Goal: Task Accomplishment & Management: Use online tool/utility

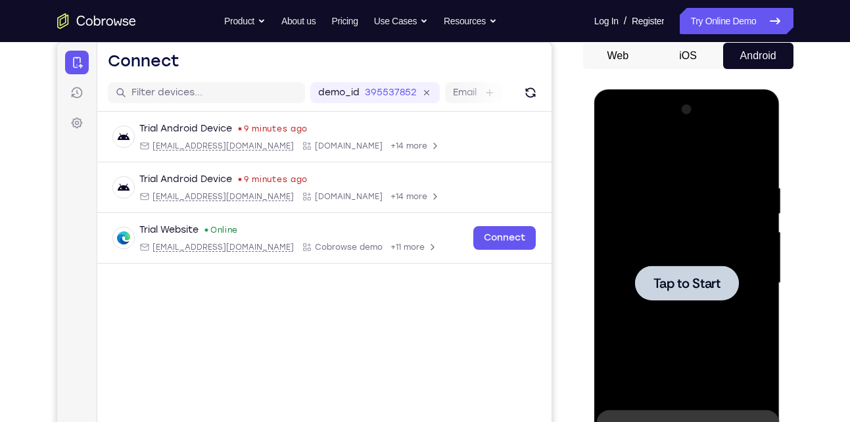
click at [704, 281] on span "Tap to Start" at bounding box center [686, 283] width 67 height 13
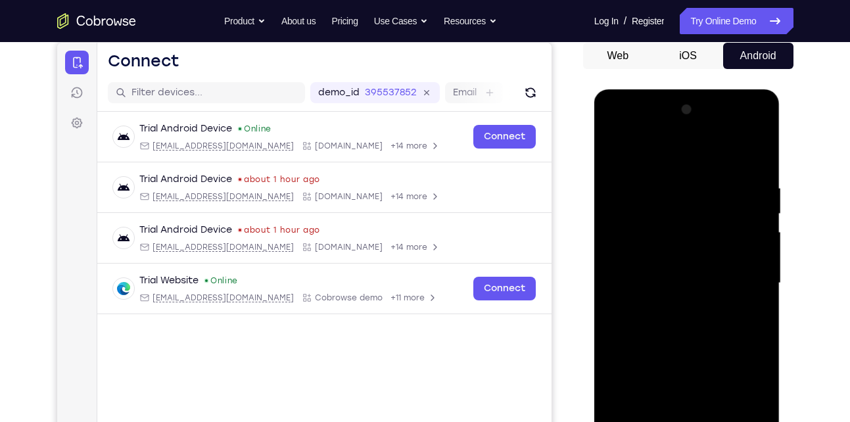
scroll to position [278, 0]
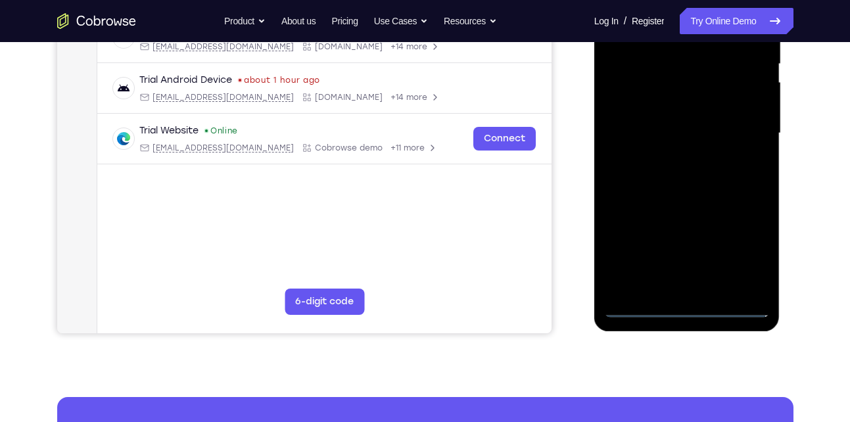
click at [685, 304] on div at bounding box center [687, 133] width 166 height 368
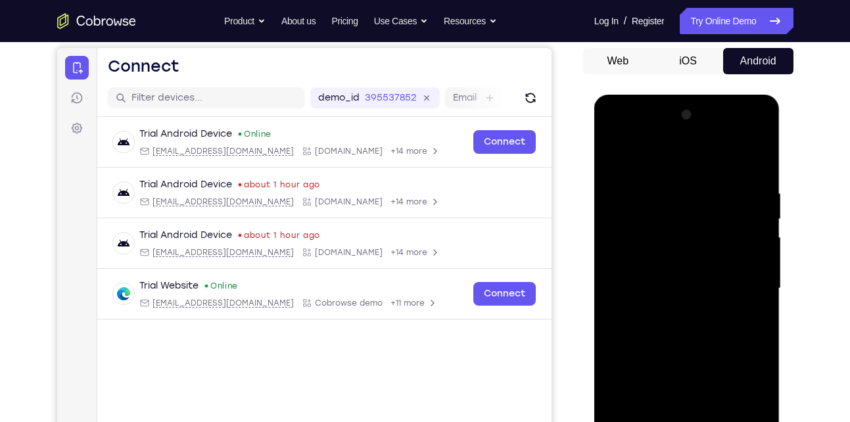
scroll to position [221, 0]
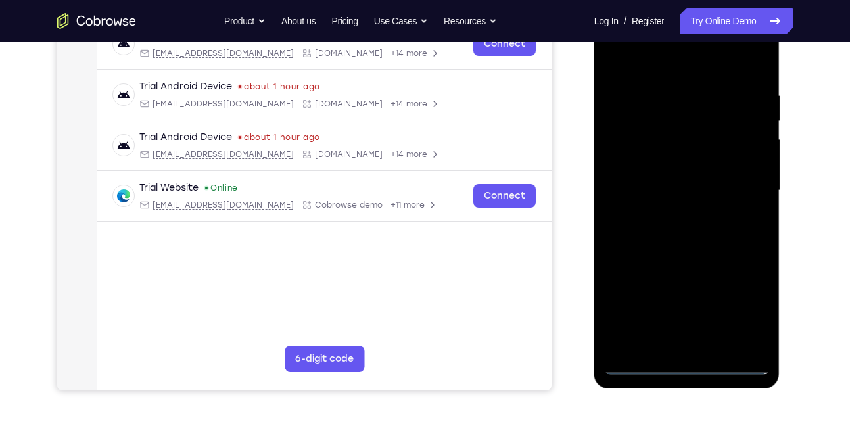
click at [745, 312] on div at bounding box center [687, 191] width 166 height 368
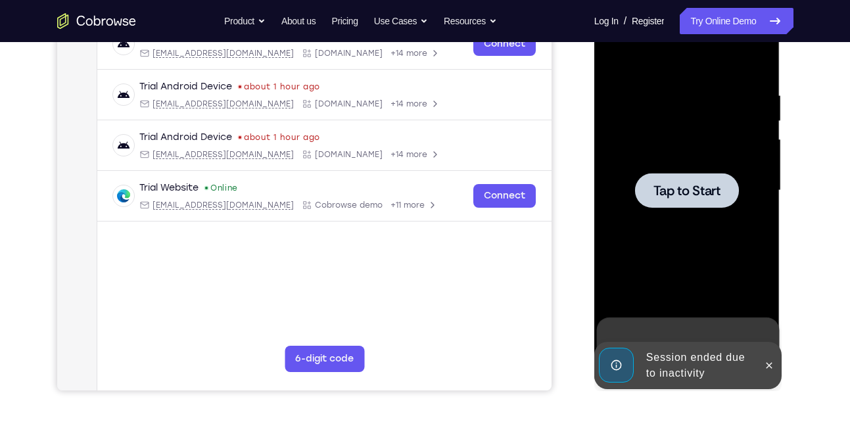
click at [651, 224] on div at bounding box center [687, 191] width 166 height 368
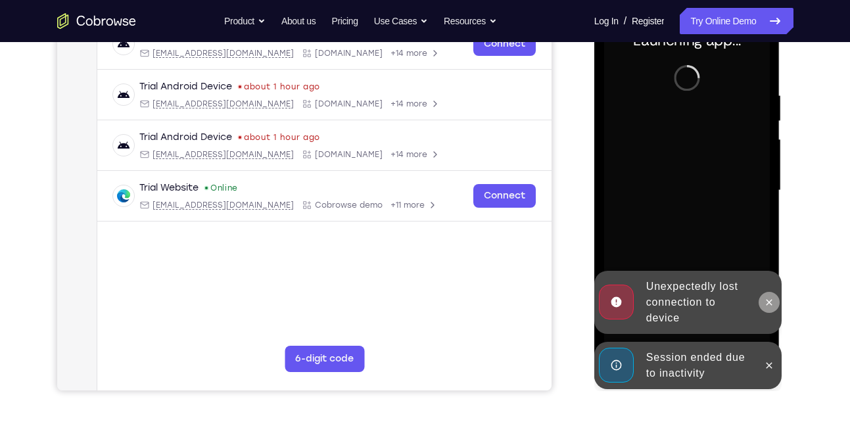
drag, startPoint x: 768, startPoint y: 360, endPoint x: 769, endPoint y: 309, distance: 51.3
click at [769, 391] on div "Unexpectedly lost connection to device Session ended due to inactivity" at bounding box center [687, 391] width 187 height 0
click at [769, 309] on button at bounding box center [769, 302] width 21 height 21
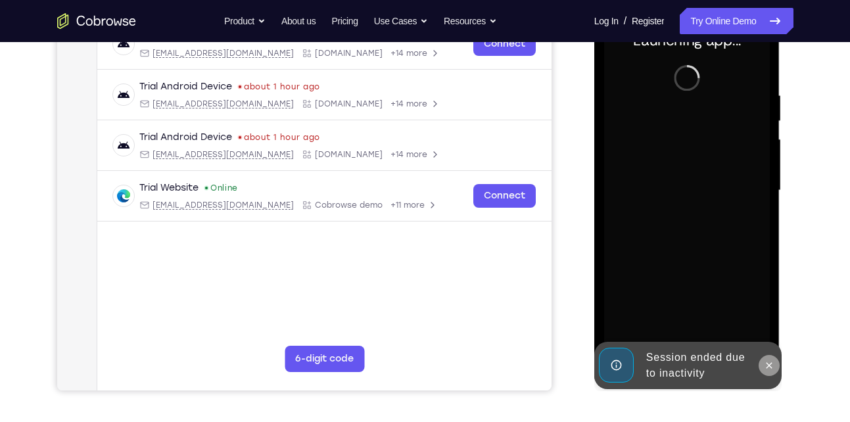
click at [771, 361] on icon at bounding box center [769, 365] width 11 height 11
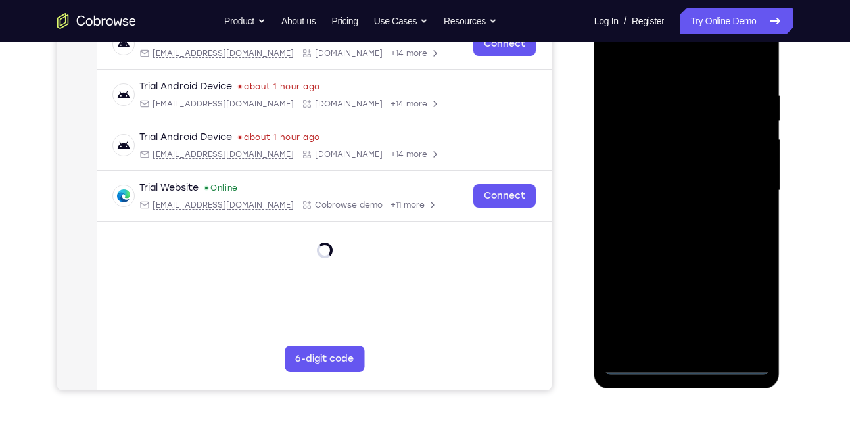
click at [690, 362] on div at bounding box center [687, 191] width 166 height 368
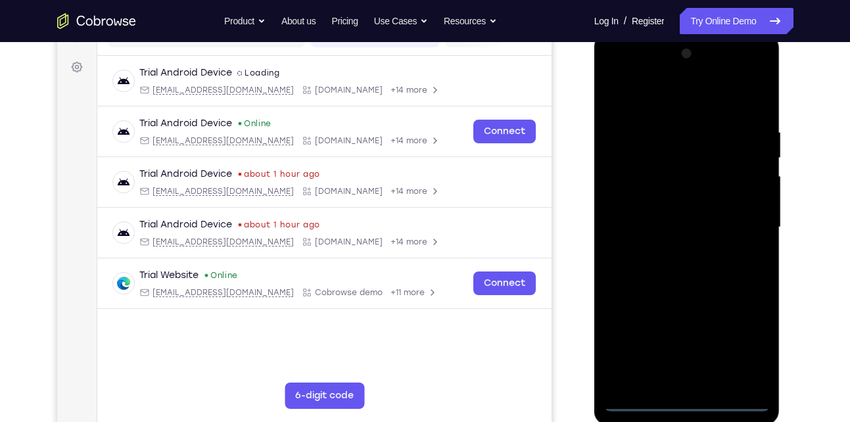
click at [686, 398] on div at bounding box center [687, 227] width 166 height 368
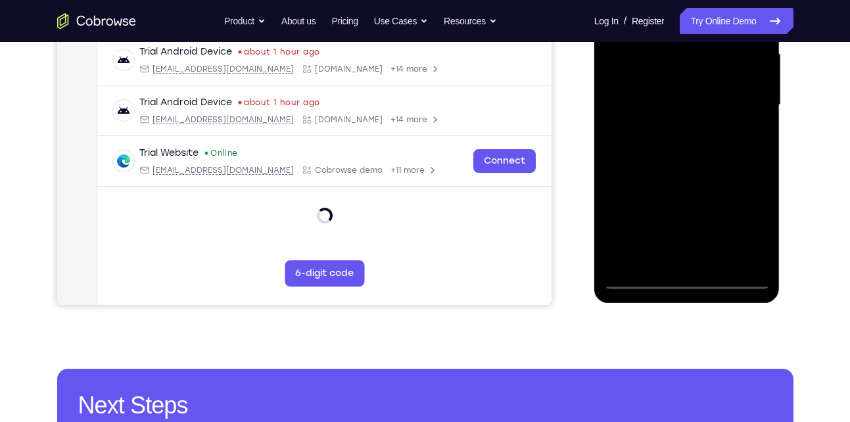
click at [686, 276] on div at bounding box center [687, 105] width 166 height 368
click at [742, 216] on div at bounding box center [687, 105] width 166 height 368
click at [744, 216] on div at bounding box center [687, 105] width 166 height 368
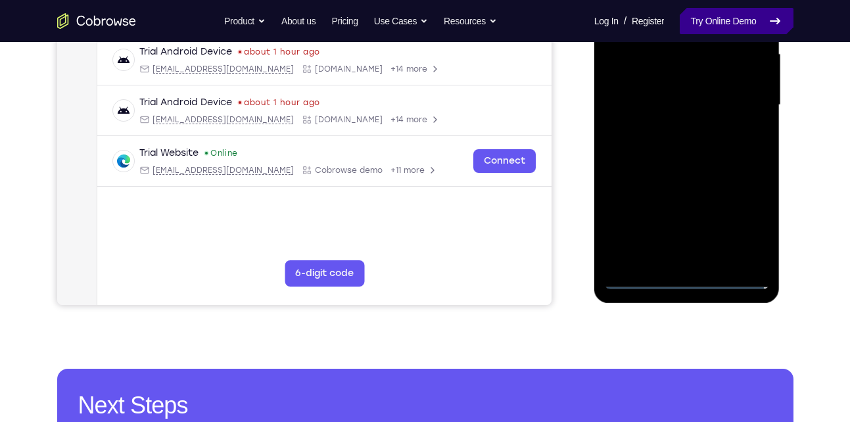
scroll to position [177, 0]
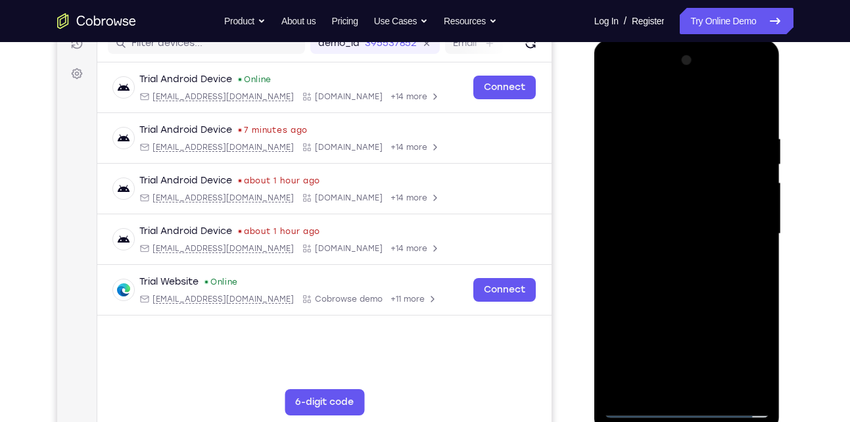
drag, startPoint x: 647, startPoint y: 105, endPoint x: 1309, endPoint y: 67, distance: 663.1
click at [647, 105] on div at bounding box center [687, 234] width 166 height 368
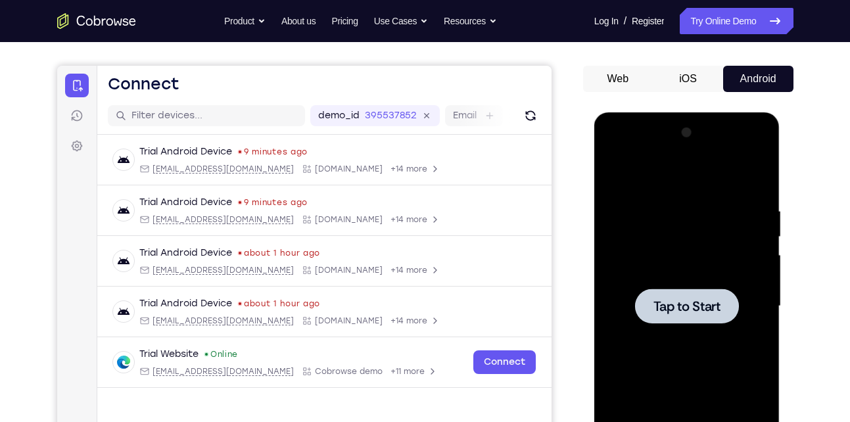
click at [680, 305] on span "Tap to Start" at bounding box center [686, 306] width 67 height 13
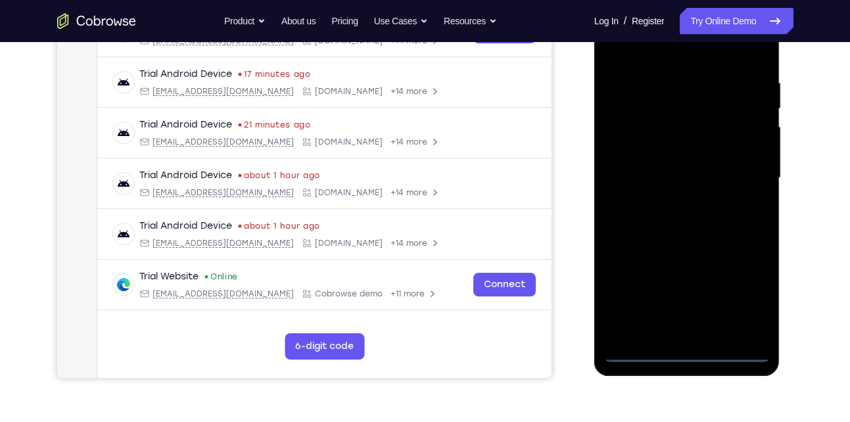
scroll to position [234, 0]
click at [687, 353] on div at bounding box center [687, 177] width 166 height 368
click at [745, 298] on div at bounding box center [687, 177] width 166 height 368
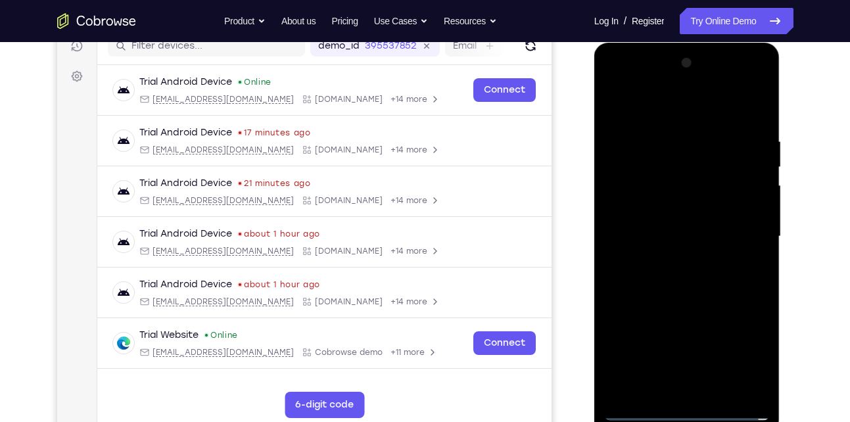
scroll to position [174, 0]
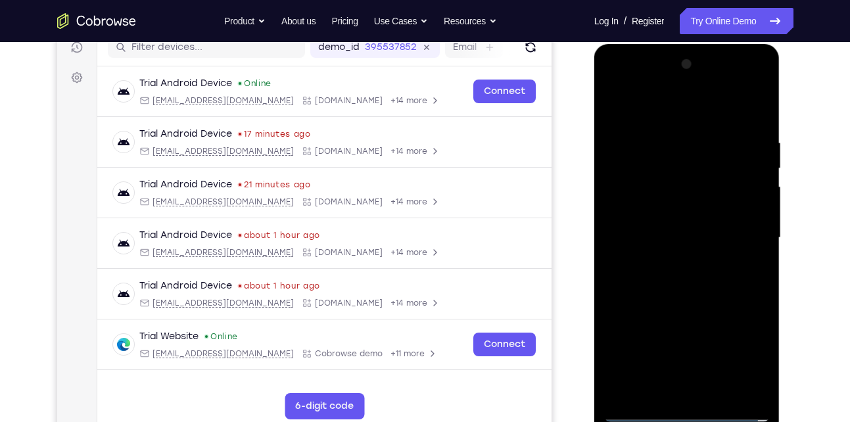
click at [637, 112] on div at bounding box center [687, 238] width 166 height 368
click at [740, 237] on div at bounding box center [687, 238] width 166 height 368
click at [669, 262] on div at bounding box center [687, 238] width 166 height 368
click at [686, 225] on div at bounding box center [687, 238] width 166 height 368
click at [647, 216] on div at bounding box center [687, 238] width 166 height 368
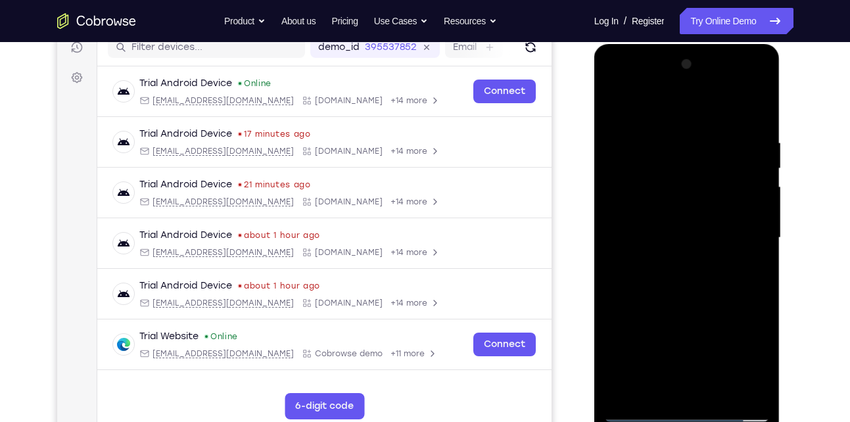
click at [646, 244] on div at bounding box center [687, 238] width 166 height 368
click at [646, 282] on div at bounding box center [687, 238] width 166 height 368
click at [658, 277] on div at bounding box center [687, 238] width 166 height 368
click at [743, 104] on div at bounding box center [687, 238] width 166 height 368
click at [654, 287] on div at bounding box center [687, 238] width 166 height 368
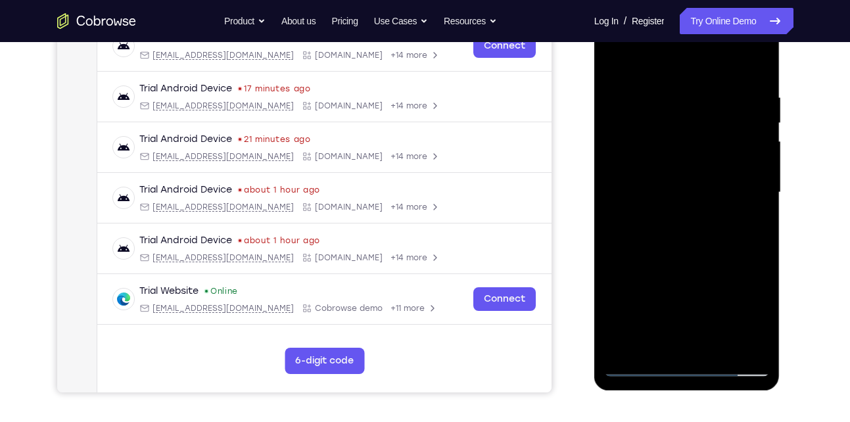
scroll to position [220, 0]
click at [699, 252] on div at bounding box center [687, 192] width 166 height 368
click at [717, 347] on div at bounding box center [687, 192] width 166 height 368
click at [676, 263] on div at bounding box center [687, 192] width 166 height 368
click at [686, 174] on div at bounding box center [687, 192] width 166 height 368
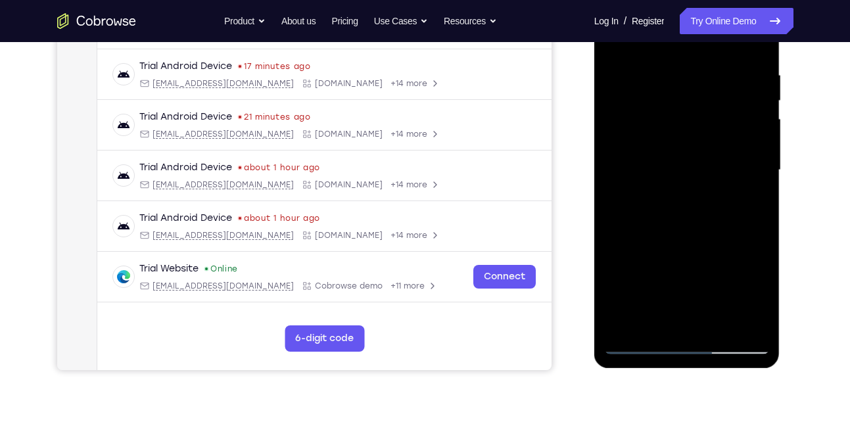
scroll to position [244, 0]
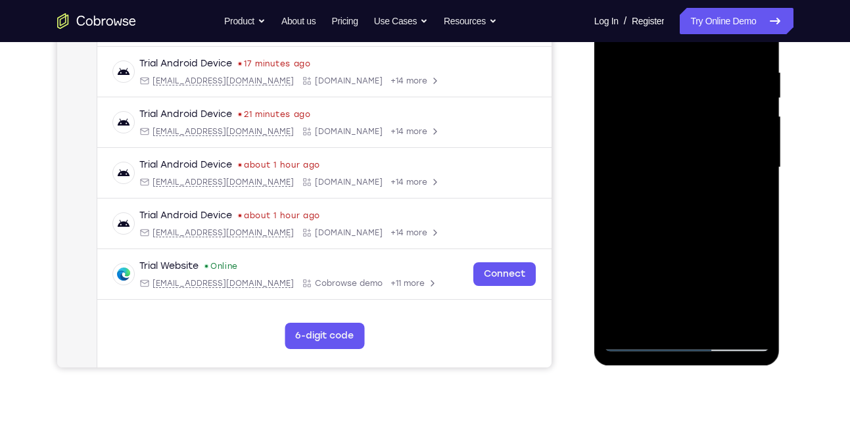
click at [681, 187] on div at bounding box center [687, 168] width 166 height 368
click at [687, 189] on div at bounding box center [687, 168] width 166 height 368
click at [751, 202] on div at bounding box center [687, 168] width 166 height 368
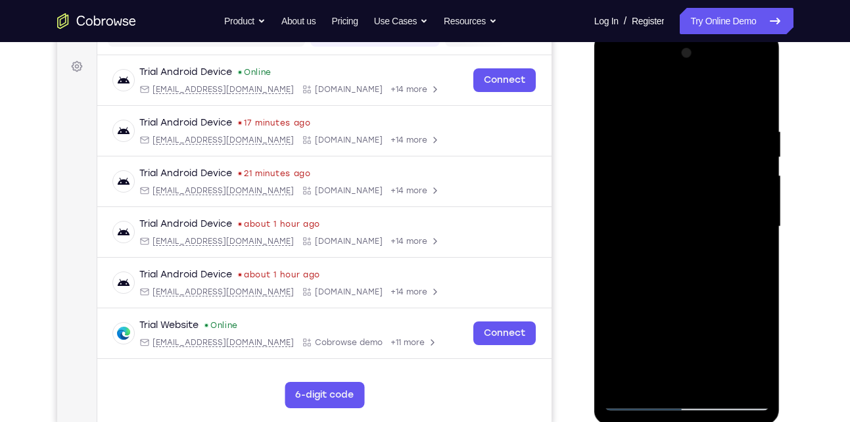
scroll to position [146, 0]
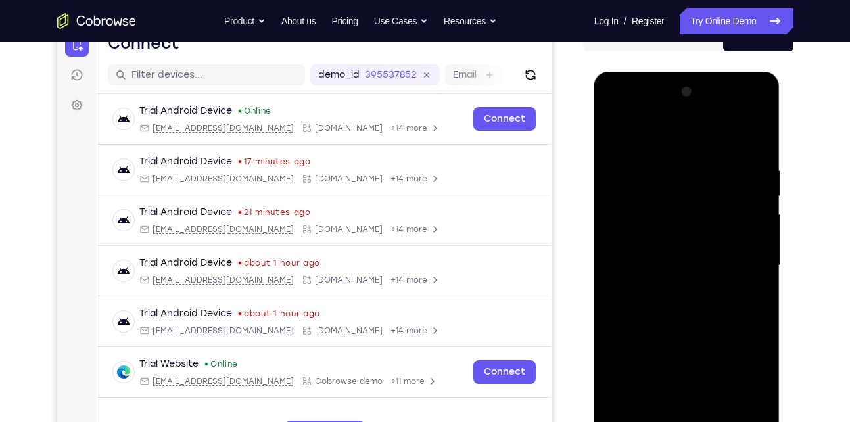
drag, startPoint x: 712, startPoint y: 179, endPoint x: 692, endPoint y: 246, distance: 69.5
click at [692, 246] on div at bounding box center [687, 266] width 166 height 368
drag, startPoint x: 734, startPoint y: 183, endPoint x: 718, endPoint y: 222, distance: 41.9
click at [718, 222] on div at bounding box center [687, 266] width 166 height 368
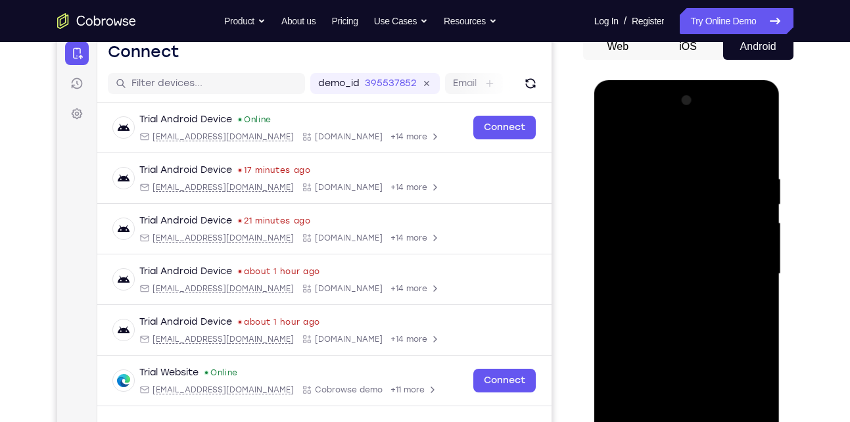
scroll to position [137, 0]
drag, startPoint x: 730, startPoint y: 196, endPoint x: 719, endPoint y: 236, distance: 41.6
click at [719, 236] on div at bounding box center [687, 275] width 166 height 368
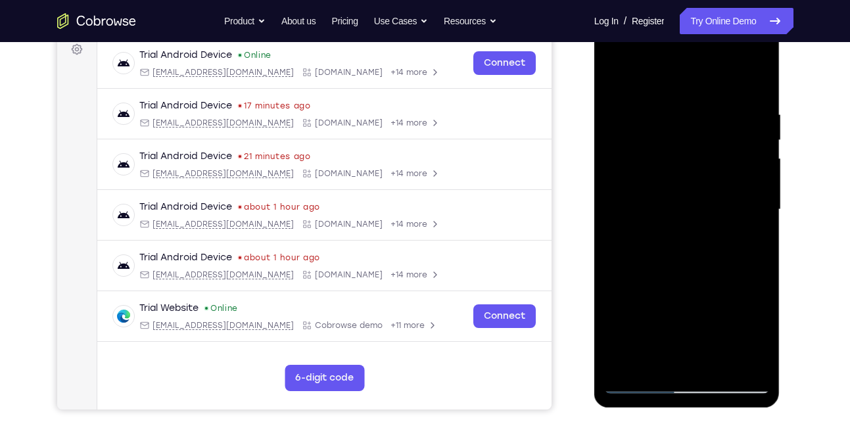
drag, startPoint x: 726, startPoint y: 204, endPoint x: 752, endPoint y: 120, distance: 88.8
click at [752, 120] on div at bounding box center [687, 210] width 166 height 368
click at [729, 153] on div at bounding box center [687, 210] width 166 height 368
click at [747, 266] on div at bounding box center [687, 210] width 166 height 368
click at [636, 241] on div at bounding box center [687, 210] width 166 height 368
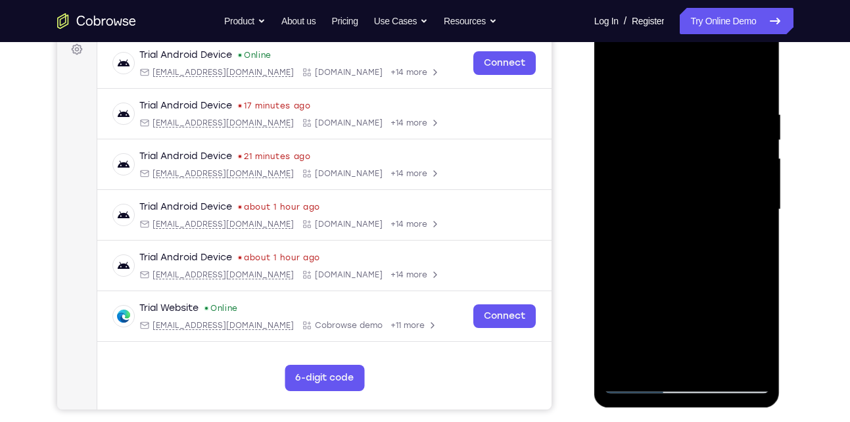
click at [636, 241] on div at bounding box center [687, 210] width 166 height 368
click at [687, 243] on div at bounding box center [687, 210] width 166 height 368
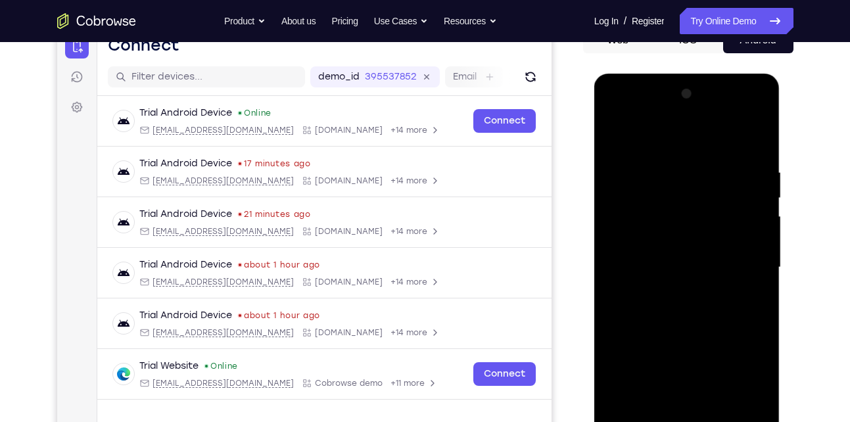
scroll to position [139, 0]
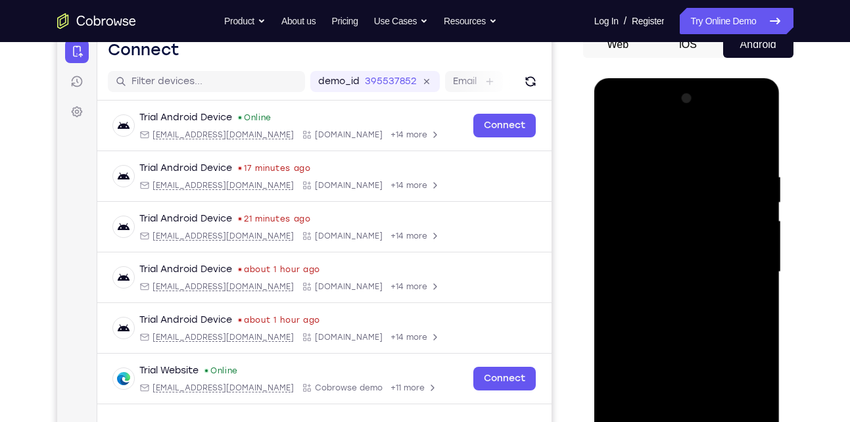
drag, startPoint x: 669, startPoint y: 199, endPoint x: 651, endPoint y: 325, distance: 127.4
click at [651, 325] on div at bounding box center [687, 272] width 166 height 368
drag, startPoint x: 730, startPoint y: 167, endPoint x: 686, endPoint y: 278, distance: 119.5
click at [686, 278] on div at bounding box center [687, 272] width 166 height 368
drag, startPoint x: 713, startPoint y: 161, endPoint x: 673, endPoint y: 254, distance: 101.3
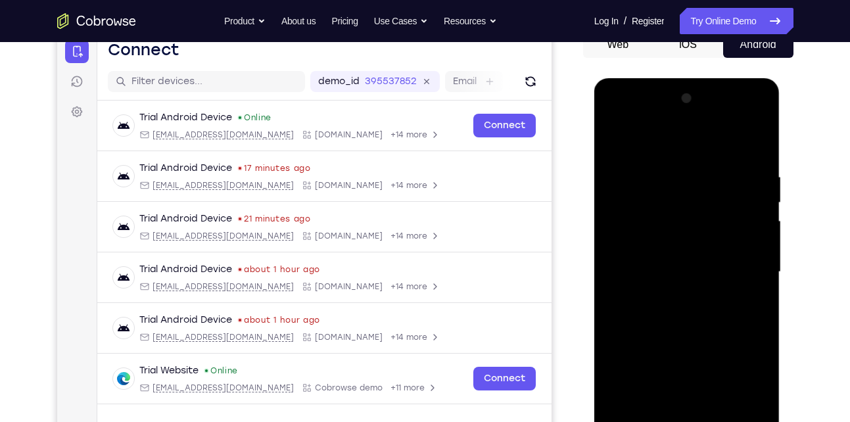
click at [673, 254] on div at bounding box center [687, 272] width 166 height 368
drag, startPoint x: 665, startPoint y: 157, endPoint x: 637, endPoint y: 238, distance: 85.7
click at [637, 238] on div at bounding box center [687, 272] width 166 height 368
drag, startPoint x: 637, startPoint y: 268, endPoint x: 675, endPoint y: 183, distance: 93.0
click at [675, 183] on div at bounding box center [687, 272] width 166 height 368
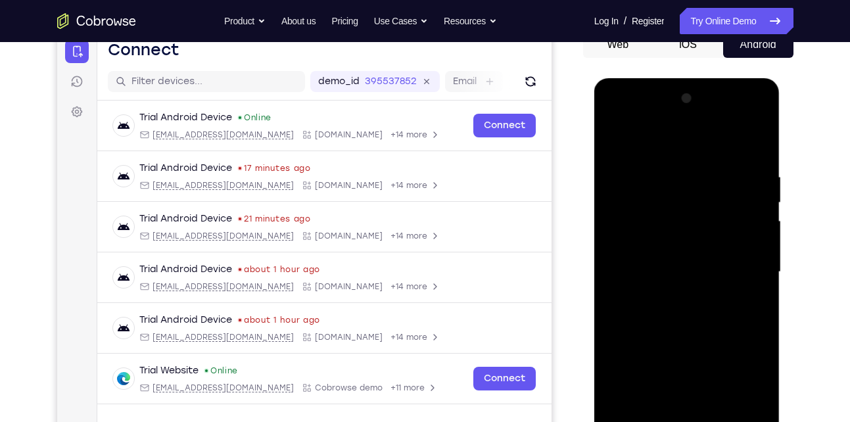
click at [613, 141] on div at bounding box center [687, 272] width 166 height 368
click at [682, 287] on div at bounding box center [687, 272] width 166 height 368
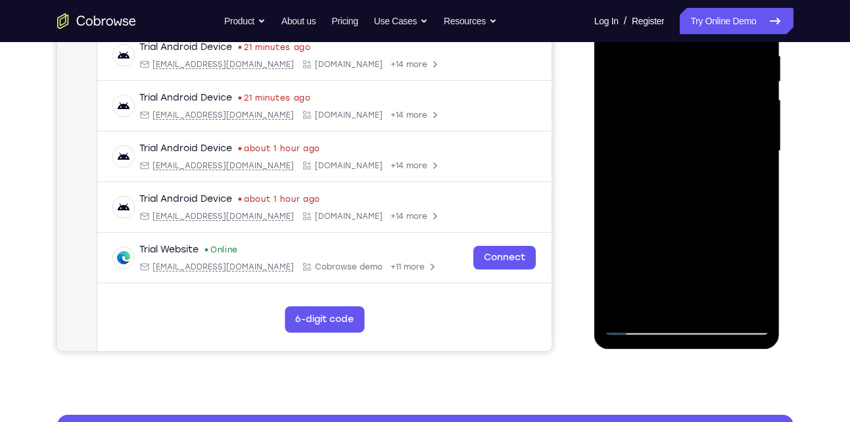
scroll to position [274, 0]
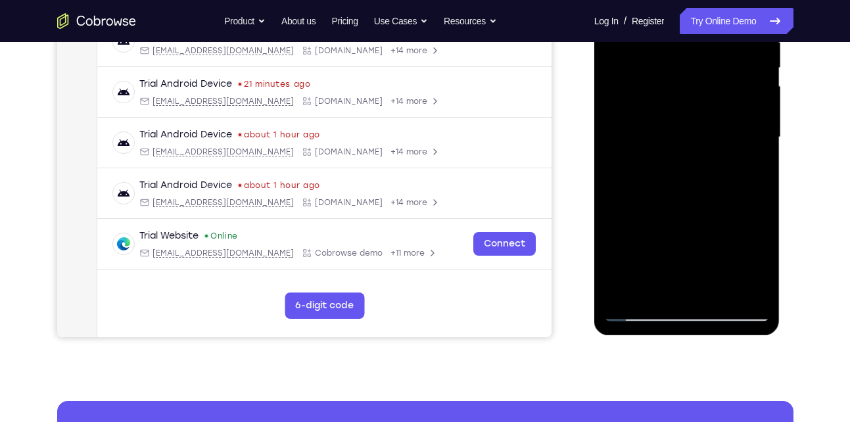
click at [611, 9] on div at bounding box center [687, 137] width 166 height 368
click at [747, 284] on div at bounding box center [687, 137] width 166 height 368
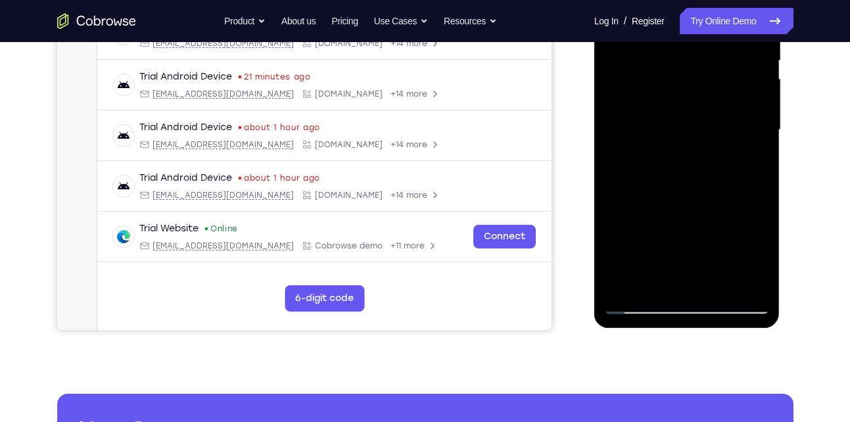
click at [747, 277] on div at bounding box center [687, 130] width 166 height 368
click at [747, 280] on div at bounding box center [687, 130] width 166 height 368
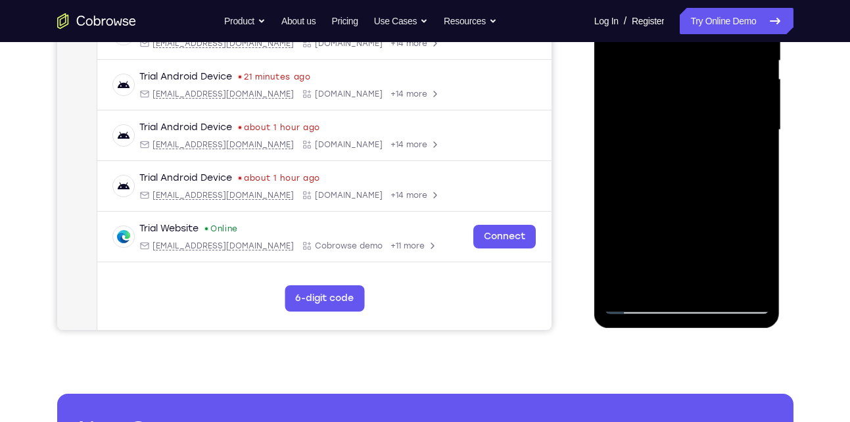
scroll to position [286, 0]
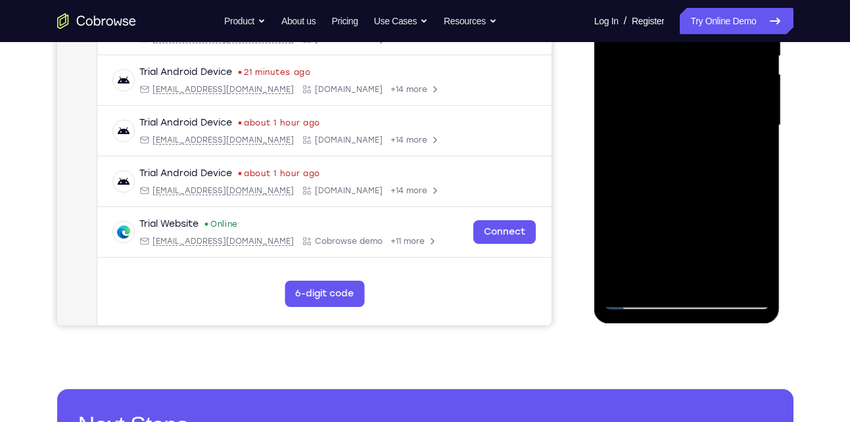
click at [612, 0] on div at bounding box center [687, 125] width 166 height 368
click at [659, 131] on div at bounding box center [687, 125] width 166 height 368
click at [661, 104] on div at bounding box center [687, 125] width 166 height 368
drag, startPoint x: 653, startPoint y: 126, endPoint x: 1181, endPoint y: 75, distance: 529.7
click at [653, 126] on div at bounding box center [687, 125] width 166 height 368
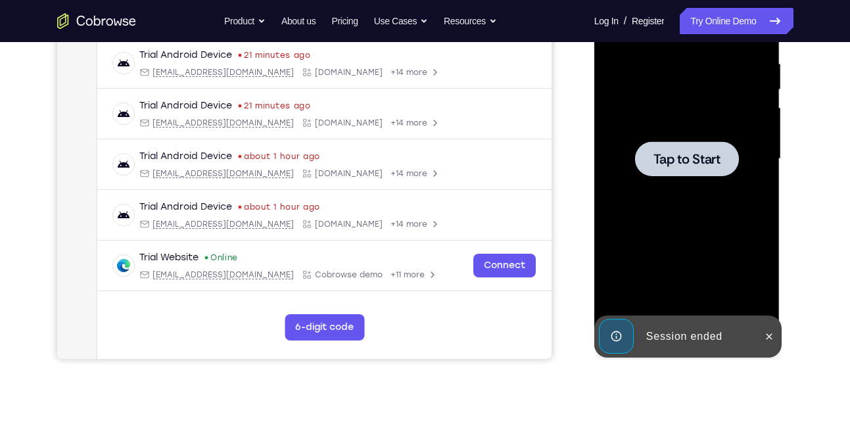
scroll to position [160, 0]
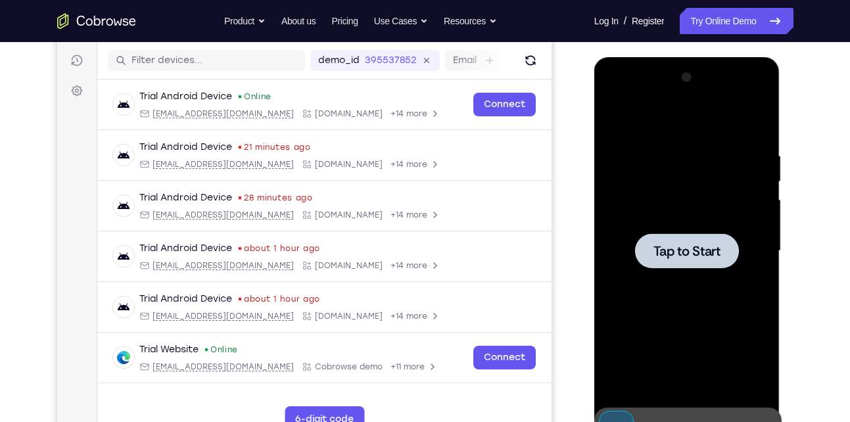
click at [676, 233] on div at bounding box center [687, 250] width 104 height 35
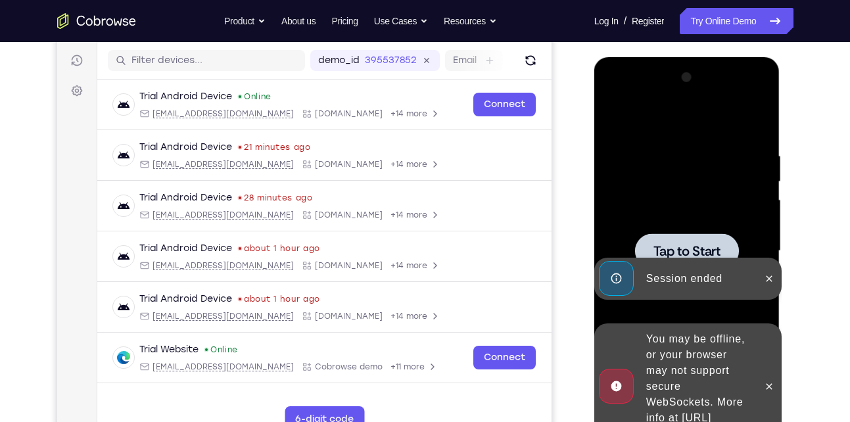
scroll to position [207, 0]
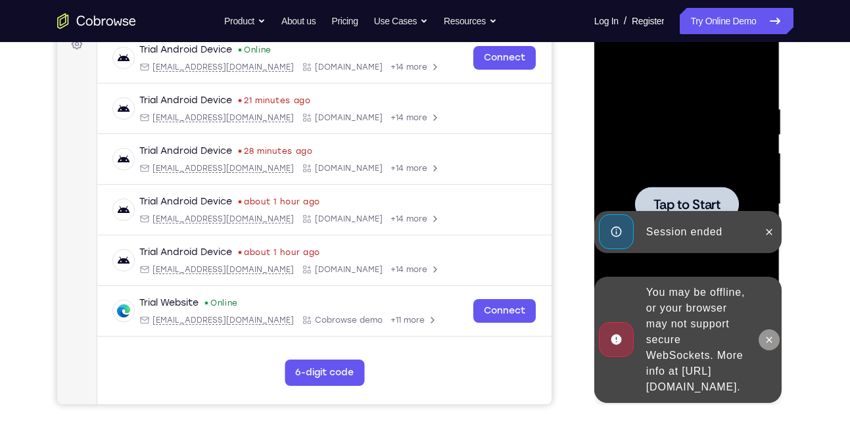
click at [770, 335] on icon at bounding box center [769, 340] width 11 height 11
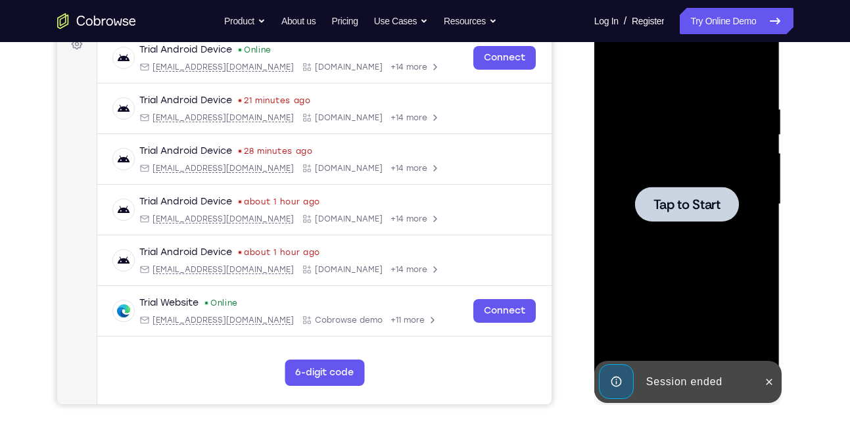
click at [715, 207] on span "Tap to Start" at bounding box center [686, 204] width 67 height 13
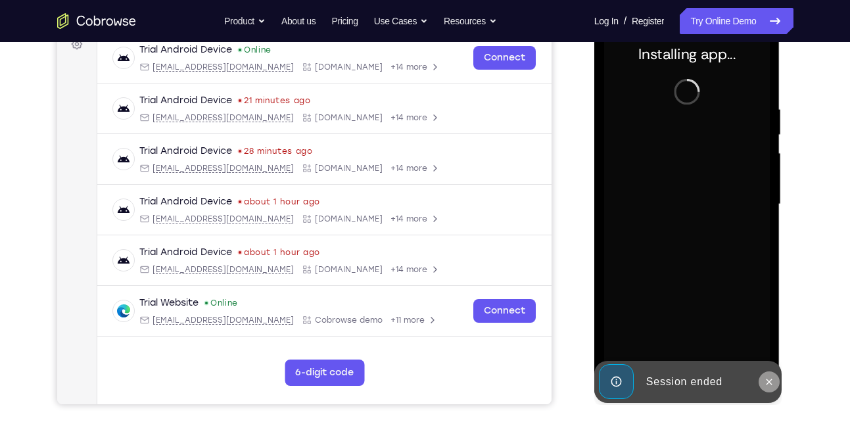
click at [772, 388] on button at bounding box center [769, 381] width 21 height 21
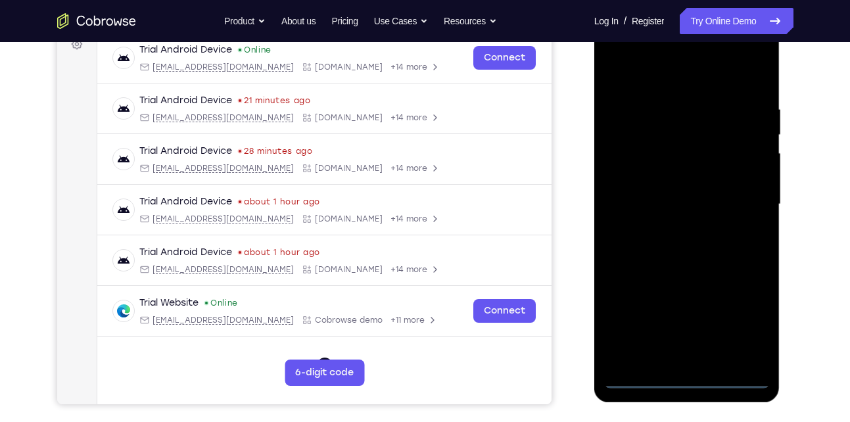
click at [686, 381] on div at bounding box center [687, 204] width 166 height 368
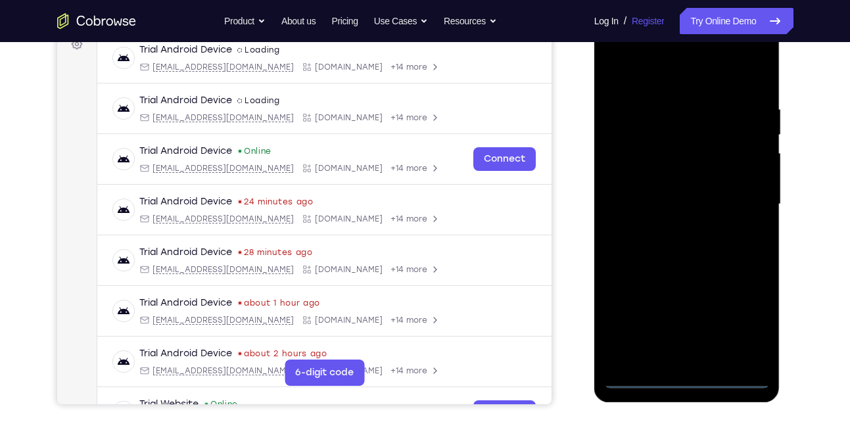
scroll to position [162, 0]
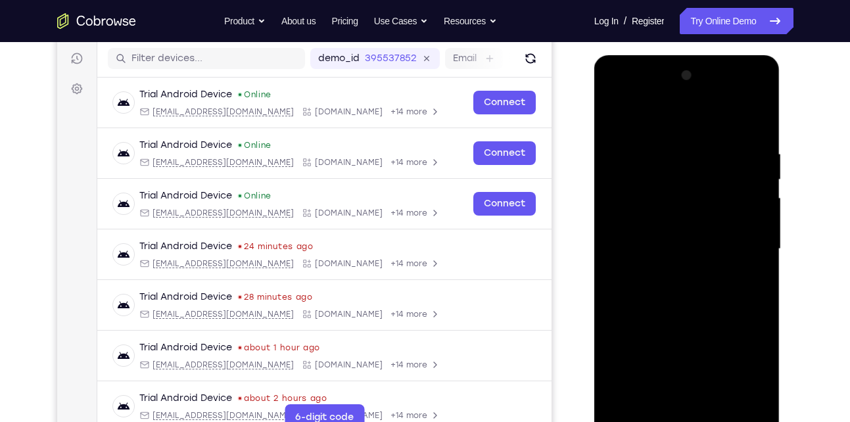
click at [741, 364] on div at bounding box center [687, 249] width 166 height 368
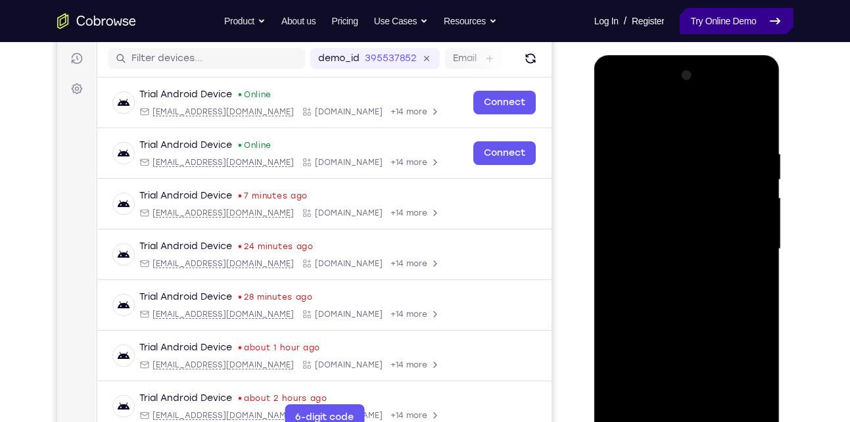
click at [734, 21] on link "Try Online Demo" at bounding box center [736, 21] width 113 height 26
click at [749, 370] on div at bounding box center [687, 249] width 166 height 368
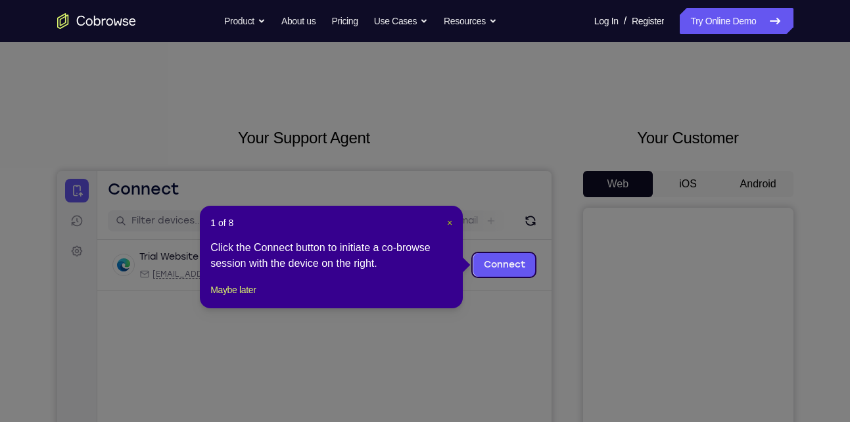
click at [448, 222] on span "×" at bounding box center [449, 223] width 5 height 11
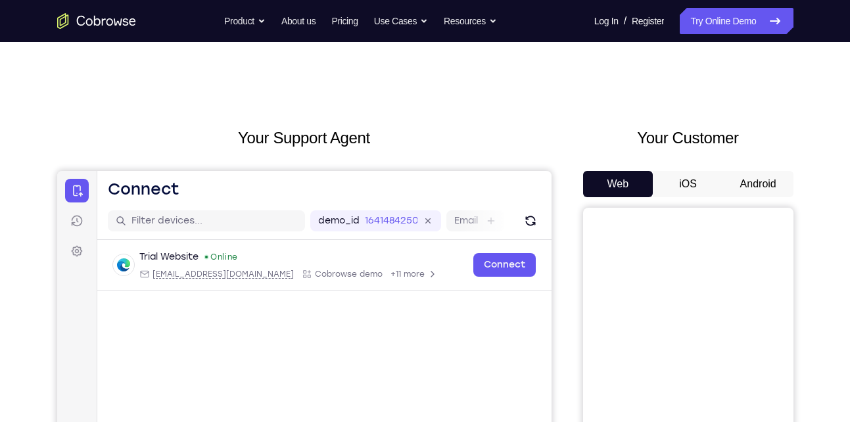
click at [750, 177] on button "Android" at bounding box center [758, 184] width 70 height 26
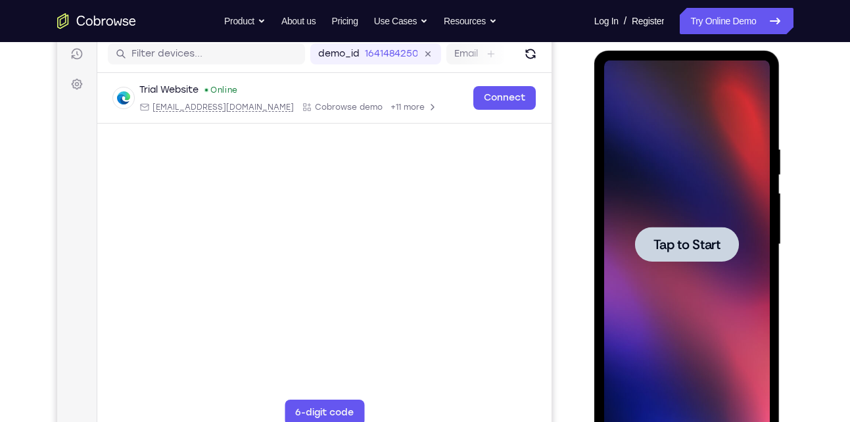
click at [688, 251] on span "Tap to Start" at bounding box center [686, 244] width 67 height 13
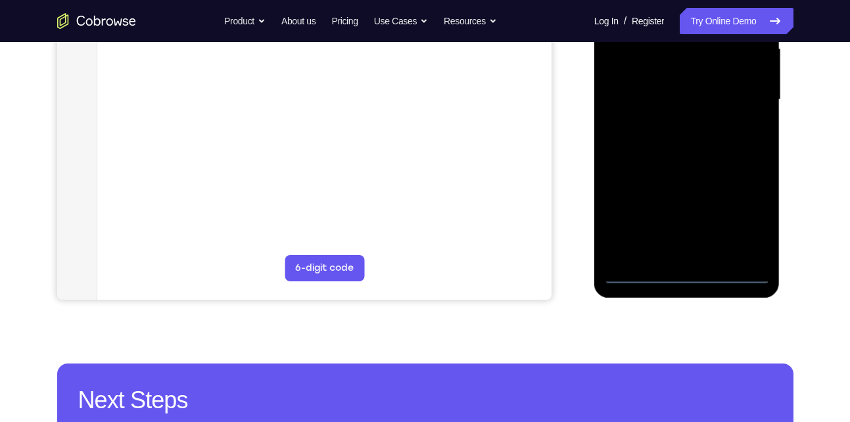
scroll to position [312, 0]
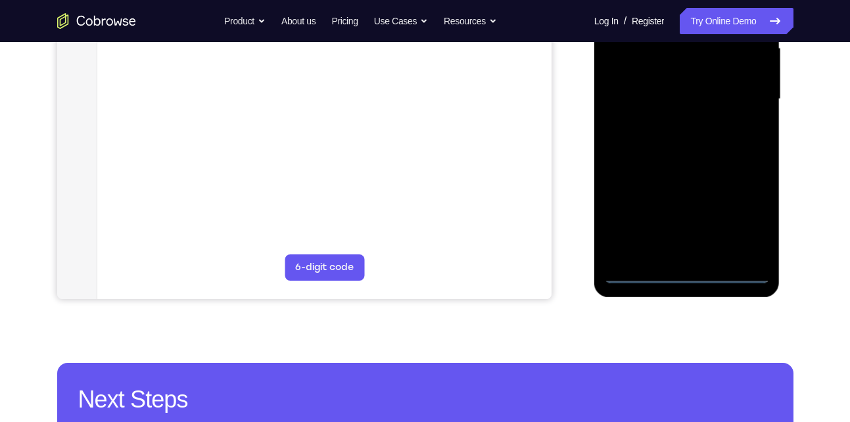
click at [686, 275] on div at bounding box center [687, 99] width 166 height 368
click at [752, 218] on div at bounding box center [687, 99] width 166 height 368
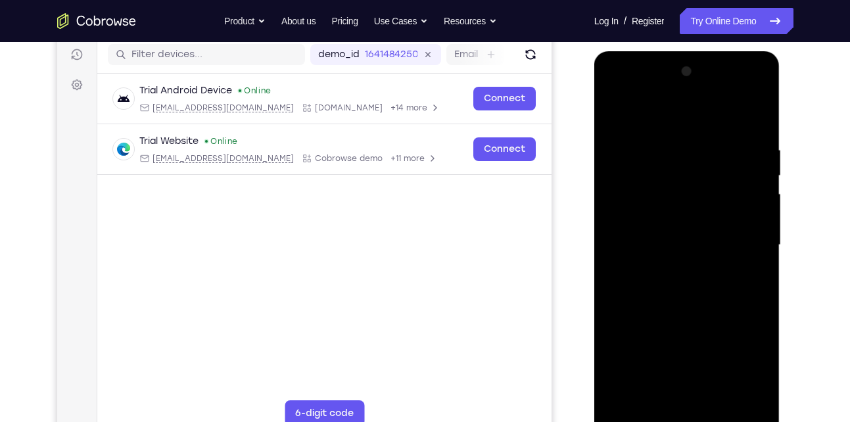
scroll to position [163, 0]
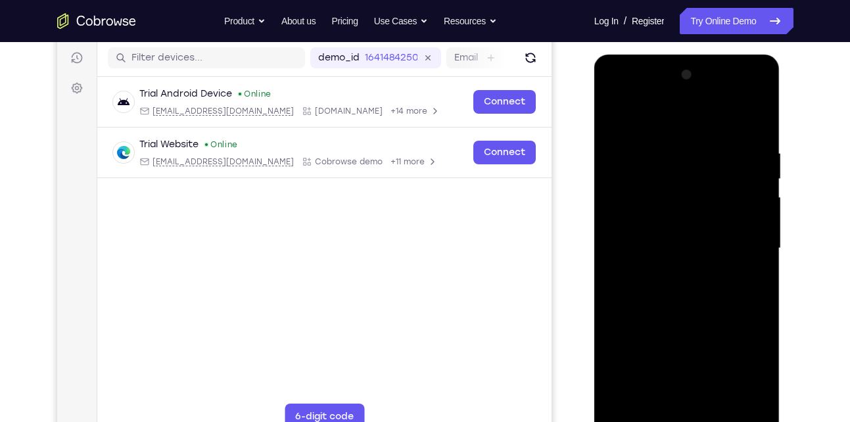
click at [639, 124] on div at bounding box center [687, 248] width 166 height 368
click at [744, 248] on div at bounding box center [687, 248] width 166 height 368
click at [667, 273] on div at bounding box center [687, 248] width 166 height 368
click at [663, 242] on div at bounding box center [687, 248] width 166 height 368
click at [642, 225] on div at bounding box center [687, 248] width 166 height 368
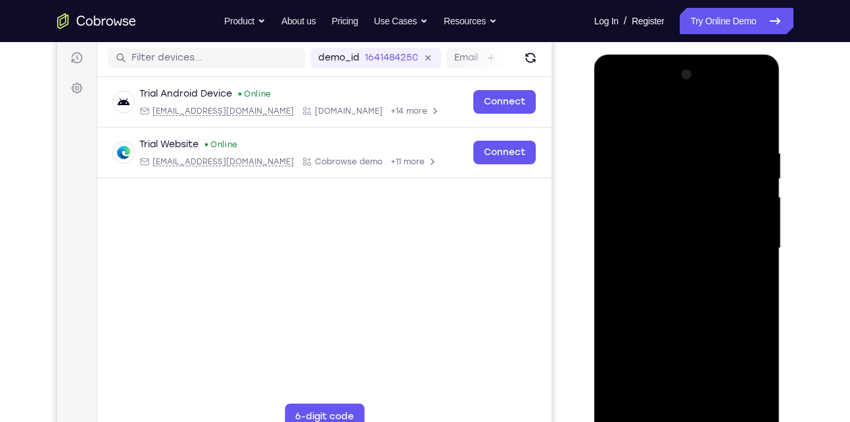
click at [642, 248] on div at bounding box center [687, 248] width 166 height 368
click at [648, 296] on div at bounding box center [687, 248] width 166 height 368
click at [669, 288] on div at bounding box center [687, 248] width 166 height 368
click at [745, 116] on div at bounding box center [687, 248] width 166 height 368
click at [680, 292] on div at bounding box center [687, 248] width 166 height 368
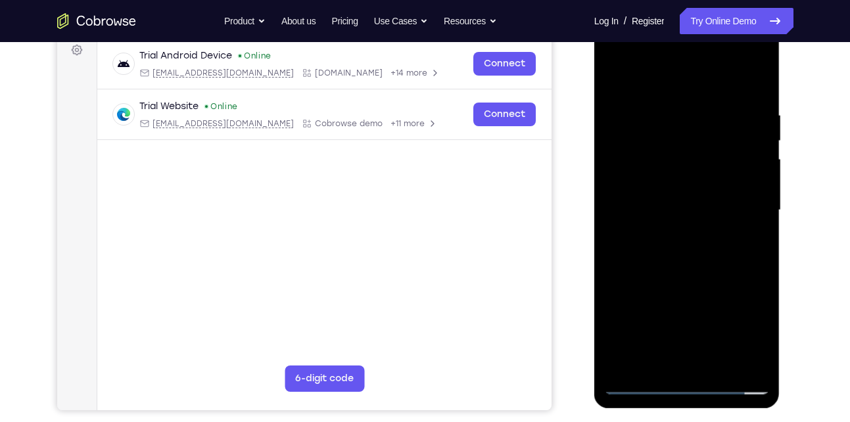
scroll to position [202, 0]
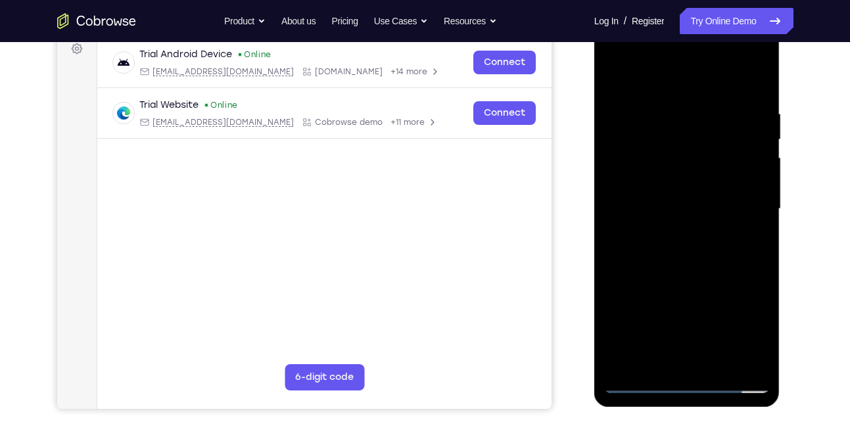
click at [708, 247] on div at bounding box center [687, 209] width 166 height 368
click at [673, 102] on div at bounding box center [687, 209] width 166 height 368
click at [752, 195] on div at bounding box center [687, 209] width 166 height 368
click at [756, 250] on div at bounding box center [687, 209] width 166 height 368
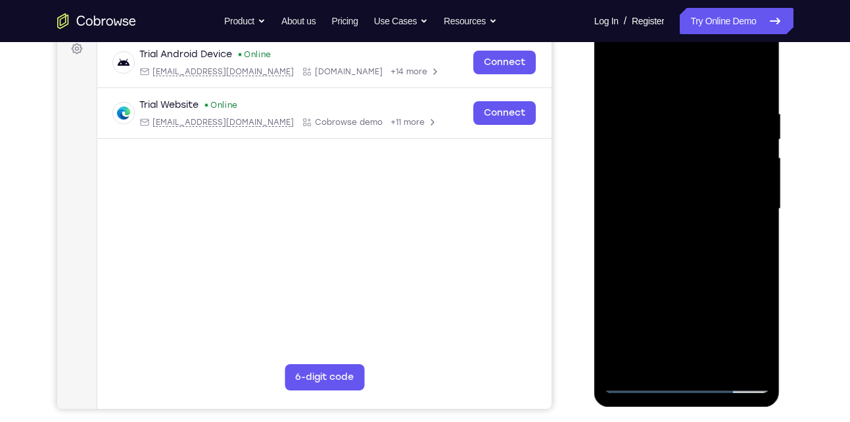
click at [757, 81] on div at bounding box center [687, 209] width 166 height 368
click at [760, 74] on div at bounding box center [687, 209] width 166 height 368
drag, startPoint x: 728, startPoint y: 164, endPoint x: 716, endPoint y: 327, distance: 164.1
click at [716, 327] on div at bounding box center [687, 209] width 166 height 368
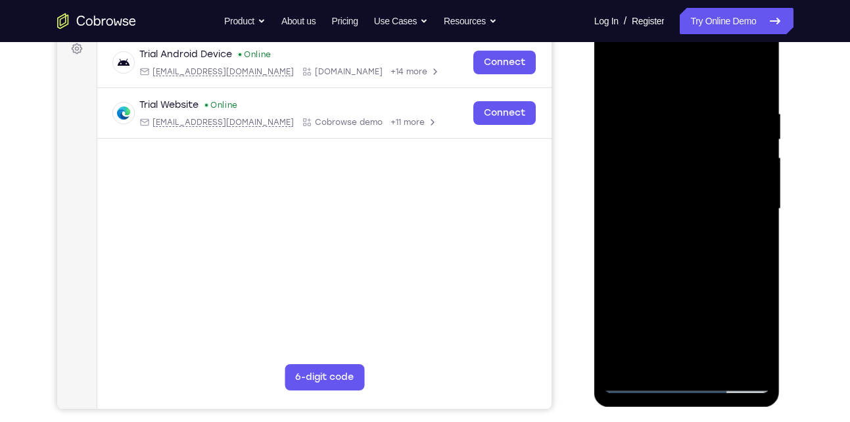
click at [620, 365] on div at bounding box center [687, 209] width 166 height 368
click at [719, 364] on div at bounding box center [687, 209] width 166 height 368
click at [684, 277] on div at bounding box center [687, 209] width 166 height 368
click at [646, 304] on div at bounding box center [687, 209] width 166 height 368
click at [648, 74] on div at bounding box center [687, 209] width 166 height 368
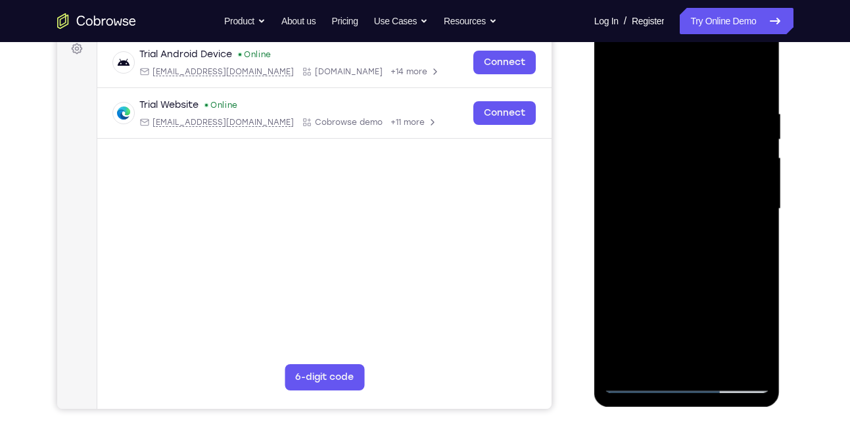
drag, startPoint x: 647, startPoint y: 300, endPoint x: 649, endPoint y: 141, distance: 158.4
click at [649, 141] on div at bounding box center [687, 209] width 166 height 368
drag, startPoint x: 661, startPoint y: 168, endPoint x: 676, endPoint y: 318, distance: 151.2
click at [676, 318] on div at bounding box center [687, 209] width 166 height 368
click at [736, 125] on div at bounding box center [687, 209] width 166 height 368
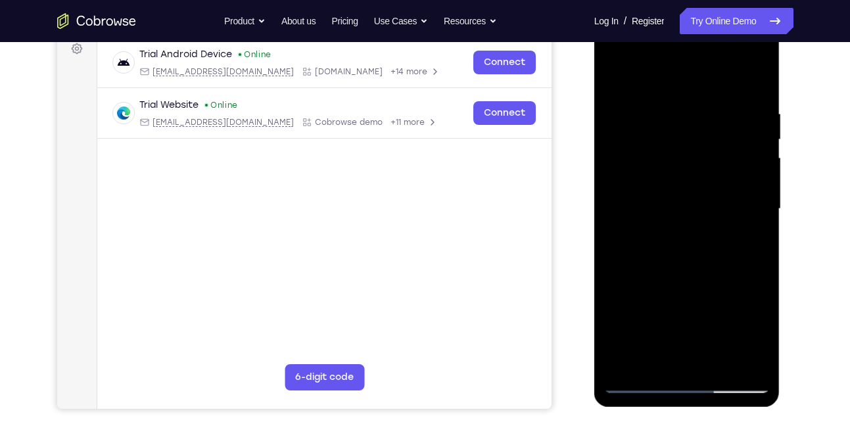
click at [663, 357] on div at bounding box center [687, 209] width 166 height 368
click at [742, 138] on div at bounding box center [687, 209] width 166 height 368
click at [703, 255] on div at bounding box center [687, 209] width 166 height 368
click at [680, 240] on div at bounding box center [687, 209] width 166 height 368
click at [690, 210] on div at bounding box center [687, 209] width 166 height 368
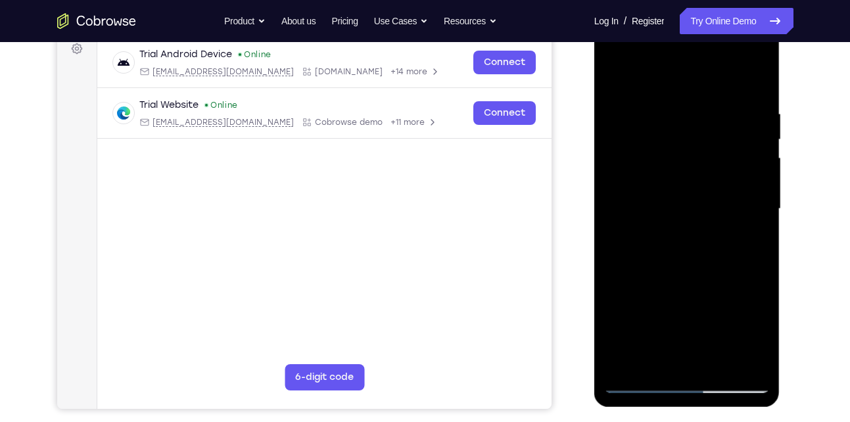
click at [610, 78] on div at bounding box center [687, 209] width 166 height 368
click at [617, 74] on div at bounding box center [687, 209] width 166 height 368
drag, startPoint x: 740, startPoint y: 103, endPoint x: 653, endPoint y: 112, distance: 87.3
click at [653, 112] on div at bounding box center [687, 209] width 166 height 368
click at [682, 109] on div at bounding box center [687, 209] width 166 height 368
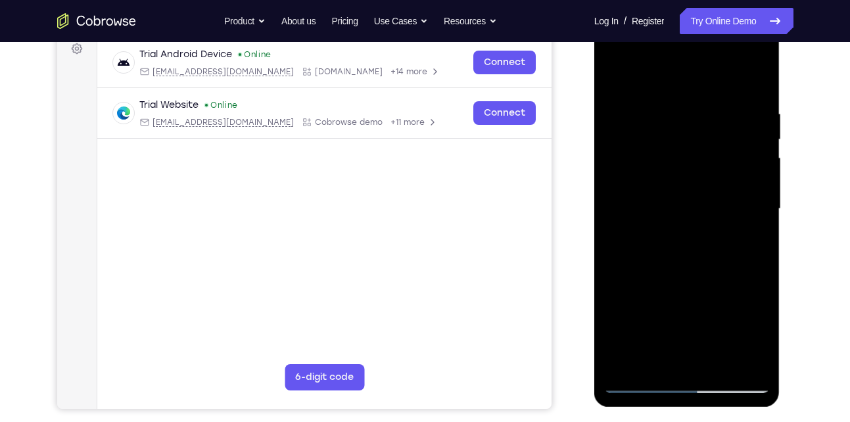
click at [744, 203] on div at bounding box center [687, 209] width 166 height 368
click at [755, 357] on div at bounding box center [687, 209] width 166 height 368
click at [759, 205] on div at bounding box center [687, 209] width 166 height 368
click at [763, 191] on div at bounding box center [687, 209] width 166 height 368
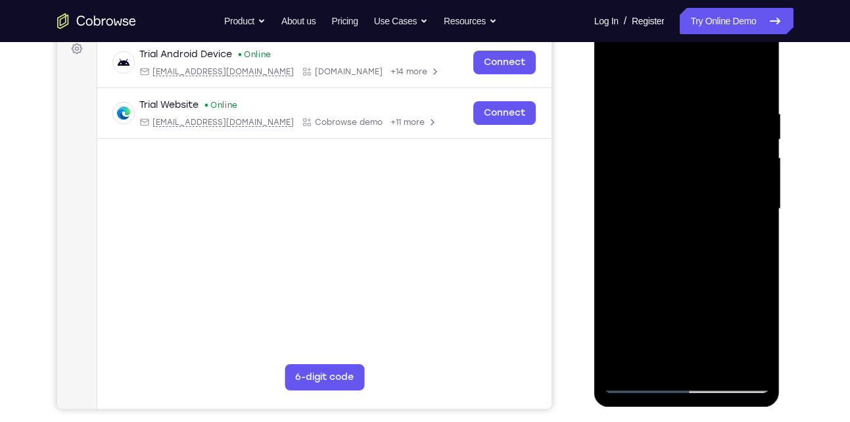
click at [763, 191] on div at bounding box center [687, 209] width 166 height 368
click at [740, 357] on div at bounding box center [687, 209] width 166 height 368
click at [760, 198] on div at bounding box center [687, 209] width 166 height 368
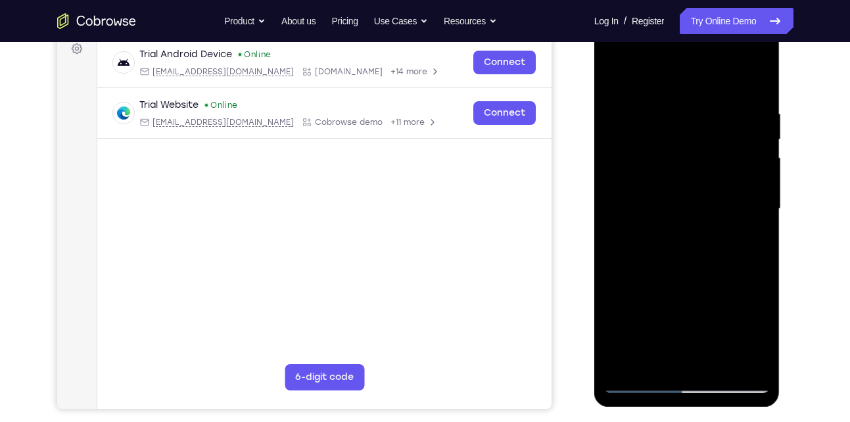
click at [760, 198] on div at bounding box center [687, 209] width 166 height 368
click at [754, 210] on div at bounding box center [687, 209] width 166 height 368
click at [755, 222] on div at bounding box center [687, 209] width 166 height 368
click at [752, 225] on div at bounding box center [687, 209] width 166 height 368
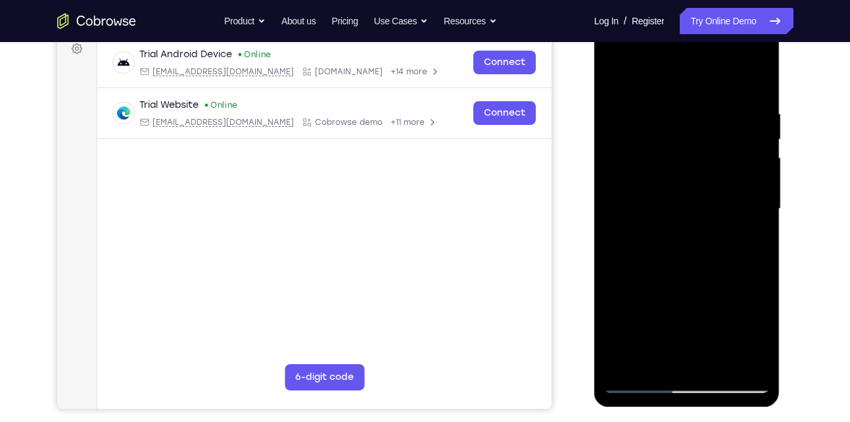
click at [613, 220] on div at bounding box center [687, 209] width 166 height 368
click at [603, 229] on div at bounding box center [687, 211] width 186 height 392
click at [612, 231] on div at bounding box center [687, 209] width 166 height 368
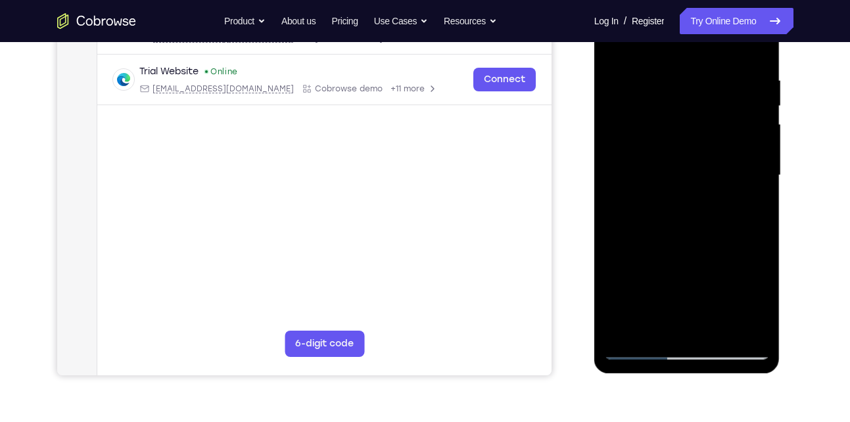
scroll to position [237, 0]
click at [609, 175] on div at bounding box center [687, 175] width 166 height 368
click at [609, 190] on div at bounding box center [687, 175] width 166 height 368
click at [615, 187] on div at bounding box center [687, 175] width 166 height 368
click at [673, 323] on div at bounding box center [687, 175] width 166 height 368
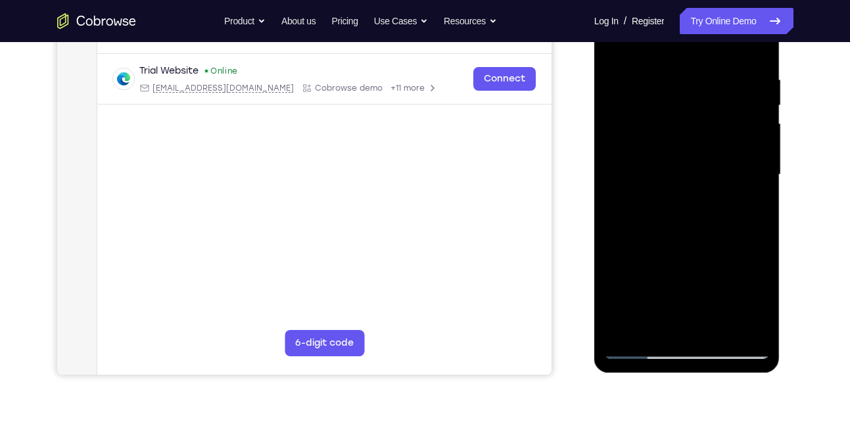
click at [642, 347] on div at bounding box center [687, 175] width 166 height 368
click at [751, 320] on div at bounding box center [687, 175] width 166 height 368
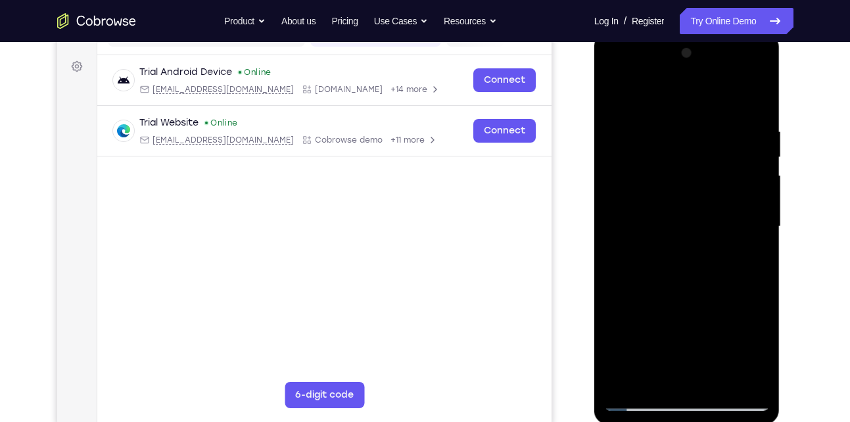
click at [754, 234] on div at bounding box center [687, 227] width 166 height 368
click at [753, 96] on div at bounding box center [687, 227] width 166 height 368
click at [719, 381] on div at bounding box center [687, 227] width 166 height 368
click at [690, 211] on div at bounding box center [687, 227] width 166 height 368
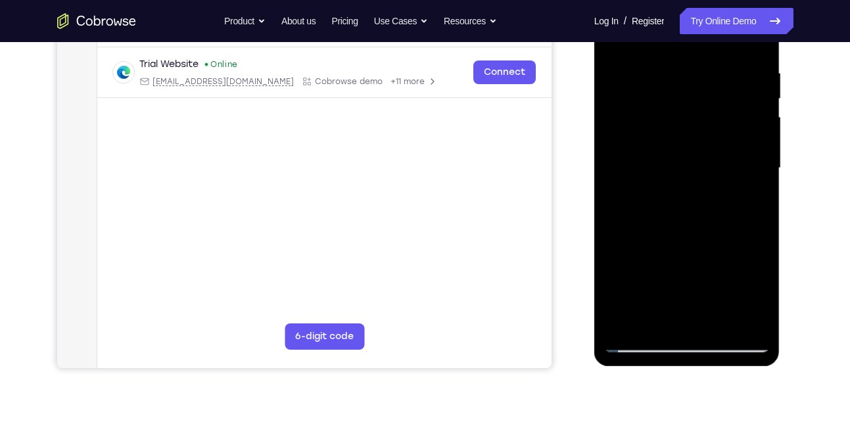
scroll to position [244, 0]
click at [650, 319] on div at bounding box center [687, 168] width 166 height 368
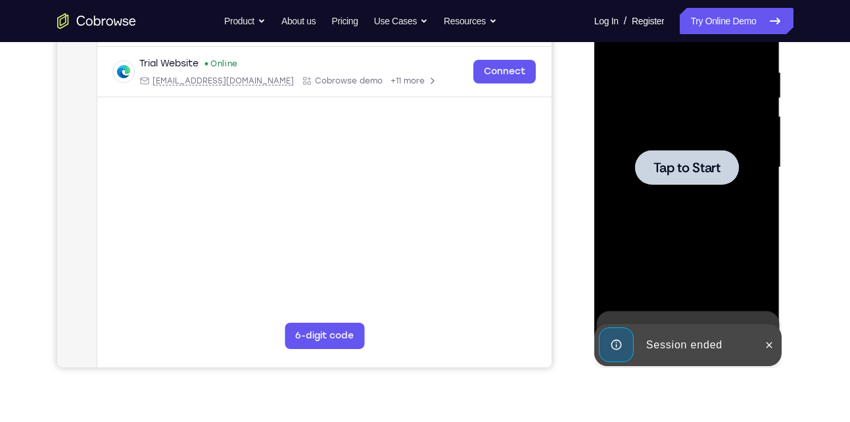
click at [718, 176] on div at bounding box center [687, 167] width 104 height 35
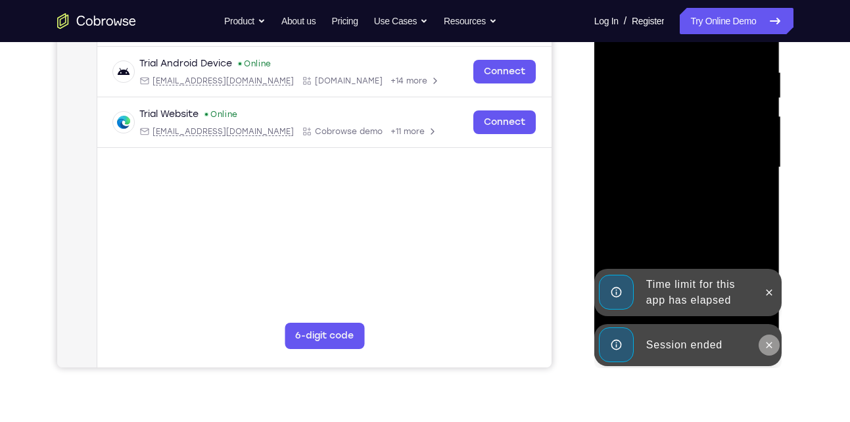
click at [763, 346] on button at bounding box center [769, 345] width 21 height 21
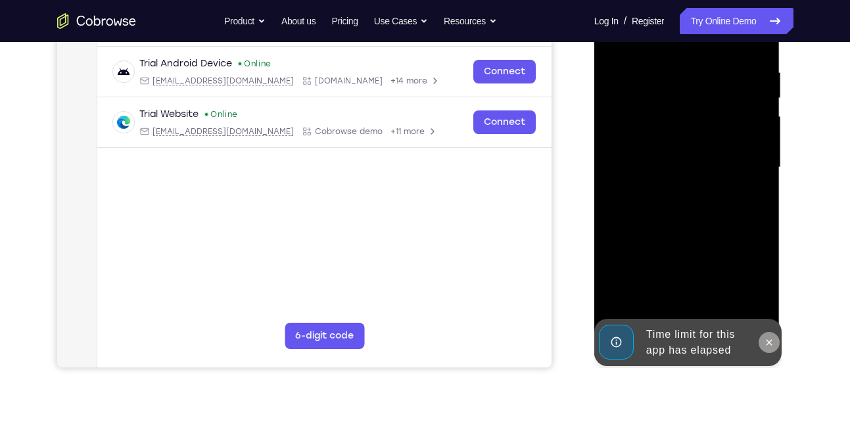
click at [768, 339] on icon at bounding box center [769, 342] width 11 height 11
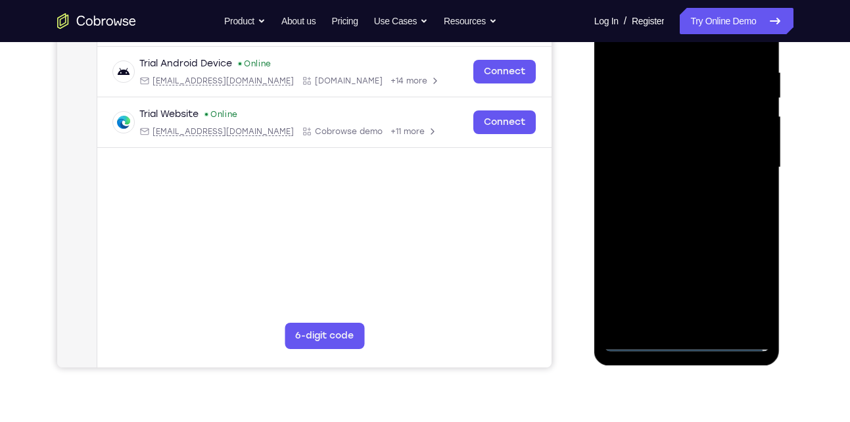
click at [679, 344] on div at bounding box center [687, 168] width 166 height 368
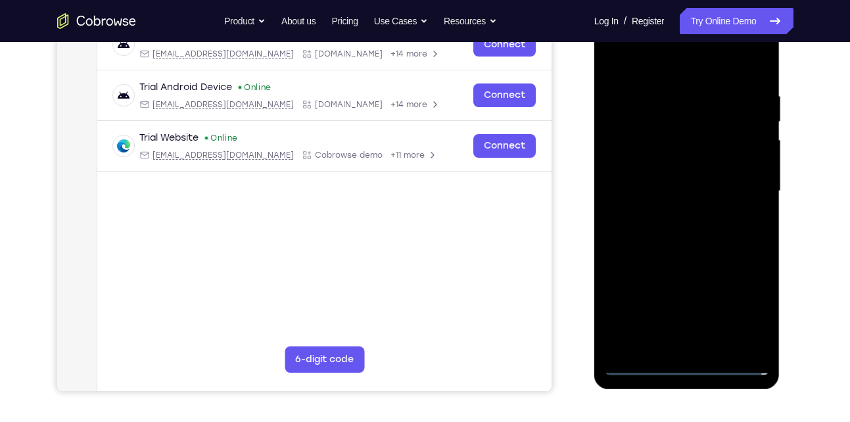
scroll to position [219, 0]
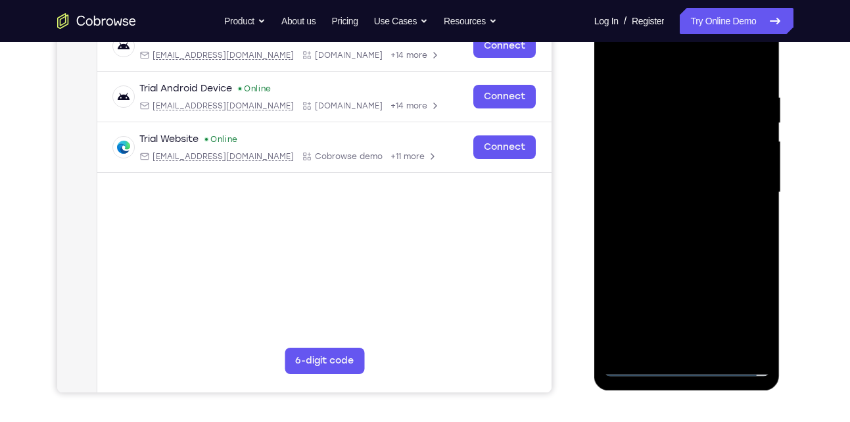
click at [749, 309] on div at bounding box center [687, 193] width 166 height 368
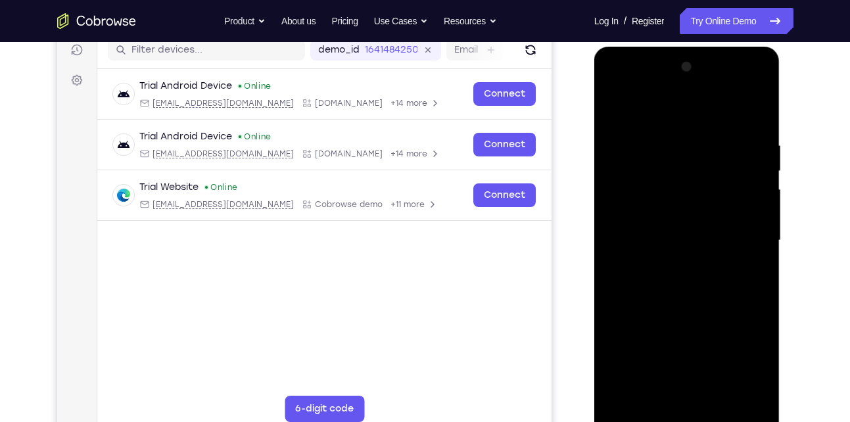
scroll to position [172, 0]
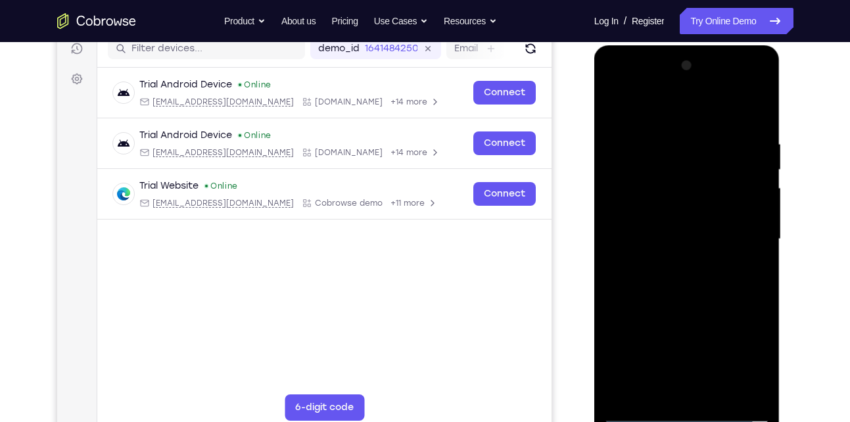
click at [636, 116] on div at bounding box center [687, 239] width 166 height 368
click at [746, 233] on div at bounding box center [687, 239] width 166 height 368
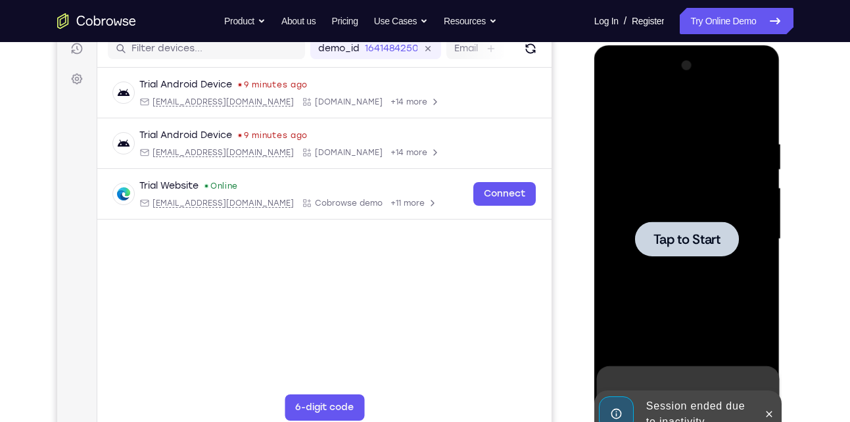
click at [680, 243] on span "Tap to Start" at bounding box center [686, 239] width 67 height 13
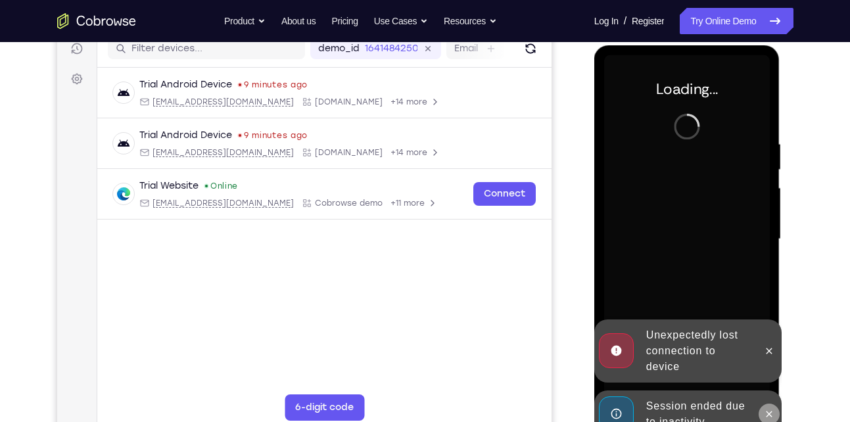
click at [768, 415] on icon at bounding box center [770, 414] width 6 height 6
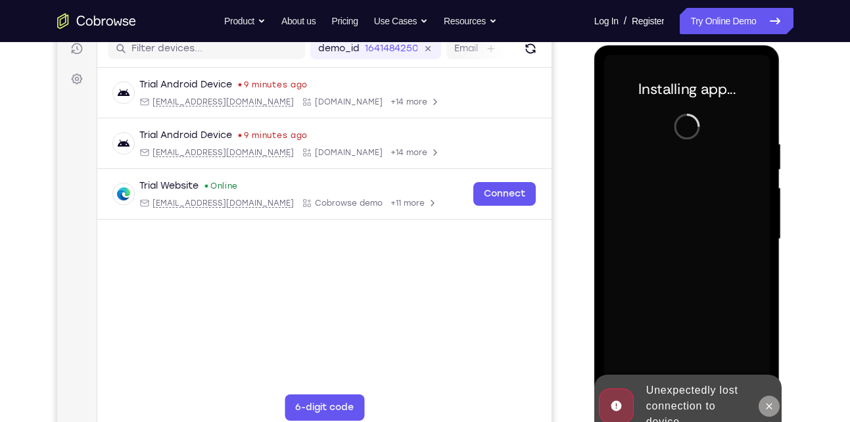
click at [768, 359] on div at bounding box center [687, 239] width 166 height 368
click at [767, 407] on icon at bounding box center [769, 406] width 11 height 11
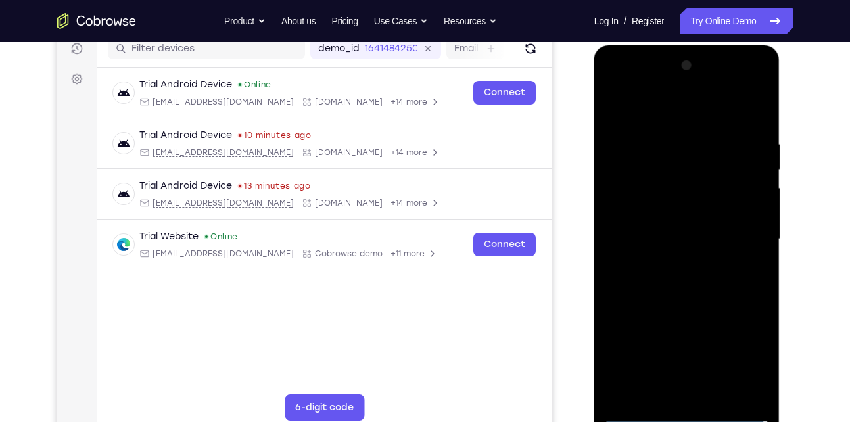
click at [686, 410] on div at bounding box center [687, 239] width 166 height 368
click at [745, 360] on div at bounding box center [687, 239] width 166 height 368
click at [649, 117] on div at bounding box center [687, 239] width 166 height 368
click at [748, 239] on div at bounding box center [687, 239] width 166 height 368
click at [669, 264] on div at bounding box center [687, 239] width 166 height 368
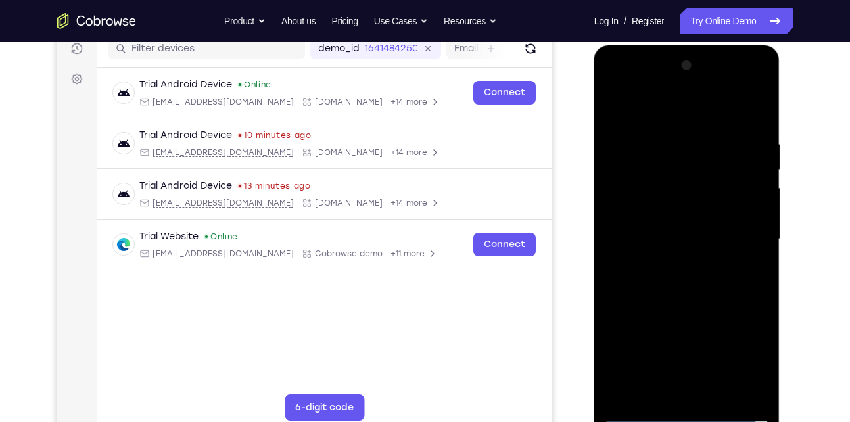
click at [694, 235] on div at bounding box center [687, 239] width 166 height 368
click at [646, 216] on div at bounding box center [687, 239] width 166 height 368
click at [651, 241] on div at bounding box center [687, 239] width 166 height 368
click at [703, 281] on div at bounding box center [687, 239] width 166 height 368
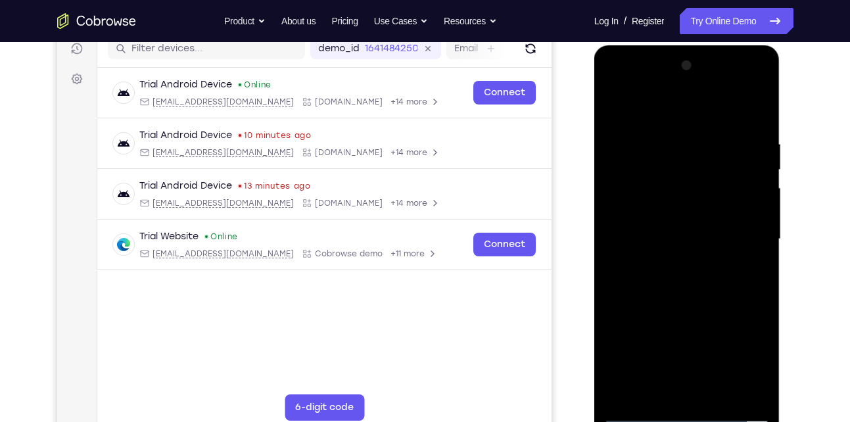
click at [751, 112] on div at bounding box center [687, 239] width 166 height 368
click at [697, 271] on div at bounding box center [687, 239] width 166 height 368
drag, startPoint x: 652, startPoint y: 291, endPoint x: 691, endPoint y: 200, distance: 99.3
click at [691, 200] on div at bounding box center [687, 239] width 166 height 368
click at [616, 317] on div at bounding box center [687, 239] width 166 height 368
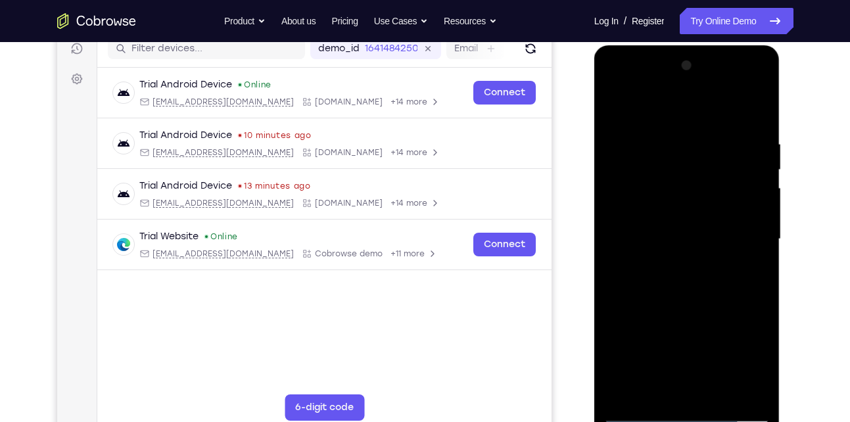
click at [720, 396] on div at bounding box center [687, 239] width 166 height 368
click at [669, 310] on div at bounding box center [687, 239] width 166 height 368
click at [680, 222] on div at bounding box center [687, 239] width 166 height 368
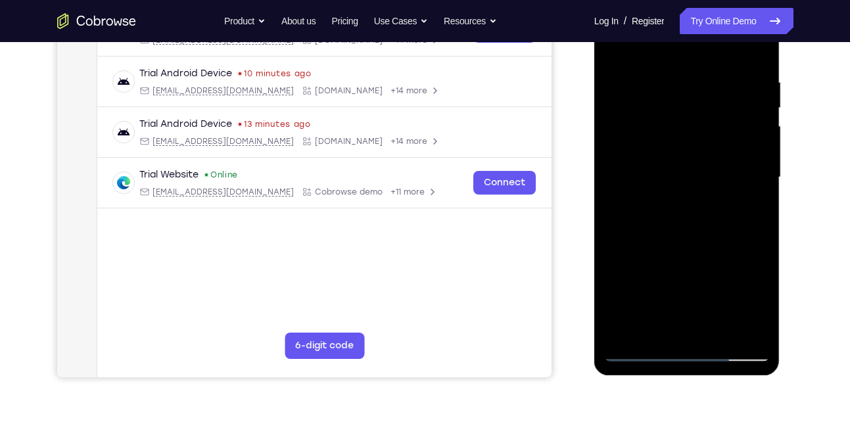
scroll to position [235, 0]
click at [641, 330] on div at bounding box center [687, 177] width 166 height 368
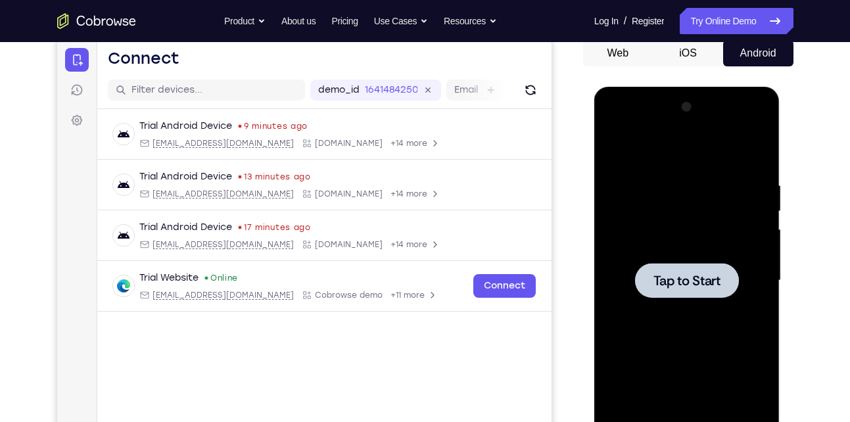
click at [672, 283] on span "Tap to Start" at bounding box center [686, 280] width 67 height 13
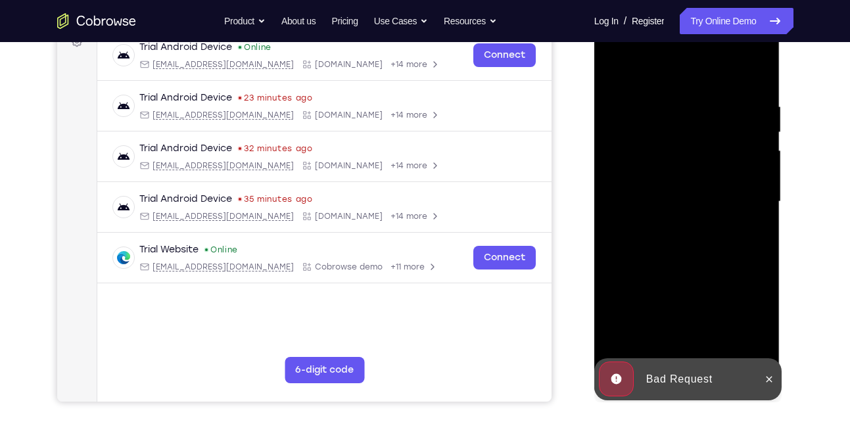
scroll to position [211, 0]
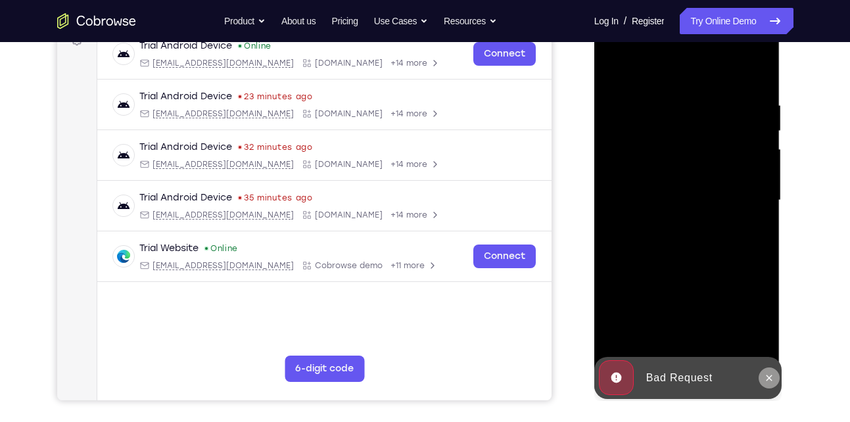
click at [774, 374] on icon at bounding box center [769, 378] width 11 height 11
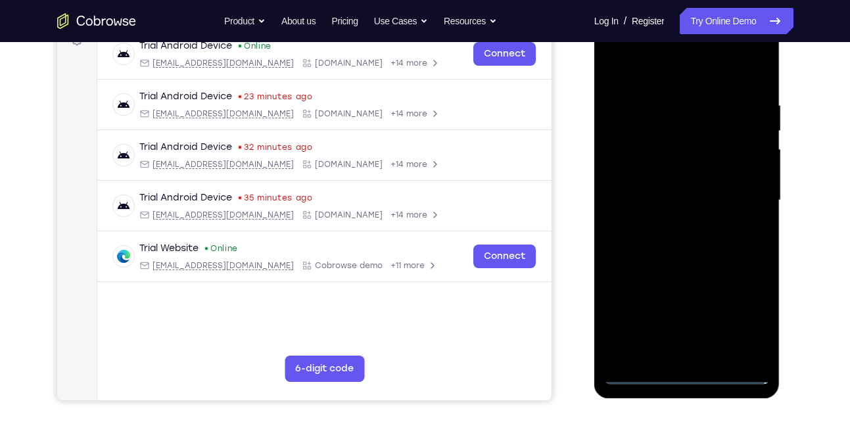
click at [686, 371] on div at bounding box center [687, 200] width 166 height 368
click at [747, 320] on div at bounding box center [687, 200] width 166 height 368
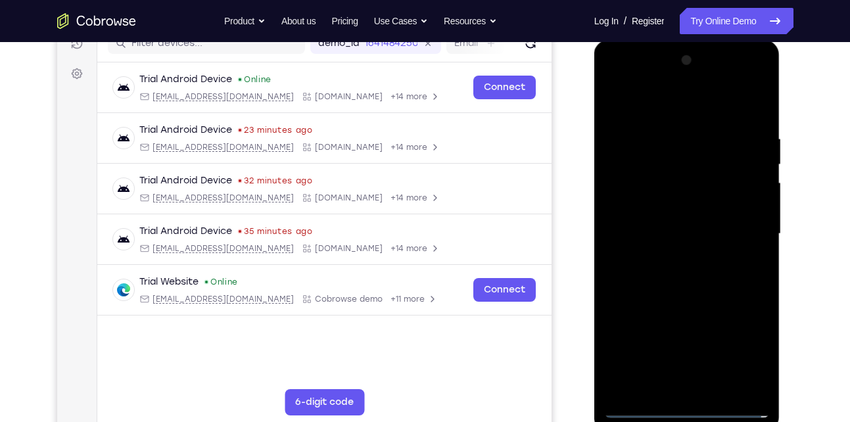
click at [653, 97] on div at bounding box center [687, 234] width 166 height 368
click at [742, 227] on div at bounding box center [687, 234] width 166 height 368
click at [675, 259] on div at bounding box center [687, 234] width 166 height 368
click at [663, 199] on div at bounding box center [687, 234] width 166 height 368
click at [662, 205] on div at bounding box center [687, 234] width 166 height 368
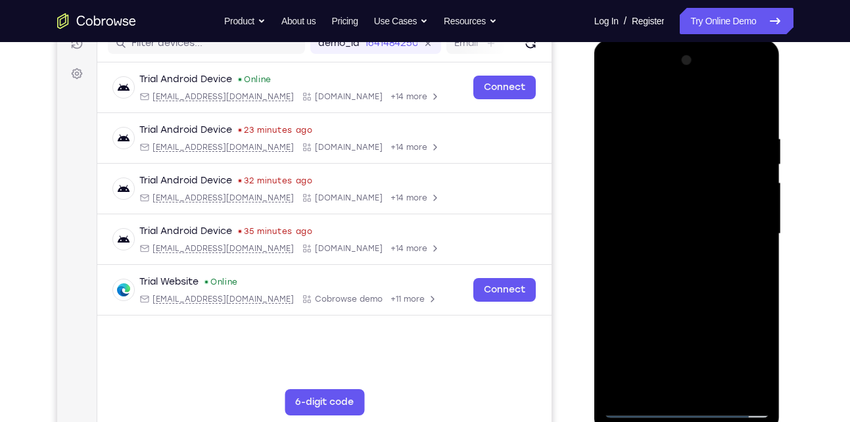
click at [665, 225] on div at bounding box center [687, 234] width 166 height 368
click at [694, 258] on div at bounding box center [687, 234] width 166 height 368
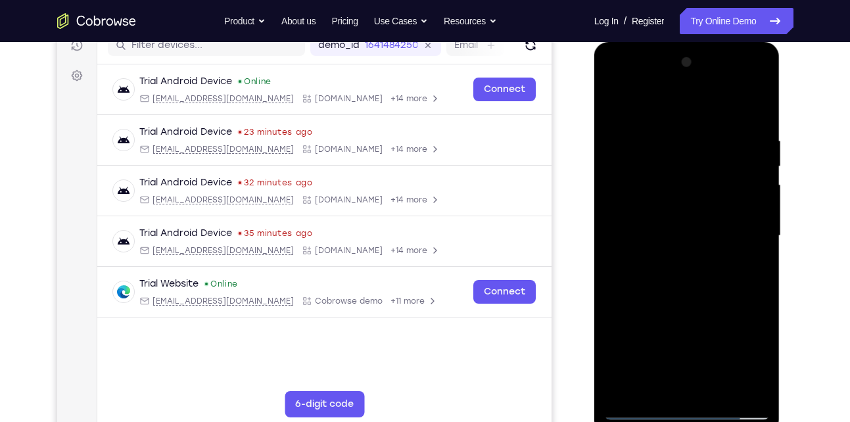
click at [668, 273] on div at bounding box center [687, 236] width 166 height 368
click at [668, 275] on div at bounding box center [687, 236] width 166 height 368
click at [694, 273] on div at bounding box center [687, 236] width 166 height 368
click at [648, 231] on div at bounding box center [687, 236] width 166 height 368
click at [649, 228] on div at bounding box center [687, 236] width 166 height 368
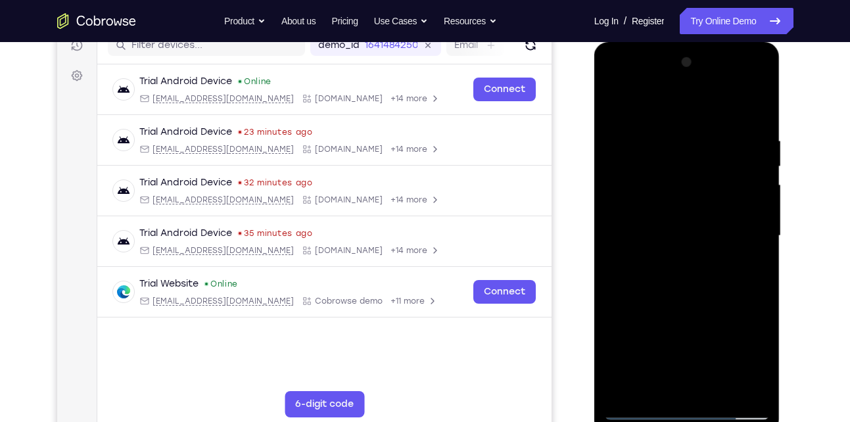
click at [688, 293] on div at bounding box center [687, 236] width 166 height 368
drag, startPoint x: 688, startPoint y: 295, endPoint x: 1186, endPoint y: 45, distance: 556.8
click at [688, 295] on div at bounding box center [687, 236] width 166 height 368
click at [689, 295] on div at bounding box center [687, 236] width 166 height 368
drag, startPoint x: 689, startPoint y: 295, endPoint x: 1081, endPoint y: 55, distance: 459.4
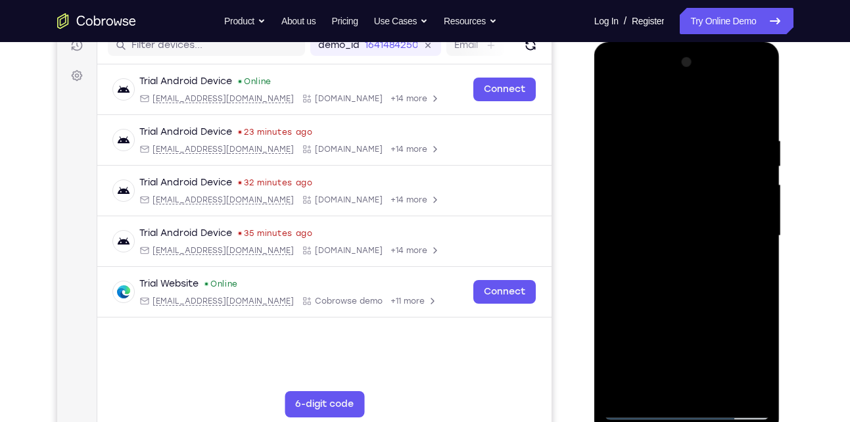
click at [689, 295] on div at bounding box center [687, 236] width 166 height 368
click at [651, 229] on div at bounding box center [687, 236] width 166 height 368
click at [642, 227] on div at bounding box center [687, 236] width 166 height 368
click at [644, 229] on div at bounding box center [687, 236] width 166 height 368
click at [646, 229] on div at bounding box center [687, 236] width 166 height 368
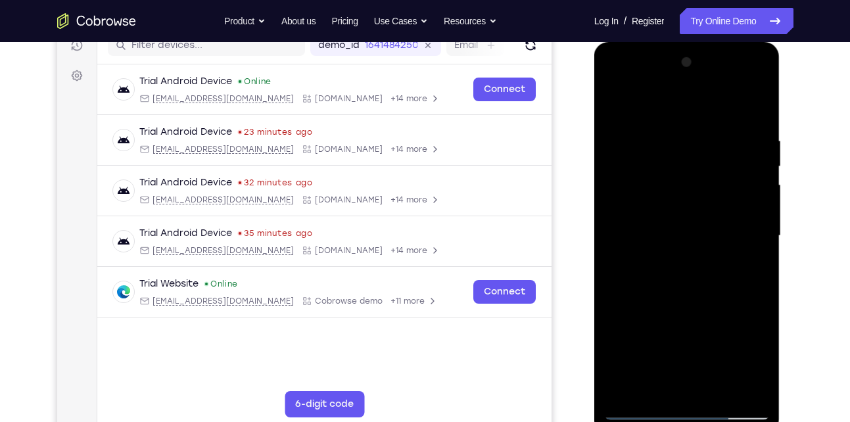
click at [646, 229] on div at bounding box center [687, 236] width 166 height 368
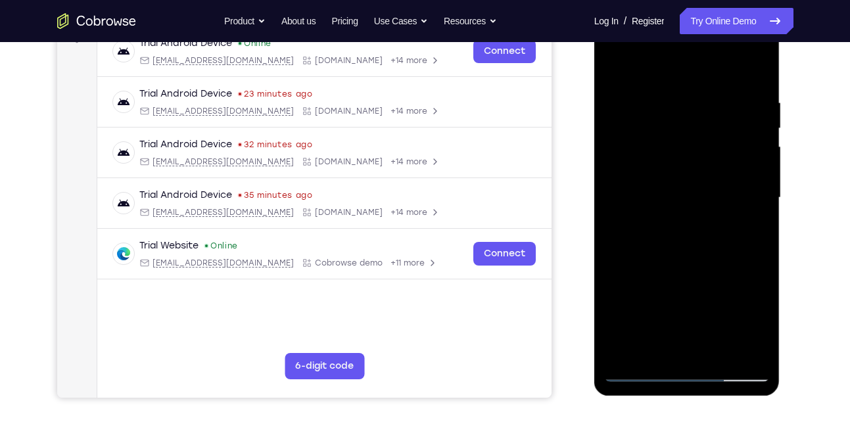
click at [672, 220] on div at bounding box center [687, 198] width 166 height 368
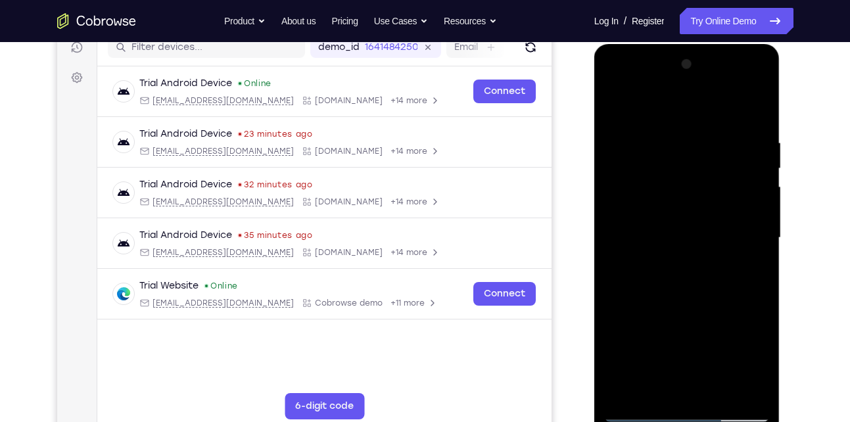
scroll to position [170, 0]
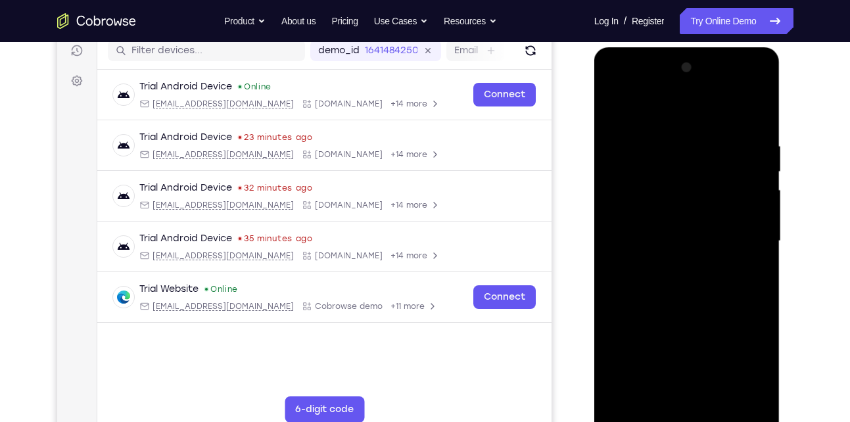
click at [691, 193] on div at bounding box center [687, 241] width 166 height 368
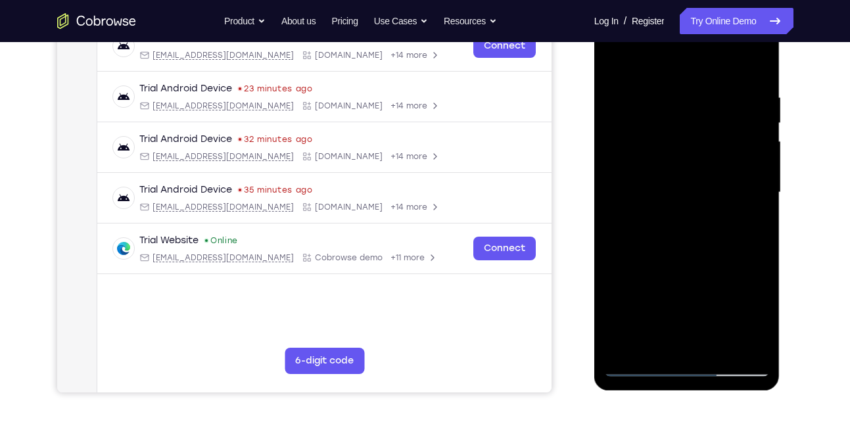
scroll to position [212, 0]
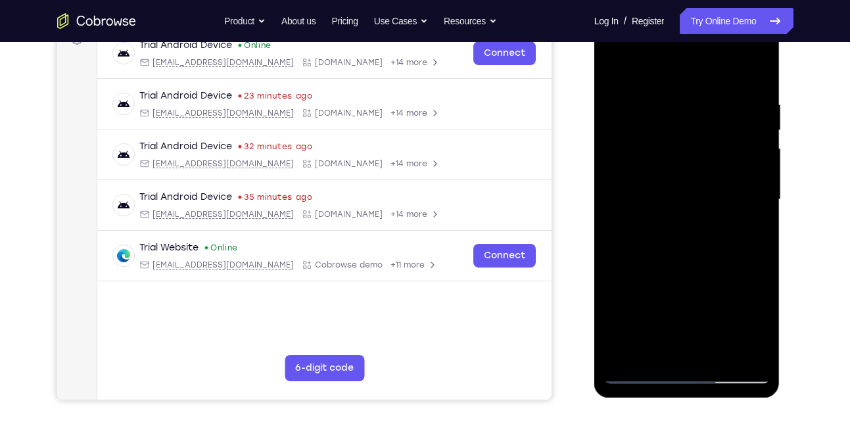
click at [760, 64] on div at bounding box center [687, 200] width 166 height 368
click at [615, 64] on div at bounding box center [687, 200] width 166 height 368
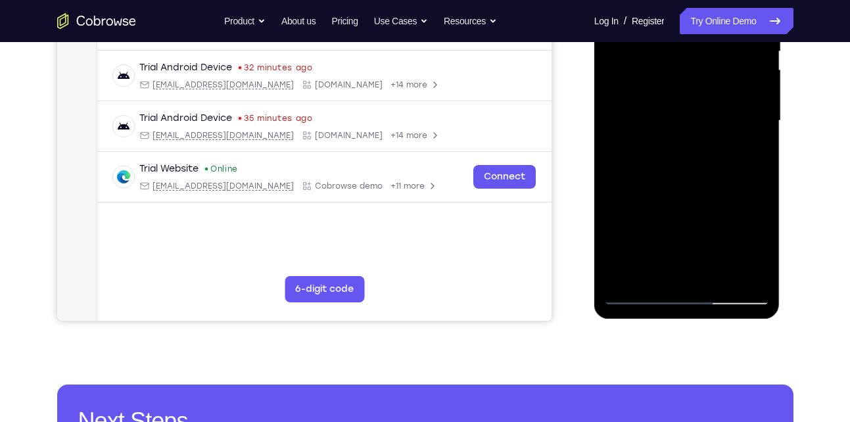
scroll to position [314, 0]
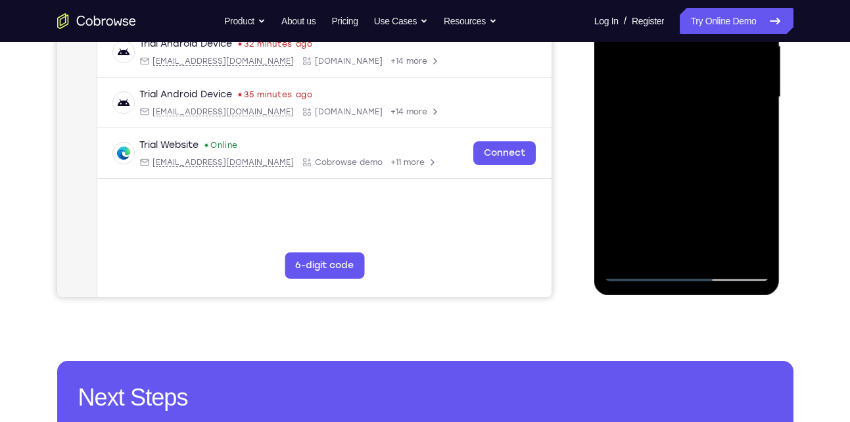
click at [763, 235] on div at bounding box center [687, 97] width 166 height 368
click at [717, 251] on div at bounding box center [687, 97] width 166 height 368
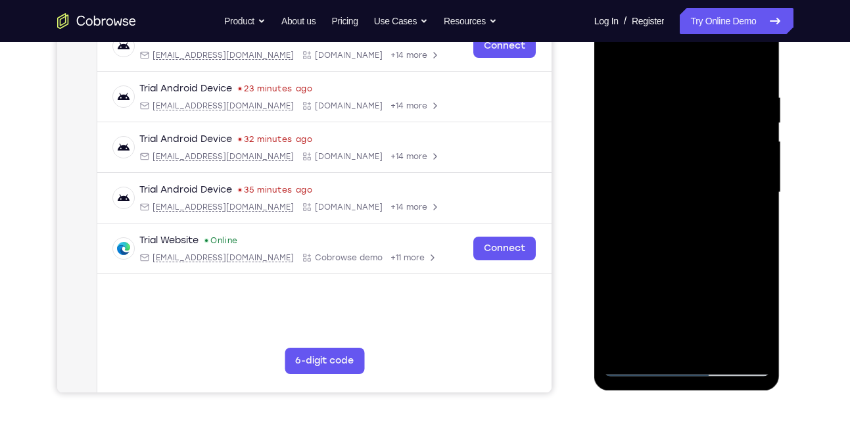
click at [694, 263] on div at bounding box center [687, 193] width 166 height 368
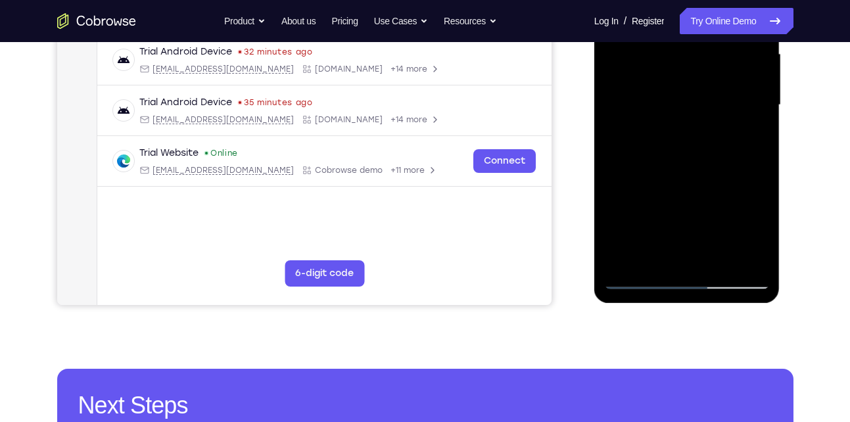
click at [687, 175] on div at bounding box center [687, 105] width 166 height 368
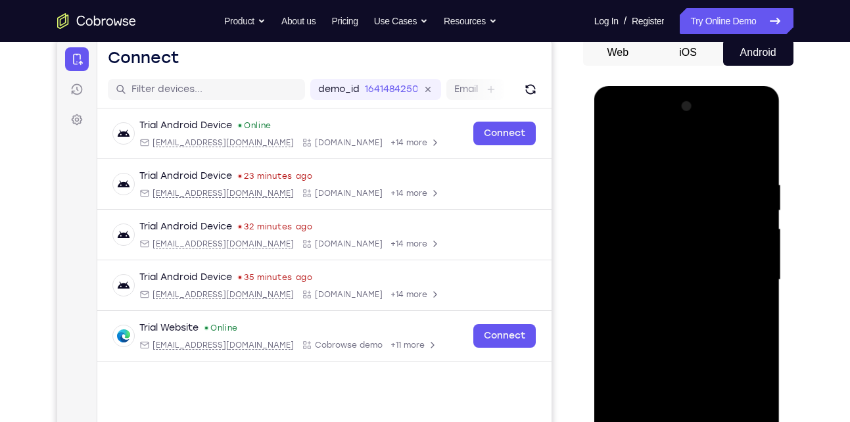
scroll to position [241, 0]
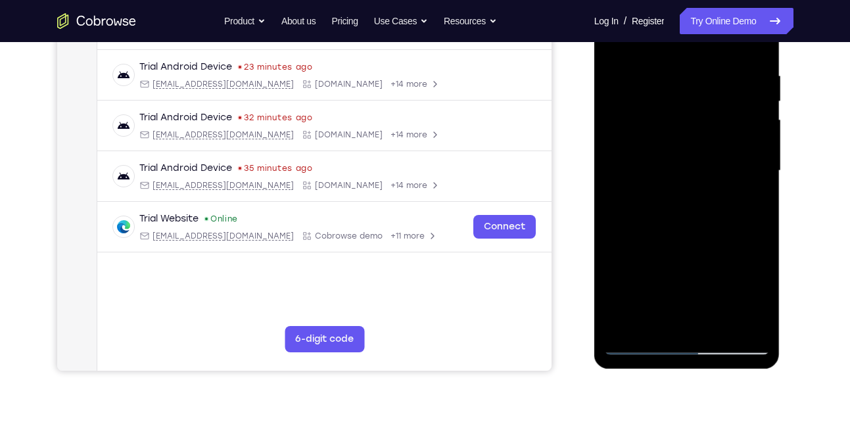
click at [747, 319] on div at bounding box center [687, 171] width 166 height 368
drag, startPoint x: 747, startPoint y: 319, endPoint x: 709, endPoint y: 280, distance: 54.4
click at [747, 319] on div at bounding box center [687, 171] width 166 height 368
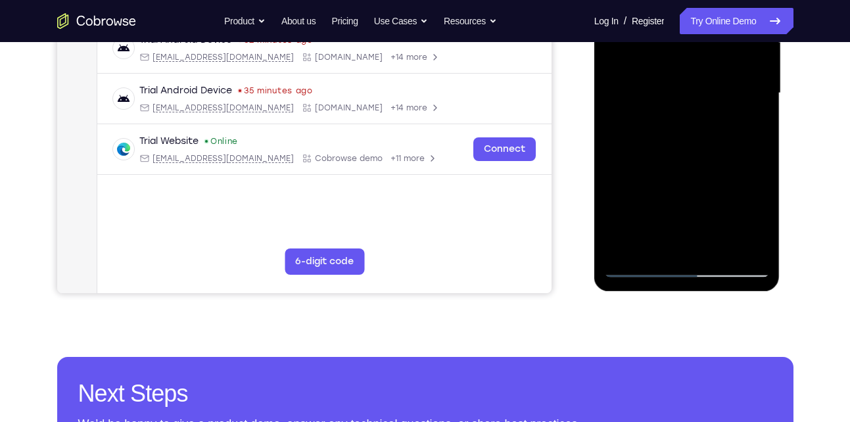
scroll to position [214, 0]
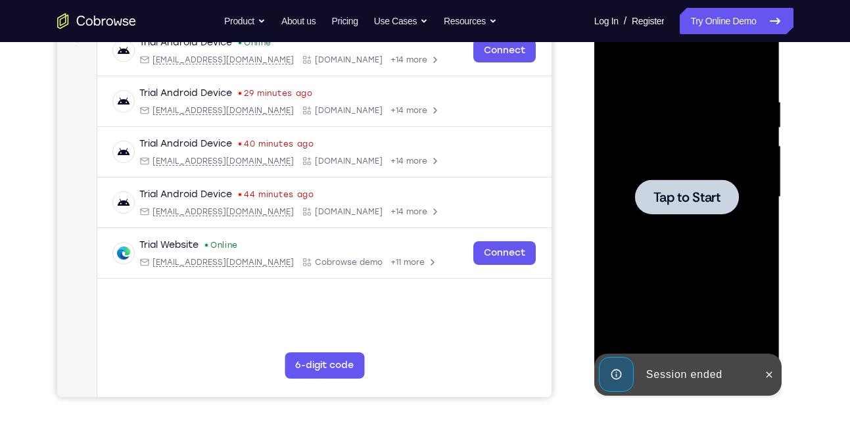
click at [701, 210] on div at bounding box center [687, 196] width 104 height 35
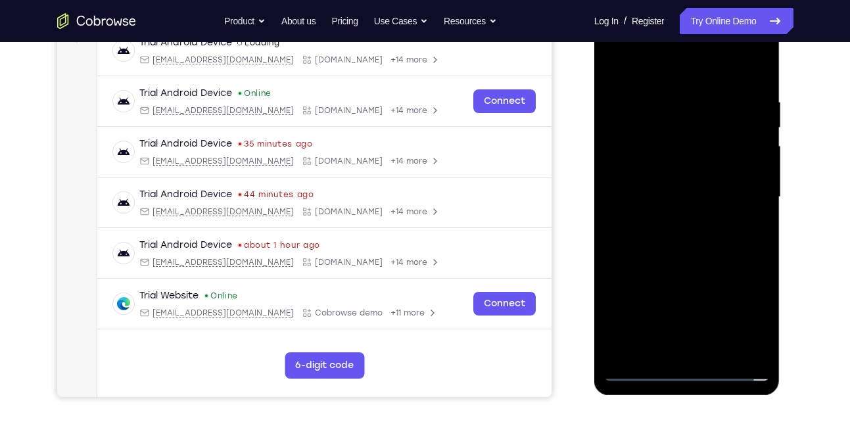
scroll to position [343, 0]
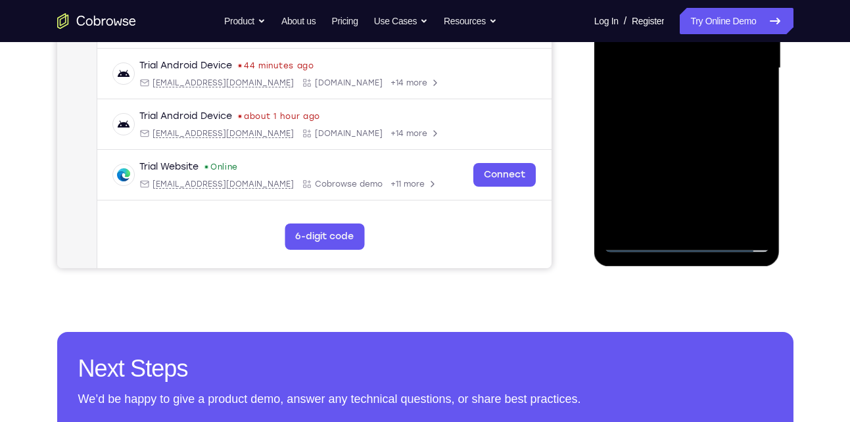
click at [690, 243] on div at bounding box center [687, 68] width 166 height 368
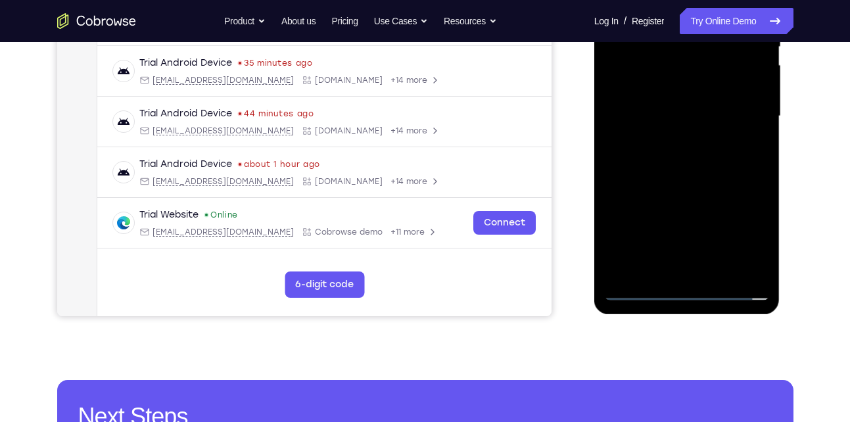
click at [750, 236] on div at bounding box center [687, 116] width 166 height 368
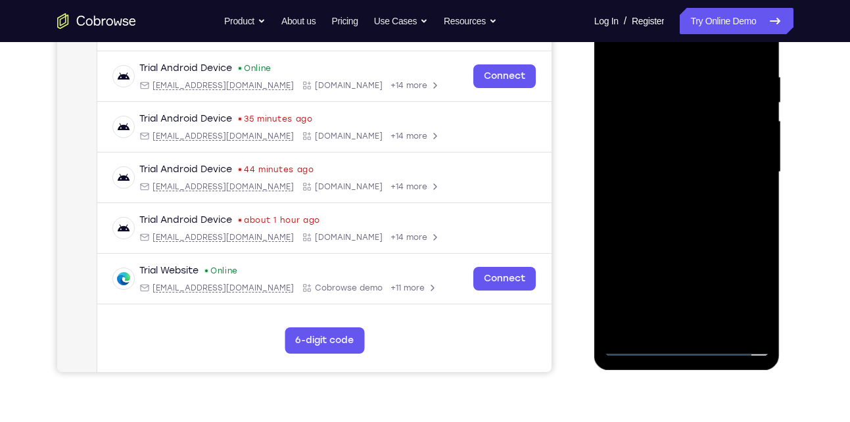
scroll to position [238, 0]
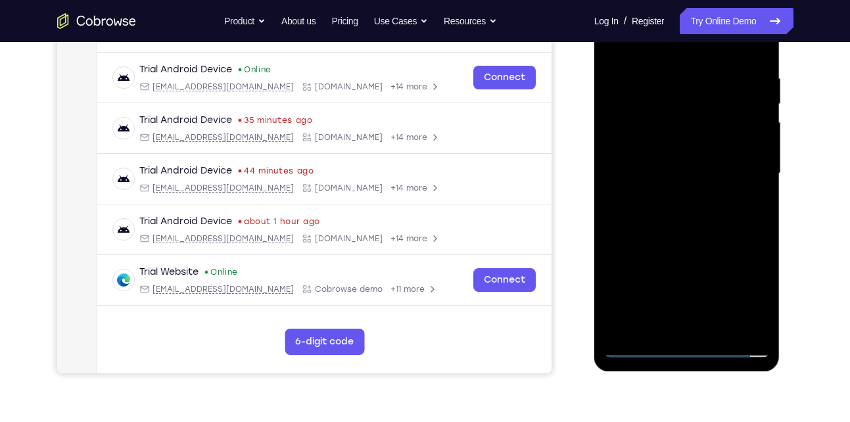
click at [640, 45] on div at bounding box center [687, 173] width 166 height 368
click at [740, 170] on div at bounding box center [687, 173] width 166 height 368
click at [672, 199] on div at bounding box center [687, 173] width 166 height 368
click at [692, 158] on div at bounding box center [687, 173] width 166 height 368
click at [668, 150] on div at bounding box center [687, 173] width 166 height 368
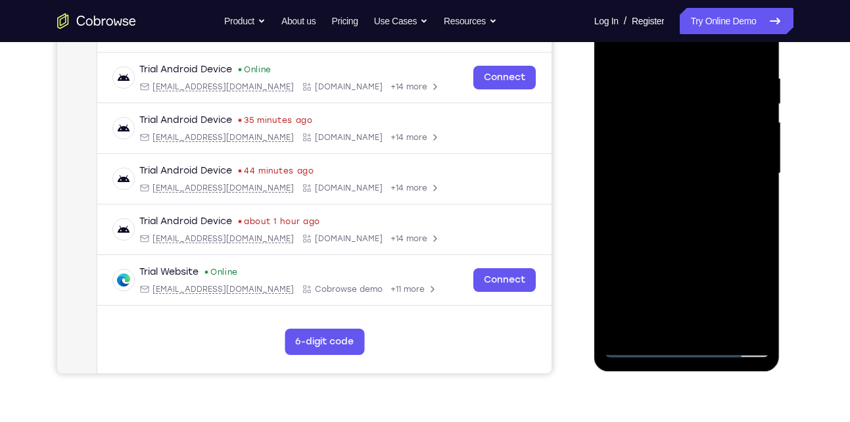
click at [702, 177] on div at bounding box center [687, 173] width 166 height 368
click at [665, 215] on div at bounding box center [687, 173] width 166 height 368
click at [694, 211] on div at bounding box center [687, 173] width 166 height 368
click at [761, 233] on div at bounding box center [687, 173] width 166 height 368
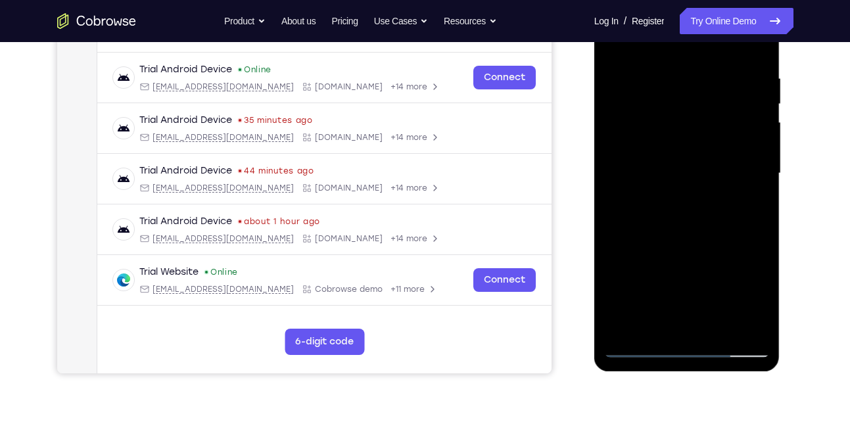
click at [761, 233] on div at bounding box center [687, 173] width 166 height 368
click at [759, 311] on div at bounding box center [687, 173] width 166 height 368
drag, startPoint x: 672, startPoint y: 256, endPoint x: 675, endPoint y: 157, distance: 99.3
click at [675, 157] on div at bounding box center [687, 173] width 166 height 368
click at [614, 283] on div at bounding box center [687, 173] width 166 height 368
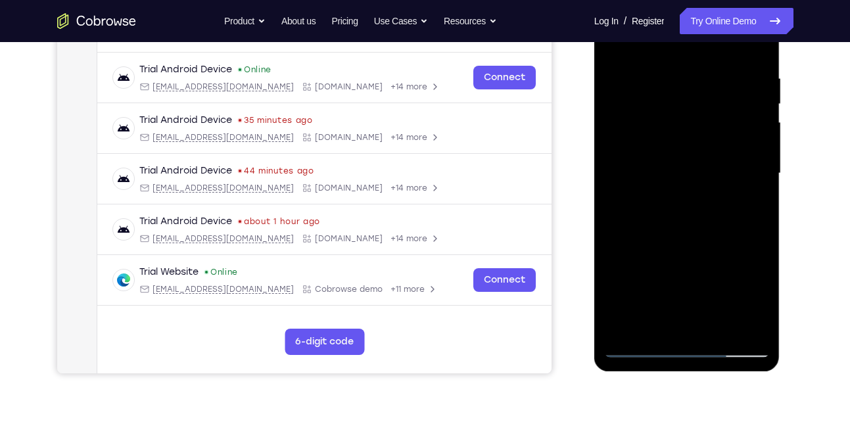
click at [761, 158] on div at bounding box center [687, 173] width 166 height 368
drag, startPoint x: 709, startPoint y: 285, endPoint x: 707, endPoint y: 127, distance: 157.8
click at [707, 127] on div at bounding box center [687, 173] width 166 height 368
click at [713, 326] on div at bounding box center [687, 173] width 166 height 368
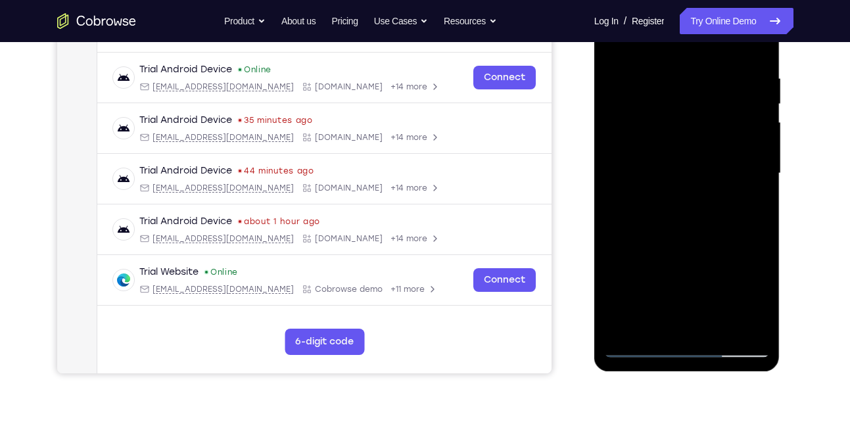
click at [675, 243] on div at bounding box center [687, 173] width 166 height 368
click at [640, 348] on div at bounding box center [687, 173] width 166 height 368
drag, startPoint x: 663, startPoint y: 257, endPoint x: 685, endPoint y: 112, distance: 146.2
click at [685, 112] on div at bounding box center [687, 173] width 166 height 368
drag, startPoint x: 660, startPoint y: 279, endPoint x: 692, endPoint y: 98, distance: 184.3
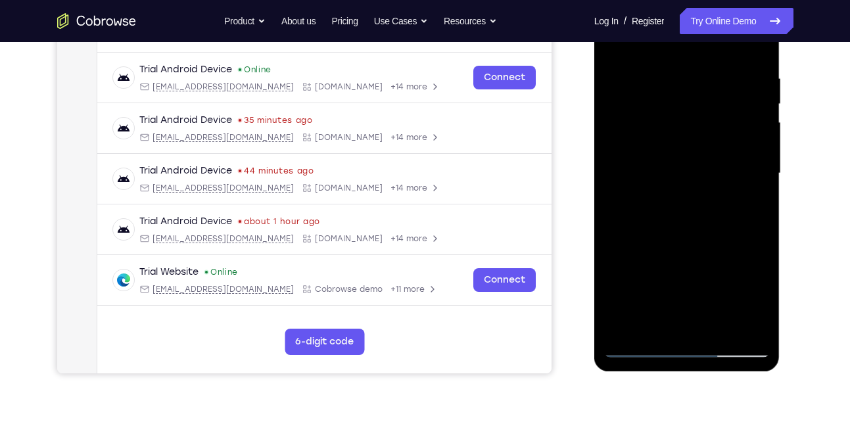
click at [692, 98] on div at bounding box center [687, 173] width 166 height 368
drag, startPoint x: 646, startPoint y: 293, endPoint x: 686, endPoint y: 65, distance: 231.1
click at [686, 65] on div at bounding box center [687, 173] width 166 height 368
click at [758, 153] on div at bounding box center [687, 173] width 166 height 368
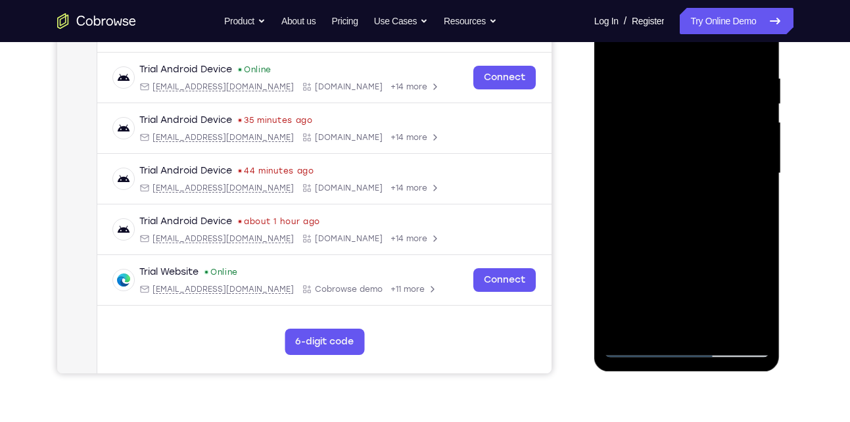
click at [613, 273] on div at bounding box center [687, 173] width 166 height 368
click at [617, 153] on div at bounding box center [687, 173] width 166 height 368
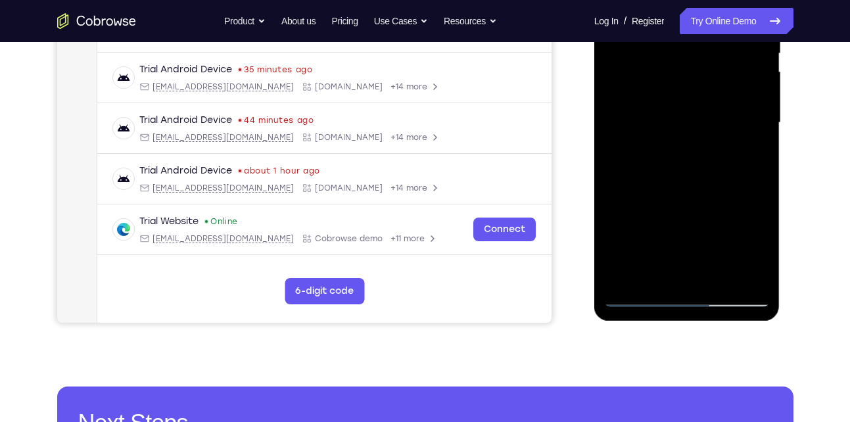
scroll to position [291, 0]
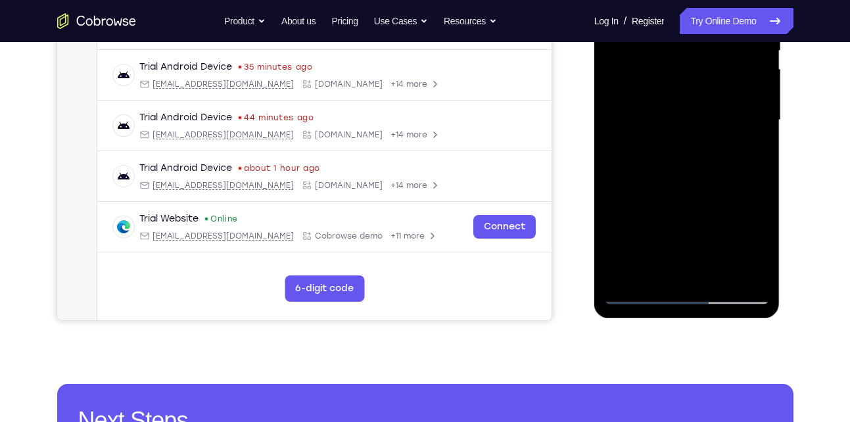
drag, startPoint x: 703, startPoint y: 207, endPoint x: 719, endPoint y: 120, distance: 88.8
click at [719, 120] on div at bounding box center [687, 120] width 166 height 368
drag, startPoint x: 692, startPoint y: 231, endPoint x: 723, endPoint y: 85, distance: 149.3
click at [723, 85] on div at bounding box center [687, 120] width 166 height 368
click at [761, 162] on div at bounding box center [687, 120] width 166 height 368
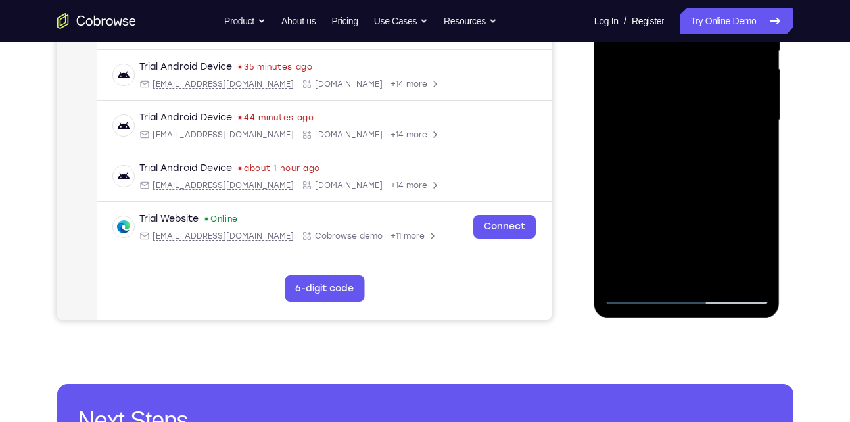
click at [761, 162] on div at bounding box center [687, 120] width 166 height 368
drag, startPoint x: 668, startPoint y: 222, endPoint x: 713, endPoint y: 88, distance: 140.9
click at [713, 88] on div at bounding box center [687, 120] width 166 height 368
click at [618, 133] on div at bounding box center [687, 120] width 166 height 368
drag, startPoint x: 693, startPoint y: 224, endPoint x: 725, endPoint y: 70, distance: 156.5
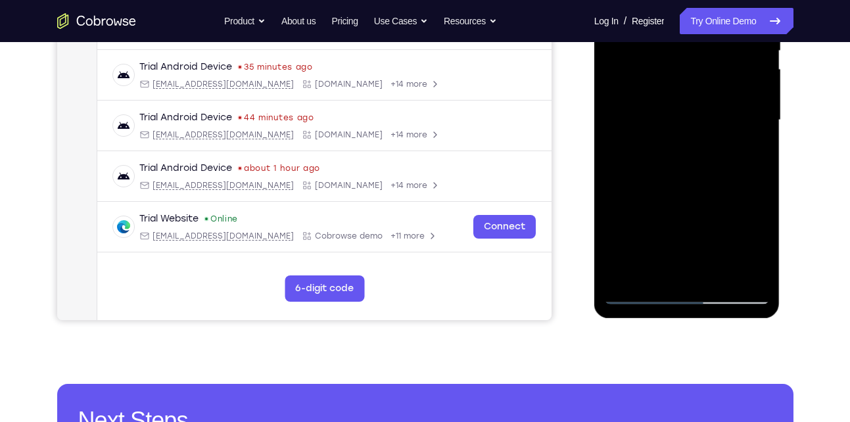
click at [725, 70] on div at bounding box center [687, 120] width 166 height 368
drag, startPoint x: 701, startPoint y: 210, endPoint x: 732, endPoint y: 57, distance: 155.6
click at [732, 57] on div at bounding box center [687, 120] width 166 height 368
drag, startPoint x: 688, startPoint y: 214, endPoint x: 736, endPoint y: 99, distance: 124.4
click at [736, 99] on div at bounding box center [687, 120] width 166 height 368
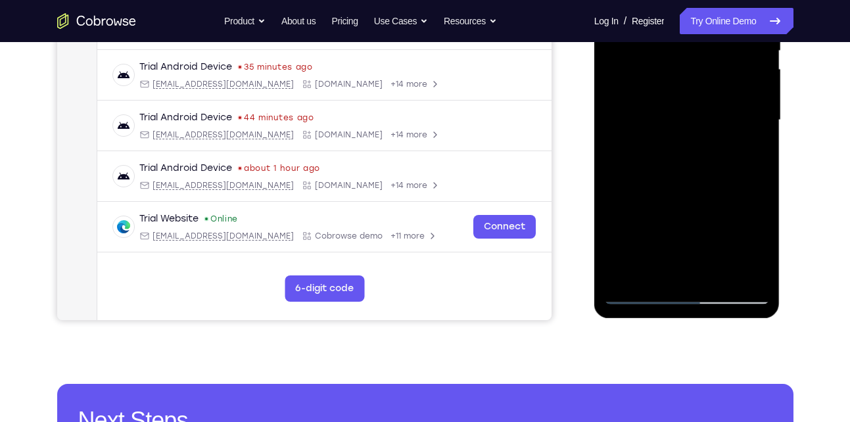
click at [615, 156] on div at bounding box center [687, 120] width 166 height 368
drag, startPoint x: 666, startPoint y: 237, endPoint x: 713, endPoint y: 73, distance: 170.4
click at [713, 73] on div at bounding box center [687, 120] width 166 height 368
drag, startPoint x: 681, startPoint y: 236, endPoint x: 719, endPoint y: 99, distance: 142.0
click at [719, 99] on div at bounding box center [687, 120] width 166 height 368
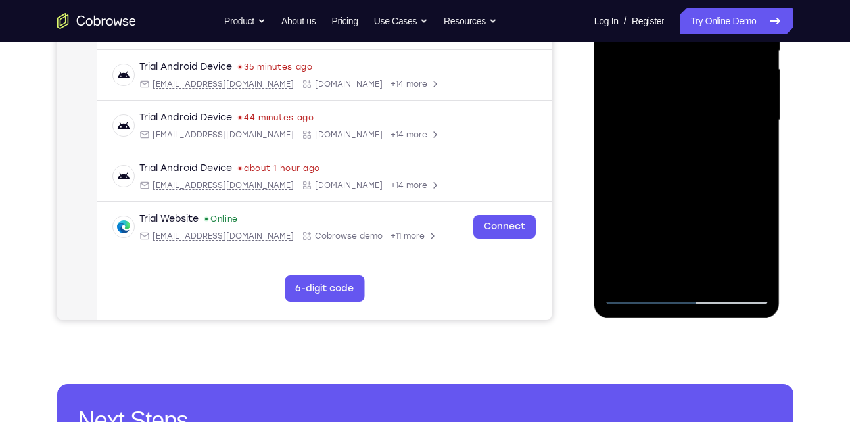
click at [759, 220] on div at bounding box center [687, 120] width 166 height 368
drag, startPoint x: 669, startPoint y: 241, endPoint x: 705, endPoint y: 133, distance: 113.5
click at [705, 133] on div at bounding box center [687, 120] width 166 height 368
click at [617, 210] on div at bounding box center [687, 120] width 166 height 368
drag, startPoint x: 694, startPoint y: 250, endPoint x: 723, endPoint y: 85, distance: 167.6
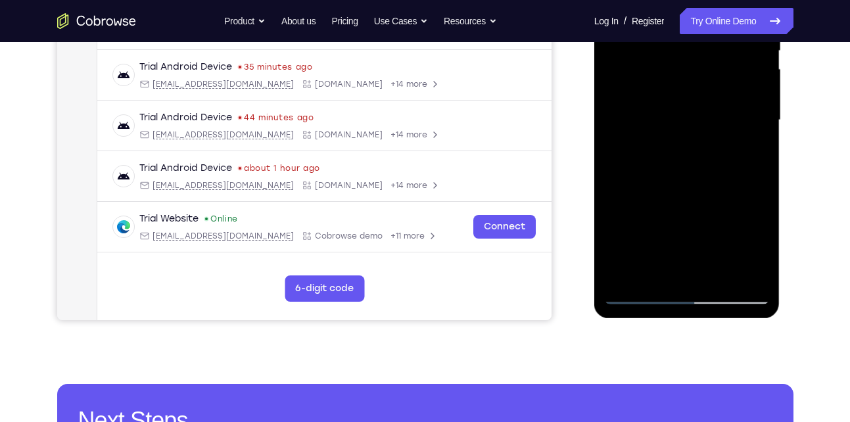
click at [723, 85] on div at bounding box center [687, 120] width 166 height 368
drag, startPoint x: 683, startPoint y: 236, endPoint x: 725, endPoint y: 131, distance: 112.7
click at [725, 131] on div at bounding box center [687, 120] width 166 height 368
drag, startPoint x: 683, startPoint y: 229, endPoint x: 725, endPoint y: 170, distance: 72.6
click at [725, 170] on div at bounding box center [687, 120] width 166 height 368
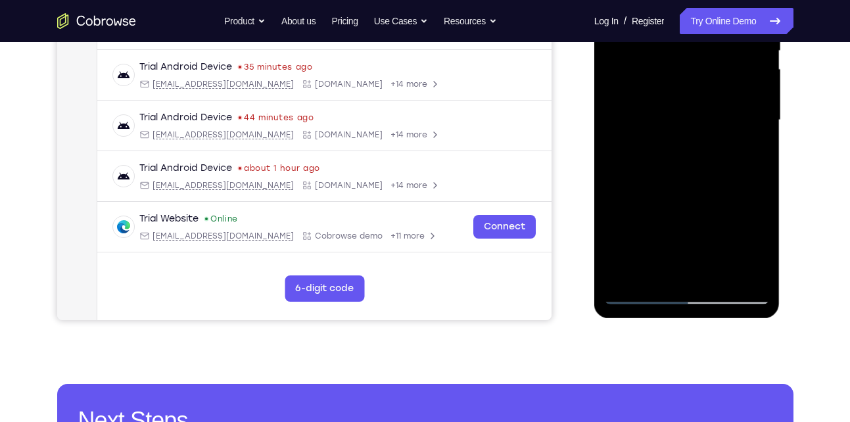
drag, startPoint x: 692, startPoint y: 224, endPoint x: 725, endPoint y: 179, distance: 56.4
click at [725, 179] on div at bounding box center [687, 120] width 166 height 368
drag, startPoint x: 710, startPoint y: 223, endPoint x: 761, endPoint y: 113, distance: 121.2
click at [761, 113] on div at bounding box center [687, 120] width 166 height 368
drag, startPoint x: 696, startPoint y: 222, endPoint x: 749, endPoint y: 80, distance: 151.6
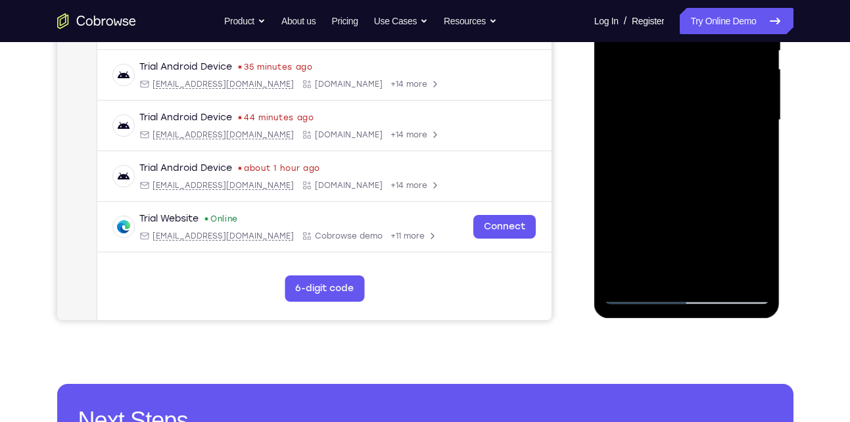
click at [749, 80] on div at bounding box center [687, 120] width 166 height 368
drag, startPoint x: 690, startPoint y: 206, endPoint x: 745, endPoint y: 63, distance: 152.7
click at [745, 63] on div at bounding box center [687, 120] width 166 height 368
drag, startPoint x: 677, startPoint y: 222, endPoint x: 734, endPoint y: 43, distance: 187.1
click at [734, 43] on div at bounding box center [687, 120] width 166 height 368
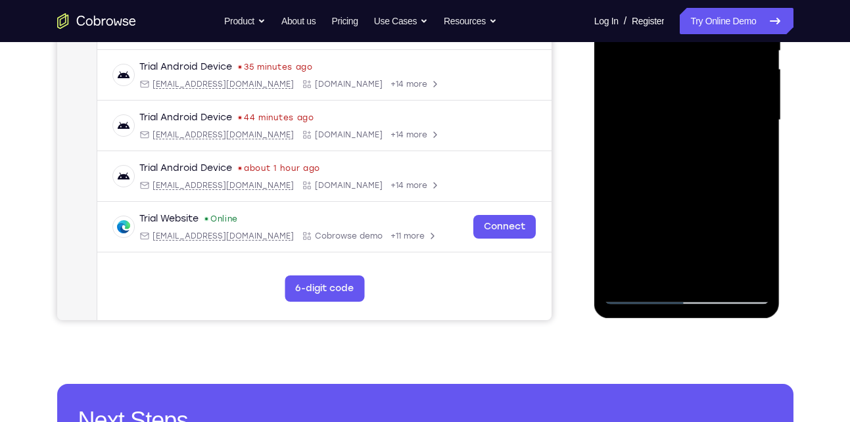
drag, startPoint x: 672, startPoint y: 225, endPoint x: 699, endPoint y: 128, distance: 100.1
click at [699, 128] on div at bounding box center [687, 120] width 166 height 368
click at [761, 124] on div at bounding box center [687, 120] width 166 height 368
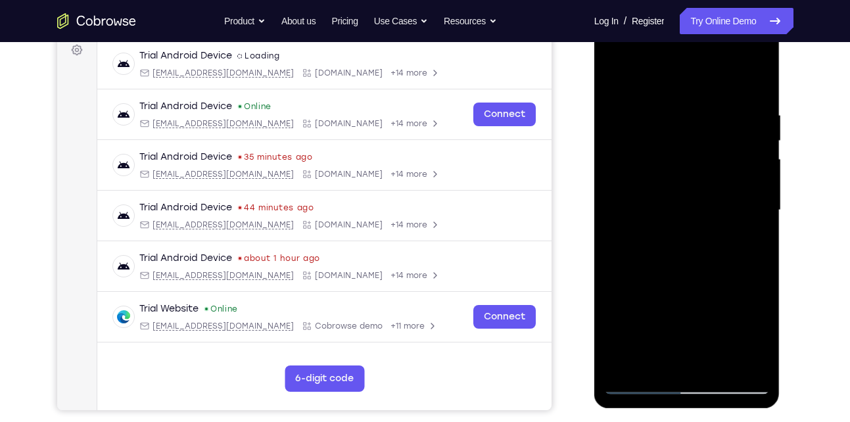
scroll to position [199, 0]
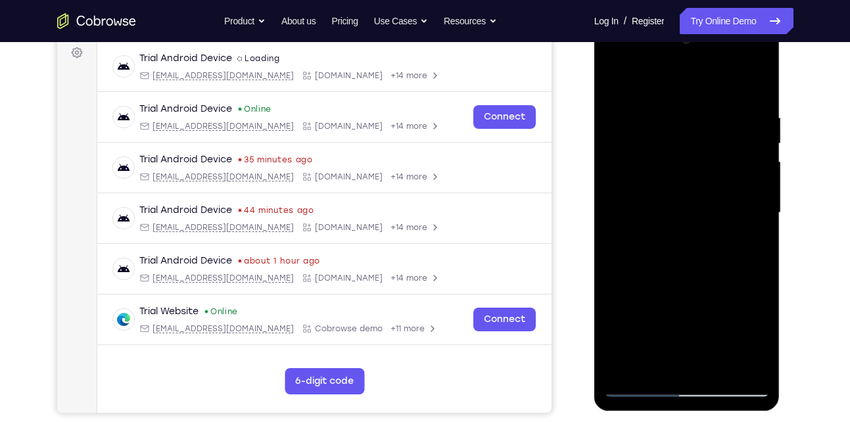
click at [759, 217] on div at bounding box center [687, 213] width 166 height 368
click at [617, 216] on div at bounding box center [687, 213] width 166 height 368
drag, startPoint x: 669, startPoint y: 271, endPoint x: 708, endPoint y: 144, distance: 133.3
click at [708, 144] on div at bounding box center [687, 213] width 166 height 368
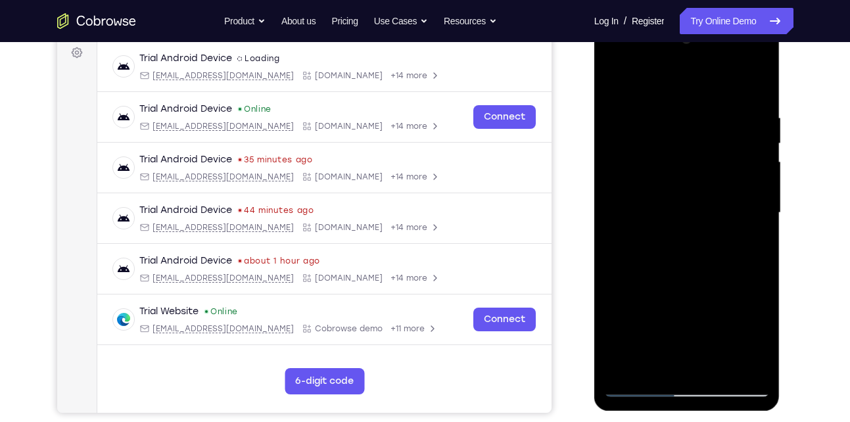
drag, startPoint x: 662, startPoint y: 271, endPoint x: 710, endPoint y: 115, distance: 163.0
click at [710, 115] on div at bounding box center [687, 213] width 166 height 368
drag, startPoint x: 667, startPoint y: 277, endPoint x: 709, endPoint y: 137, distance: 146.0
click at [709, 137] on div at bounding box center [687, 213] width 166 height 368
drag, startPoint x: 701, startPoint y: 190, endPoint x: 685, endPoint y: 251, distance: 63.1
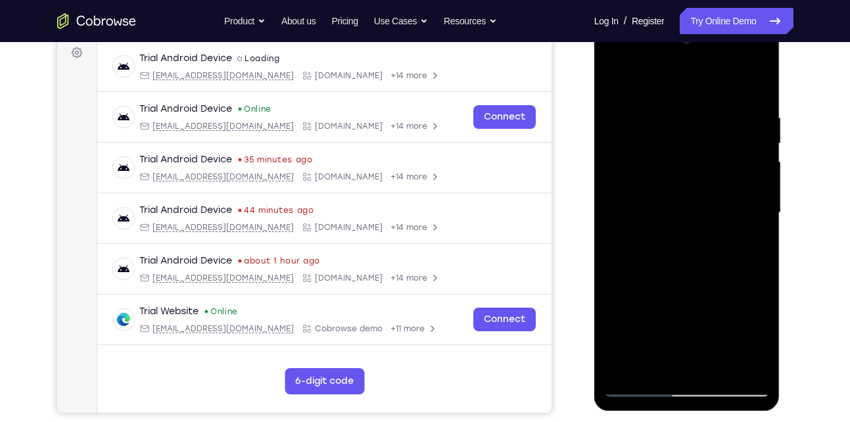
click at [685, 251] on div at bounding box center [687, 213] width 166 height 368
click at [761, 204] on div at bounding box center [687, 213] width 166 height 368
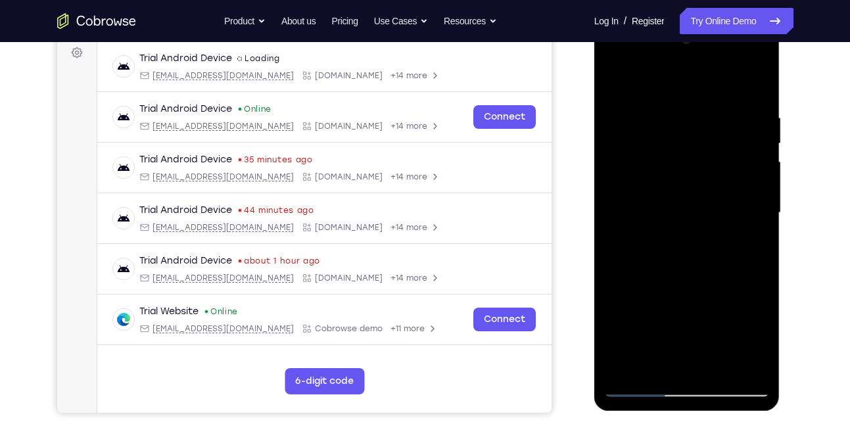
click at [761, 204] on div at bounding box center [687, 213] width 166 height 368
drag, startPoint x: 680, startPoint y: 253, endPoint x: 735, endPoint y: 114, distance: 149.7
click at [735, 114] on div at bounding box center [687, 213] width 166 height 368
drag, startPoint x: 682, startPoint y: 262, endPoint x: 732, endPoint y: 108, distance: 161.5
click at [732, 108] on div at bounding box center [687, 213] width 166 height 368
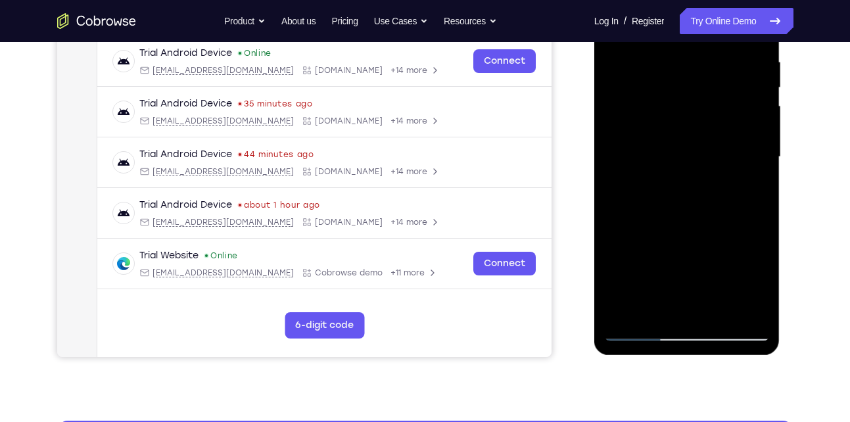
scroll to position [262, 0]
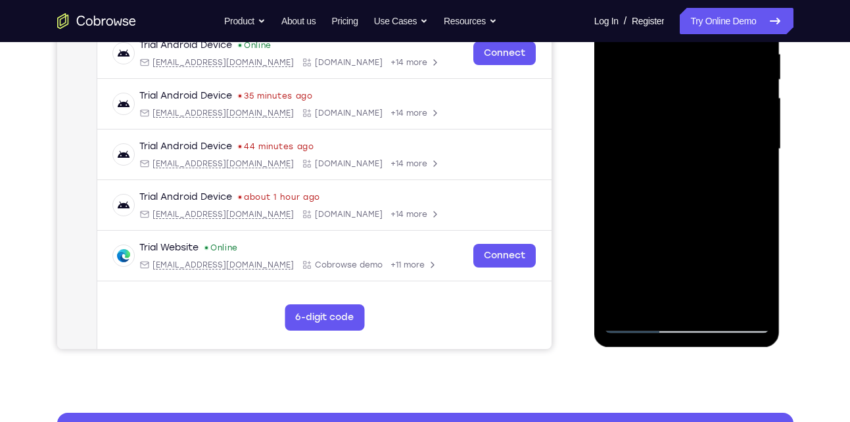
drag, startPoint x: 674, startPoint y: 250, endPoint x: 699, endPoint y: 215, distance: 42.5
click at [699, 215] on div at bounding box center [687, 149] width 166 height 368
drag, startPoint x: 688, startPoint y: 252, endPoint x: 744, endPoint y: 106, distance: 156.9
click at [744, 106] on div at bounding box center [687, 149] width 166 height 368
drag, startPoint x: 676, startPoint y: 262, endPoint x: 739, endPoint y: 106, distance: 167.2
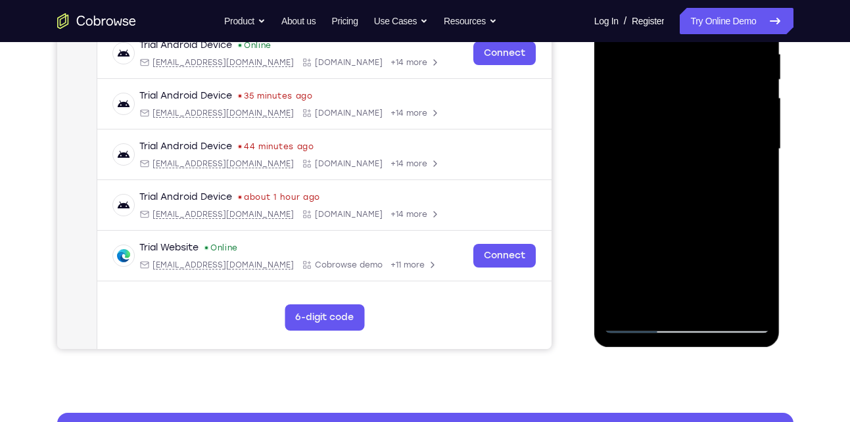
click at [739, 106] on div at bounding box center [687, 149] width 166 height 368
drag, startPoint x: 663, startPoint y: 271, endPoint x: 724, endPoint y: 56, distance: 224.3
click at [724, 56] on div at bounding box center [687, 149] width 166 height 368
drag, startPoint x: 671, startPoint y: 220, endPoint x: 708, endPoint y: 110, distance: 116.0
click at [708, 110] on div at bounding box center [687, 149] width 166 height 368
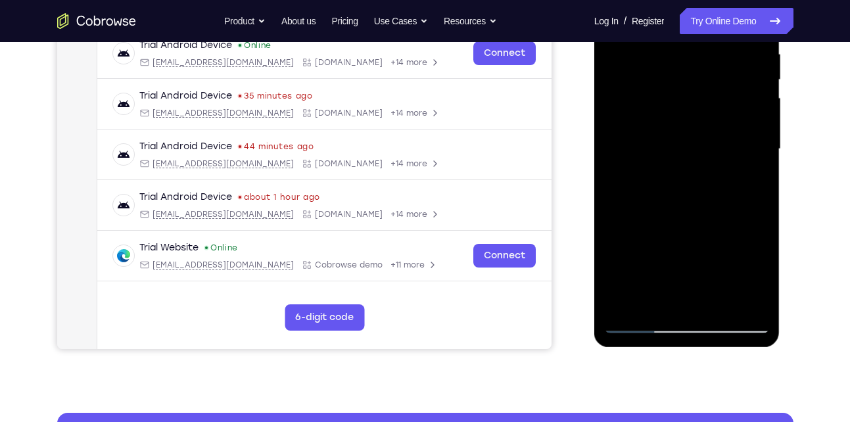
click at [757, 143] on div at bounding box center [687, 149] width 166 height 368
click at [712, 302] on div at bounding box center [687, 149] width 166 height 368
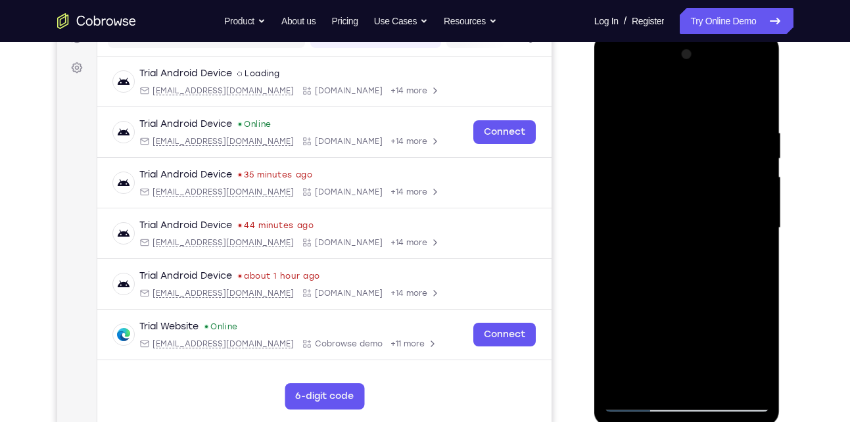
scroll to position [183, 0]
click at [616, 97] on div at bounding box center [687, 229] width 166 height 368
click at [666, 116] on div at bounding box center [687, 229] width 166 height 368
click at [747, 214] on div at bounding box center [687, 229] width 166 height 368
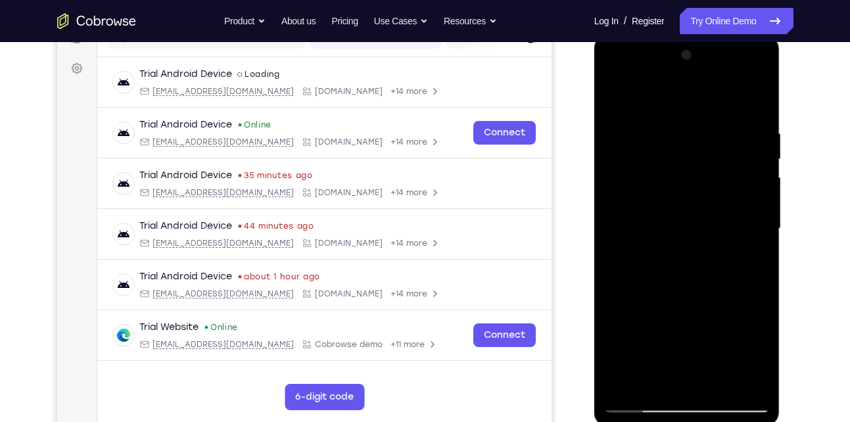
click at [747, 214] on div at bounding box center [687, 229] width 166 height 368
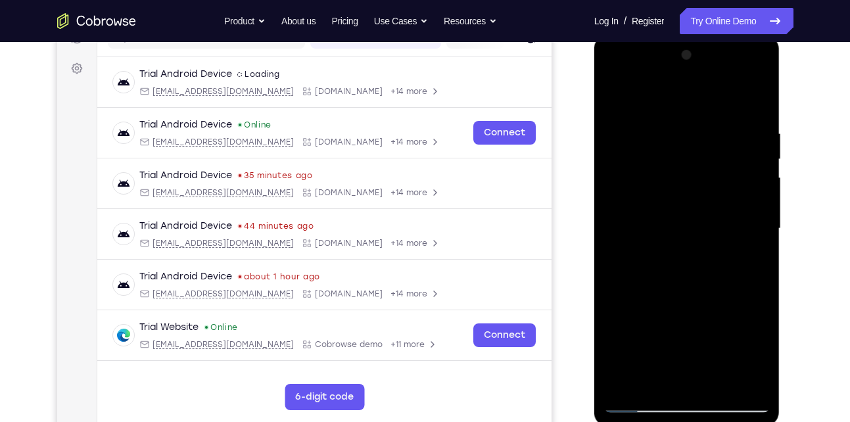
click at [747, 214] on div at bounding box center [687, 229] width 166 height 368
click at [605, 243] on div at bounding box center [687, 229] width 166 height 368
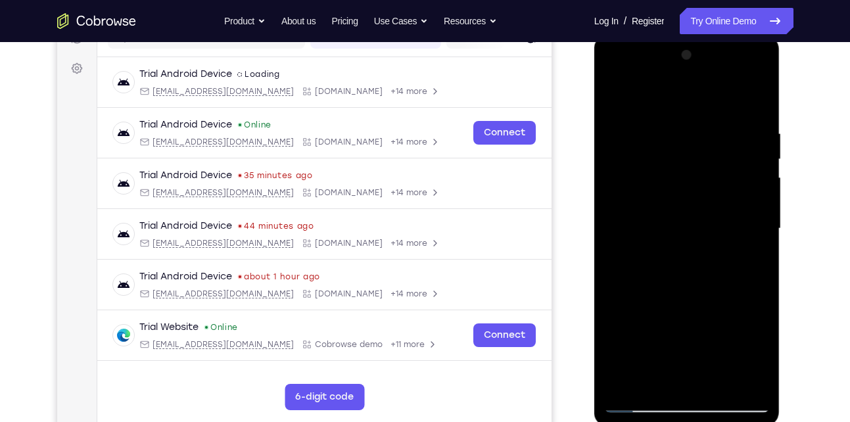
click at [605, 243] on div at bounding box center [687, 229] width 166 height 368
click at [767, 224] on div at bounding box center [687, 229] width 166 height 368
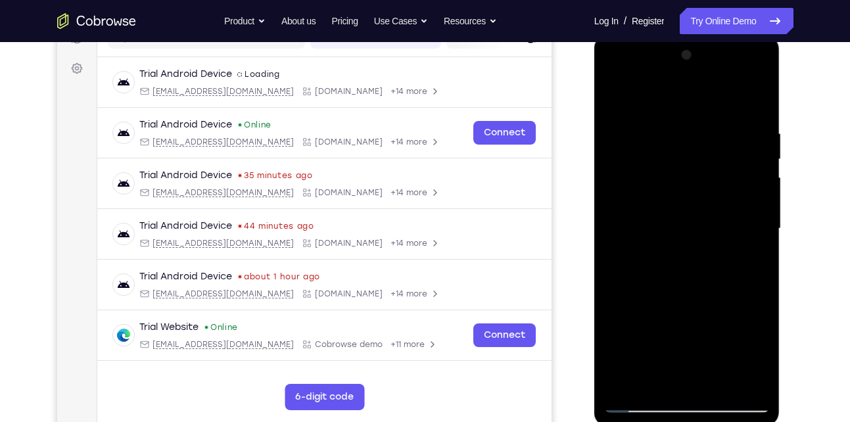
click at [767, 224] on div at bounding box center [687, 229] width 166 height 368
click at [609, 232] on div at bounding box center [687, 229] width 166 height 368
click at [771, 249] on div at bounding box center [687, 231] width 186 height 392
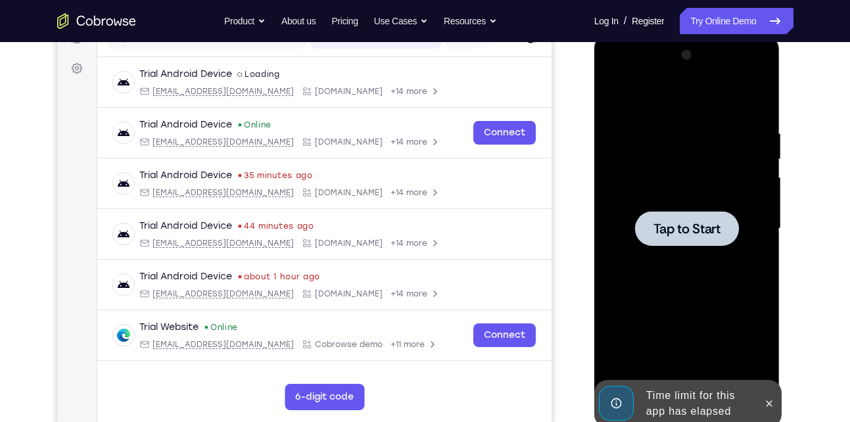
scroll to position [202, 0]
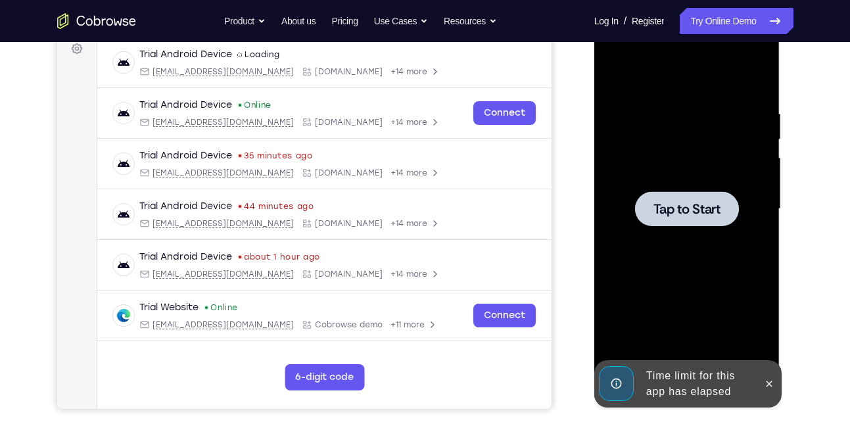
click at [686, 194] on div at bounding box center [687, 208] width 104 height 35
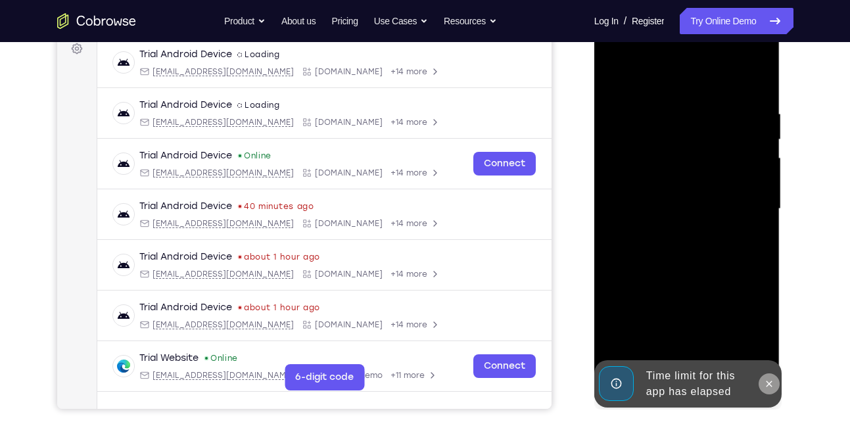
click at [768, 381] on icon at bounding box center [769, 384] width 11 height 11
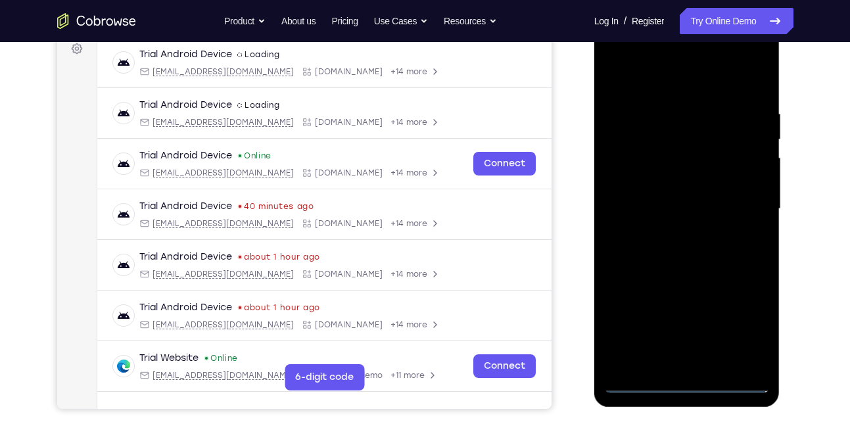
click at [681, 383] on div at bounding box center [687, 209] width 166 height 368
click at [745, 325] on div at bounding box center [687, 209] width 166 height 368
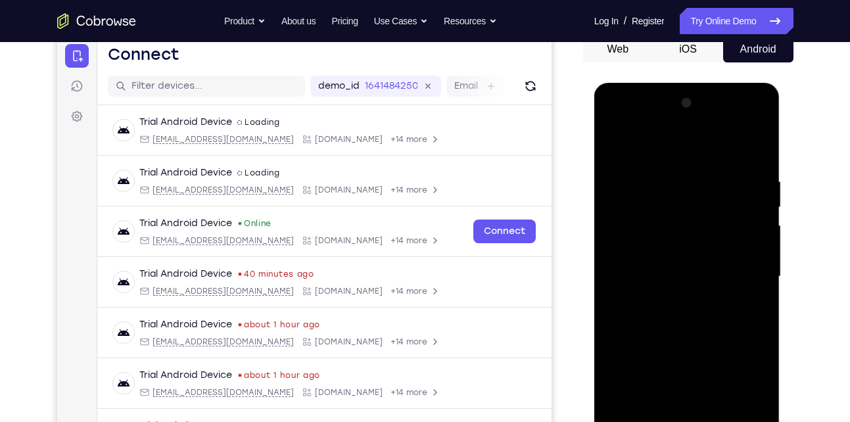
scroll to position [137, 0]
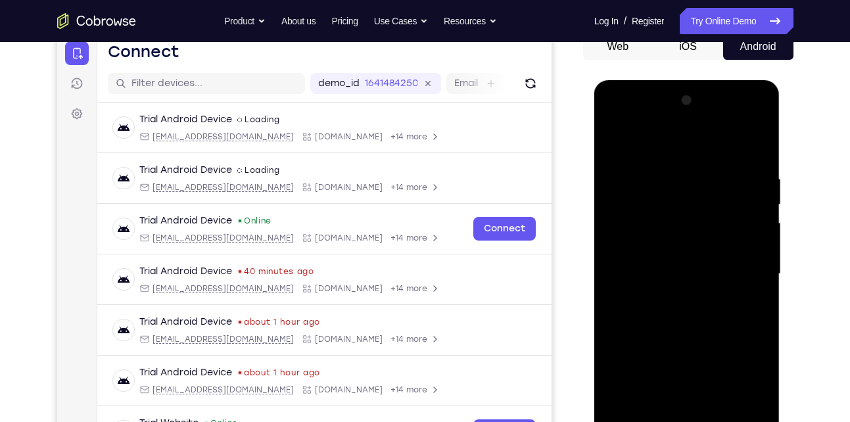
click at [640, 143] on div at bounding box center [687, 274] width 166 height 368
click at [749, 281] on div at bounding box center [687, 274] width 166 height 368
click at [670, 298] on div at bounding box center [687, 274] width 166 height 368
click at [684, 266] on div at bounding box center [687, 274] width 166 height 368
click at [663, 255] on div at bounding box center [687, 274] width 166 height 368
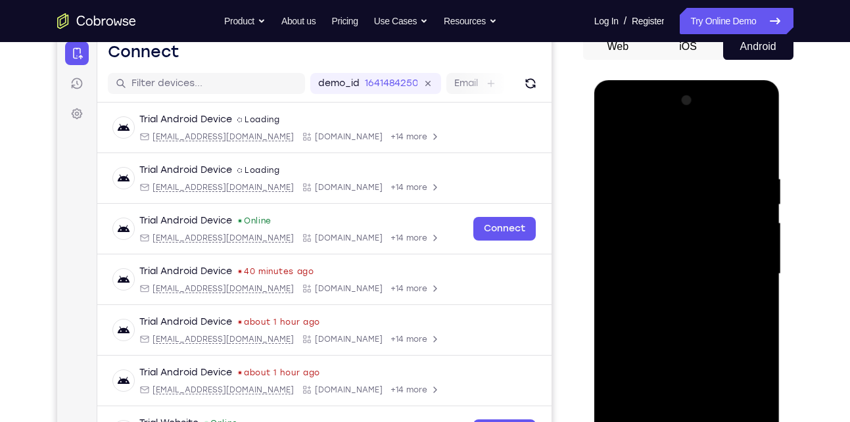
click at [659, 268] on div at bounding box center [687, 274] width 166 height 368
click at [646, 312] on div at bounding box center [687, 274] width 166 height 368
click at [744, 139] on div at bounding box center [687, 274] width 166 height 368
click at [690, 312] on div at bounding box center [687, 274] width 166 height 368
click at [688, 319] on div at bounding box center [687, 274] width 166 height 368
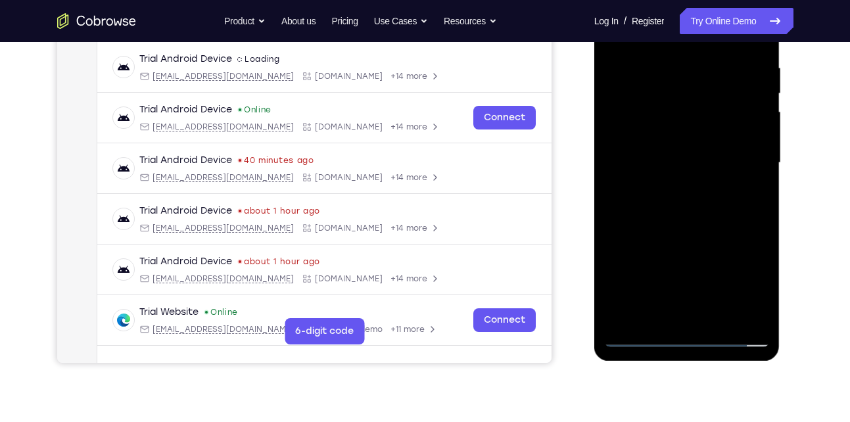
scroll to position [249, 0]
click at [702, 210] on div at bounding box center [687, 162] width 166 height 368
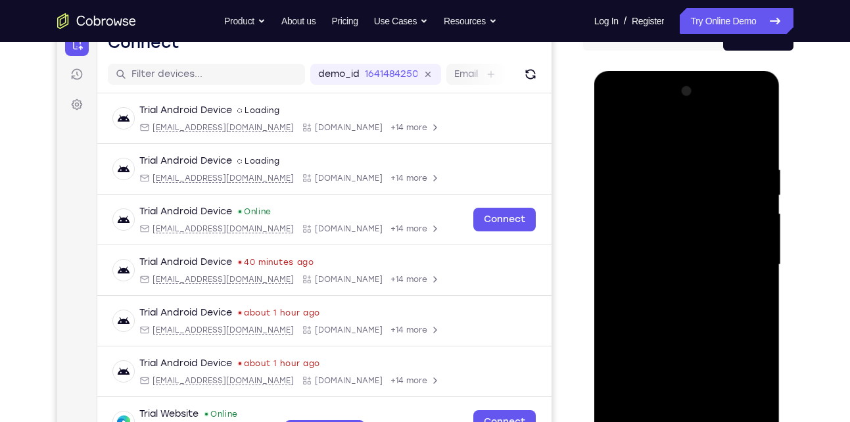
scroll to position [144, 0]
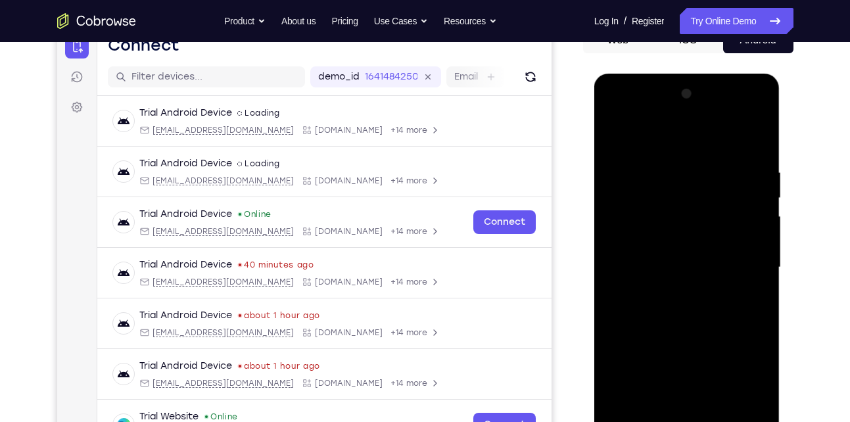
click at [690, 304] on div at bounding box center [687, 267] width 166 height 368
click at [666, 166] on div at bounding box center [687, 267] width 166 height 368
click at [746, 228] on div at bounding box center [687, 267] width 166 height 368
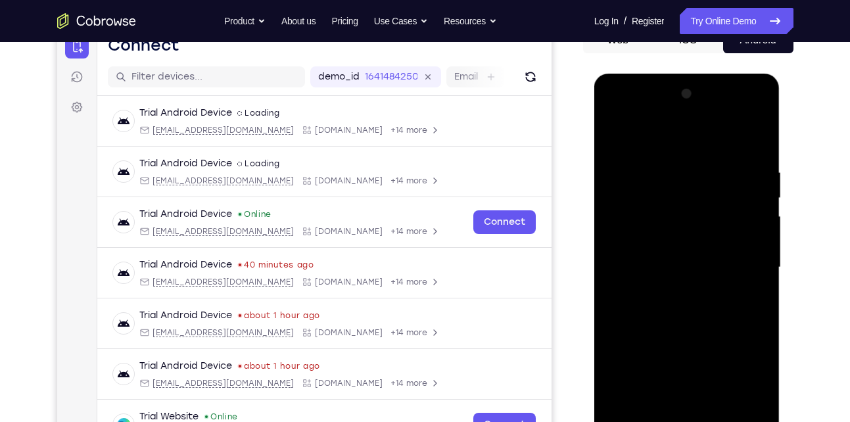
click at [746, 228] on div at bounding box center [687, 267] width 166 height 368
click at [751, 239] on div at bounding box center [687, 267] width 166 height 368
click at [753, 227] on div at bounding box center [687, 267] width 166 height 368
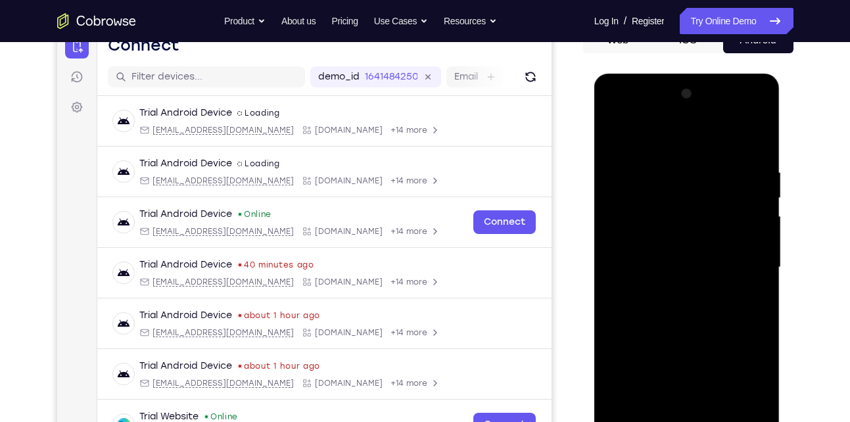
click at [753, 227] on div at bounding box center [687, 267] width 166 height 368
click at [614, 249] on div at bounding box center [687, 267] width 166 height 368
click at [750, 262] on div at bounding box center [687, 267] width 166 height 368
click at [598, 265] on div at bounding box center [687, 270] width 186 height 392
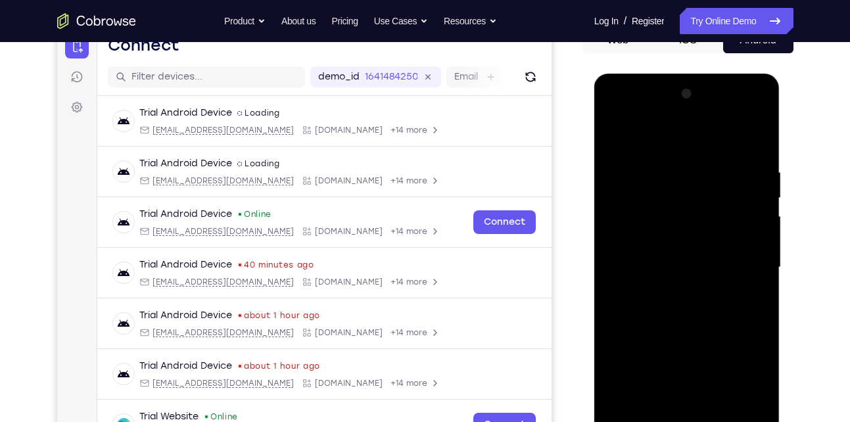
click at [607, 300] on div at bounding box center [687, 267] width 166 height 368
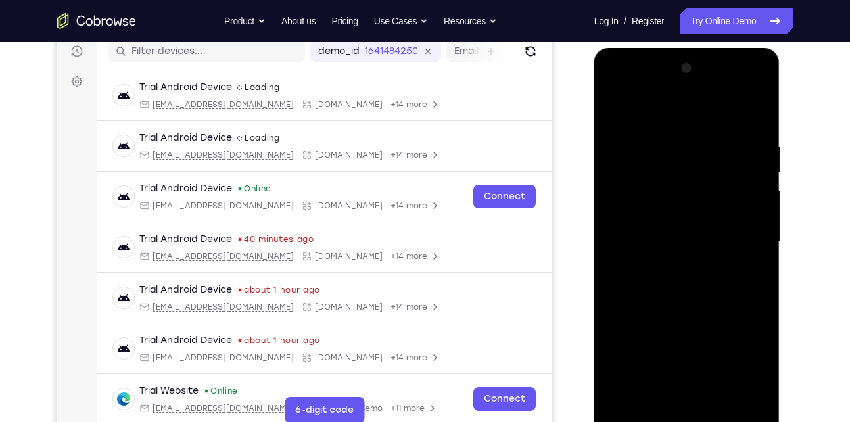
scroll to position [172, 0]
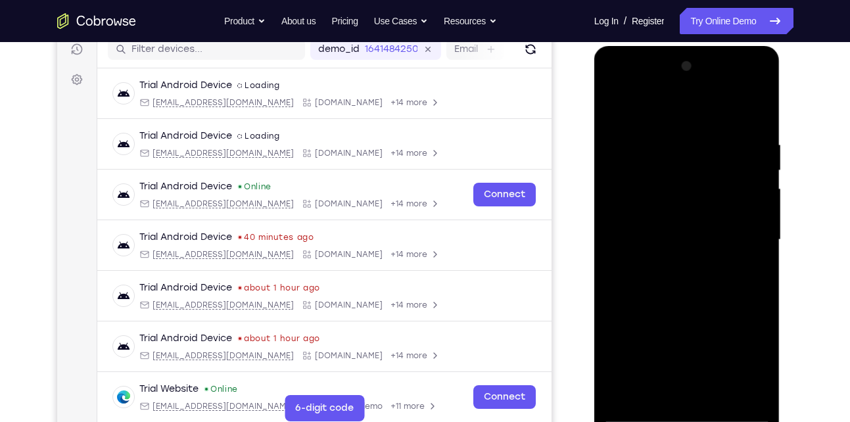
click at [596, 261] on div at bounding box center [687, 242] width 186 height 392
click at [605, 261] on div at bounding box center [687, 240] width 166 height 368
click at [769, 229] on div at bounding box center [687, 240] width 166 height 368
click at [762, 234] on div at bounding box center [687, 240] width 166 height 368
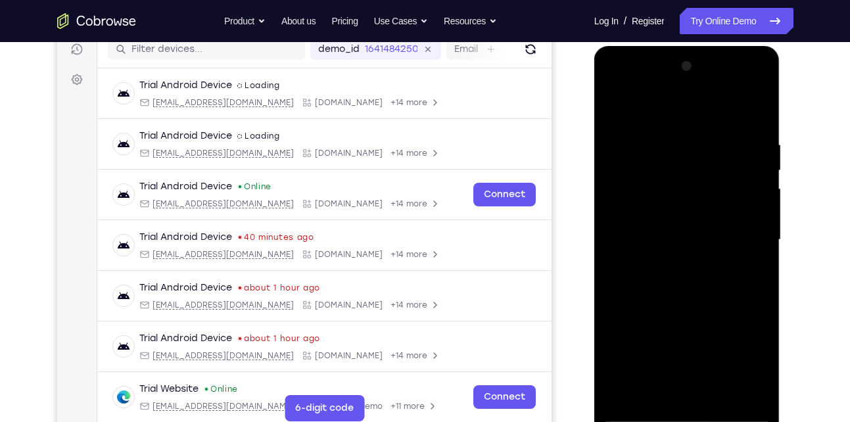
click at [762, 234] on div at bounding box center [687, 240] width 166 height 368
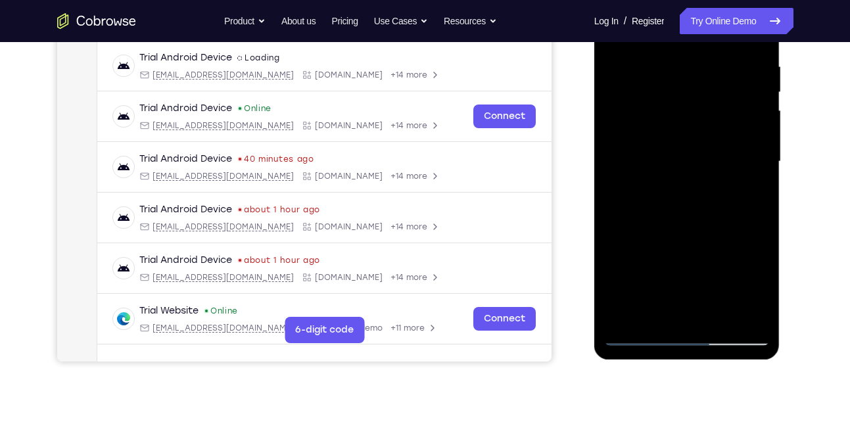
scroll to position [250, 0]
click at [740, 314] on div at bounding box center [687, 161] width 166 height 368
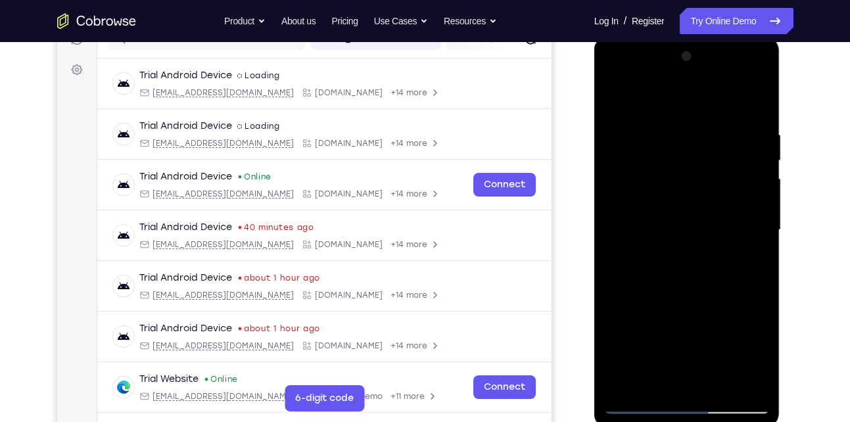
scroll to position [181, 0]
click at [759, 227] on div at bounding box center [687, 231] width 166 height 368
click at [767, 237] on div at bounding box center [687, 231] width 166 height 368
click at [748, 256] on div at bounding box center [687, 231] width 166 height 368
click at [753, 100] on div at bounding box center [687, 231] width 166 height 368
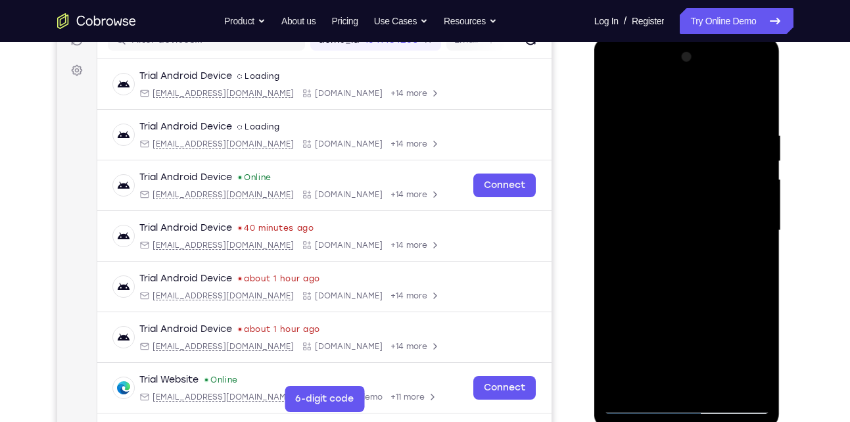
drag, startPoint x: 739, startPoint y: 129, endPoint x: 665, endPoint y: 126, distance: 74.4
click at [665, 126] on div at bounding box center [687, 231] width 166 height 368
drag, startPoint x: 728, startPoint y: 124, endPoint x: 644, endPoint y: 126, distance: 83.5
click at [644, 126] on div at bounding box center [687, 231] width 166 height 368
click at [681, 123] on div at bounding box center [687, 231] width 166 height 368
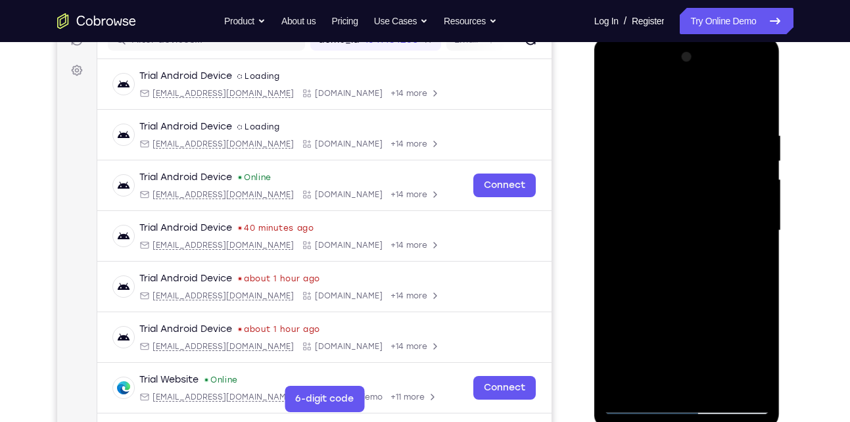
click at [750, 255] on div at bounding box center [687, 231] width 166 height 368
click at [751, 99] on div at bounding box center [687, 231] width 166 height 368
drag, startPoint x: 743, startPoint y: 131, endPoint x: 637, endPoint y: 143, distance: 106.4
click at [637, 143] on div at bounding box center [687, 231] width 166 height 368
click at [711, 122] on div at bounding box center [687, 231] width 166 height 368
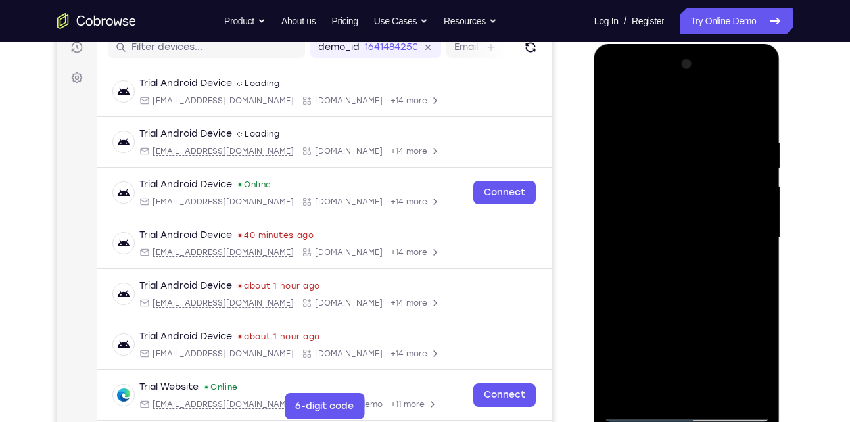
scroll to position [173, 0]
click at [739, 196] on div at bounding box center [687, 239] width 166 height 368
click at [739, 219] on div at bounding box center [687, 239] width 166 height 368
click at [741, 215] on div at bounding box center [687, 239] width 166 height 368
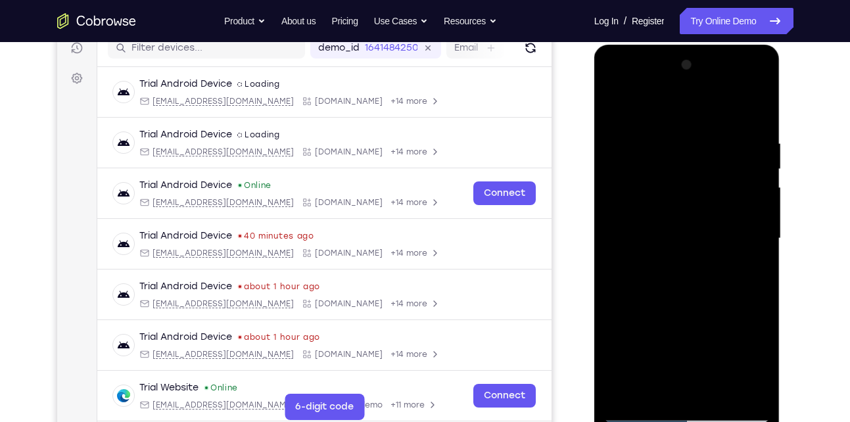
click at [757, 265] on div at bounding box center [687, 239] width 166 height 368
click at [751, 220] on div at bounding box center [687, 239] width 166 height 368
click at [751, 114] on div at bounding box center [687, 239] width 166 height 368
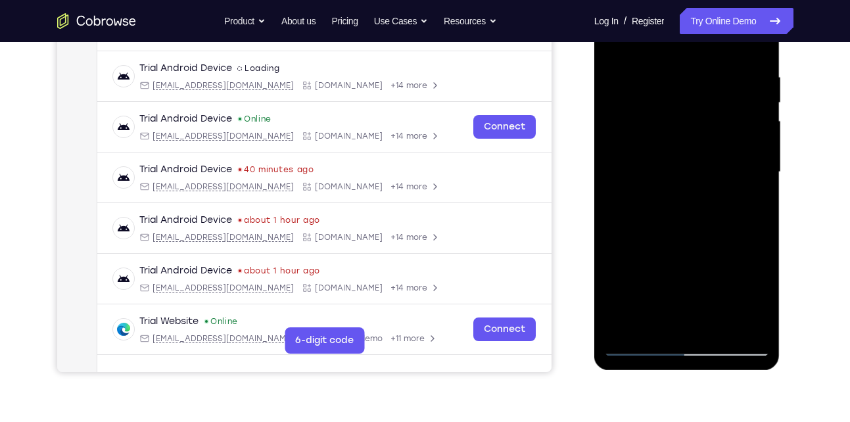
scroll to position [241, 0]
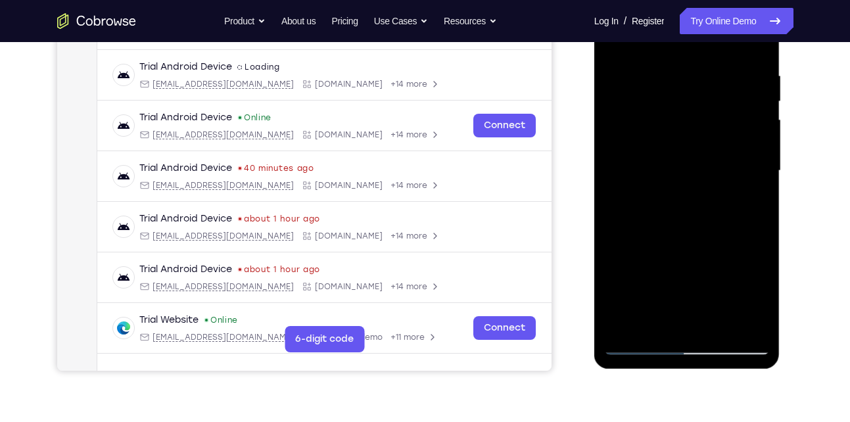
click at [711, 325] on div at bounding box center [687, 171] width 166 height 368
click at [708, 238] on div at bounding box center [687, 171] width 166 height 368
click at [636, 344] on div at bounding box center [687, 171] width 166 height 368
click at [623, 323] on div at bounding box center [687, 171] width 166 height 368
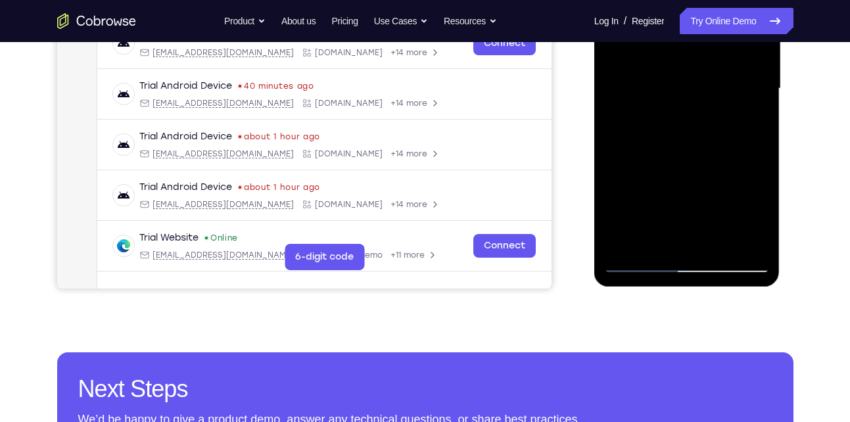
scroll to position [323, 0]
click at [763, 227] on div at bounding box center [687, 88] width 166 height 368
drag, startPoint x: 694, startPoint y: 212, endPoint x: 699, endPoint y: 83, distance: 129.6
click at [699, 83] on div at bounding box center [687, 88] width 166 height 368
drag, startPoint x: 678, startPoint y: 188, endPoint x: 714, endPoint y: 51, distance: 141.3
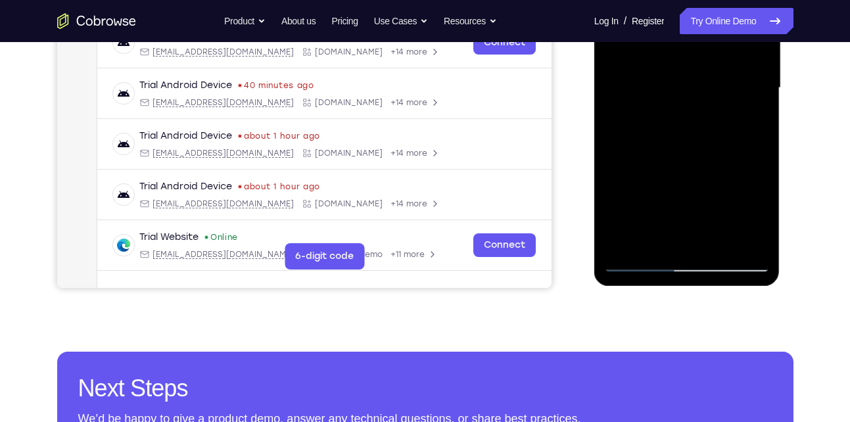
click at [714, 51] on div at bounding box center [687, 88] width 166 height 368
drag, startPoint x: 683, startPoint y: 199, endPoint x: 749, endPoint y: 30, distance: 181.9
click at [749, 30] on div at bounding box center [687, 88] width 166 height 368
drag, startPoint x: 691, startPoint y: 221, endPoint x: 737, endPoint y: 70, distance: 158.0
click at [737, 70] on div at bounding box center [687, 88] width 166 height 368
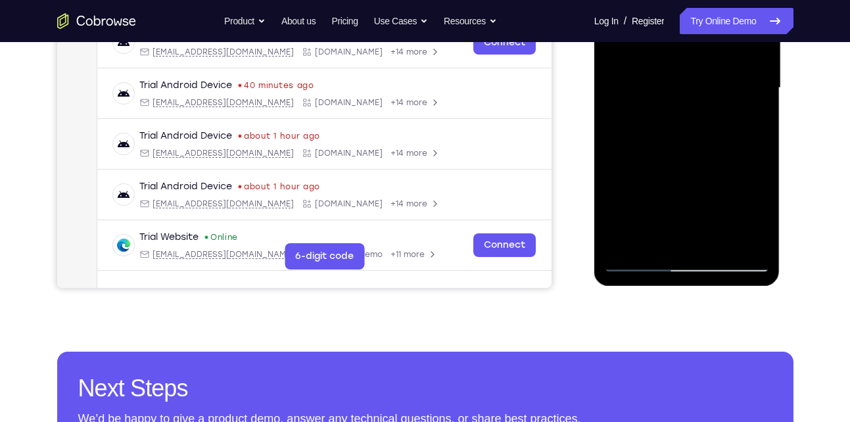
click at [759, 93] on div at bounding box center [687, 88] width 166 height 368
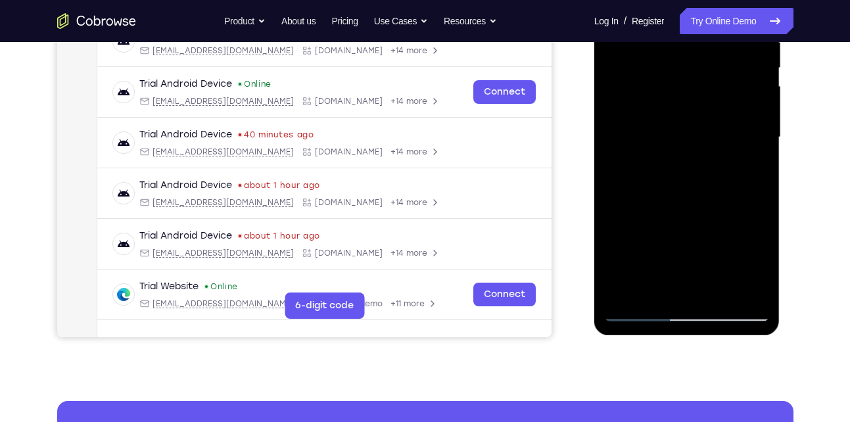
scroll to position [271, 0]
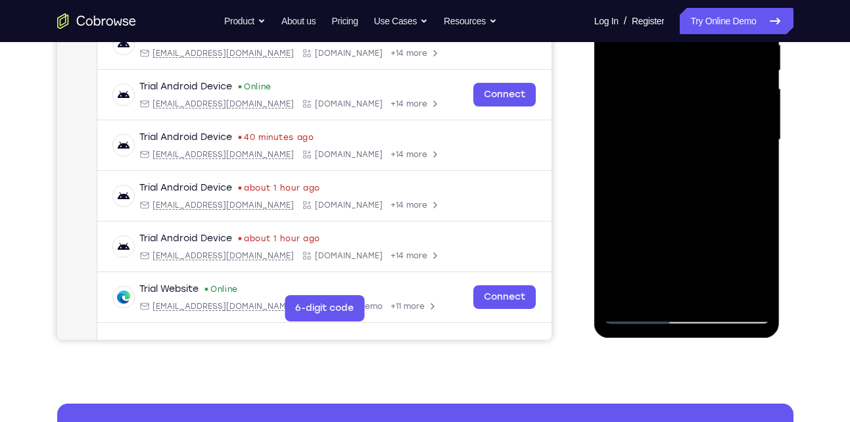
click at [757, 146] on div at bounding box center [687, 140] width 166 height 368
drag, startPoint x: 678, startPoint y: 207, endPoint x: 737, endPoint y: 28, distance: 188.3
click at [737, 28] on div at bounding box center [687, 140] width 166 height 368
drag, startPoint x: 711, startPoint y: 222, endPoint x: 736, endPoint y: 123, distance: 101.9
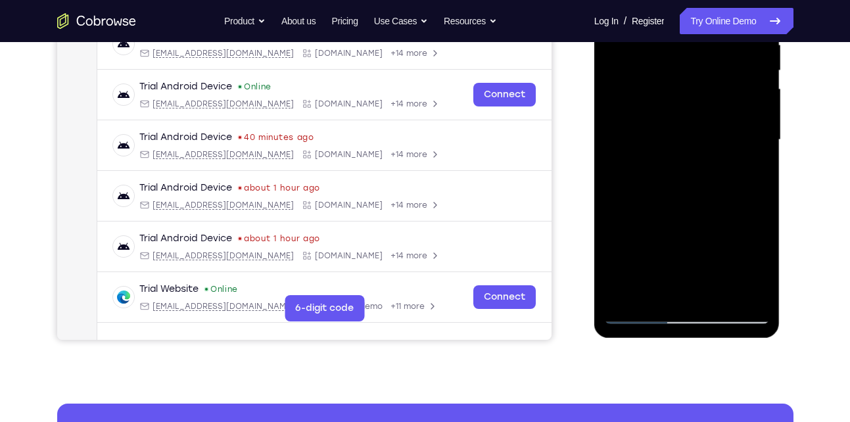
click at [736, 123] on div at bounding box center [687, 140] width 166 height 368
click at [759, 132] on div at bounding box center [687, 140] width 166 height 368
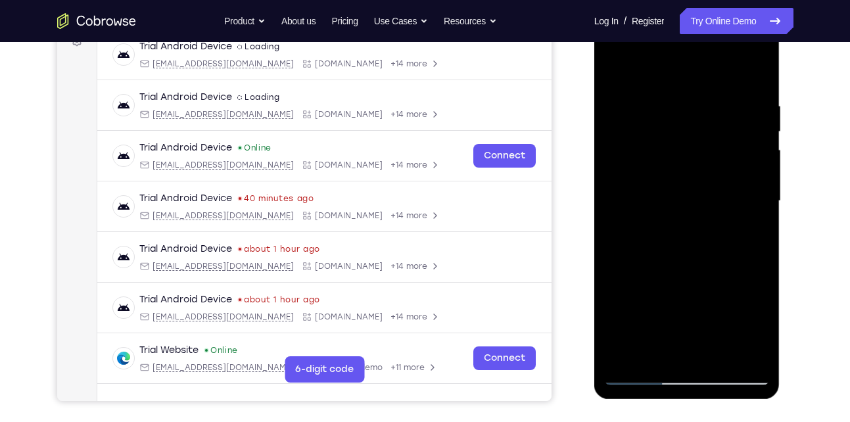
scroll to position [210, 0]
click at [615, 193] on div at bounding box center [687, 202] width 166 height 368
drag, startPoint x: 724, startPoint y: 266, endPoint x: 720, endPoint y: 164, distance: 102.6
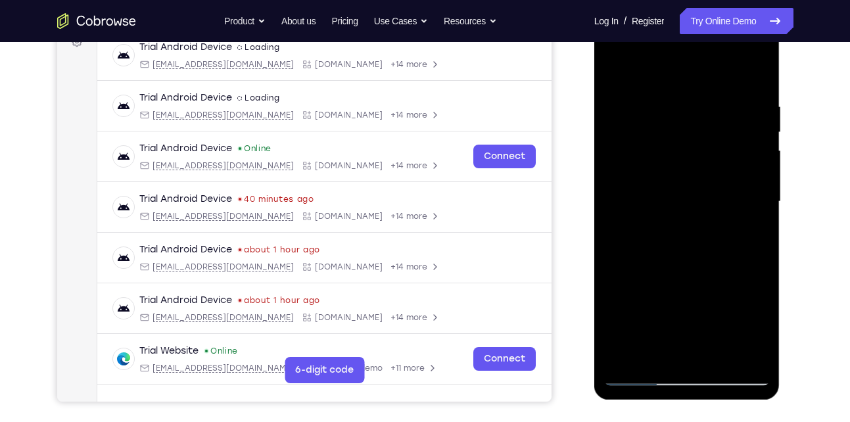
click at [720, 164] on div at bounding box center [687, 202] width 166 height 368
drag, startPoint x: 707, startPoint y: 284, endPoint x: 705, endPoint y: 146, distance: 138.1
click at [705, 146] on div at bounding box center [687, 202] width 166 height 368
click at [719, 83] on div at bounding box center [687, 202] width 166 height 368
drag, startPoint x: 684, startPoint y: 166, endPoint x: 674, endPoint y: 233, distance: 68.3
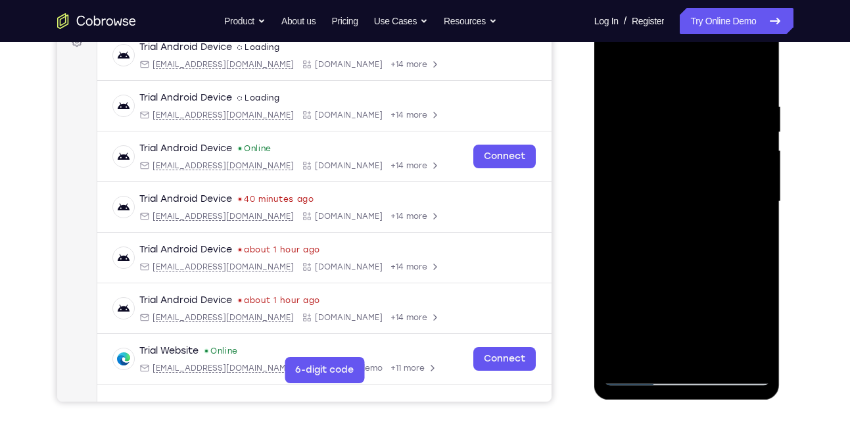
click at [674, 233] on div at bounding box center [687, 202] width 166 height 368
drag, startPoint x: 686, startPoint y: 161, endPoint x: 671, endPoint y: 241, distance: 81.6
click at [671, 241] on div at bounding box center [687, 202] width 166 height 368
click at [613, 207] on div at bounding box center [687, 202] width 166 height 368
drag, startPoint x: 685, startPoint y: 322, endPoint x: 691, endPoint y: 125, distance: 197.3
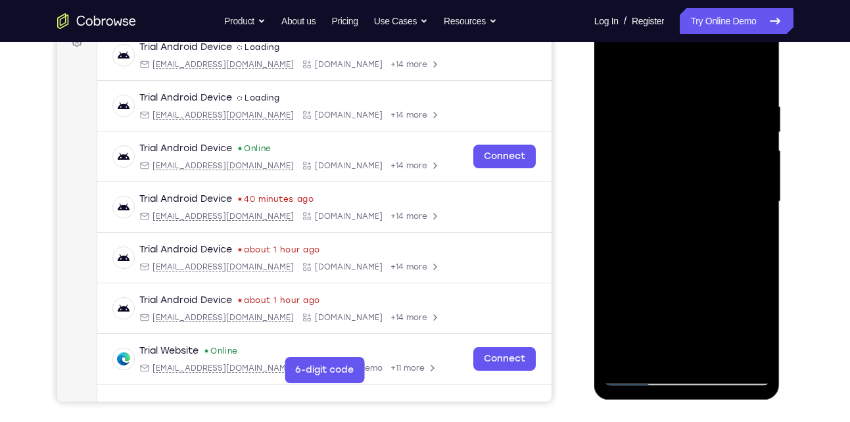
click at [691, 125] on div at bounding box center [687, 202] width 166 height 368
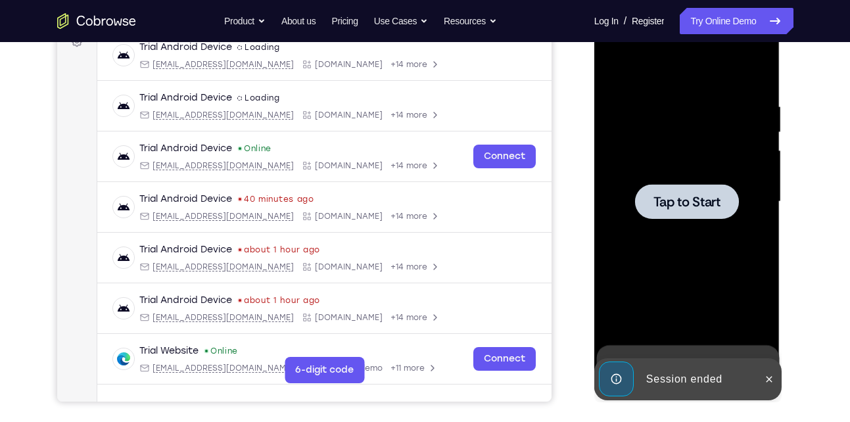
click at [686, 214] on div at bounding box center [687, 201] width 104 height 35
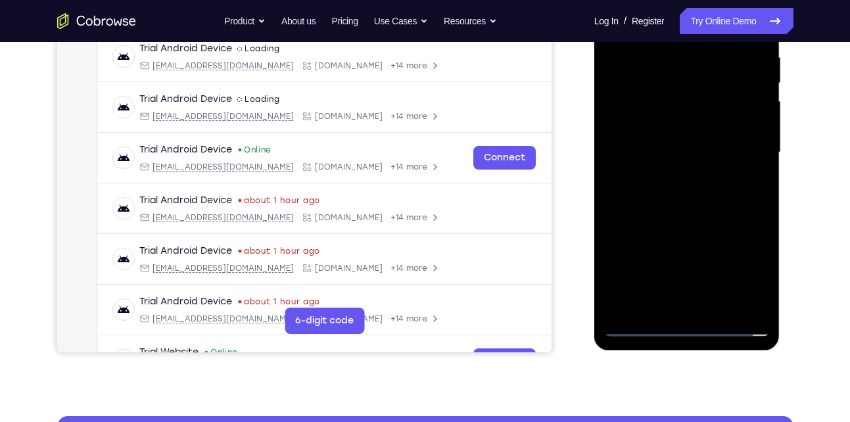
scroll to position [349, 0]
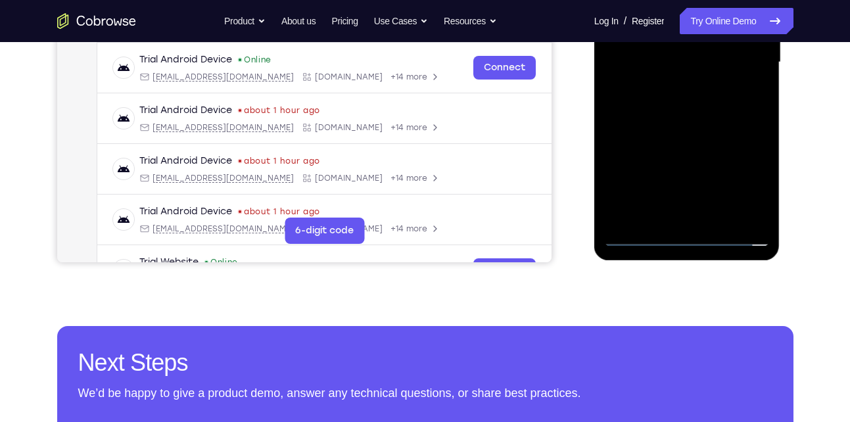
click at [686, 233] on div at bounding box center [687, 62] width 166 height 368
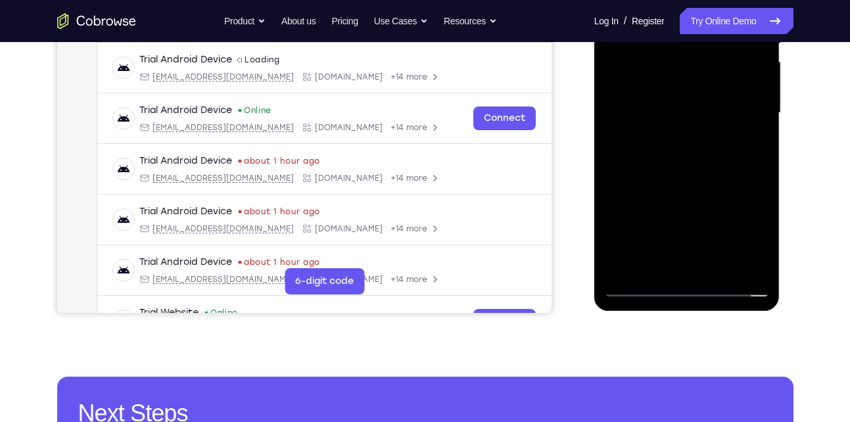
click at [743, 230] on div at bounding box center [687, 113] width 166 height 368
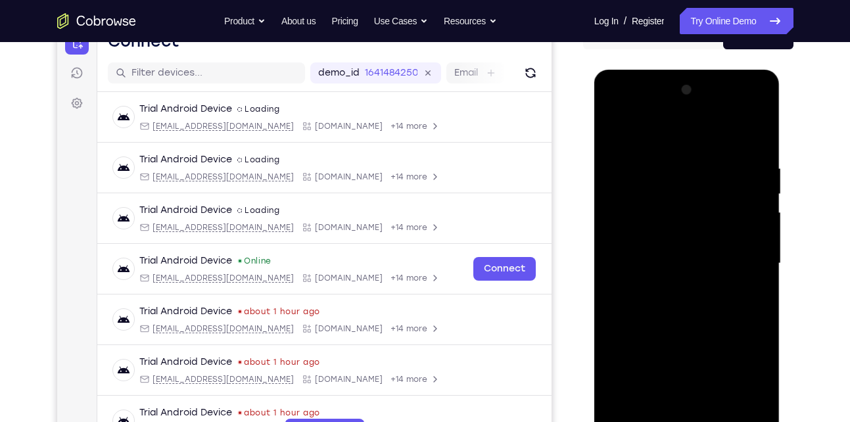
scroll to position [147, 0]
click at [630, 137] on div at bounding box center [687, 264] width 166 height 368
click at [744, 265] on div at bounding box center [687, 264] width 166 height 368
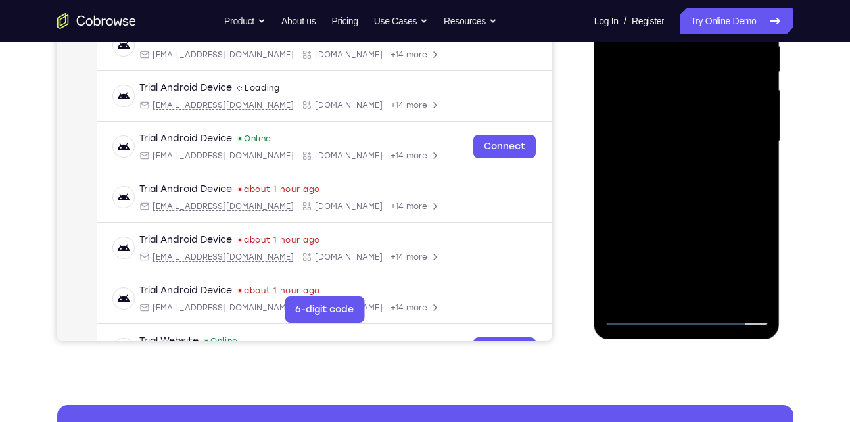
scroll to position [271, 0]
click at [701, 295] on div at bounding box center [687, 141] width 166 height 368
click at [702, 131] on div at bounding box center [687, 141] width 166 height 368
click at [680, 118] on div at bounding box center [687, 141] width 166 height 368
click at [667, 142] on div at bounding box center [687, 141] width 166 height 368
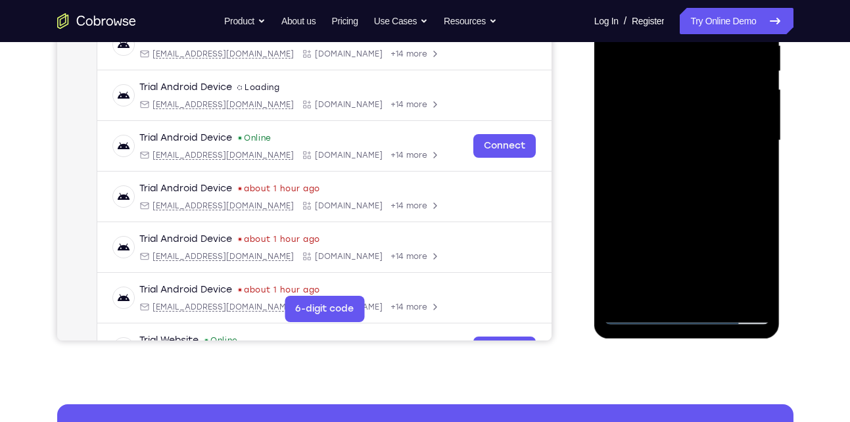
click at [678, 180] on div at bounding box center [687, 141] width 166 height 368
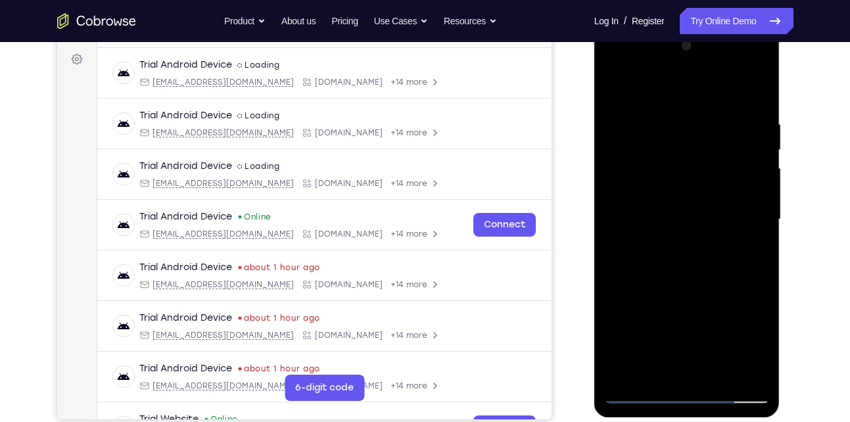
scroll to position [191, 0]
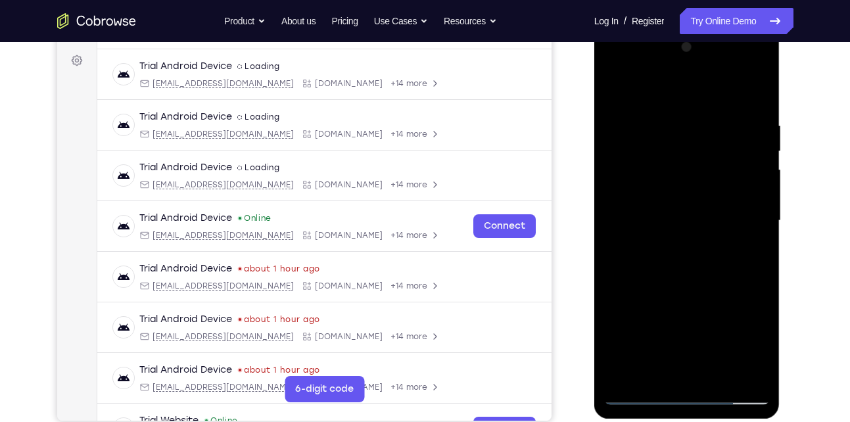
click at [712, 254] on div at bounding box center [687, 221] width 166 height 368
drag, startPoint x: 667, startPoint y: 289, endPoint x: 686, endPoint y: 165, distance: 125.8
click at [686, 165] on div at bounding box center [687, 221] width 166 height 368
click at [614, 279] on div at bounding box center [687, 221] width 166 height 368
click at [615, 160] on div at bounding box center [687, 221] width 166 height 368
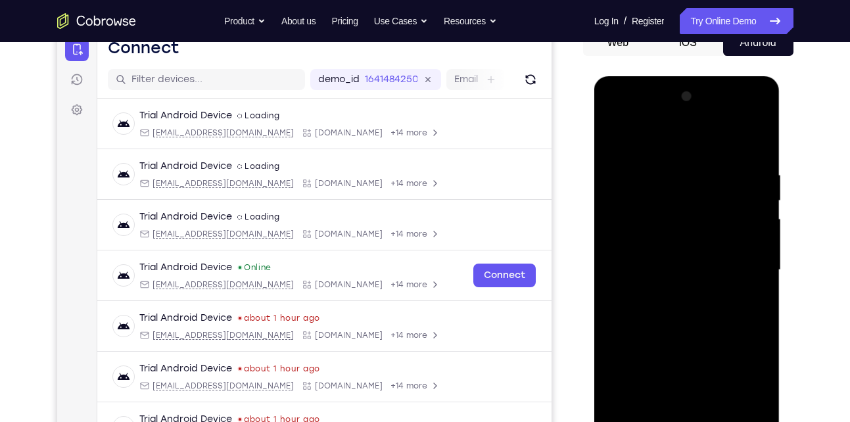
scroll to position [139, 0]
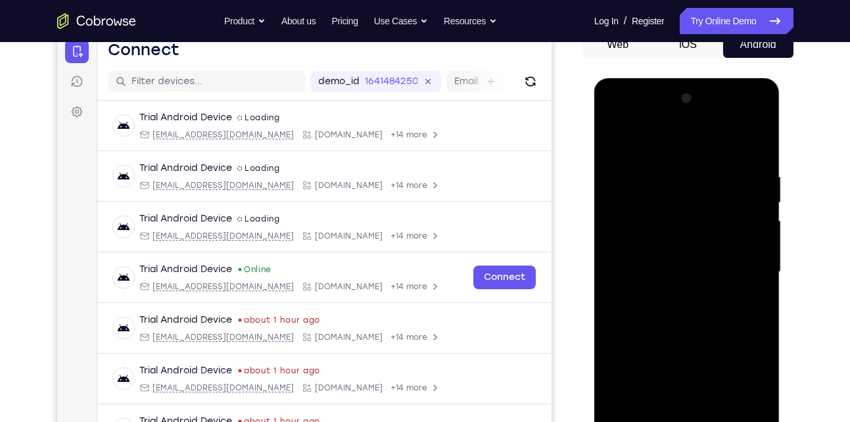
click at [760, 210] on div at bounding box center [687, 272] width 166 height 368
drag, startPoint x: 707, startPoint y: 210, endPoint x: 704, endPoint y: 245, distance: 35.6
click at [704, 245] on div at bounding box center [687, 272] width 166 height 368
drag, startPoint x: 691, startPoint y: 212, endPoint x: 678, endPoint y: 277, distance: 66.9
click at [678, 277] on div at bounding box center [687, 272] width 166 height 368
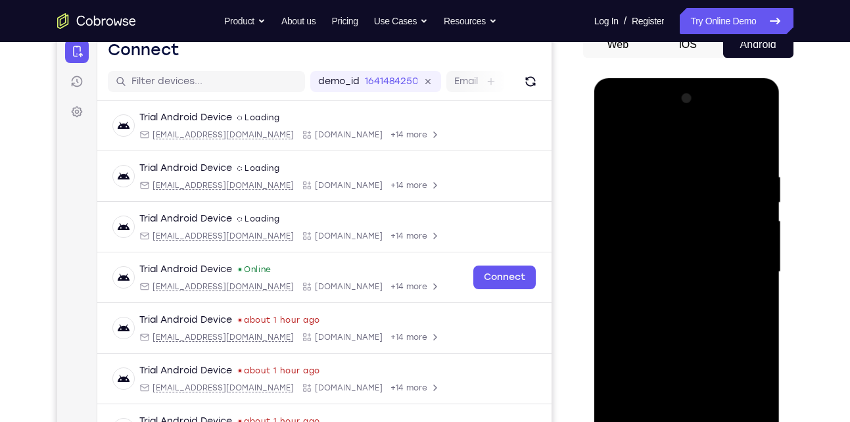
click at [760, 310] on div at bounding box center [687, 272] width 166 height 368
drag, startPoint x: 695, startPoint y: 304, endPoint x: 734, endPoint y: 168, distance: 142.1
click at [734, 168] on div at bounding box center [687, 272] width 166 height 368
drag, startPoint x: 701, startPoint y: 331, endPoint x: 713, endPoint y: 173, distance: 158.9
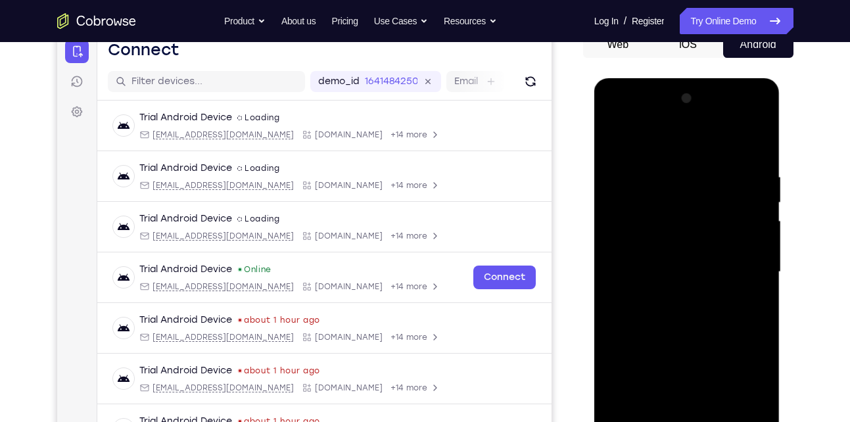
click at [713, 173] on div at bounding box center [687, 272] width 166 height 368
drag, startPoint x: 686, startPoint y: 264, endPoint x: 717, endPoint y: 136, distance: 131.9
click at [717, 136] on div at bounding box center [687, 272] width 166 height 368
drag, startPoint x: 685, startPoint y: 320, endPoint x: 700, endPoint y: 151, distance: 170.3
click at [700, 151] on div at bounding box center [687, 272] width 166 height 368
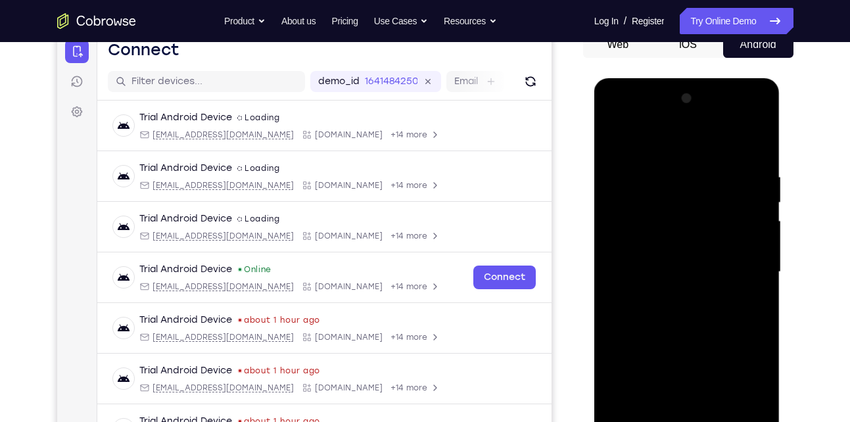
drag, startPoint x: 686, startPoint y: 297, endPoint x: 696, endPoint y: 208, distance: 89.3
click at [696, 208] on div at bounding box center [687, 272] width 166 height 368
click at [759, 300] on div at bounding box center [687, 272] width 166 height 368
drag, startPoint x: 704, startPoint y: 292, endPoint x: 708, endPoint y: 219, distance: 73.1
click at [708, 219] on div at bounding box center [687, 272] width 166 height 368
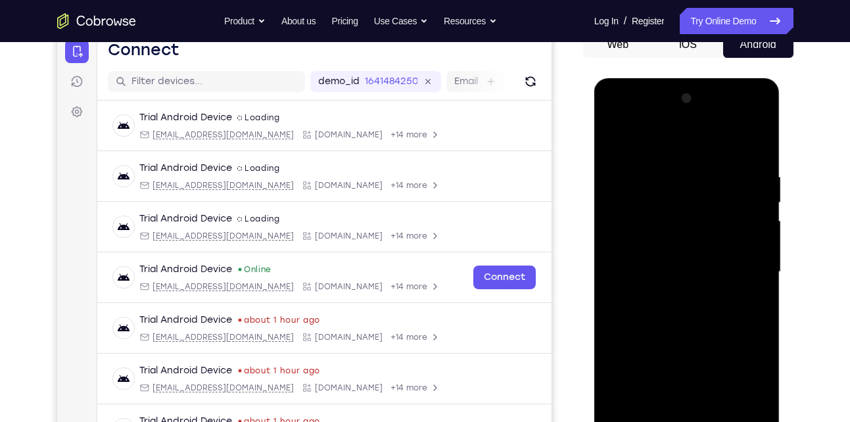
click at [761, 231] on div at bounding box center [687, 272] width 166 height 368
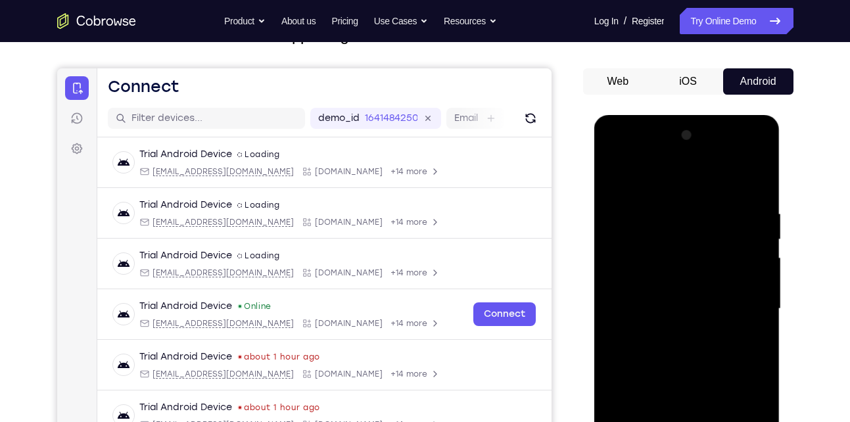
scroll to position [100, 0]
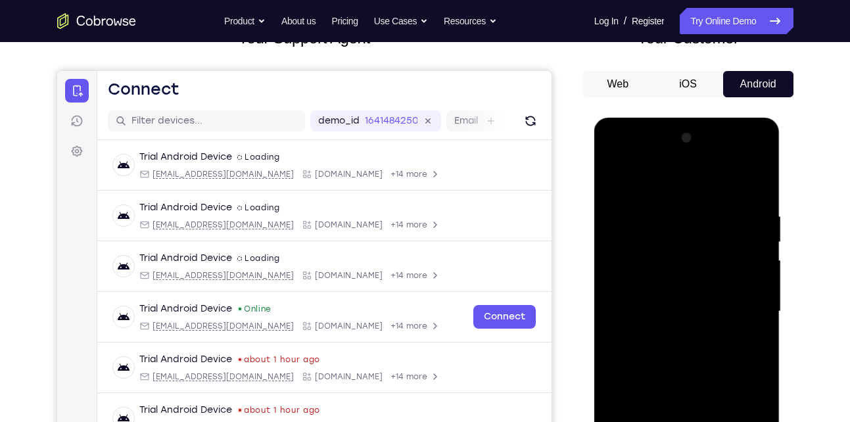
click at [759, 268] on div at bounding box center [687, 312] width 166 height 368
drag, startPoint x: 674, startPoint y: 306, endPoint x: 694, endPoint y: 218, distance: 89.8
click at [694, 218] on div at bounding box center [687, 312] width 166 height 368
drag, startPoint x: 701, startPoint y: 329, endPoint x: 703, endPoint y: 239, distance: 90.7
click at [703, 239] on div at bounding box center [687, 312] width 166 height 368
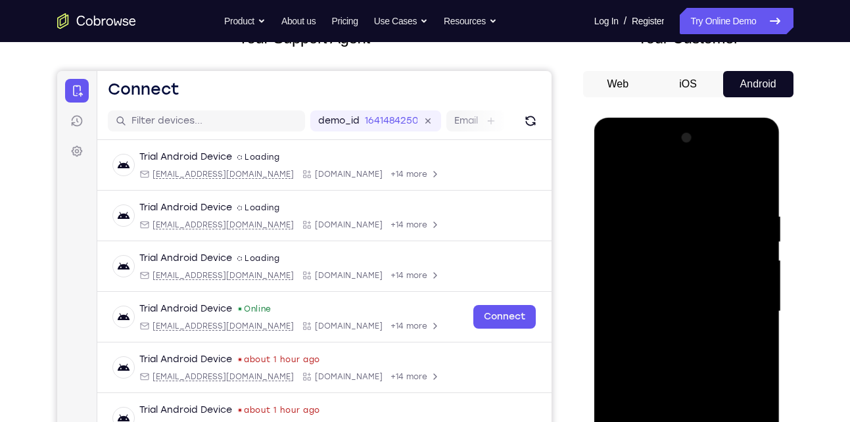
drag, startPoint x: 690, startPoint y: 296, endPoint x: 715, endPoint y: 228, distance: 72.2
click at [715, 228] on div at bounding box center [687, 312] width 166 height 368
drag, startPoint x: 696, startPoint y: 297, endPoint x: 710, endPoint y: 227, distance: 71.0
click at [710, 227] on div at bounding box center [687, 312] width 166 height 368
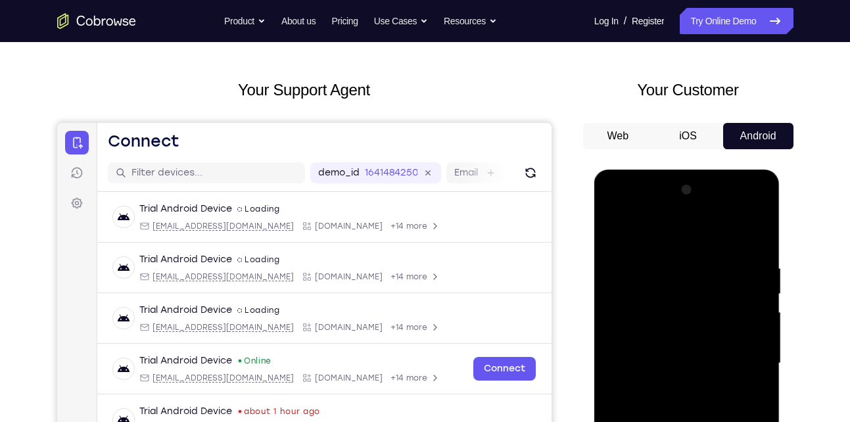
scroll to position [47, 0]
drag, startPoint x: 693, startPoint y: 306, endPoint x: 721, endPoint y: 214, distance: 96.3
click at [721, 214] on div at bounding box center [687, 364] width 166 height 368
drag, startPoint x: 697, startPoint y: 327, endPoint x: 738, endPoint y: 202, distance: 131.4
click at [738, 202] on div at bounding box center [687, 364] width 166 height 368
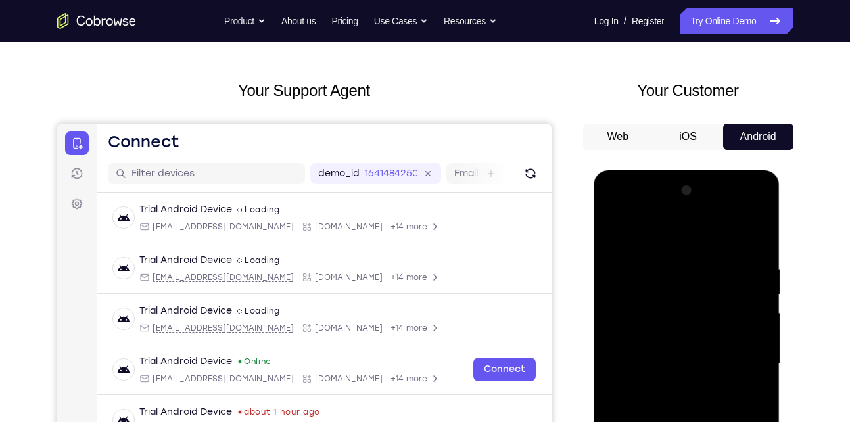
click at [760, 281] on div at bounding box center [687, 364] width 166 height 368
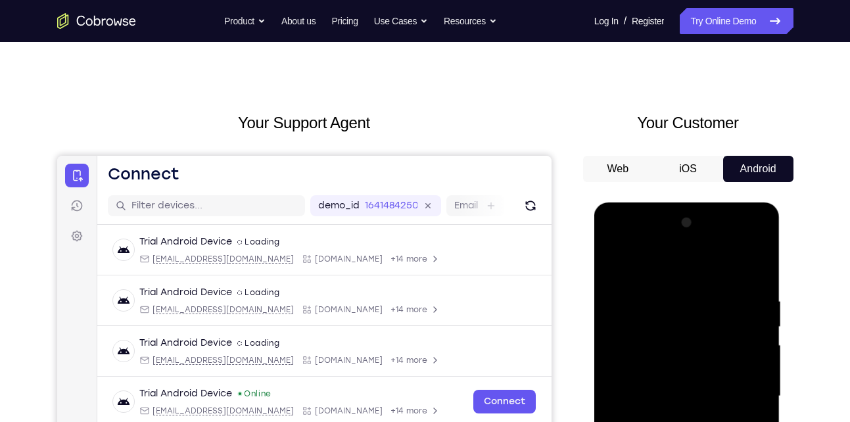
scroll to position [12, 0]
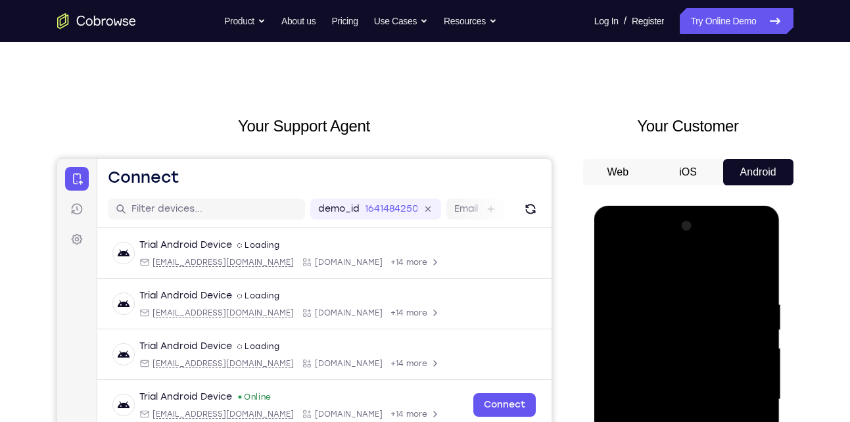
click at [757, 320] on div at bounding box center [687, 400] width 166 height 368
drag, startPoint x: 722, startPoint y: 332, endPoint x: 707, endPoint y: 382, distance: 52.2
click at [707, 382] on div at bounding box center [687, 400] width 166 height 368
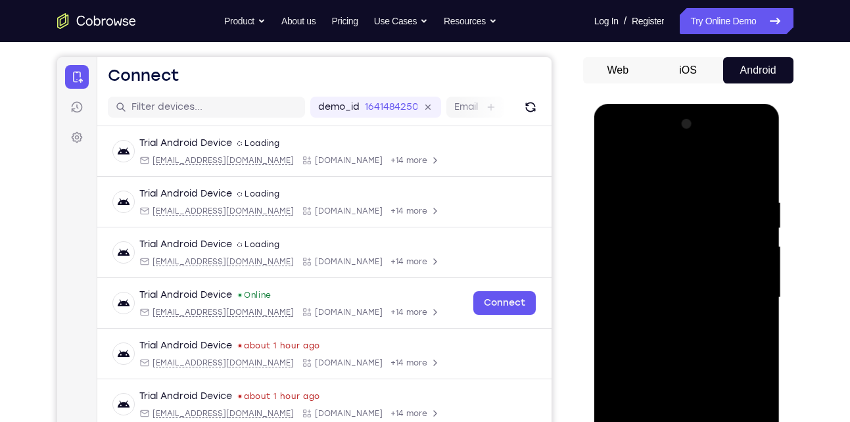
scroll to position [114, 0]
click at [761, 260] on div at bounding box center [687, 297] width 166 height 368
drag, startPoint x: 696, startPoint y: 385, endPoint x: 696, endPoint y: 248, distance: 136.1
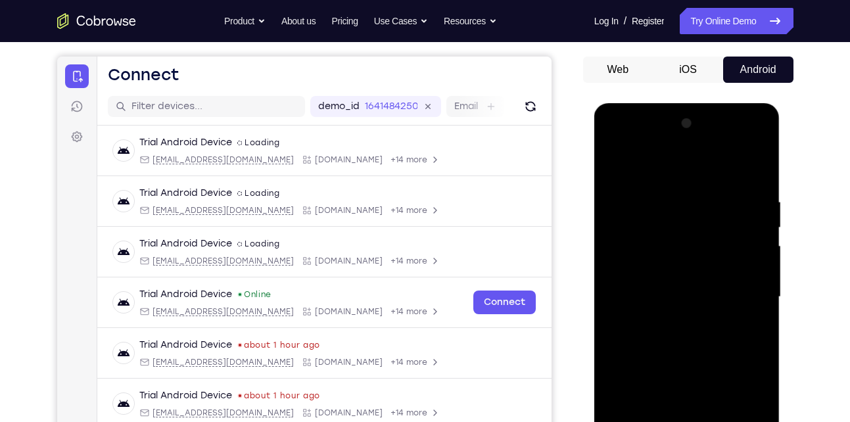
click at [696, 248] on div at bounding box center [687, 297] width 166 height 368
drag, startPoint x: 694, startPoint y: 372, endPoint x: 706, endPoint y: 235, distance: 137.2
click at [706, 235] on div at bounding box center [687, 297] width 166 height 368
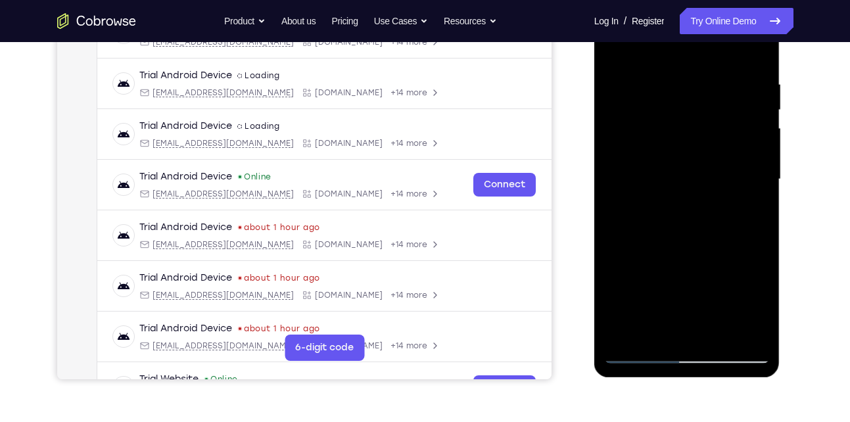
scroll to position [233, 0]
click at [761, 333] on div at bounding box center [687, 179] width 166 height 368
click at [717, 333] on div at bounding box center [687, 179] width 166 height 368
click at [667, 248] on div at bounding box center [687, 179] width 166 height 368
click at [657, 273] on div at bounding box center [687, 179] width 166 height 368
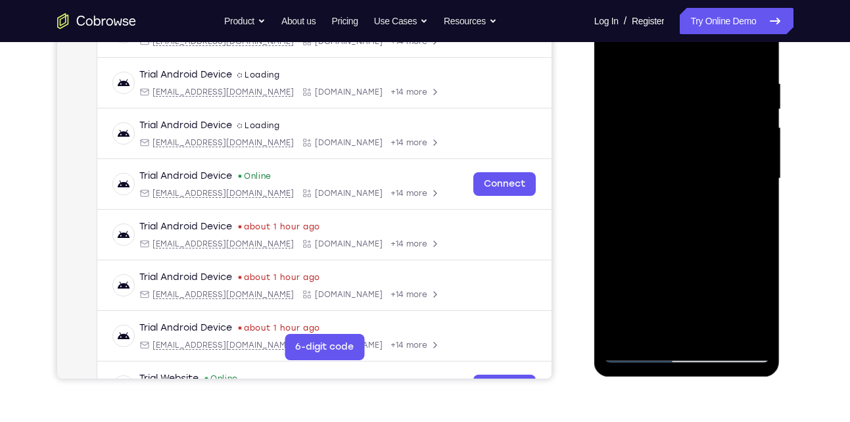
click at [665, 328] on div at bounding box center [687, 179] width 166 height 368
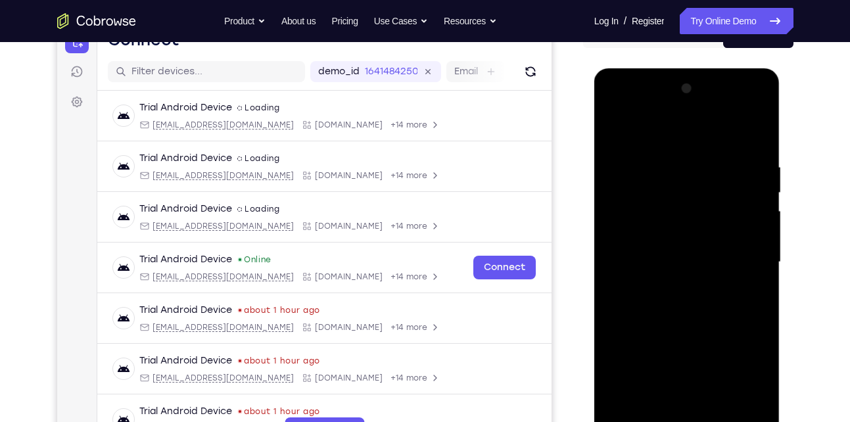
scroll to position [148, 0]
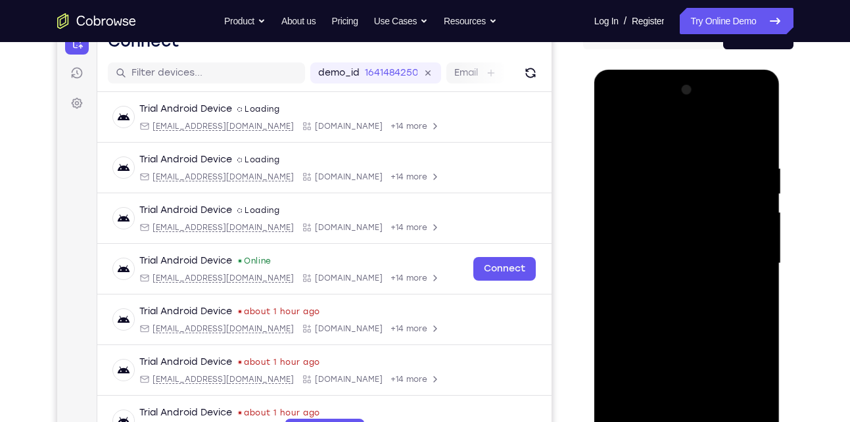
click at [653, 126] on div at bounding box center [687, 264] width 166 height 368
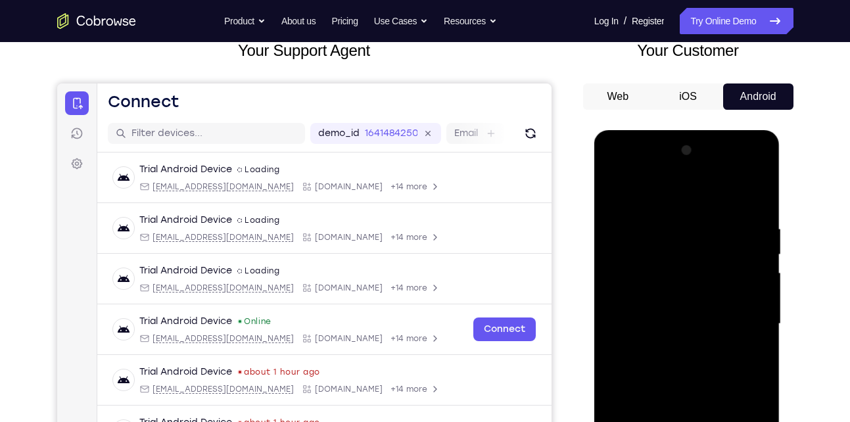
scroll to position [87, 0]
click at [614, 190] on div at bounding box center [687, 325] width 166 height 368
click at [613, 189] on div at bounding box center [687, 325] width 166 height 368
drag, startPoint x: 689, startPoint y: 377, endPoint x: 697, endPoint y: 294, distance: 83.2
click at [697, 294] on div at bounding box center [687, 325] width 166 height 368
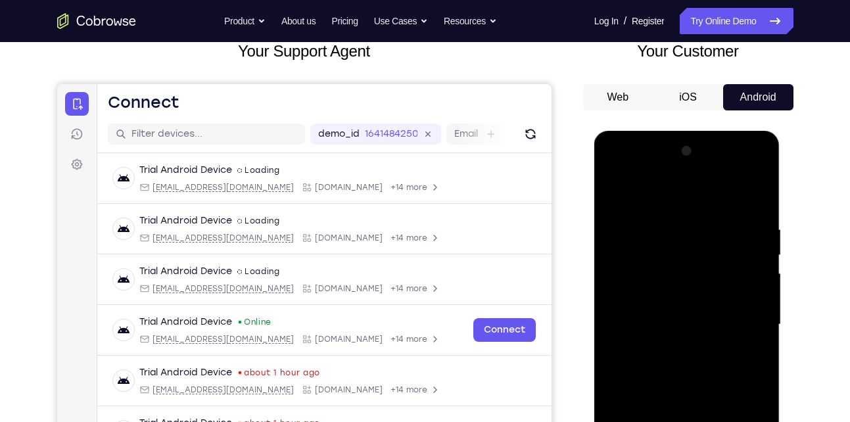
drag, startPoint x: 685, startPoint y: 342, endPoint x: 704, endPoint y: 295, distance: 50.4
click at [704, 295] on div at bounding box center [687, 325] width 166 height 368
drag, startPoint x: 720, startPoint y: 326, endPoint x: 665, endPoint y: 429, distance: 116.8
click at [665, 421] on div at bounding box center [687, 325] width 166 height 368
drag, startPoint x: 716, startPoint y: 316, endPoint x: 682, endPoint y: 386, distance: 77.3
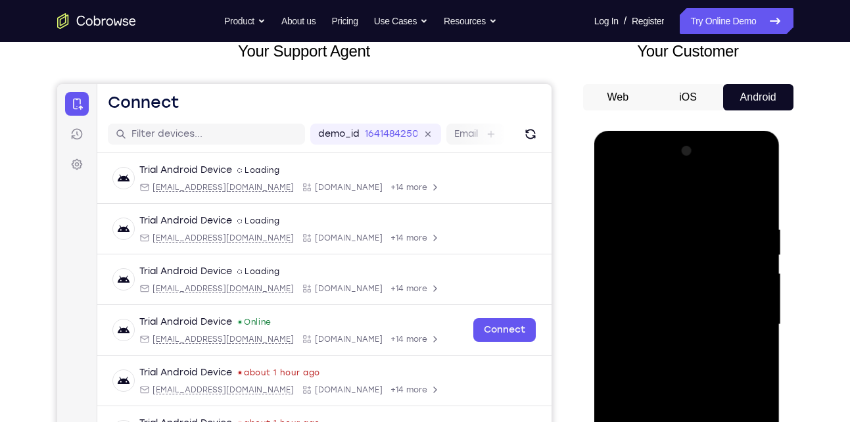
click at [682, 386] on div at bounding box center [687, 325] width 166 height 368
click at [615, 189] on div at bounding box center [687, 325] width 166 height 368
drag, startPoint x: 682, startPoint y: 246, endPoint x: 666, endPoint y: 335, distance: 90.3
click at [666, 335] on div at bounding box center [687, 325] width 166 height 368
click at [669, 235] on div at bounding box center [687, 325] width 166 height 368
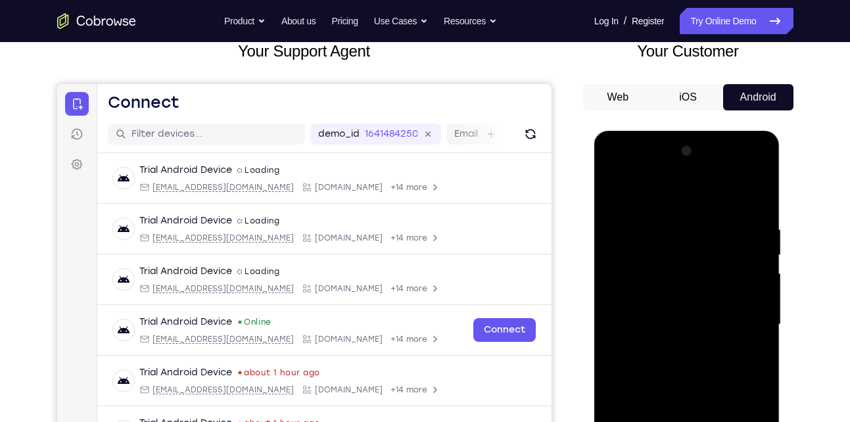
click at [742, 276] on div at bounding box center [687, 325] width 166 height 368
click at [755, 198] on div at bounding box center [687, 325] width 166 height 368
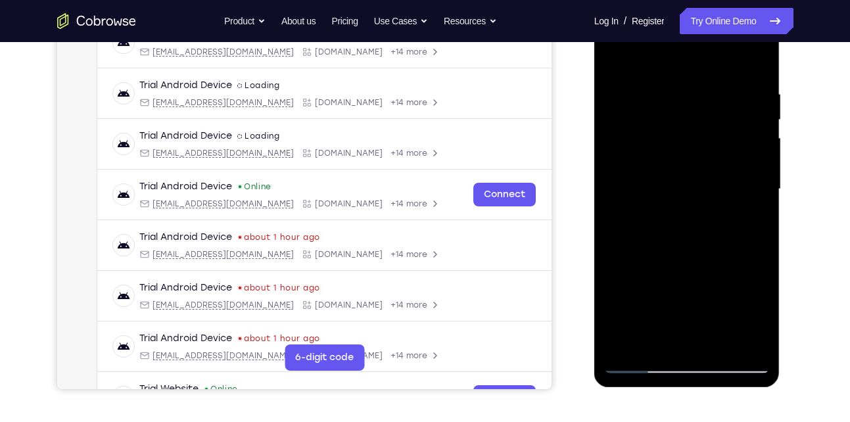
scroll to position [223, 0]
click at [699, 89] on div at bounding box center [687, 189] width 166 height 368
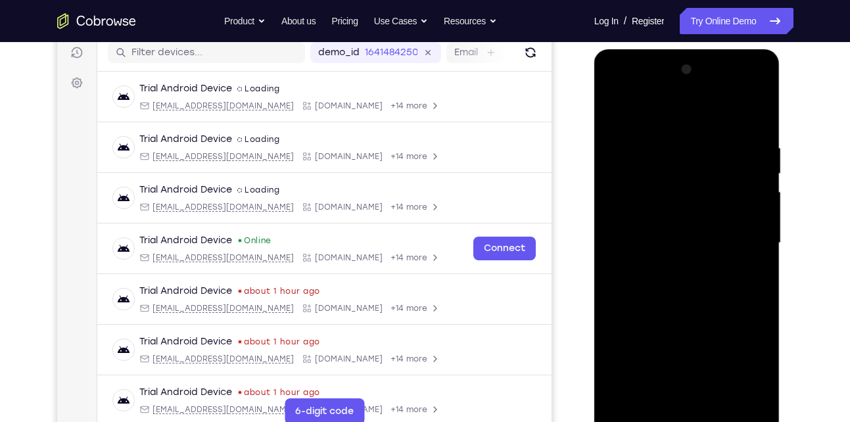
scroll to position [168, 0]
click at [754, 252] on div at bounding box center [687, 244] width 166 height 368
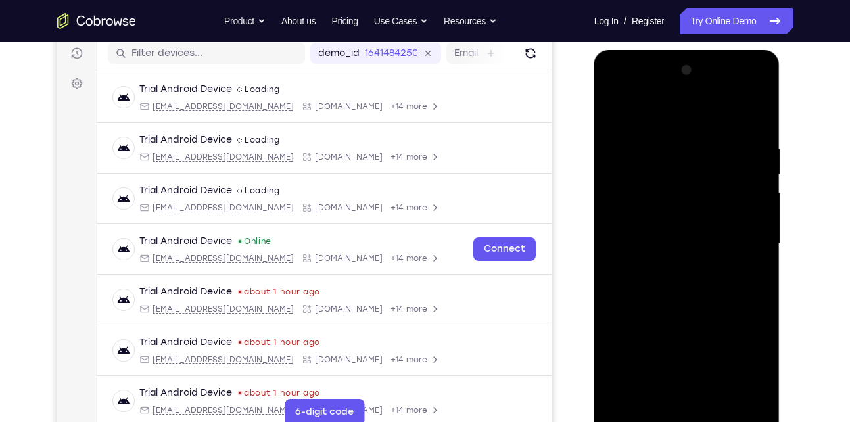
click at [754, 252] on div at bounding box center [687, 244] width 166 height 368
click at [747, 243] on div at bounding box center [687, 244] width 166 height 368
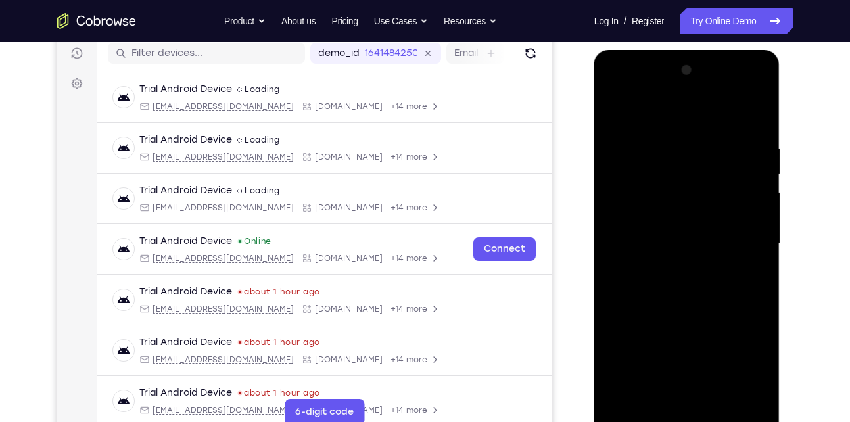
click at [747, 229] on div at bounding box center [687, 244] width 166 height 368
click at [752, 220] on div at bounding box center [687, 244] width 166 height 368
click at [756, 110] on div at bounding box center [687, 244] width 166 height 368
click at [715, 397] on div at bounding box center [687, 244] width 166 height 368
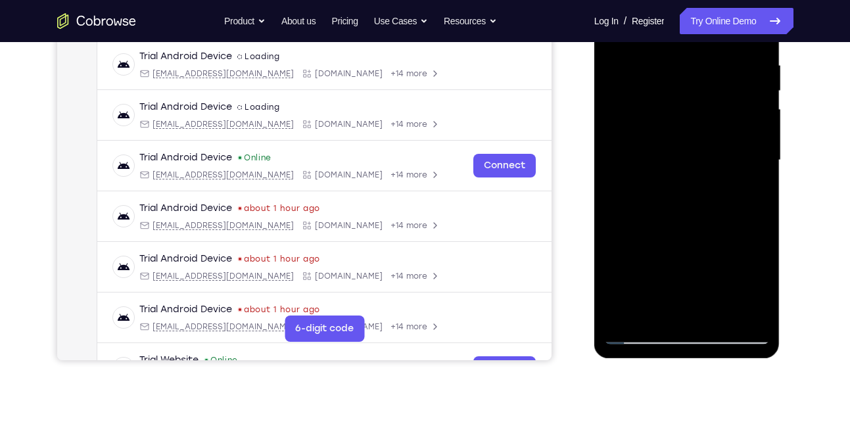
scroll to position [252, 0]
click at [640, 328] on div at bounding box center [687, 160] width 166 height 368
click at [640, 337] on div at bounding box center [687, 160] width 166 height 368
click at [627, 314] on div at bounding box center [687, 160] width 166 height 368
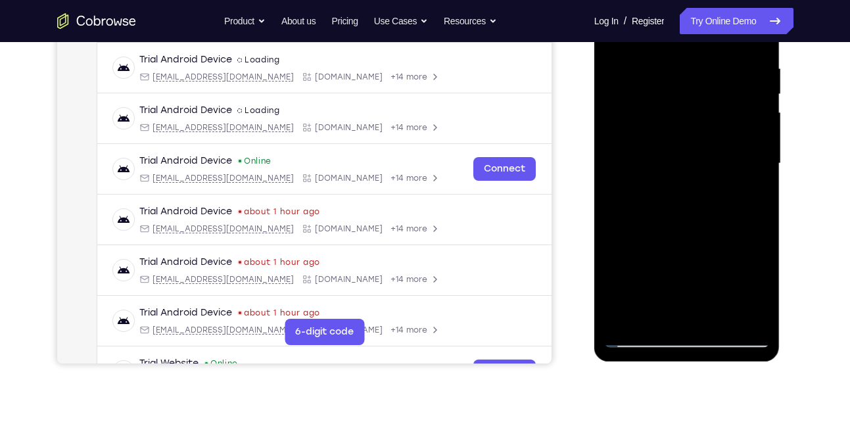
scroll to position [248, 0]
click at [642, 336] on div at bounding box center [687, 163] width 166 height 368
click at [640, 341] on div at bounding box center [687, 163] width 166 height 368
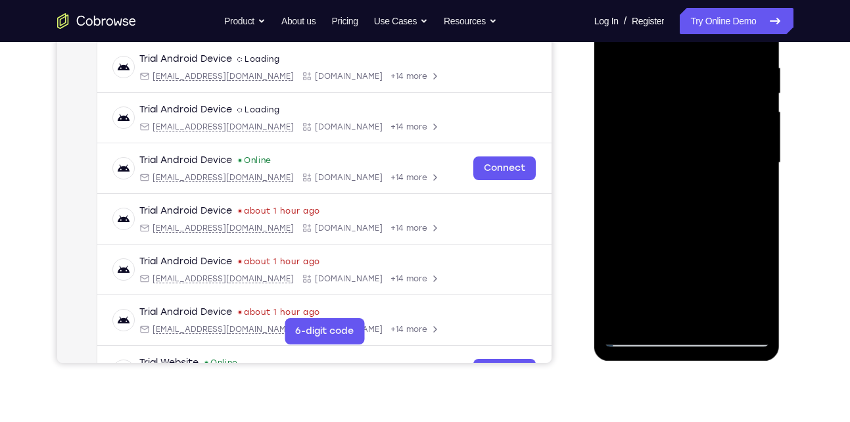
click at [682, 341] on div at bounding box center [687, 163] width 166 height 368
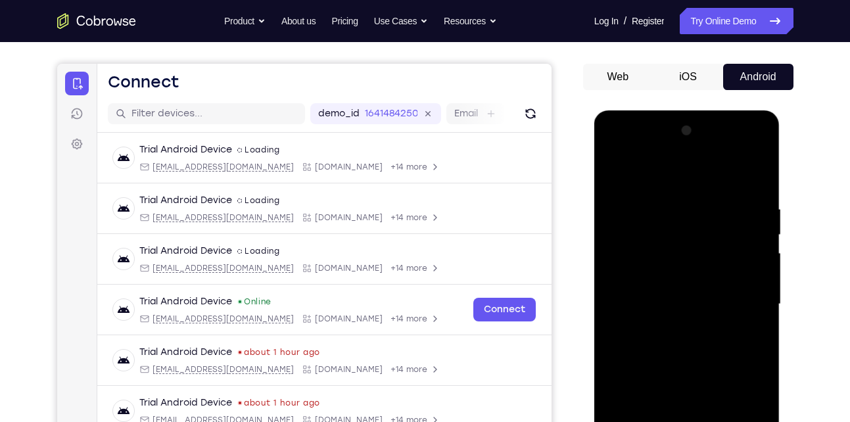
scroll to position [105, 0]
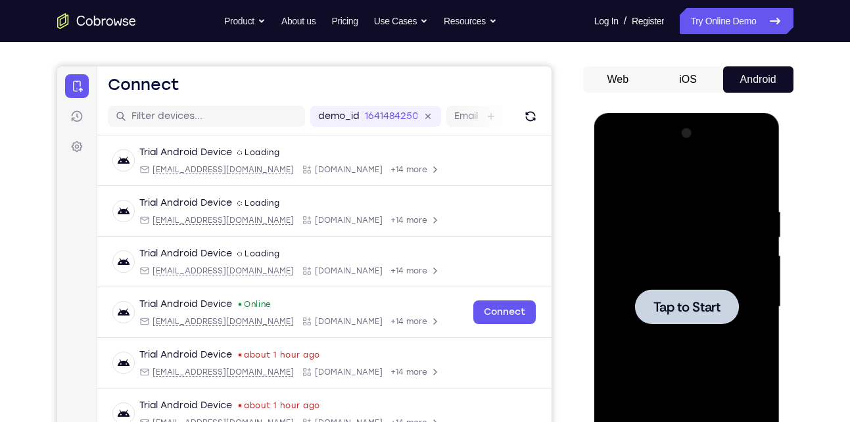
click at [707, 317] on div at bounding box center [687, 306] width 104 height 35
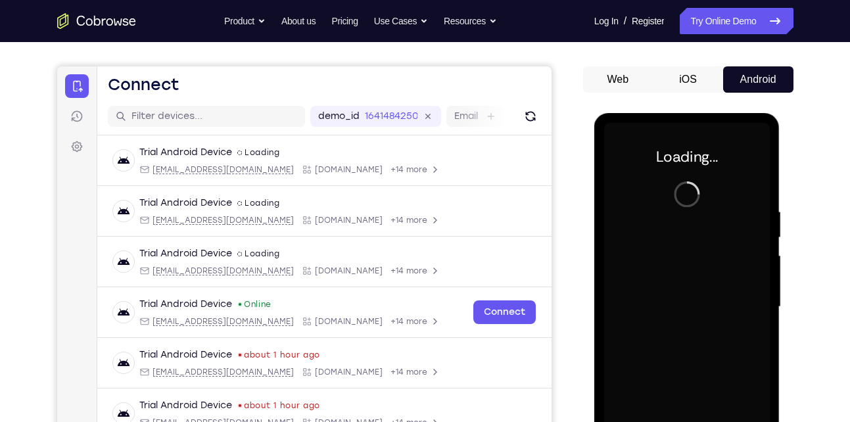
scroll to position [171, 0]
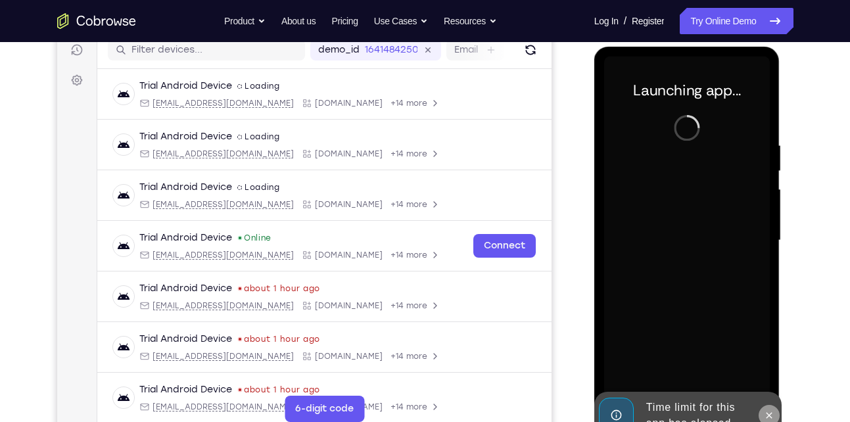
click at [767, 421] on button at bounding box center [769, 415] width 21 height 21
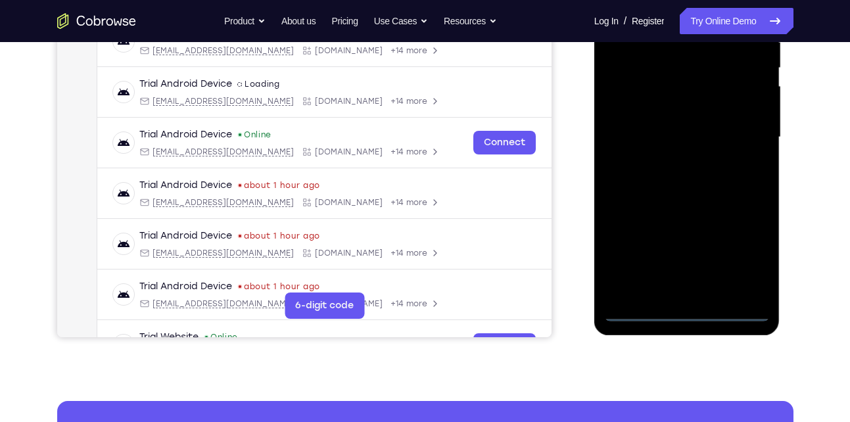
scroll to position [275, 0]
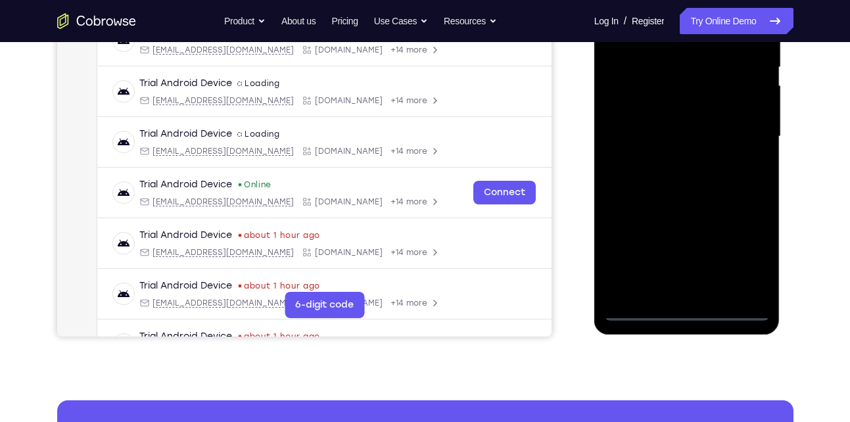
click at [686, 314] on div at bounding box center [687, 137] width 166 height 368
click at [739, 254] on div at bounding box center [687, 137] width 166 height 368
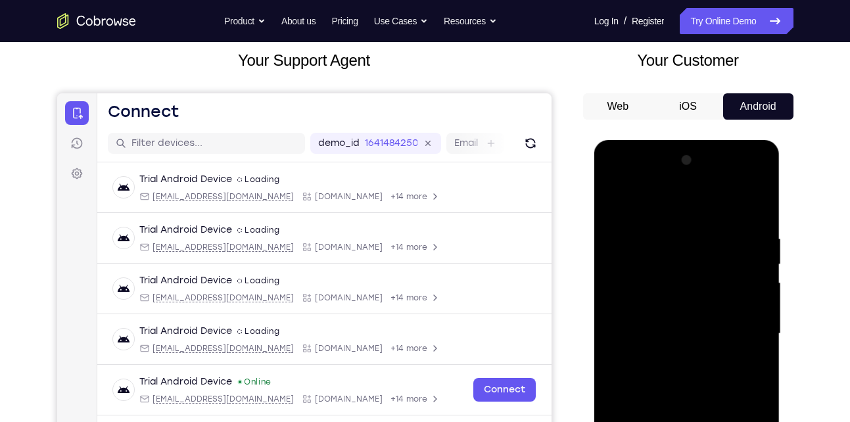
scroll to position [77, 0]
click at [674, 201] on div at bounding box center [687, 335] width 166 height 368
click at [655, 259] on div at bounding box center [687, 335] width 166 height 368
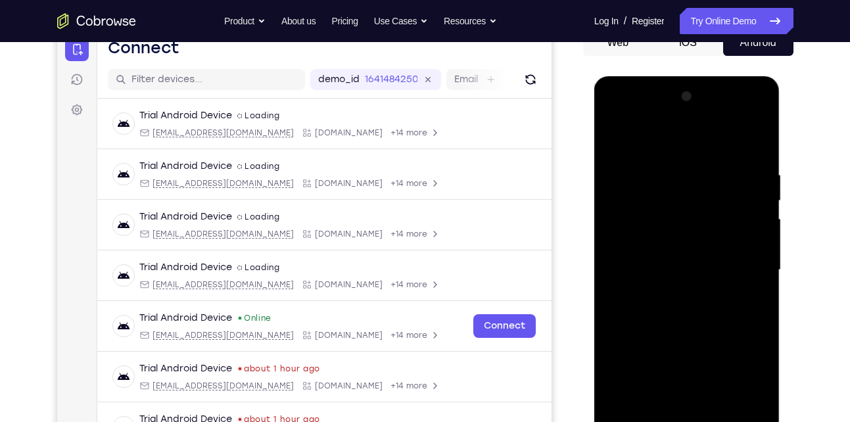
scroll to position [143, 0]
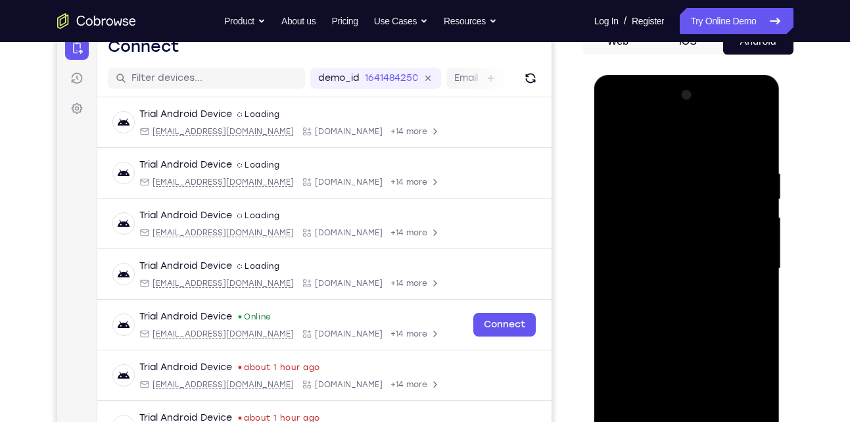
click at [697, 222] on div at bounding box center [687, 269] width 166 height 368
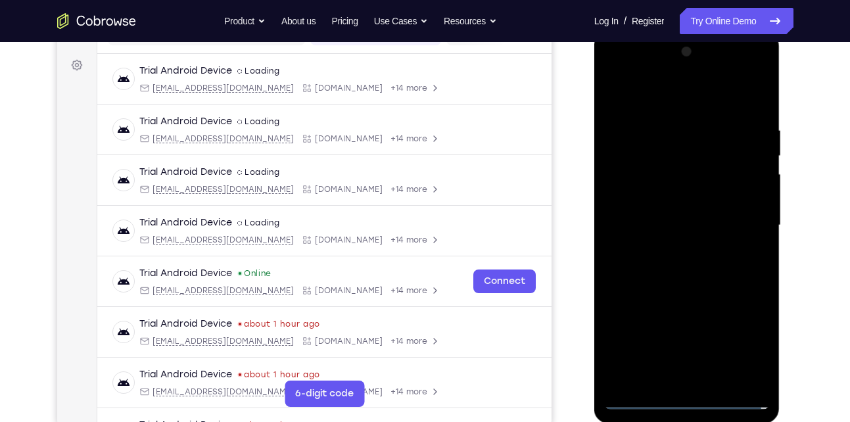
scroll to position [187, 0]
click at [694, 245] on div at bounding box center [687, 225] width 166 height 368
drag, startPoint x: 687, startPoint y: 293, endPoint x: 714, endPoint y: 177, distance: 118.8
click at [714, 177] on div at bounding box center [687, 225] width 166 height 368
click at [682, 281] on div at bounding box center [687, 225] width 166 height 368
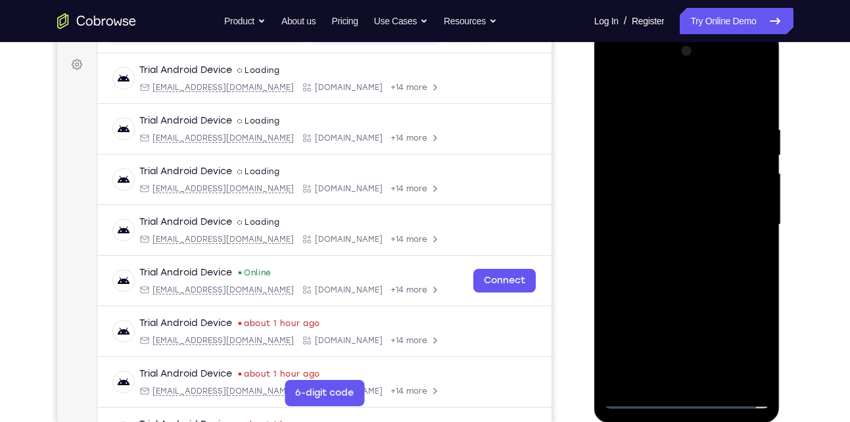
drag, startPoint x: 701, startPoint y: 275, endPoint x: 723, endPoint y: 137, distance: 140.4
click at [723, 137] on div at bounding box center [687, 225] width 166 height 368
drag, startPoint x: 665, startPoint y: 337, endPoint x: 696, endPoint y: 156, distance: 183.5
click at [696, 156] on div at bounding box center [687, 225] width 166 height 368
click at [706, 160] on div at bounding box center [687, 225] width 166 height 368
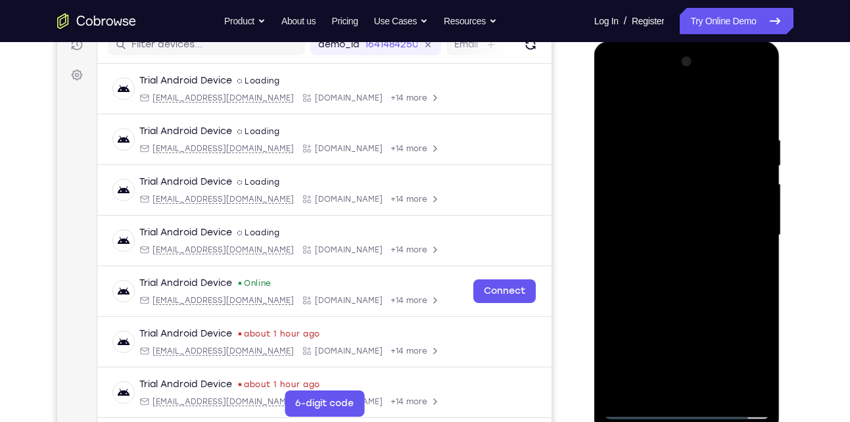
scroll to position [177, 0]
click at [679, 281] on div at bounding box center [687, 235] width 166 height 368
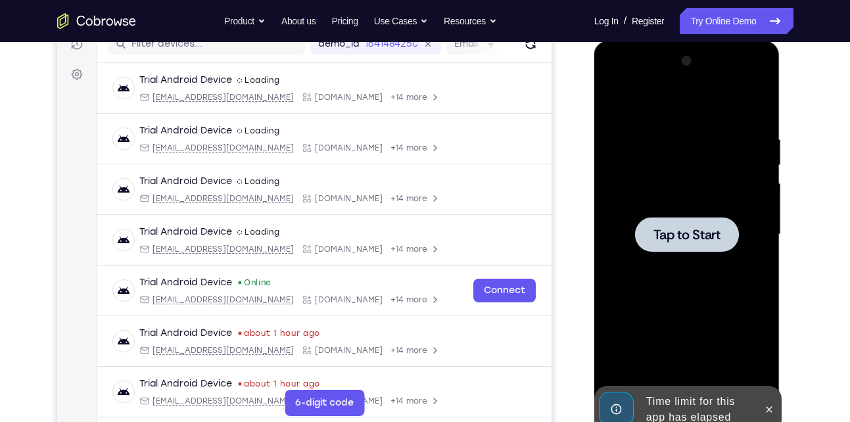
click at [662, 228] on span "Tap to Start" at bounding box center [686, 234] width 67 height 13
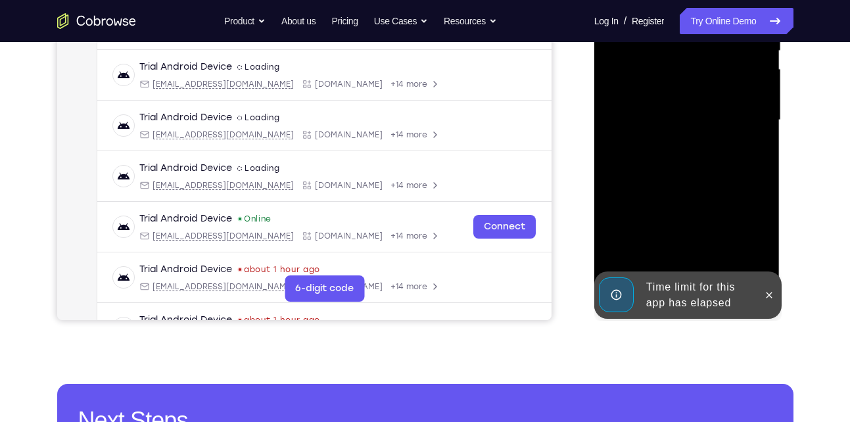
scroll to position [292, 0]
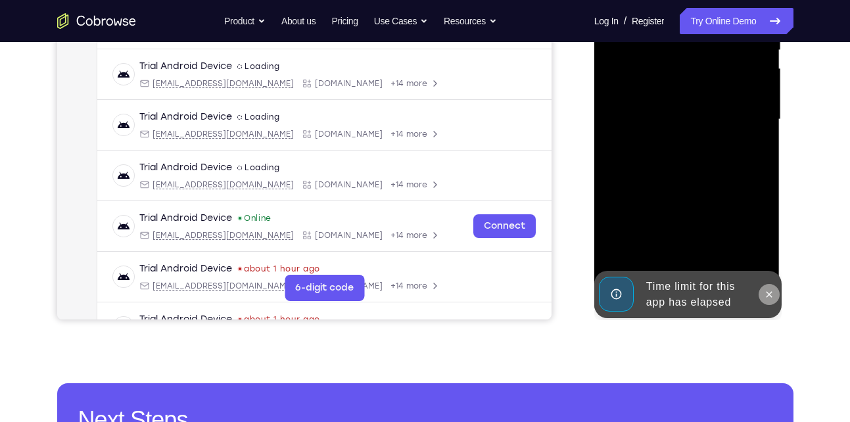
click at [764, 295] on icon at bounding box center [769, 294] width 11 height 11
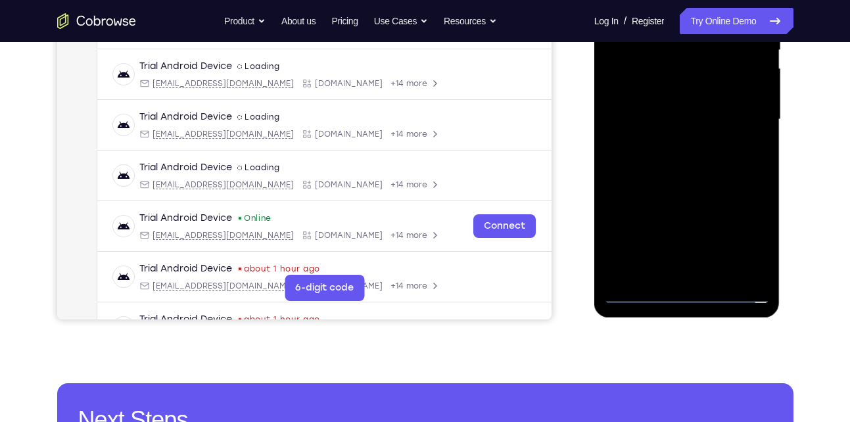
click at [684, 291] on div at bounding box center [687, 120] width 166 height 368
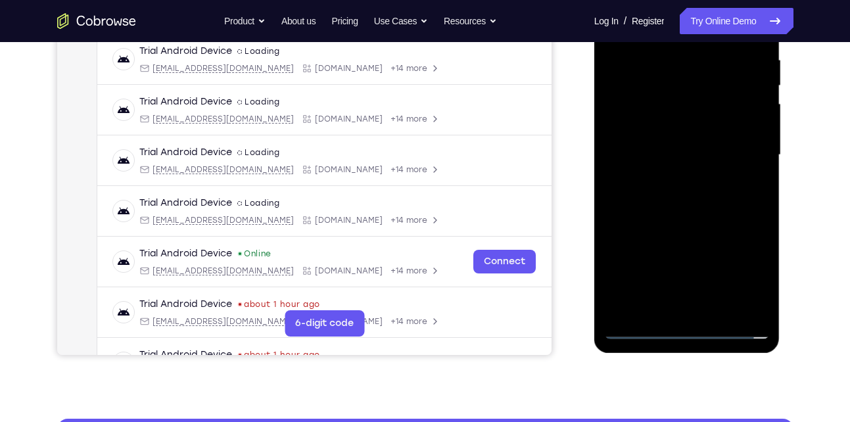
scroll to position [256, 0]
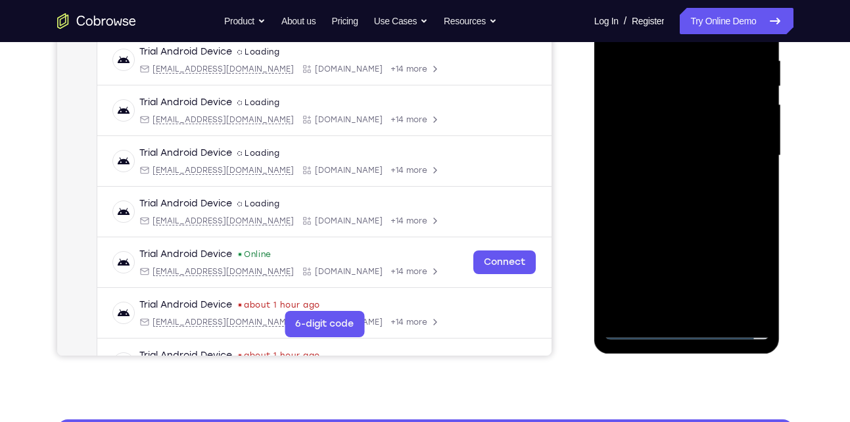
click at [743, 264] on div at bounding box center [687, 156] width 166 height 368
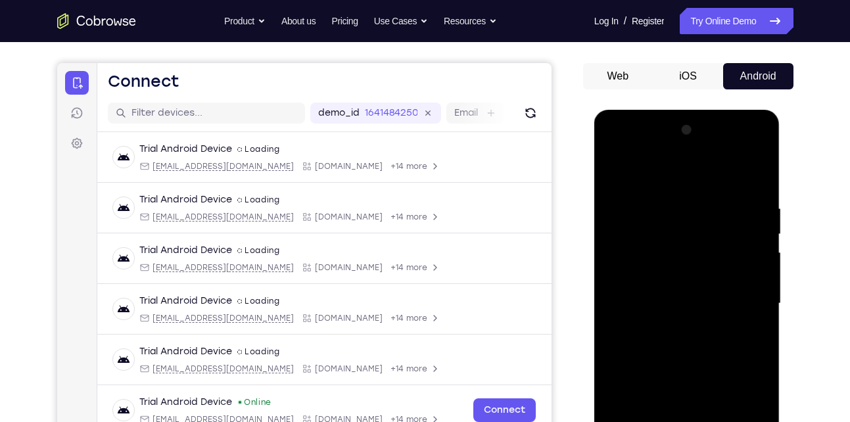
scroll to position [106, 0]
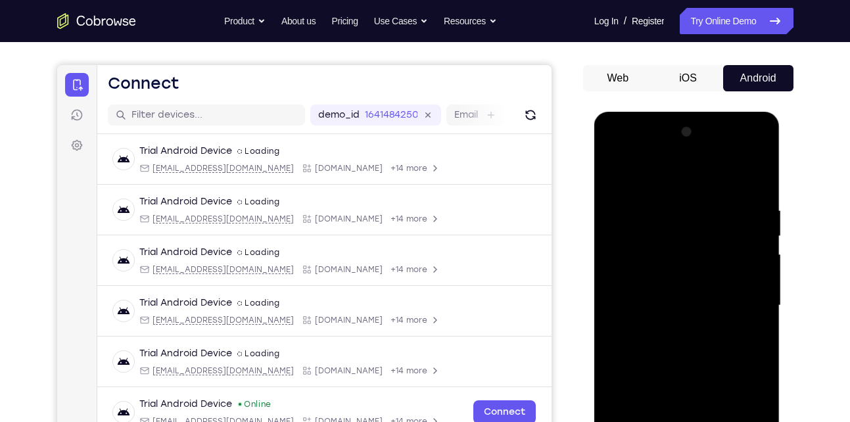
click at [650, 178] on div at bounding box center [687, 306] width 166 height 368
click at [749, 296] on div at bounding box center [687, 306] width 166 height 368
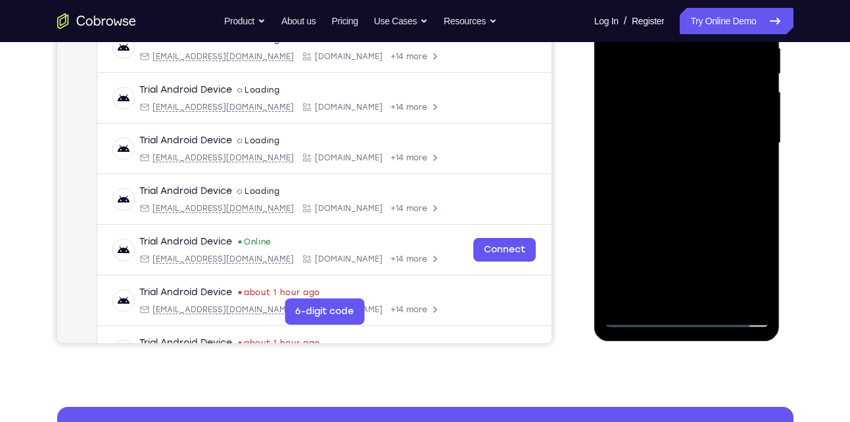
scroll to position [271, 0]
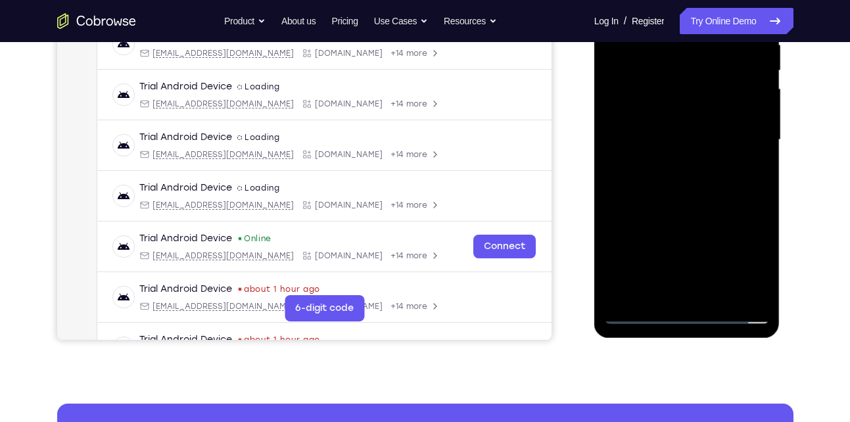
click at [698, 293] on div at bounding box center [687, 140] width 166 height 368
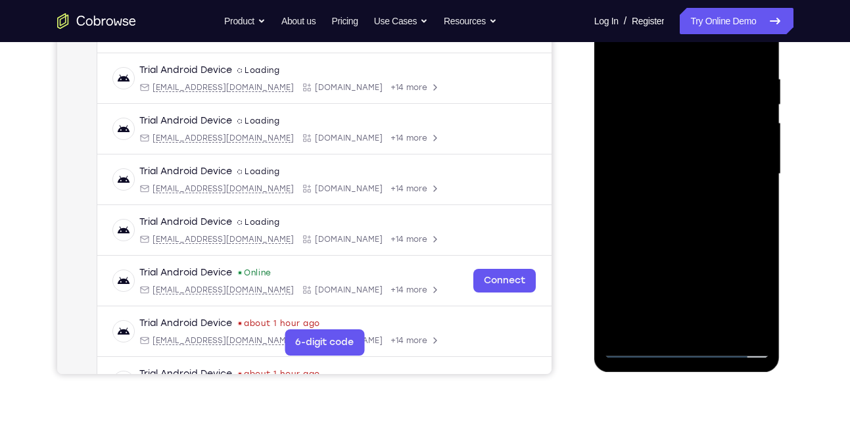
click at [699, 156] on div at bounding box center [687, 174] width 166 height 368
click at [677, 146] on div at bounding box center [687, 174] width 166 height 368
click at [669, 173] on div at bounding box center [687, 174] width 166 height 368
click at [685, 219] on div at bounding box center [687, 174] width 166 height 368
click at [661, 204] on div at bounding box center [687, 174] width 166 height 368
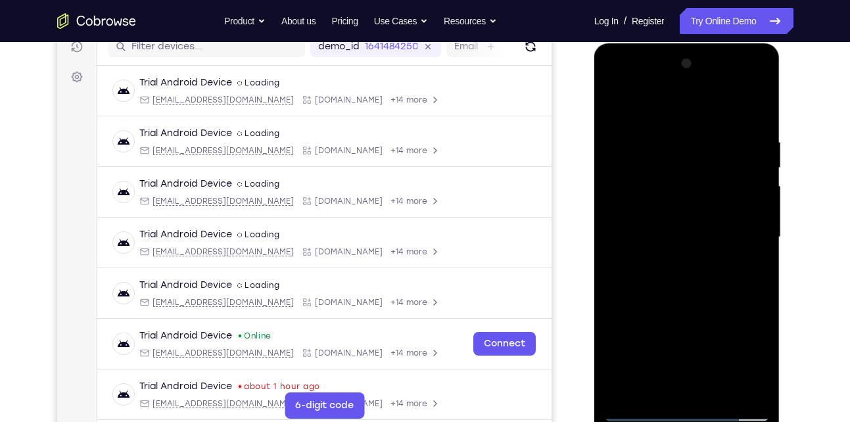
scroll to position [174, 0]
click at [745, 110] on div at bounding box center [687, 238] width 166 height 368
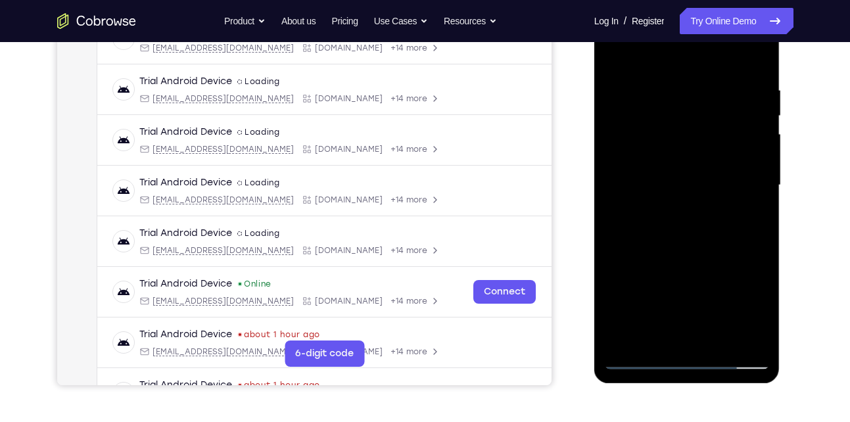
scroll to position [229, 0]
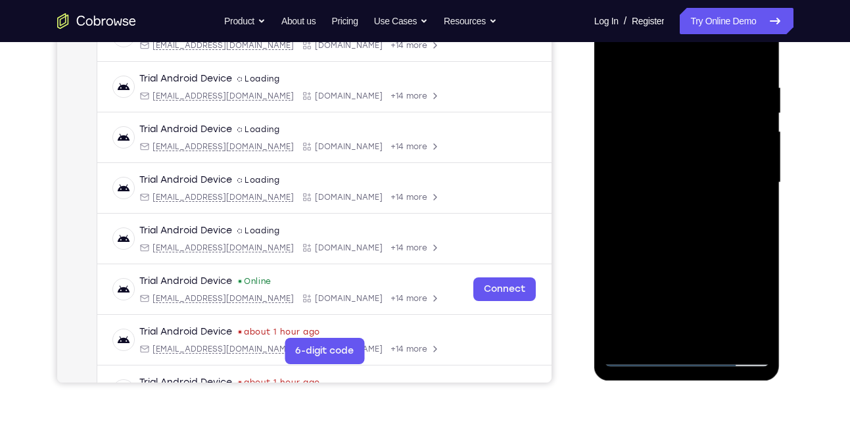
click at [709, 216] on div at bounding box center [687, 183] width 166 height 368
click at [719, 337] on div at bounding box center [687, 183] width 166 height 368
click at [683, 252] on div at bounding box center [687, 183] width 166 height 368
click at [664, 158] on div at bounding box center [687, 183] width 166 height 368
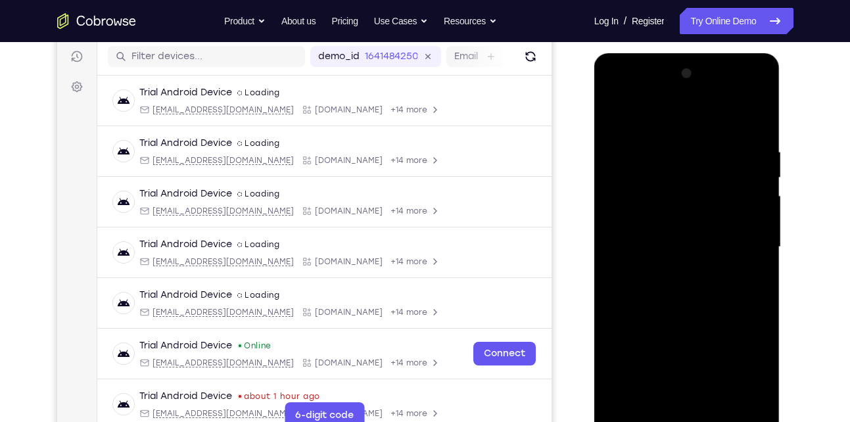
scroll to position [160, 0]
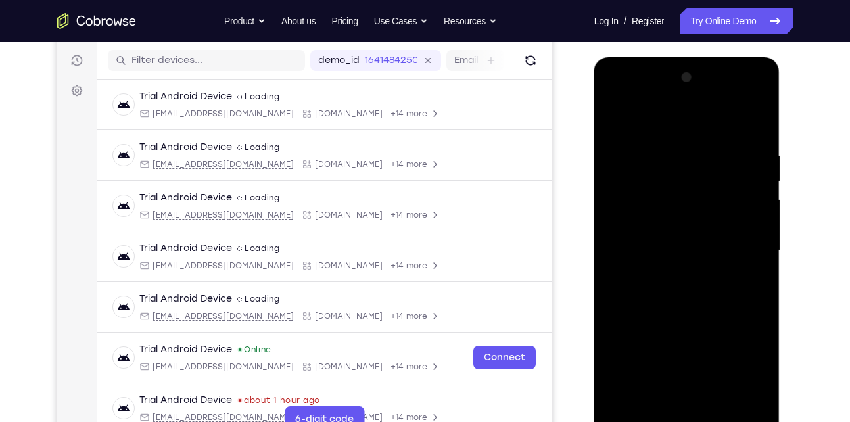
click at [618, 121] on div at bounding box center [687, 251] width 166 height 368
click at [749, 210] on div at bounding box center [687, 251] width 166 height 368
click at [659, 135] on div at bounding box center [687, 251] width 166 height 368
click at [617, 114] on div at bounding box center [687, 251] width 166 height 368
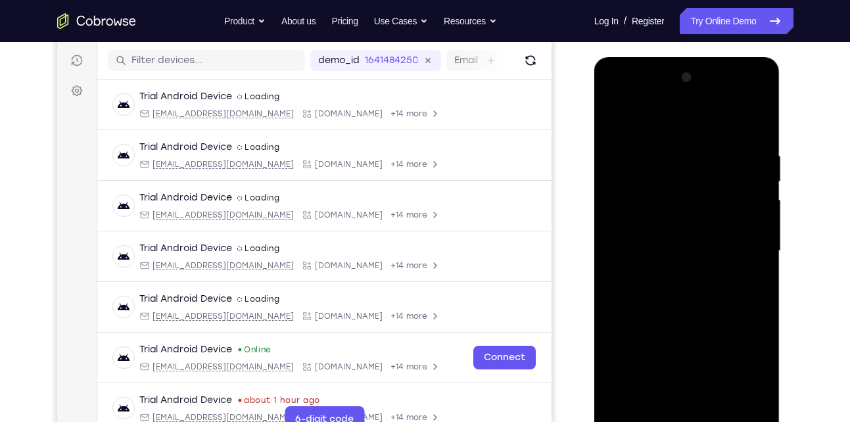
click at [617, 114] on div at bounding box center [687, 251] width 166 height 368
click at [672, 139] on div at bounding box center [687, 251] width 166 height 368
click at [752, 252] on div at bounding box center [687, 251] width 166 height 368
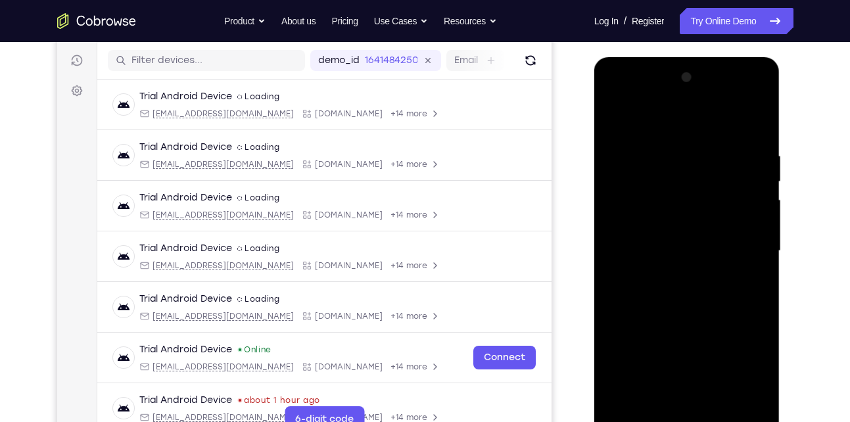
click at [753, 123] on div at bounding box center [687, 251] width 166 height 368
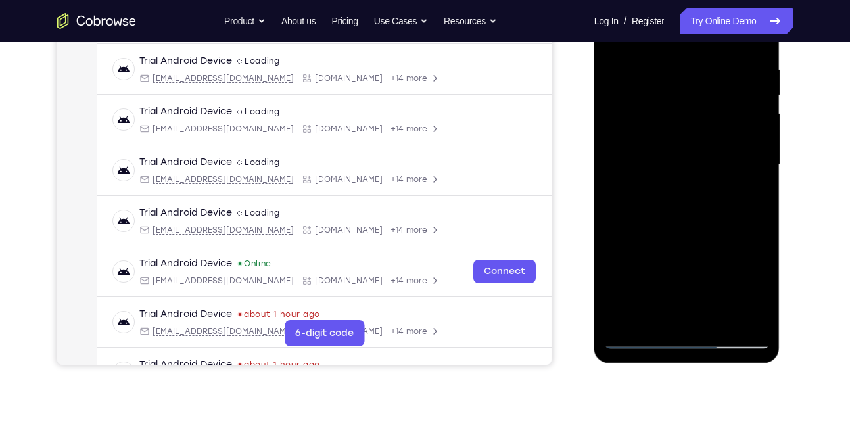
click at [655, 318] on div at bounding box center [687, 165] width 166 height 368
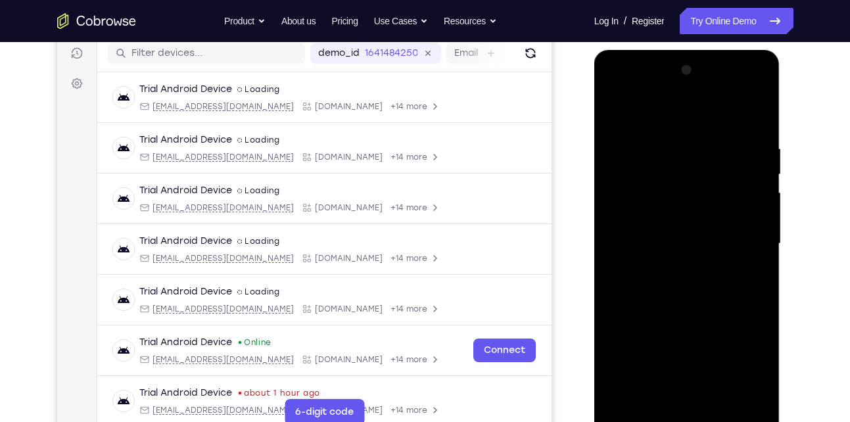
scroll to position [167, 0]
click at [656, 109] on div at bounding box center [687, 244] width 166 height 368
click at [656, 157] on div at bounding box center [687, 244] width 166 height 368
click at [612, 109] on div at bounding box center [687, 244] width 166 height 368
click at [669, 204] on div at bounding box center [687, 244] width 166 height 368
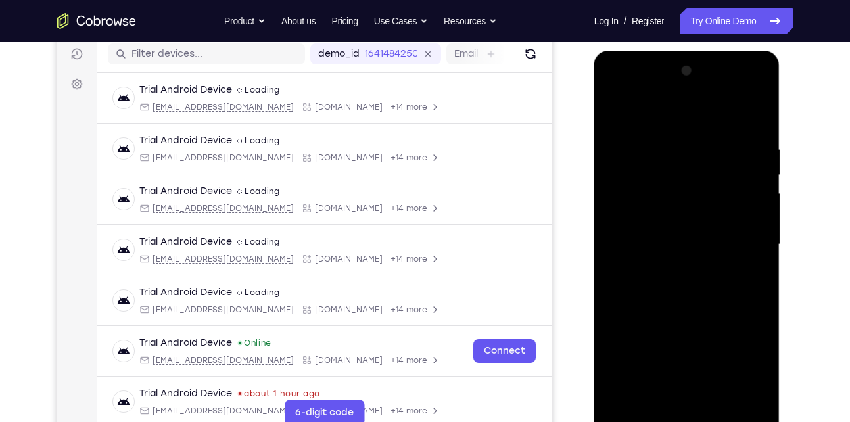
click at [742, 218] on div at bounding box center [687, 244] width 166 height 368
click at [655, 125] on div at bounding box center [687, 244] width 166 height 368
drag, startPoint x: 653, startPoint y: 322, endPoint x: 686, endPoint y: 191, distance: 135.7
click at [686, 191] on div at bounding box center [687, 244] width 166 height 368
drag, startPoint x: 655, startPoint y: 332, endPoint x: 700, endPoint y: 145, distance: 192.1
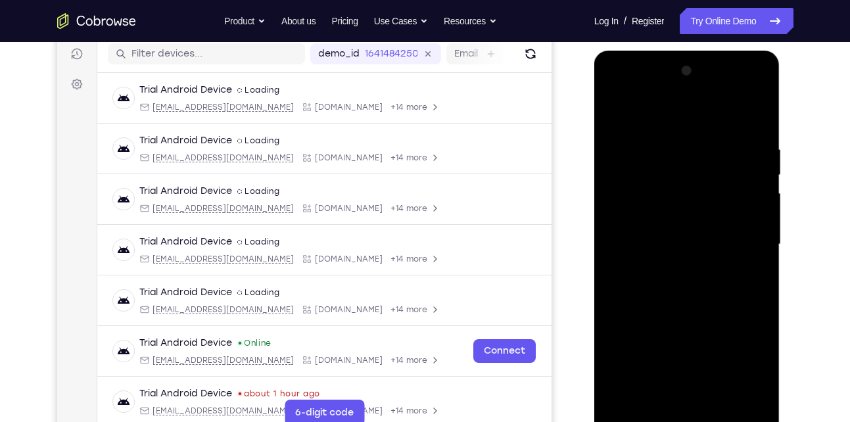
click at [700, 145] on div at bounding box center [687, 244] width 166 height 368
drag, startPoint x: 663, startPoint y: 323, endPoint x: 681, endPoint y: 163, distance: 160.8
click at [681, 163] on div at bounding box center [687, 244] width 166 height 368
click at [612, 113] on div at bounding box center [687, 244] width 166 height 368
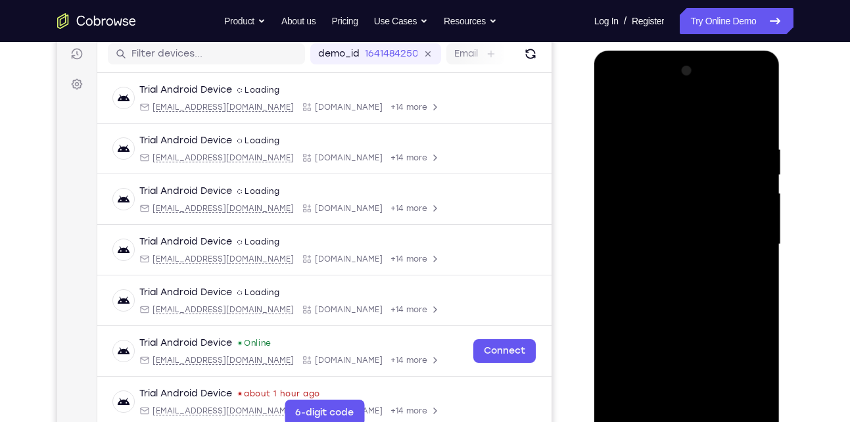
click at [612, 113] on div at bounding box center [687, 244] width 166 height 368
drag, startPoint x: 685, startPoint y: 211, endPoint x: 669, endPoint y: 272, distance: 63.1
click at [669, 272] on div at bounding box center [687, 244] width 166 height 368
click at [612, 179] on div at bounding box center [687, 244] width 166 height 368
click at [765, 230] on div at bounding box center [687, 244] width 166 height 368
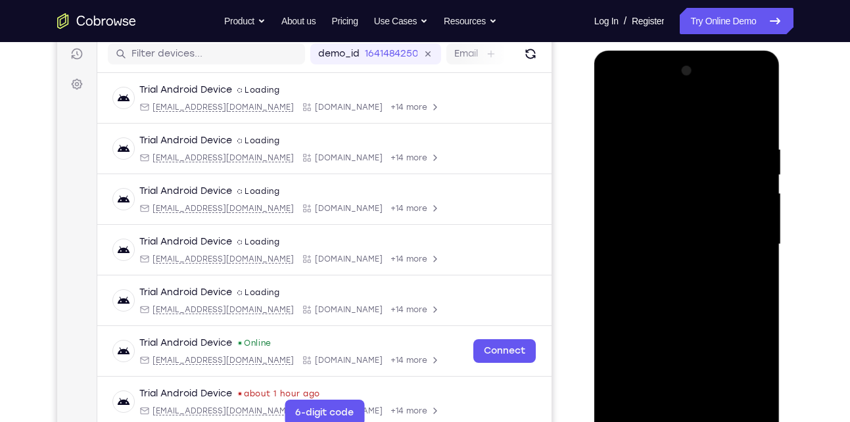
click at [765, 230] on div at bounding box center [687, 244] width 166 height 368
click at [765, 249] on div at bounding box center [687, 244] width 166 height 368
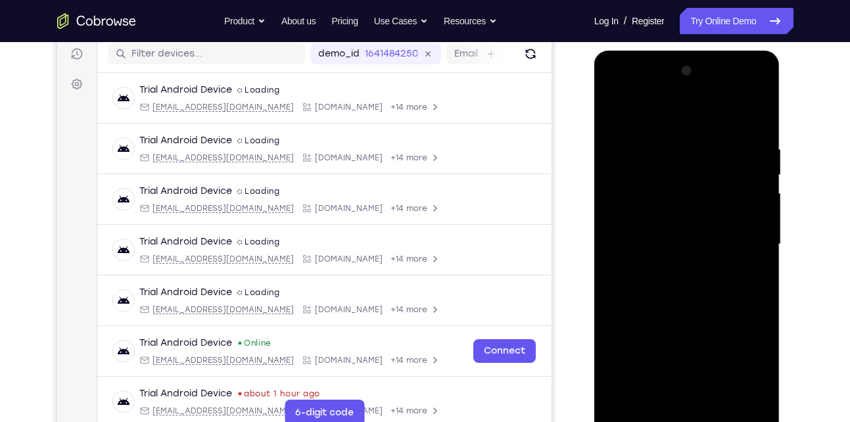
click at [765, 249] on div at bounding box center [687, 244] width 166 height 368
click at [759, 247] on div at bounding box center [687, 244] width 166 height 368
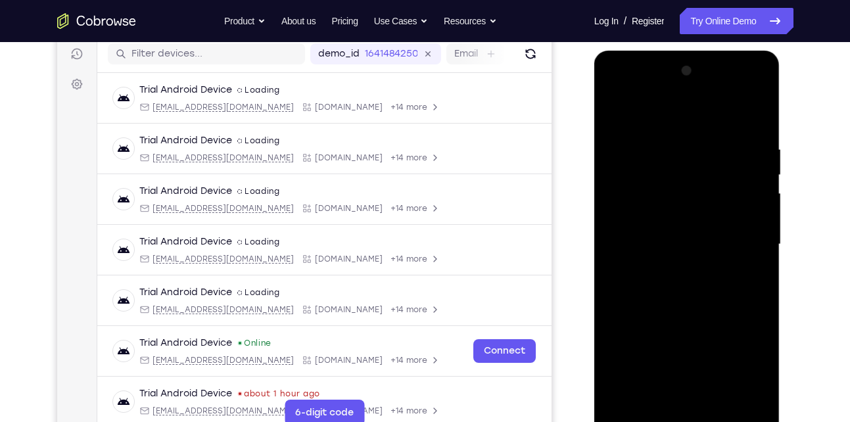
click at [759, 247] on div at bounding box center [687, 244] width 166 height 368
click at [755, 118] on div at bounding box center [687, 244] width 166 height 368
click at [751, 109] on div at bounding box center [687, 244] width 166 height 368
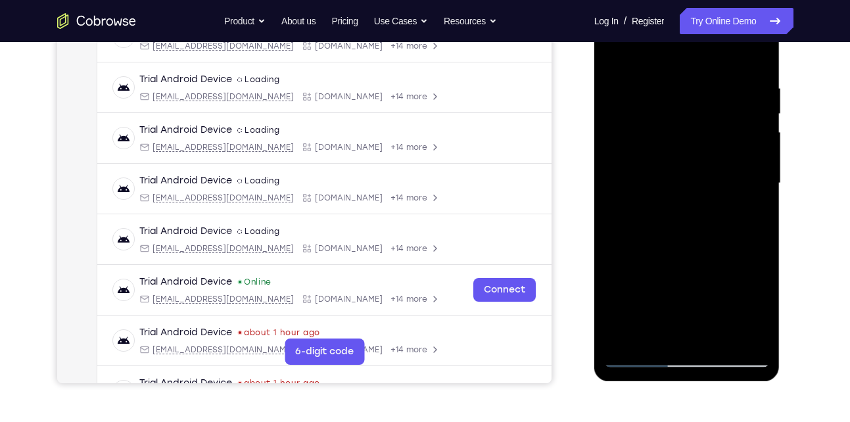
scroll to position [229, 0]
click at [677, 149] on div at bounding box center [687, 183] width 166 height 368
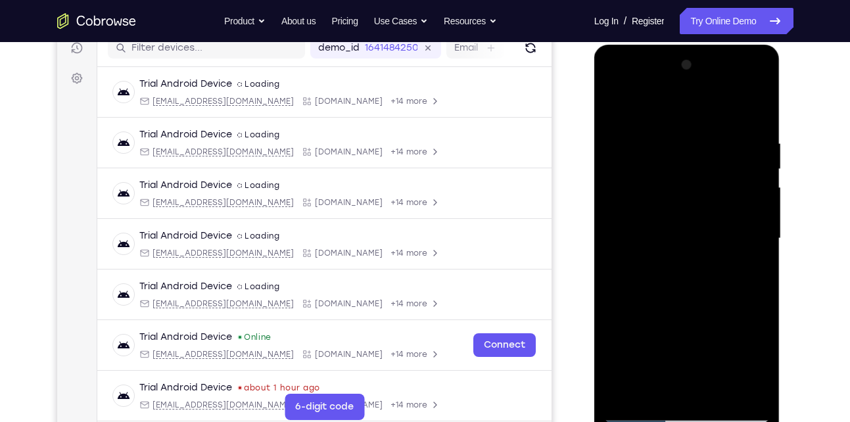
scroll to position [252, 0]
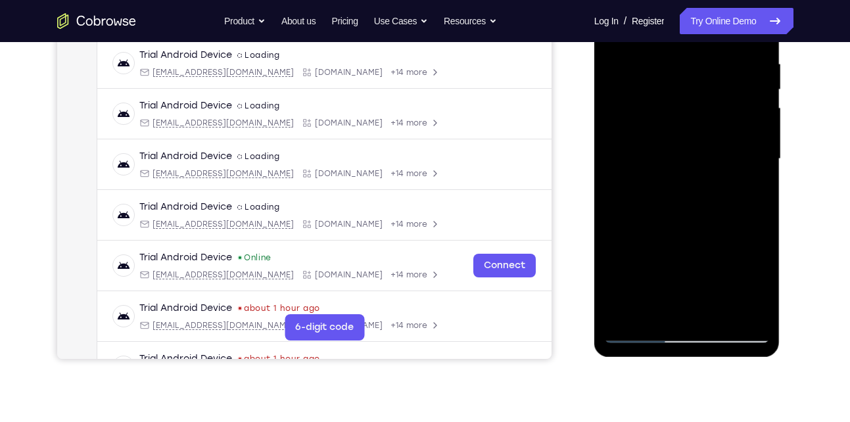
click at [626, 318] on div at bounding box center [687, 159] width 166 height 368
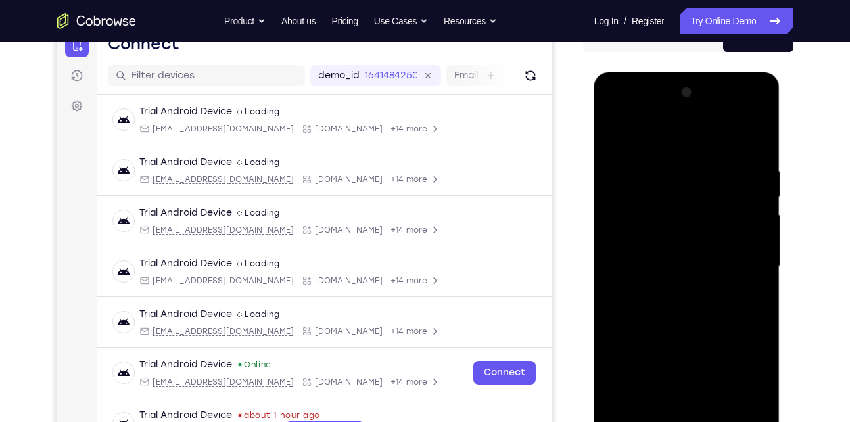
scroll to position [139, 0]
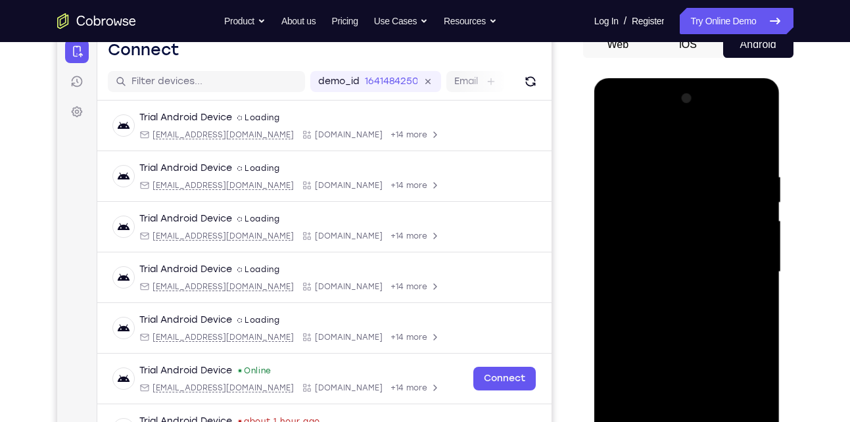
click at [697, 177] on div at bounding box center [687, 272] width 166 height 368
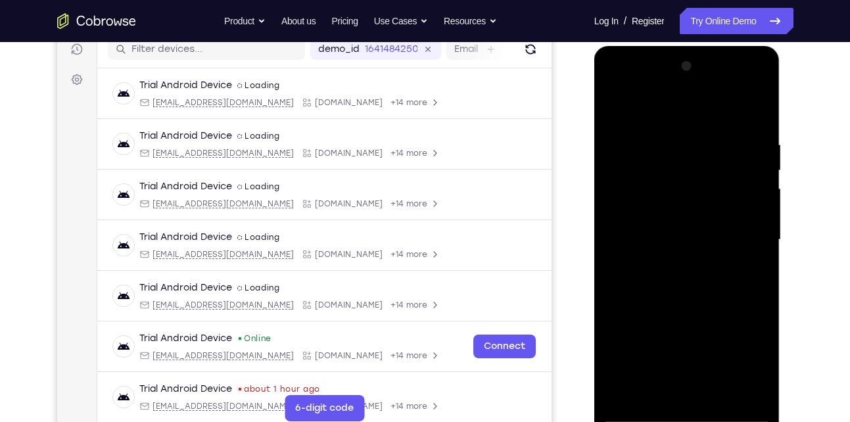
scroll to position [173, 0]
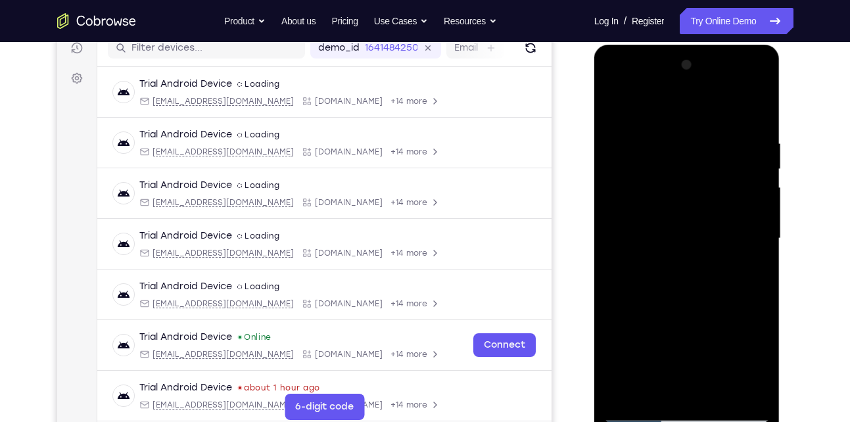
click at [751, 222] on div at bounding box center [687, 239] width 166 height 368
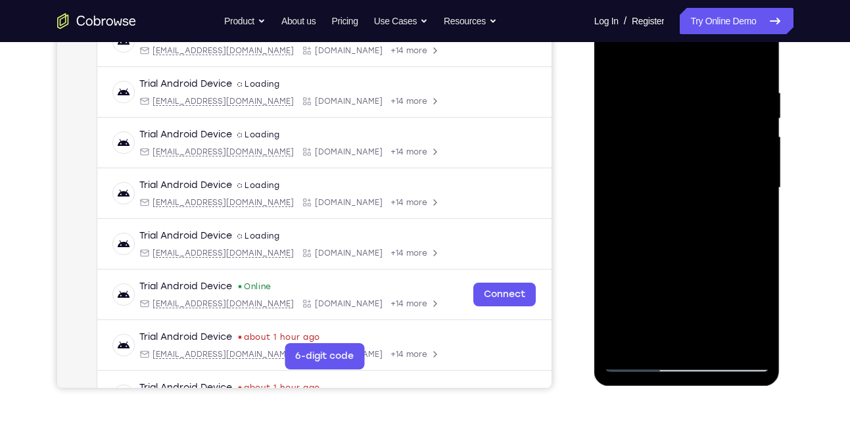
scroll to position [224, 0]
click at [739, 342] on div at bounding box center [687, 187] width 166 height 368
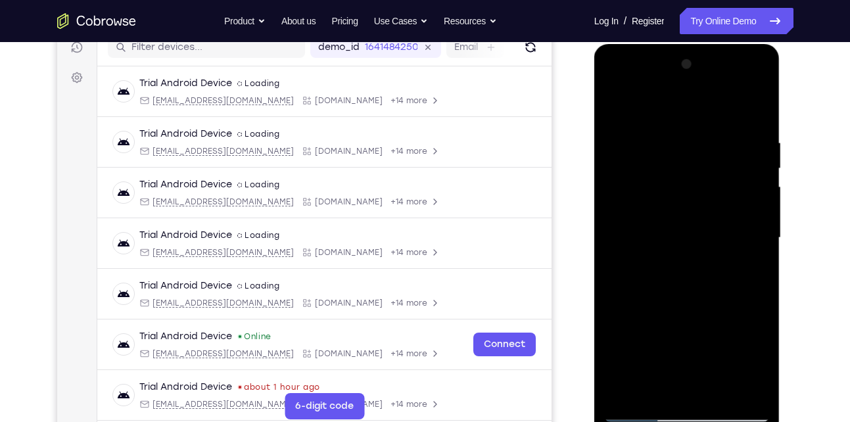
scroll to position [169, 0]
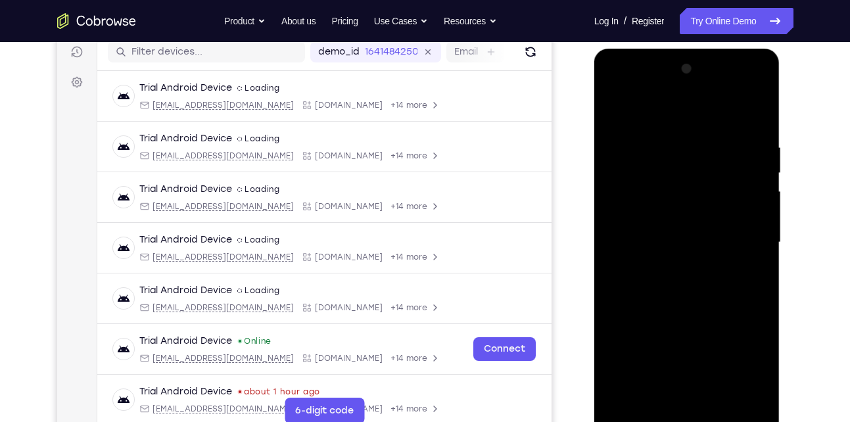
click at [751, 113] on div at bounding box center [687, 243] width 166 height 368
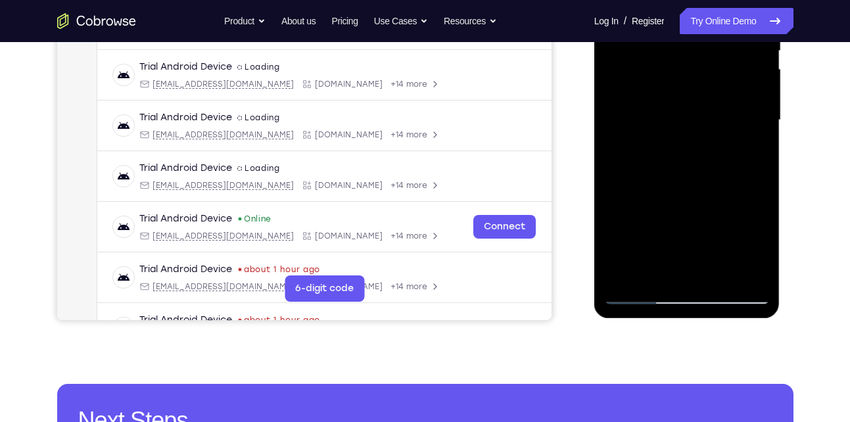
scroll to position [300, 0]
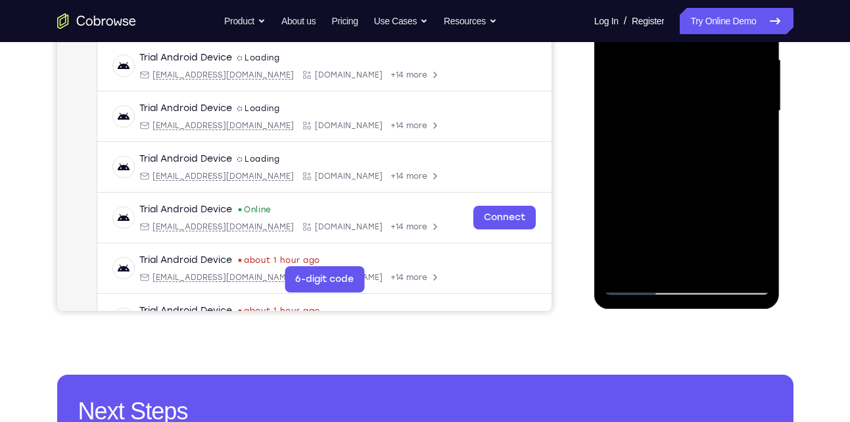
click at [626, 266] on div at bounding box center [687, 111] width 166 height 368
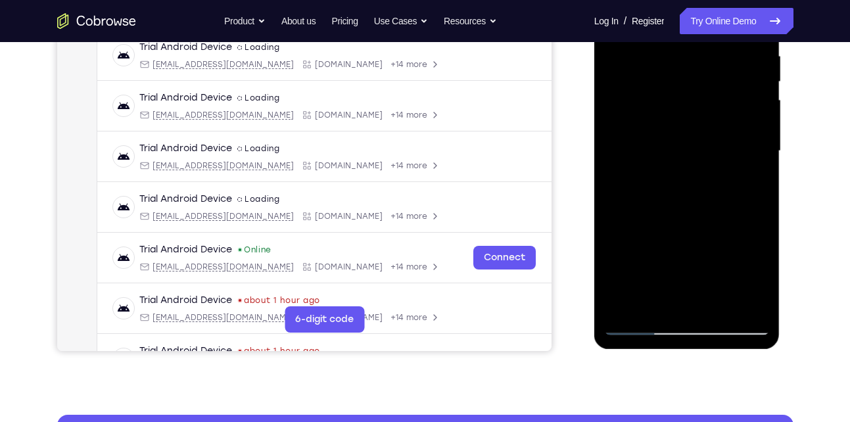
scroll to position [260, 0]
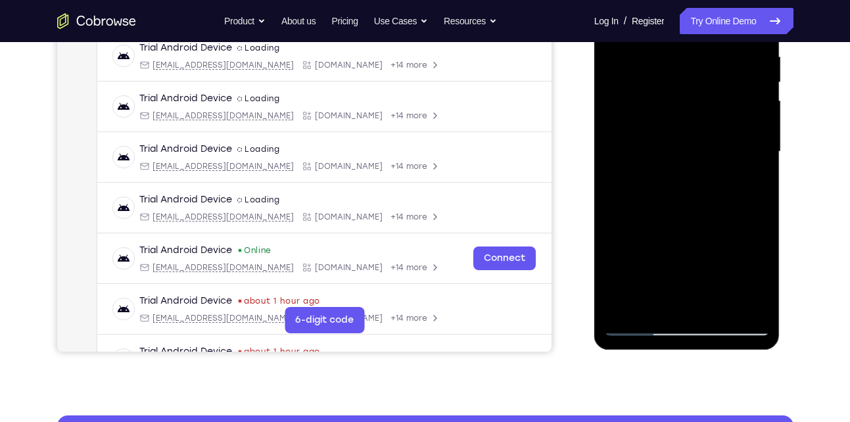
click at [687, 218] on div at bounding box center [687, 152] width 166 height 368
drag, startPoint x: 687, startPoint y: 218, endPoint x: 682, endPoint y: 135, distance: 83.0
click at [682, 135] on div at bounding box center [687, 152] width 166 height 368
drag, startPoint x: 684, startPoint y: 256, endPoint x: 676, endPoint y: 139, distance: 117.9
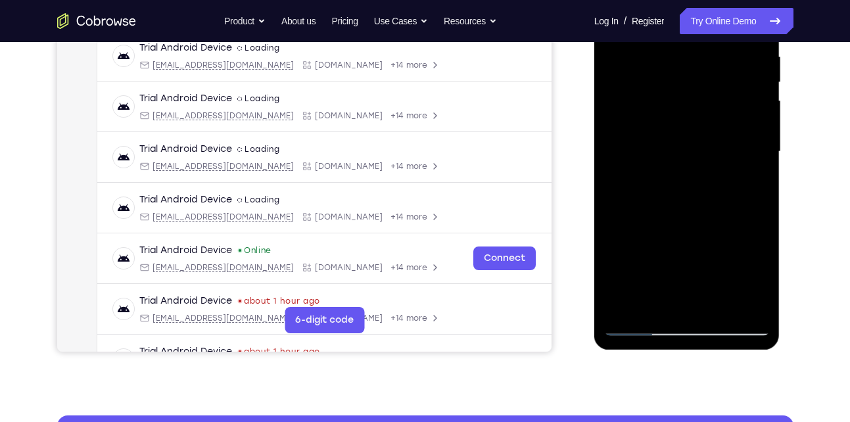
click at [676, 139] on div at bounding box center [687, 152] width 166 height 368
drag, startPoint x: 688, startPoint y: 254, endPoint x: 699, endPoint y: 110, distance: 145.1
click at [699, 110] on div at bounding box center [687, 152] width 166 height 368
drag, startPoint x: 701, startPoint y: 130, endPoint x: 681, endPoint y: 273, distance: 144.0
click at [681, 273] on div at bounding box center [687, 152] width 166 height 368
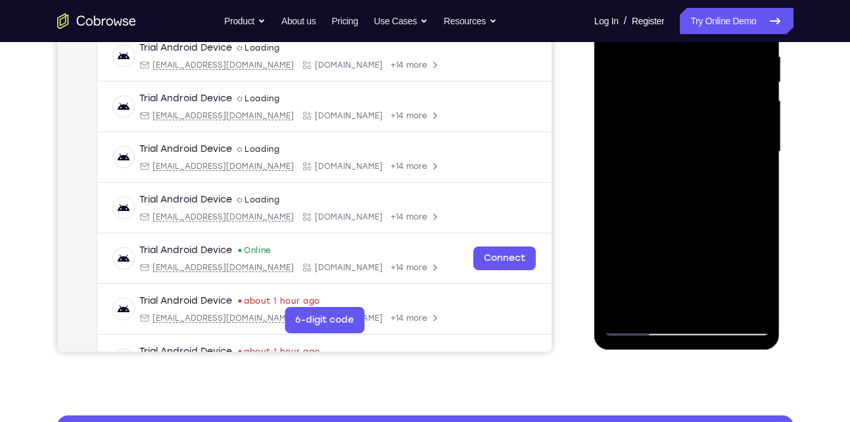
drag, startPoint x: 714, startPoint y: 154, endPoint x: 678, endPoint y: 317, distance: 167.0
click at [678, 317] on div at bounding box center [687, 152] width 166 height 368
click at [759, 204] on div at bounding box center [687, 152] width 166 height 368
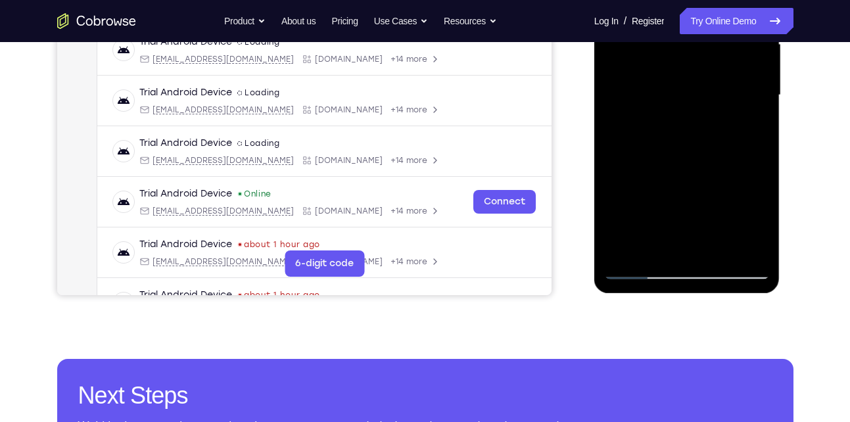
scroll to position [320, 0]
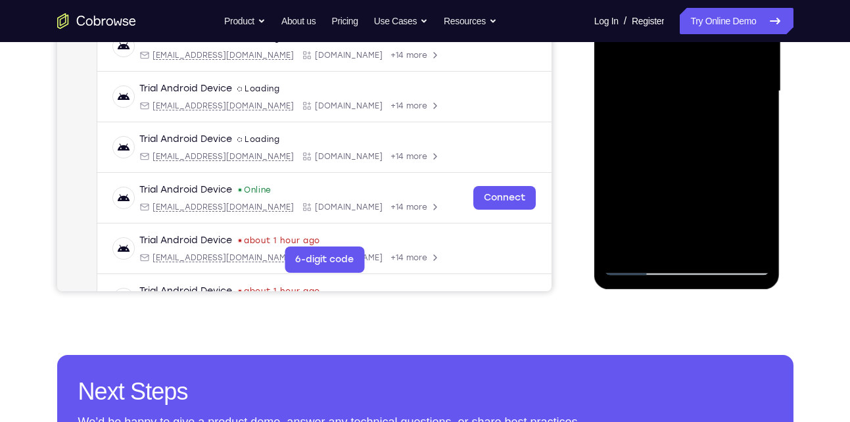
drag, startPoint x: 689, startPoint y: 206, endPoint x: 720, endPoint y: 133, distance: 78.9
click at [720, 133] on div at bounding box center [687, 91] width 166 height 368
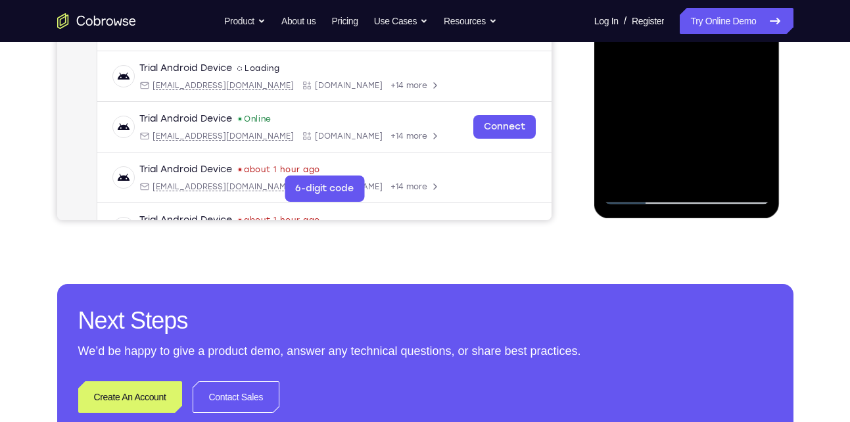
scroll to position [392, 0]
click at [747, 172] on div at bounding box center [687, 20] width 166 height 368
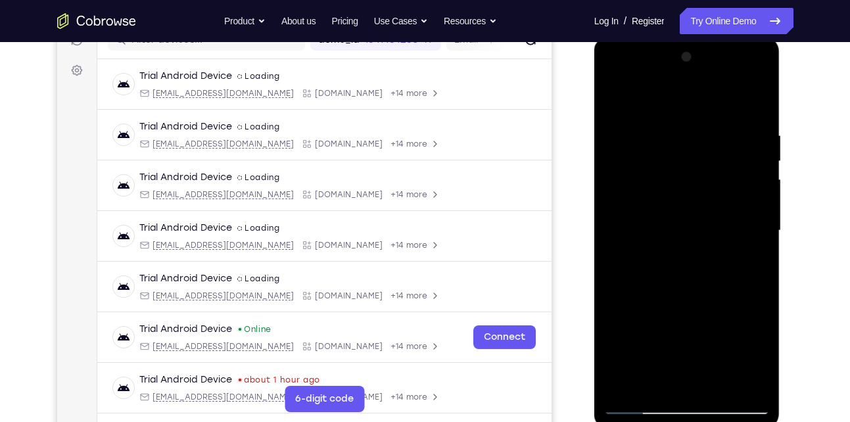
scroll to position [179, 0]
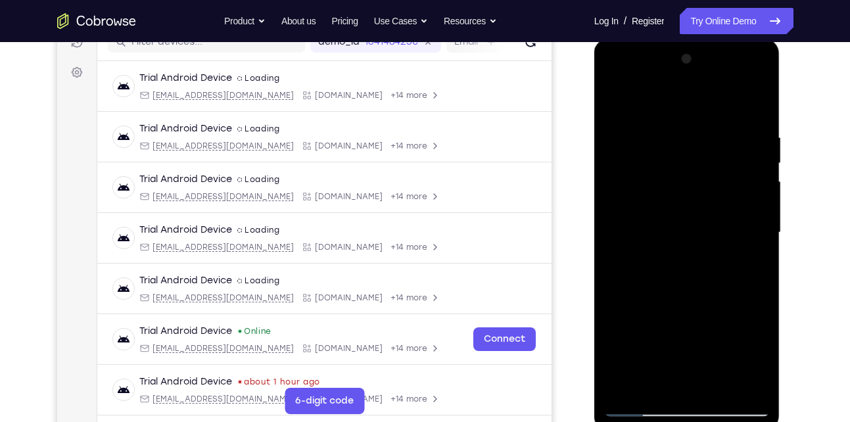
click at [640, 209] on div at bounding box center [687, 233] width 166 height 368
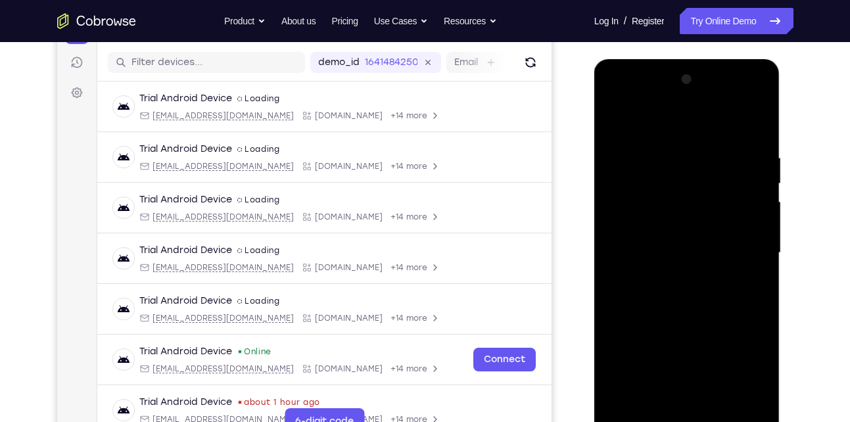
scroll to position [158, 0]
click at [759, 191] on div at bounding box center [687, 254] width 166 height 368
click at [763, 189] on div at bounding box center [687, 254] width 166 height 368
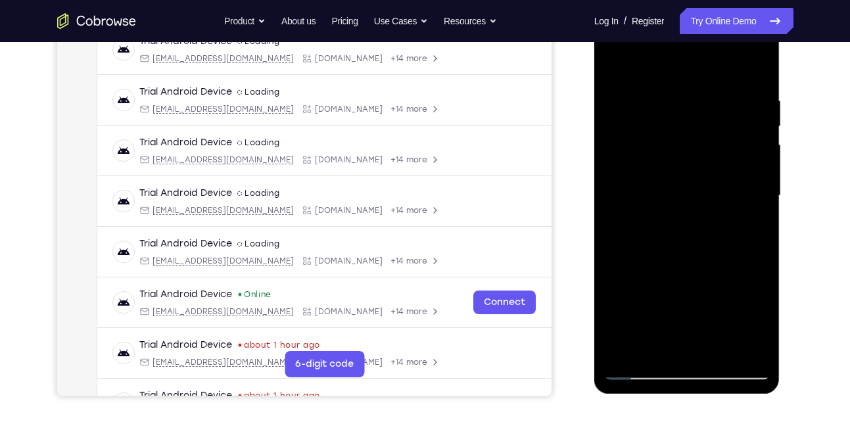
scroll to position [278, 0]
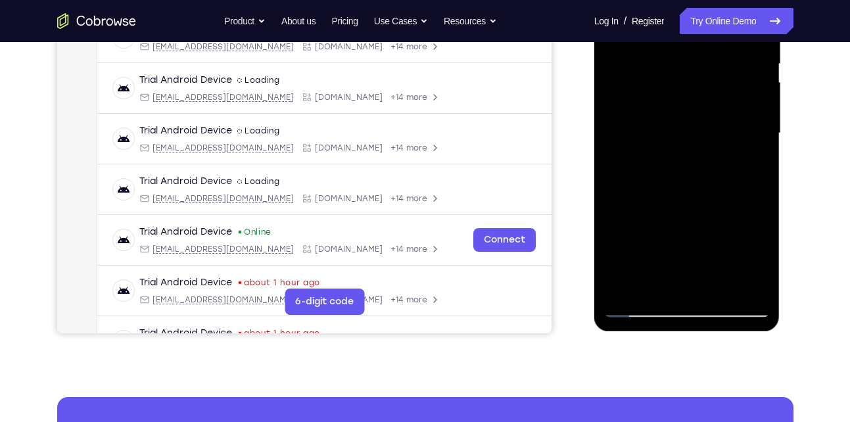
click at [627, 286] on div at bounding box center [687, 133] width 166 height 368
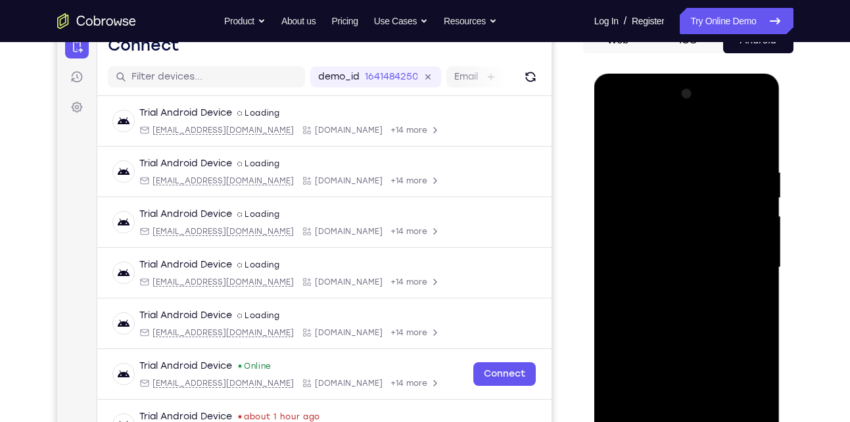
scroll to position [137, 0]
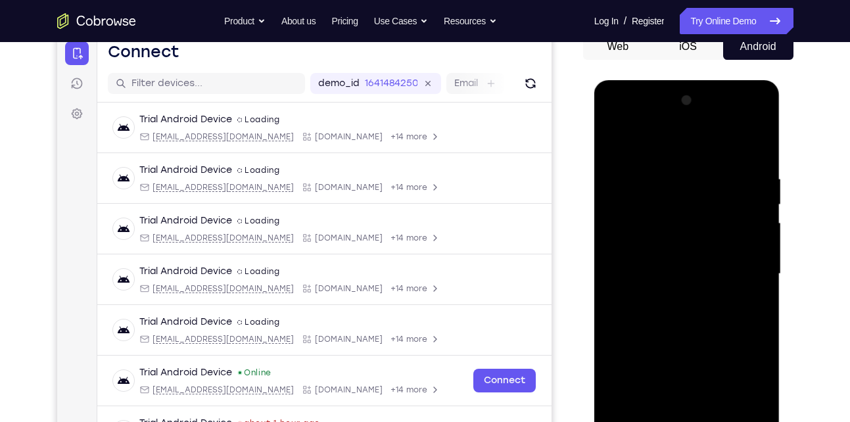
drag, startPoint x: 723, startPoint y: 168, endPoint x: 659, endPoint y: 170, distance: 64.5
click at [659, 170] on div at bounding box center [687, 274] width 166 height 368
drag, startPoint x: 742, startPoint y: 167, endPoint x: 659, endPoint y: 176, distance: 83.9
click at [659, 176] on div at bounding box center [687, 274] width 166 height 368
drag, startPoint x: 709, startPoint y: 173, endPoint x: 612, endPoint y: 183, distance: 97.2
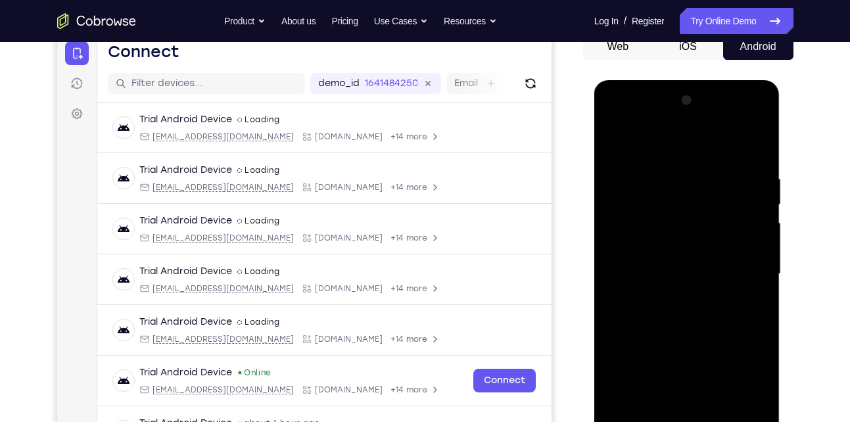
click at [612, 183] on div at bounding box center [687, 274] width 166 height 368
click at [740, 167] on div at bounding box center [687, 274] width 166 height 368
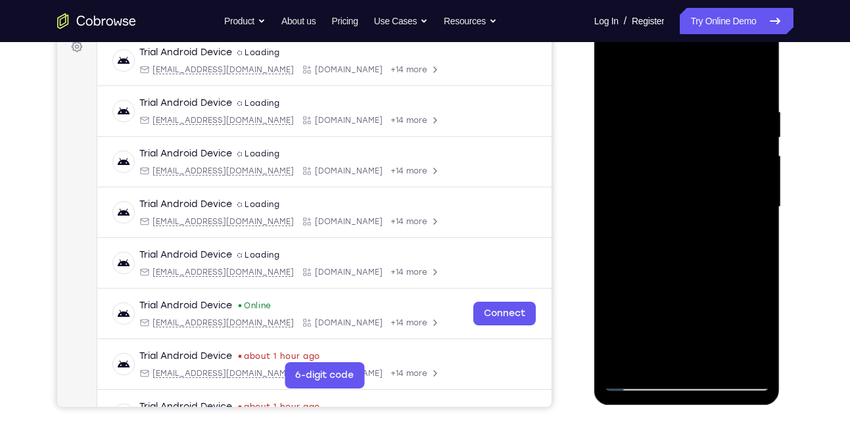
click at [763, 209] on div at bounding box center [687, 207] width 166 height 368
click at [758, 222] on div at bounding box center [687, 207] width 166 height 368
click at [752, 79] on div at bounding box center [687, 207] width 166 height 368
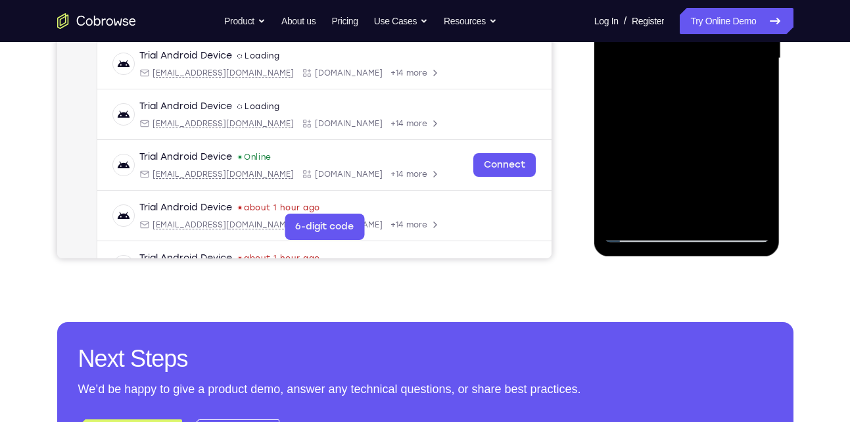
scroll to position [354, 0]
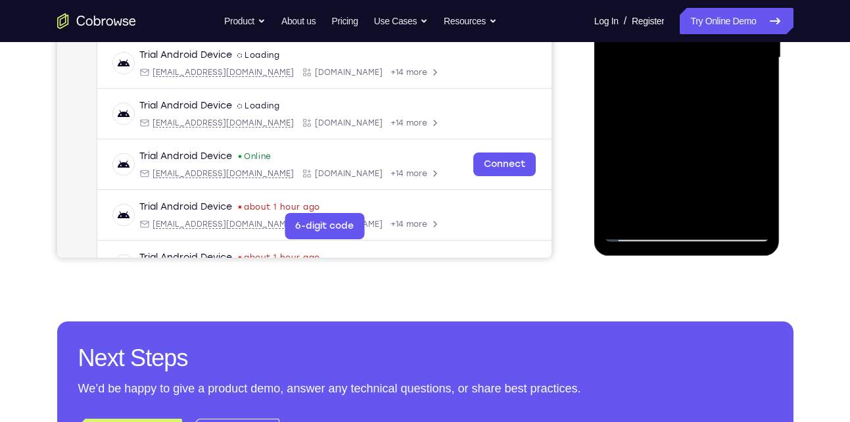
click at [745, 212] on div at bounding box center [687, 58] width 166 height 368
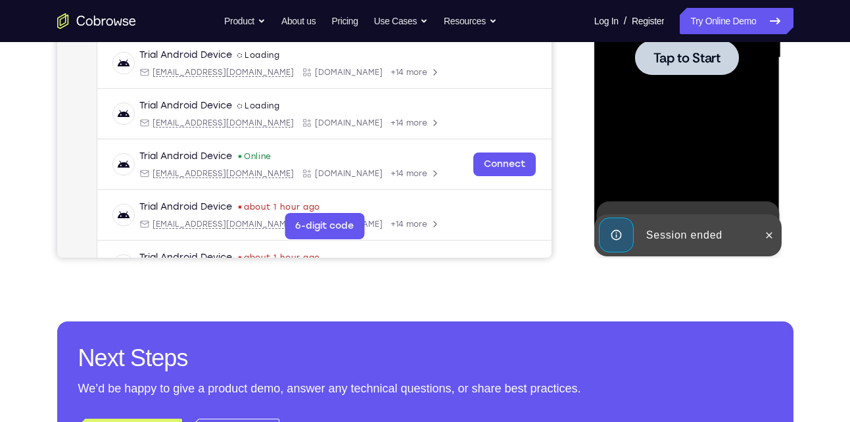
click at [702, 64] on span "Tap to Start" at bounding box center [686, 57] width 67 height 13
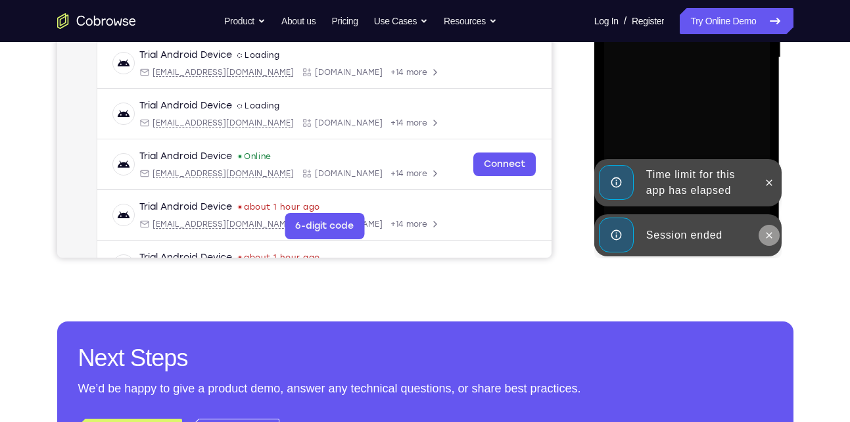
click at [769, 235] on icon at bounding box center [770, 235] width 6 height 6
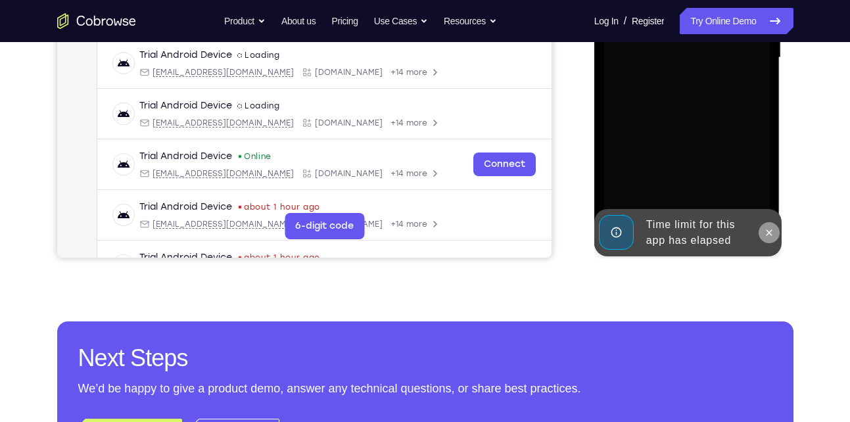
click at [767, 233] on icon at bounding box center [769, 232] width 11 height 11
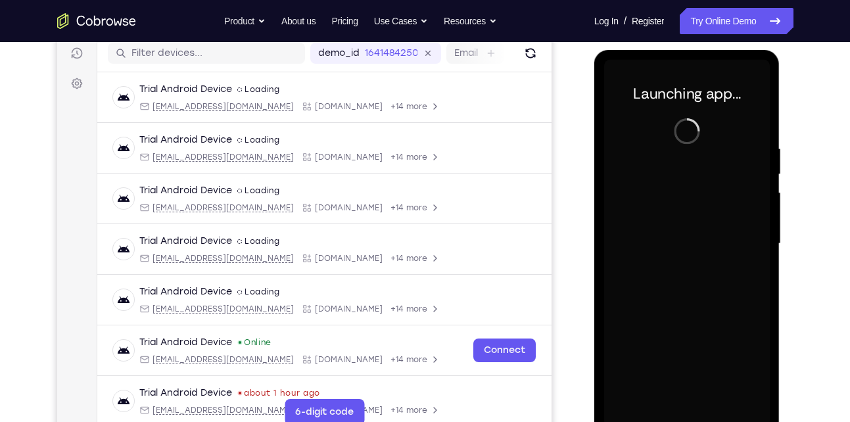
scroll to position [167, 0]
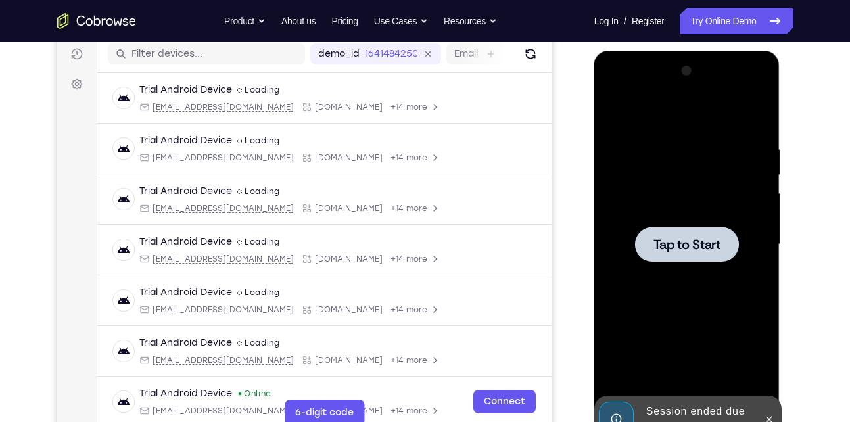
click at [677, 224] on div at bounding box center [687, 244] width 166 height 368
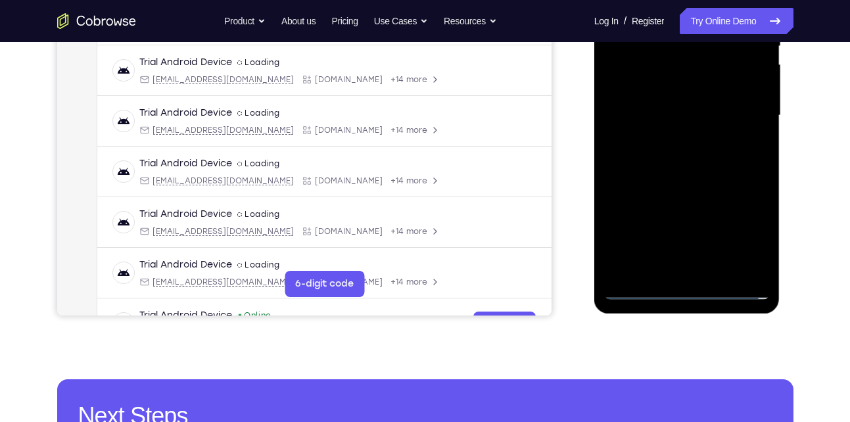
scroll to position [296, 0]
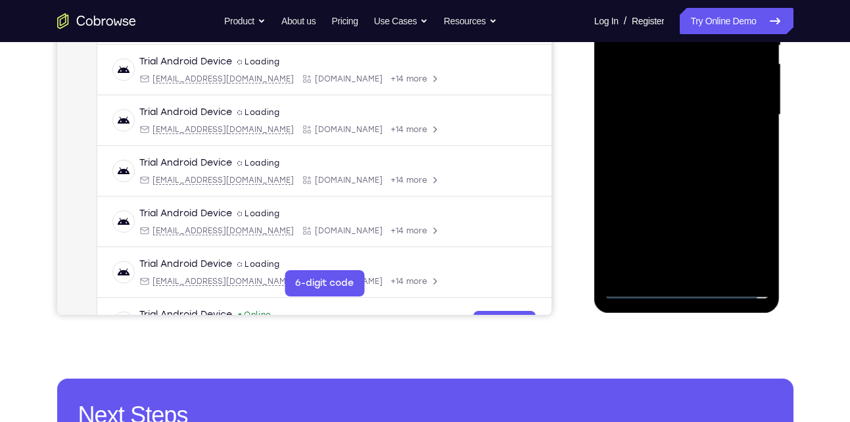
click at [688, 288] on div at bounding box center [687, 115] width 166 height 368
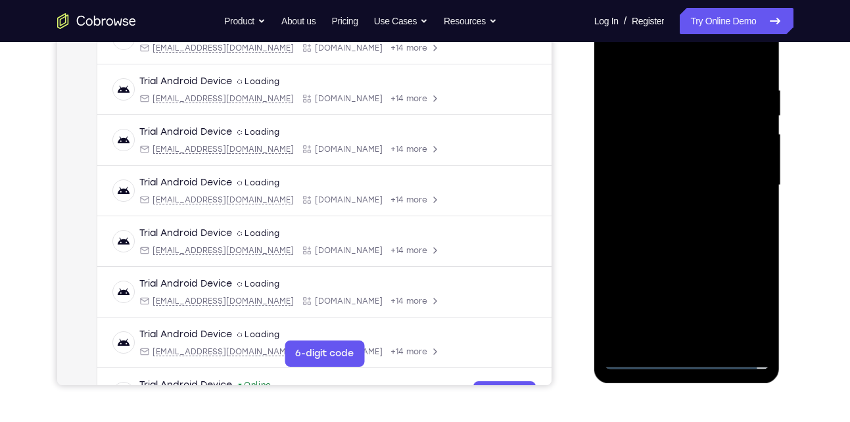
scroll to position [222, 0]
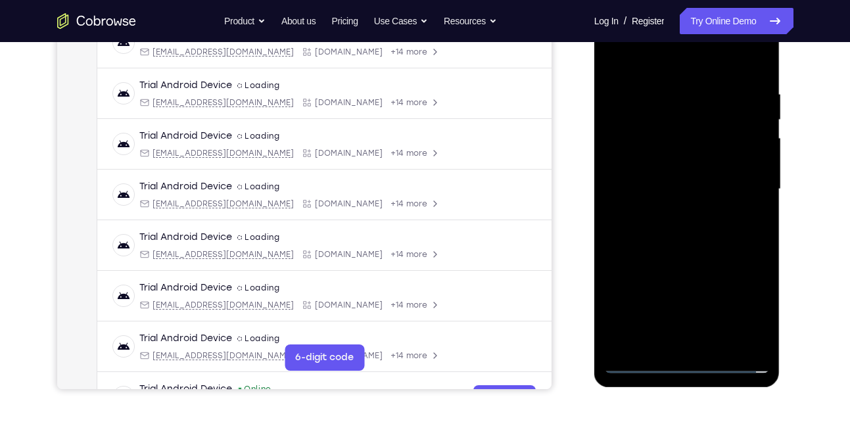
click at [738, 304] on div at bounding box center [687, 189] width 166 height 368
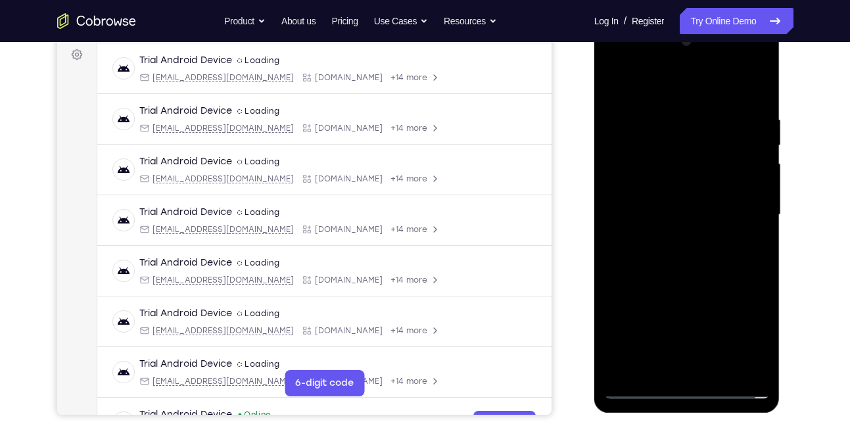
scroll to position [198, 0]
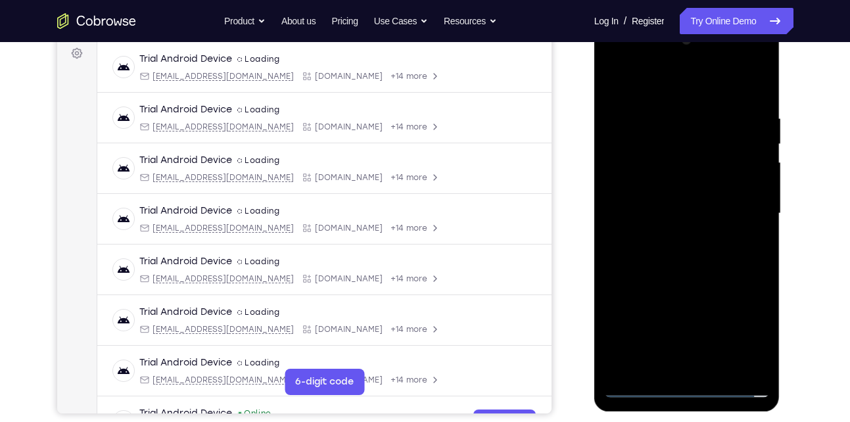
click at [644, 82] on div at bounding box center [687, 214] width 166 height 368
click at [749, 210] on div at bounding box center [687, 214] width 166 height 368
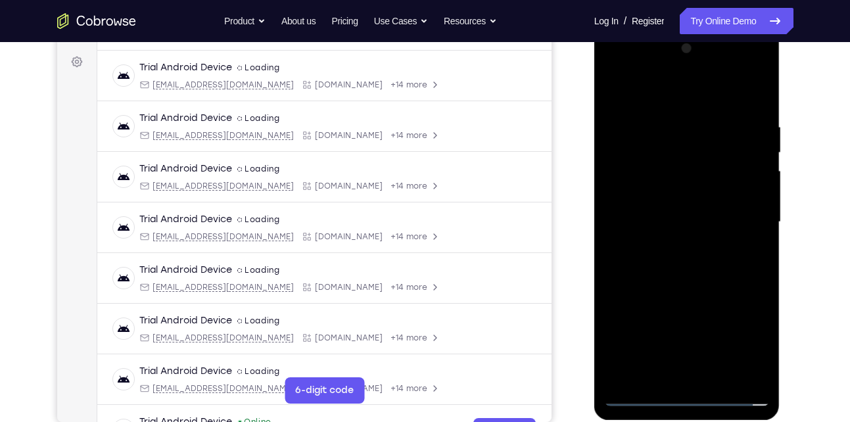
scroll to position [190, 0]
click at [670, 246] on div at bounding box center [687, 221] width 166 height 368
click at [661, 207] on div at bounding box center [687, 221] width 166 height 368
click at [649, 200] on div at bounding box center [687, 221] width 166 height 368
click at [650, 222] on div at bounding box center [687, 221] width 166 height 368
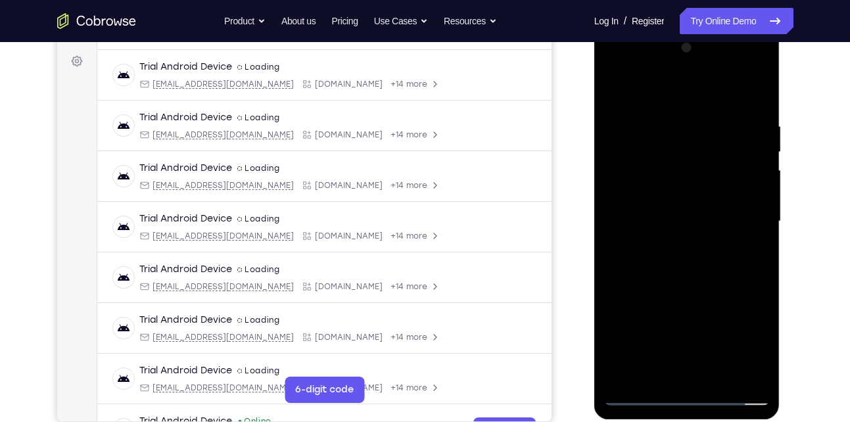
click at [697, 270] on div at bounding box center [687, 221] width 166 height 368
click at [744, 89] on div at bounding box center [687, 221] width 166 height 368
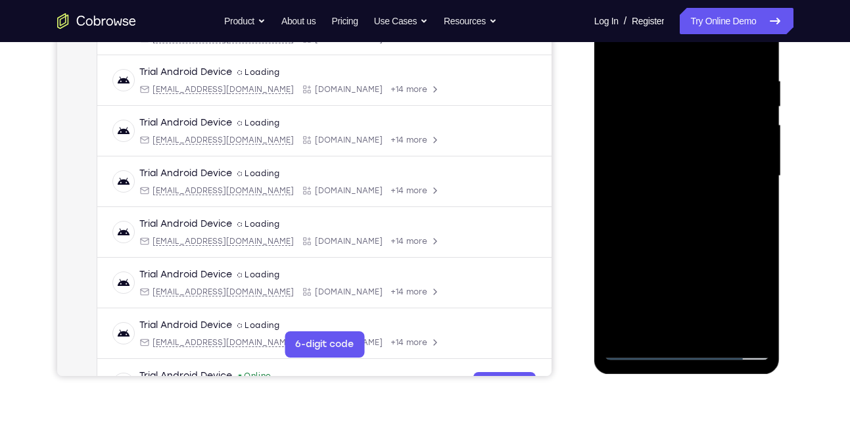
scroll to position [237, 0]
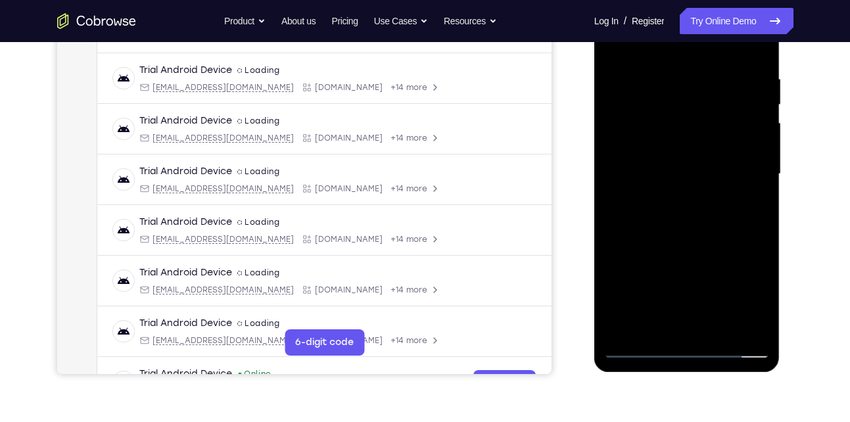
click at [684, 218] on div at bounding box center [687, 174] width 166 height 368
click at [687, 202] on div at bounding box center [687, 174] width 166 height 368
click at [715, 330] on div at bounding box center [687, 174] width 166 height 368
click at [665, 246] on div at bounding box center [687, 174] width 166 height 368
drag, startPoint x: 634, startPoint y: 347, endPoint x: 1149, endPoint y: 60, distance: 590.0
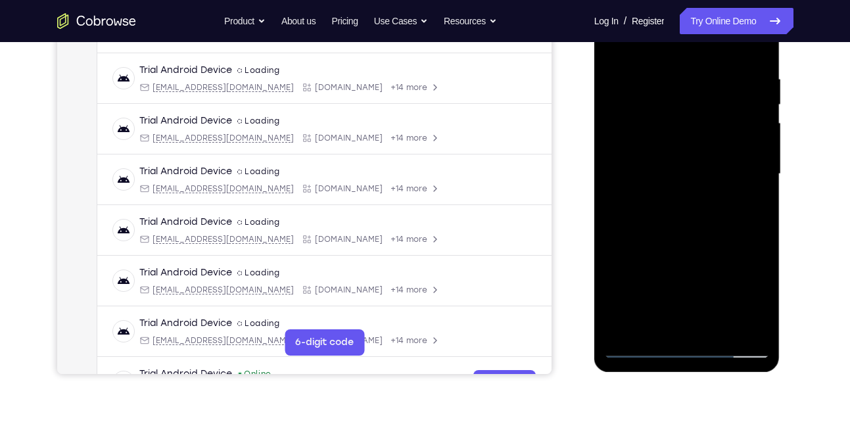
click at [634, 347] on div at bounding box center [687, 174] width 166 height 368
click at [667, 75] on div at bounding box center [687, 174] width 166 height 368
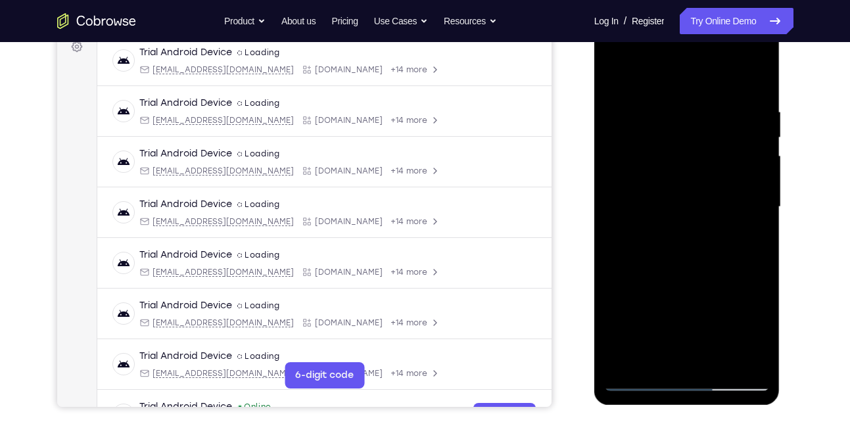
scroll to position [204, 0]
click at [765, 218] on div at bounding box center [687, 208] width 166 height 368
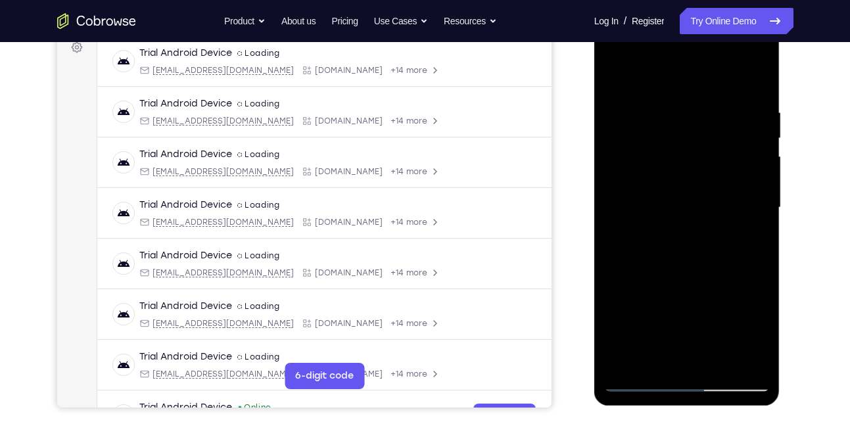
click at [761, 208] on div at bounding box center [687, 208] width 166 height 368
click at [761, 207] on div at bounding box center [687, 208] width 166 height 368
click at [752, 81] on div at bounding box center [687, 208] width 166 height 368
drag, startPoint x: 661, startPoint y: 255, endPoint x: 695, endPoint y: 118, distance: 140.8
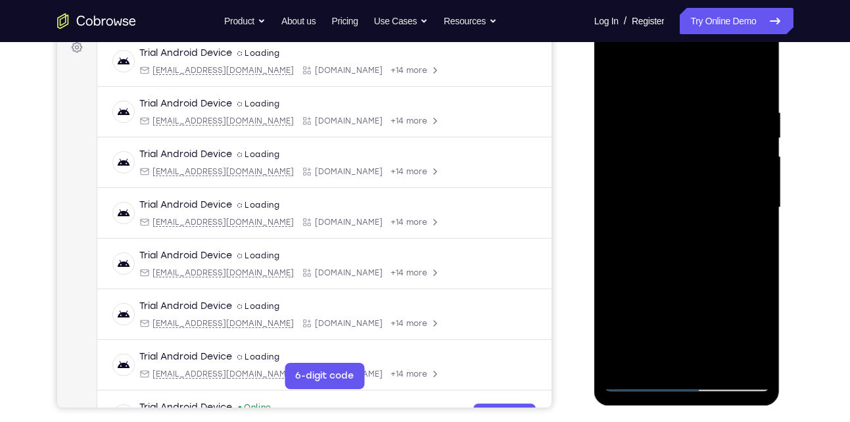
click at [695, 118] on div at bounding box center [687, 208] width 166 height 368
drag, startPoint x: 659, startPoint y: 317, endPoint x: 711, endPoint y: 114, distance: 209.0
click at [711, 114] on div at bounding box center [687, 208] width 166 height 368
drag, startPoint x: 661, startPoint y: 307, endPoint x: 739, endPoint y: 141, distance: 182.9
click at [739, 141] on div at bounding box center [687, 208] width 166 height 368
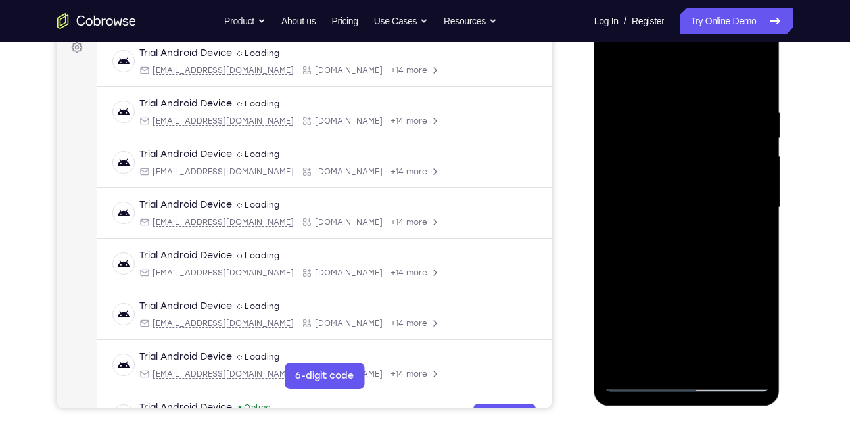
scroll to position [175, 0]
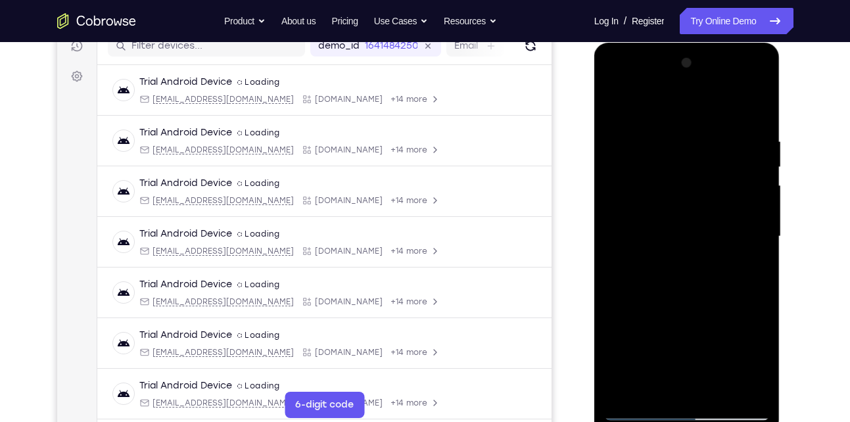
drag, startPoint x: 729, startPoint y: 227, endPoint x: 704, endPoint y: 262, distance: 42.9
click at [704, 262] on div at bounding box center [687, 237] width 166 height 368
drag, startPoint x: 704, startPoint y: 262, endPoint x: 732, endPoint y: 132, distance: 132.6
click at [732, 132] on div at bounding box center [687, 237] width 166 height 368
drag, startPoint x: 677, startPoint y: 295, endPoint x: 746, endPoint y: 124, distance: 184.9
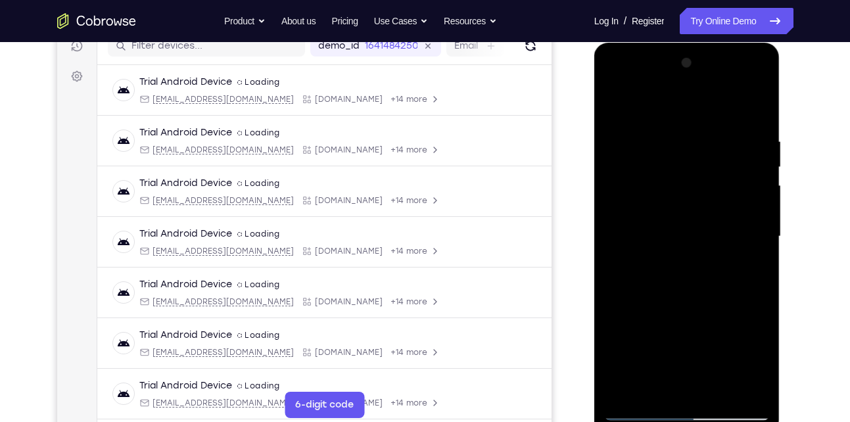
click at [746, 124] on div at bounding box center [687, 237] width 166 height 368
drag, startPoint x: 692, startPoint y: 293, endPoint x: 736, endPoint y: 150, distance: 149.1
click at [736, 150] on div at bounding box center [687, 237] width 166 height 368
drag, startPoint x: 697, startPoint y: 296, endPoint x: 755, endPoint y: 165, distance: 143.6
click at [755, 165] on div at bounding box center [687, 237] width 166 height 368
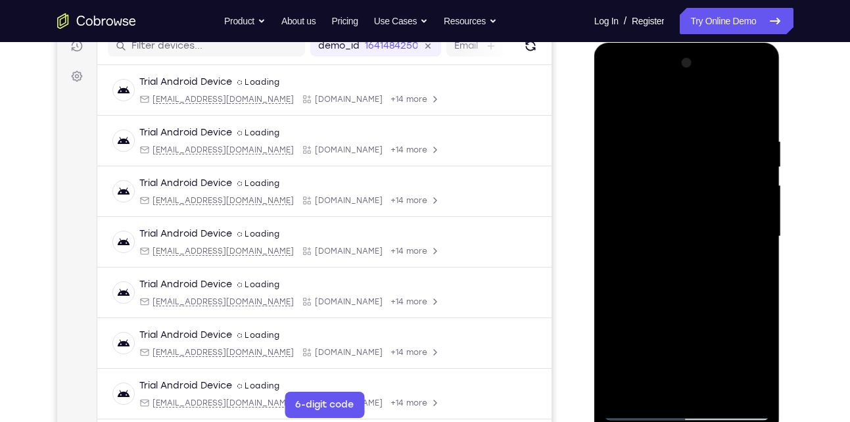
drag, startPoint x: 702, startPoint y: 277, endPoint x: 717, endPoint y: 181, distance: 97.8
click at [717, 181] on div at bounding box center [687, 237] width 166 height 368
drag, startPoint x: 703, startPoint y: 260, endPoint x: 728, endPoint y: 184, distance: 79.4
click at [728, 184] on div at bounding box center [687, 237] width 166 height 368
drag, startPoint x: 702, startPoint y: 251, endPoint x: 771, endPoint y: 72, distance: 192.3
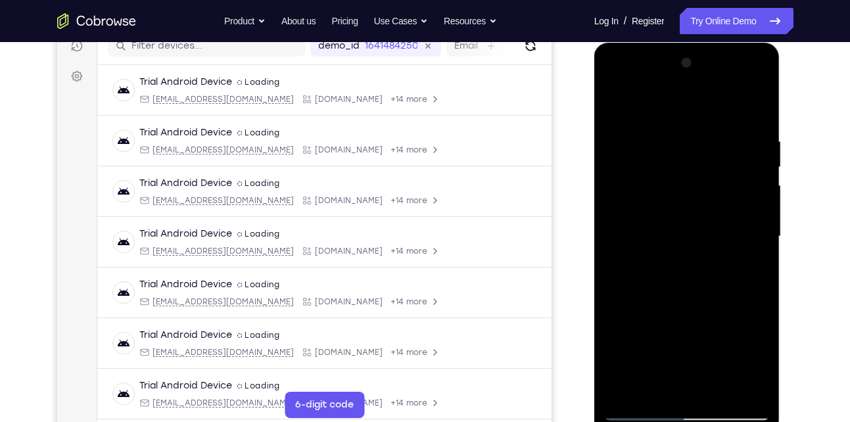
click at [771, 72] on div at bounding box center [687, 239] width 186 height 392
drag, startPoint x: 686, startPoint y: 288, endPoint x: 697, endPoint y: 185, distance: 103.2
click at [697, 185] on div at bounding box center [687, 237] width 166 height 368
drag, startPoint x: 682, startPoint y: 295, endPoint x: 707, endPoint y: 137, distance: 159.6
click at [707, 137] on div at bounding box center [687, 237] width 166 height 368
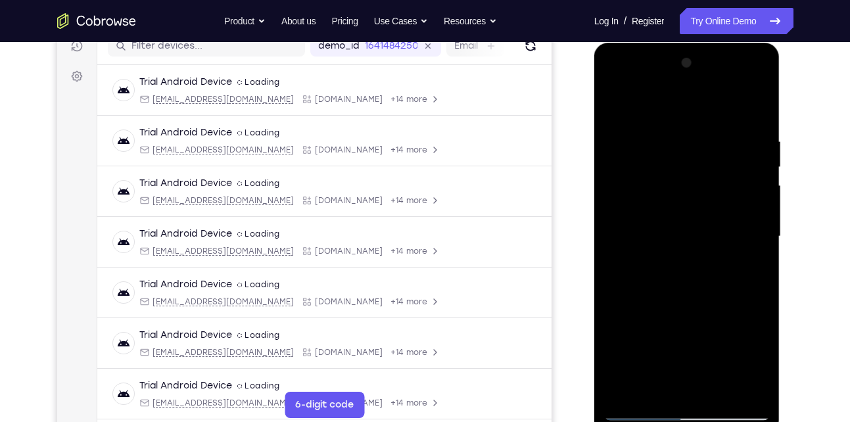
click at [675, 309] on div at bounding box center [687, 237] width 166 height 368
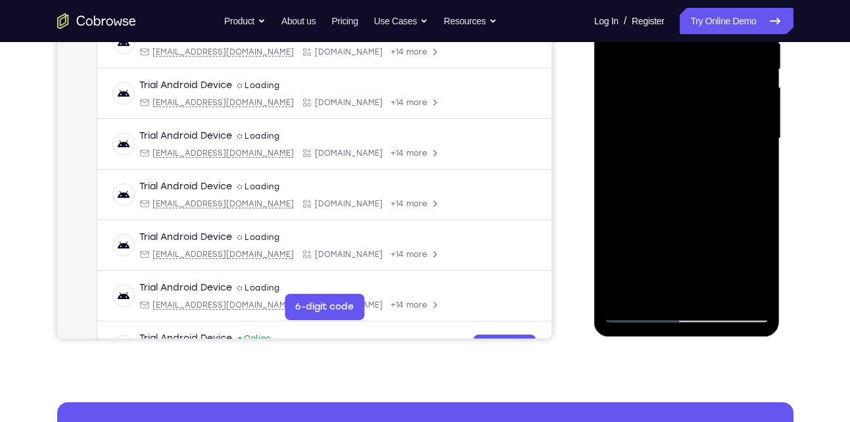
scroll to position [273, 0]
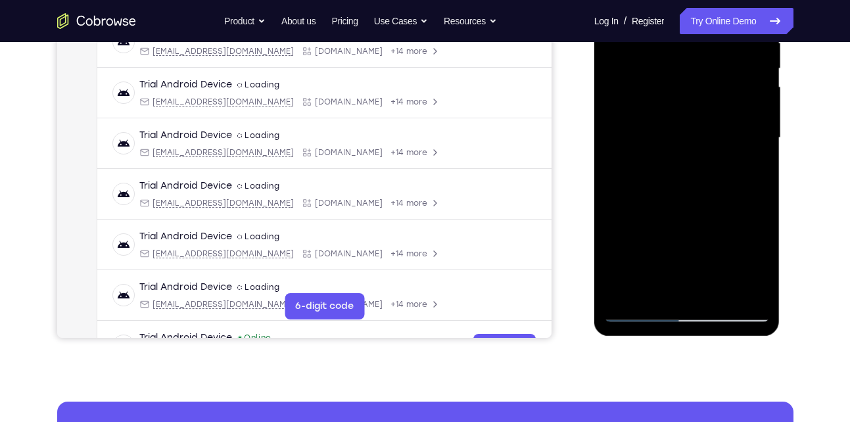
drag, startPoint x: 685, startPoint y: 252, endPoint x: 699, endPoint y: 135, distance: 117.3
click at [699, 135] on div at bounding box center [687, 138] width 166 height 368
drag, startPoint x: 686, startPoint y: 247, endPoint x: 696, endPoint y: 139, distance: 107.7
click at [696, 139] on div at bounding box center [687, 138] width 166 height 368
drag, startPoint x: 703, startPoint y: 125, endPoint x: 708, endPoint y: 53, distance: 71.8
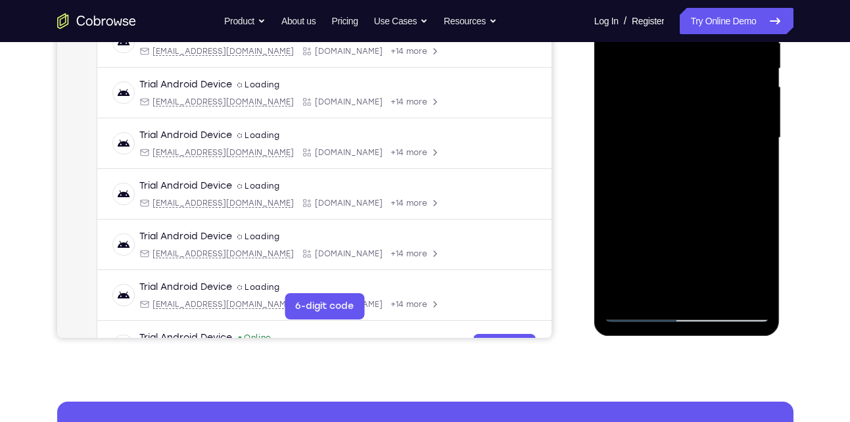
click at [708, 53] on div at bounding box center [687, 138] width 166 height 368
drag, startPoint x: 674, startPoint y: 195, endPoint x: 686, endPoint y: 161, distance: 35.3
click at [686, 161] on div at bounding box center [687, 138] width 166 height 368
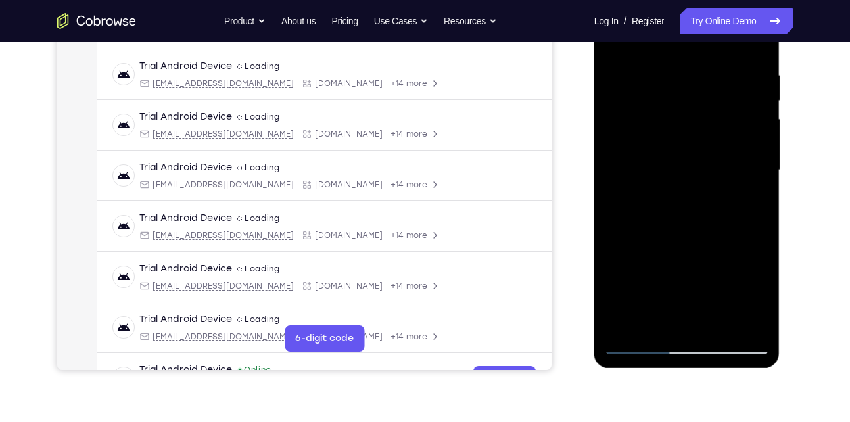
scroll to position [244, 0]
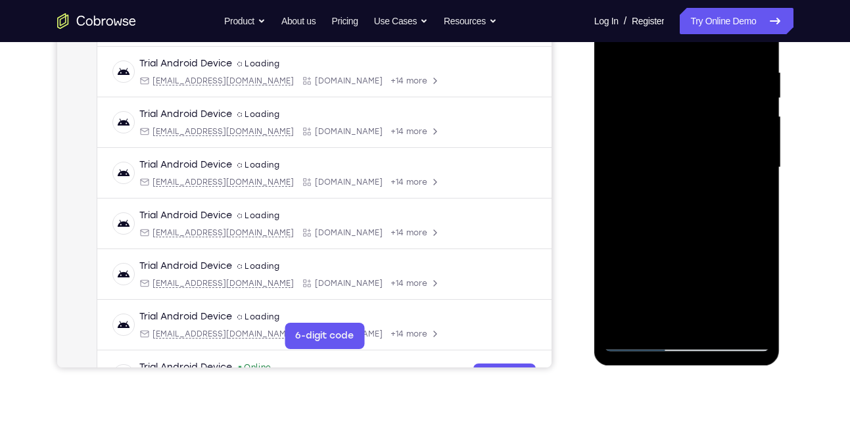
drag, startPoint x: 696, startPoint y: 207, endPoint x: 700, endPoint y: 144, distance: 63.3
click at [700, 144] on div at bounding box center [687, 168] width 166 height 368
drag, startPoint x: 688, startPoint y: 209, endPoint x: 707, endPoint y: 135, distance: 76.2
click at [707, 135] on div at bounding box center [687, 168] width 166 height 368
drag, startPoint x: 703, startPoint y: 189, endPoint x: 715, endPoint y: 90, distance: 99.9
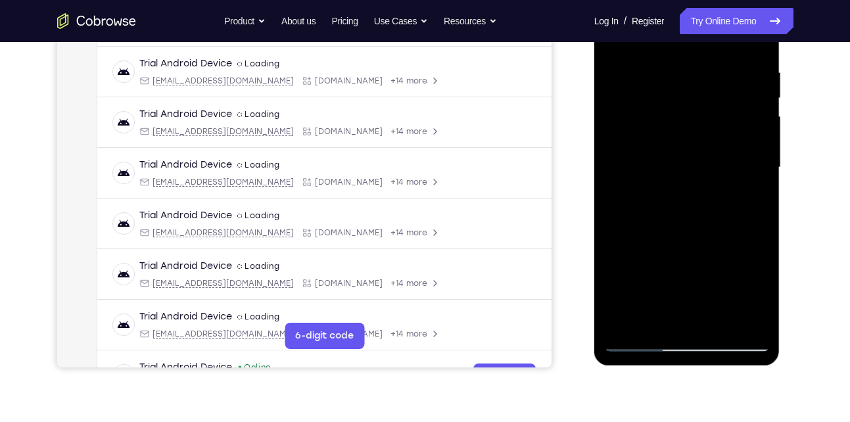
click at [715, 90] on div at bounding box center [687, 168] width 166 height 368
click at [638, 75] on div at bounding box center [687, 168] width 166 height 368
drag, startPoint x: 714, startPoint y: 112, endPoint x: 697, endPoint y: 184, distance: 73.5
click at [697, 184] on div at bounding box center [687, 168] width 166 height 368
drag, startPoint x: 726, startPoint y: 133, endPoint x: 714, endPoint y: 195, distance: 62.9
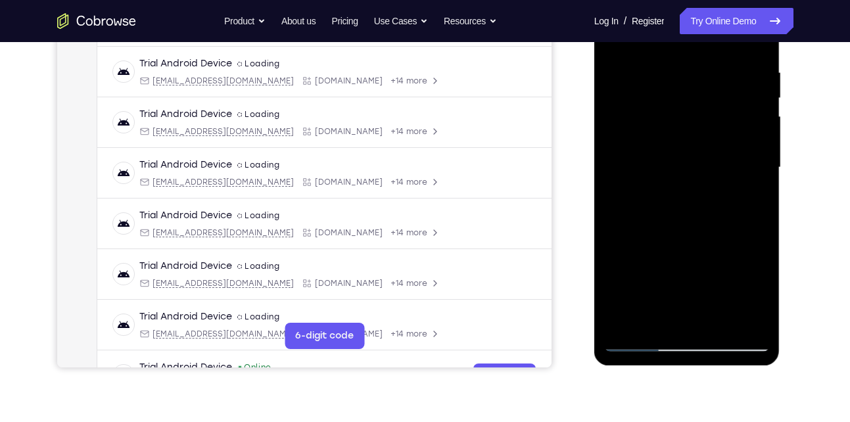
click at [714, 195] on div at bounding box center [687, 168] width 166 height 368
drag, startPoint x: 709, startPoint y: 118, endPoint x: 697, endPoint y: 190, distance: 73.3
click at [697, 190] on div at bounding box center [687, 168] width 166 height 368
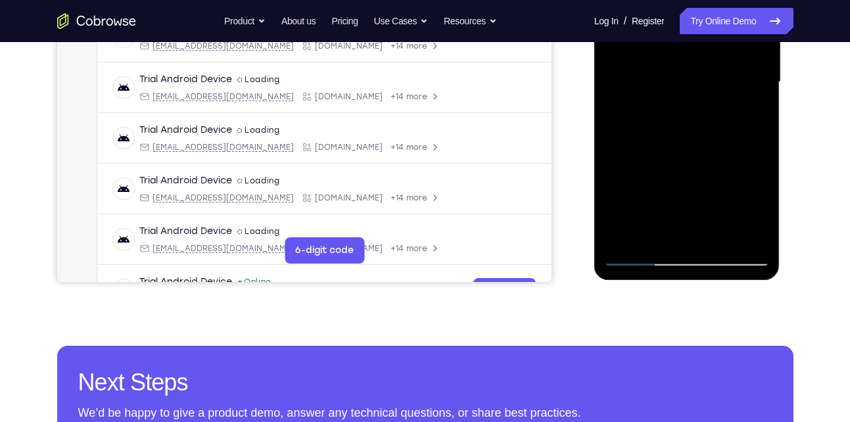
scroll to position [333, 0]
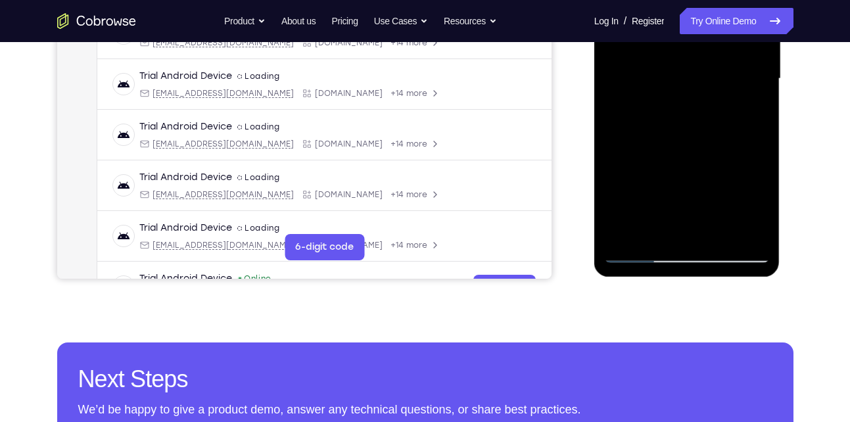
click at [641, 254] on div at bounding box center [687, 79] width 166 height 368
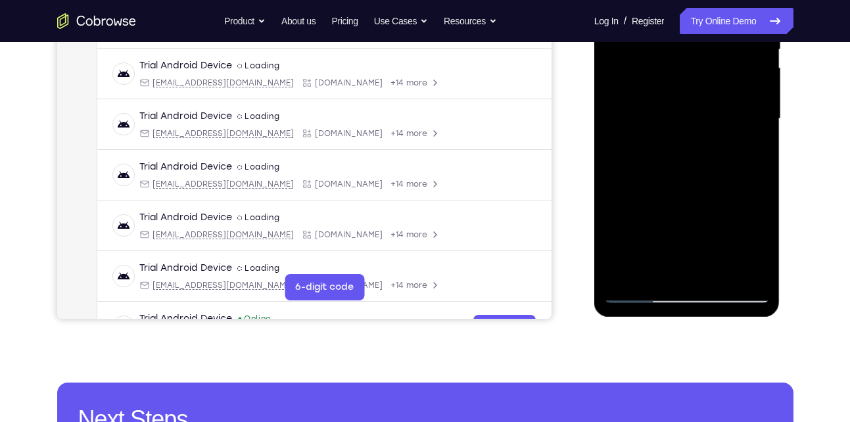
scroll to position [292, 0]
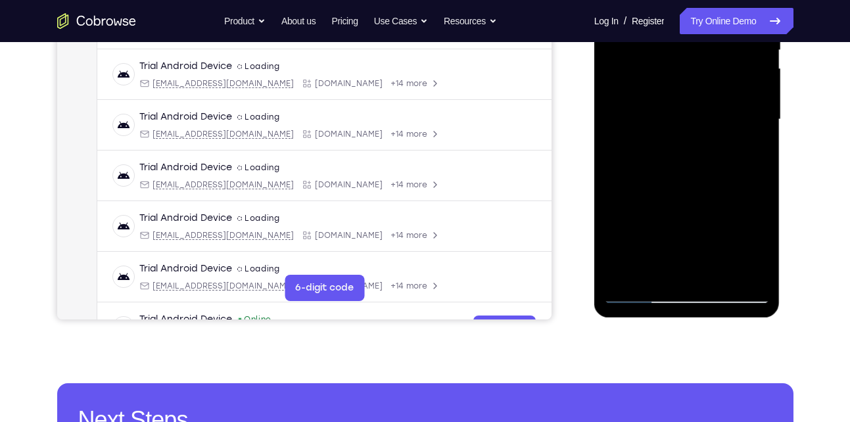
click at [759, 176] on div at bounding box center [687, 120] width 166 height 368
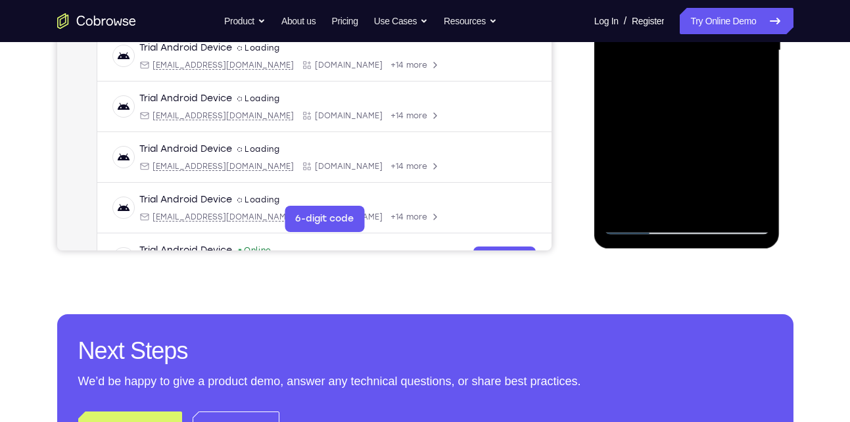
scroll to position [362, 0]
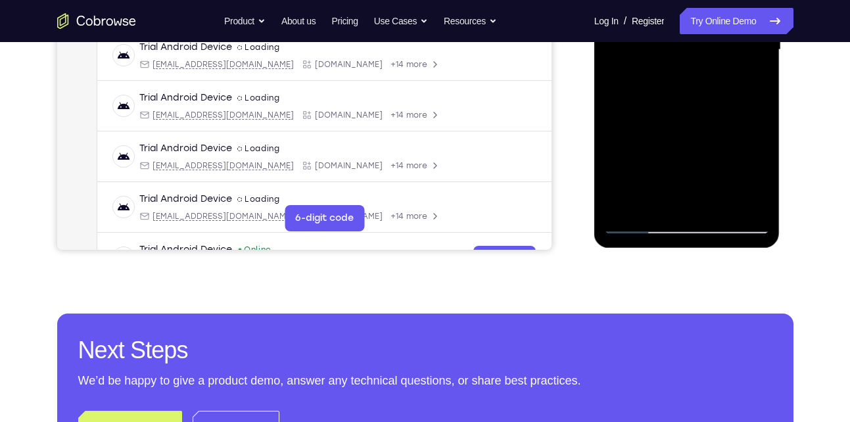
click at [757, 202] on div at bounding box center [687, 50] width 166 height 368
click at [763, 189] on div at bounding box center [687, 50] width 166 height 368
drag, startPoint x: 690, startPoint y: 168, endPoint x: 708, endPoint y: 106, distance: 64.3
click at [708, 106] on div at bounding box center [687, 50] width 166 height 368
drag, startPoint x: 684, startPoint y: 151, endPoint x: 707, endPoint y: 62, distance: 91.7
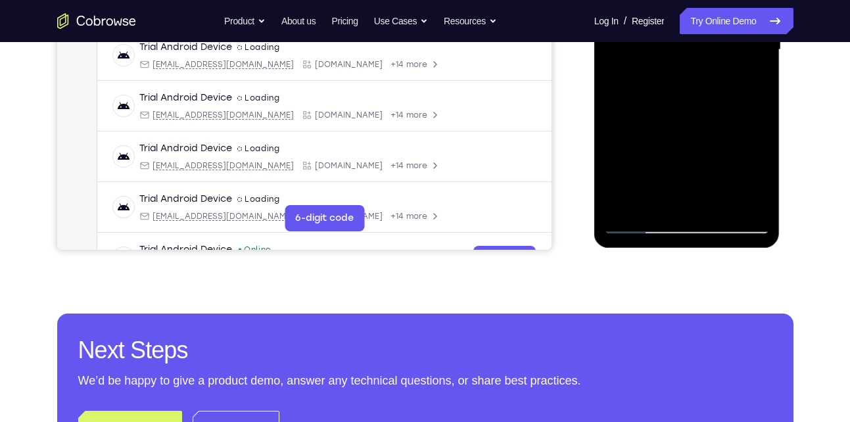
click at [707, 62] on div at bounding box center [687, 50] width 166 height 368
drag, startPoint x: 694, startPoint y: 175, endPoint x: 725, endPoint y: 82, distance: 98.3
click at [725, 82] on div at bounding box center [687, 50] width 166 height 368
drag, startPoint x: 696, startPoint y: 162, endPoint x: 736, endPoint y: 78, distance: 92.9
click at [736, 78] on div at bounding box center [687, 50] width 166 height 368
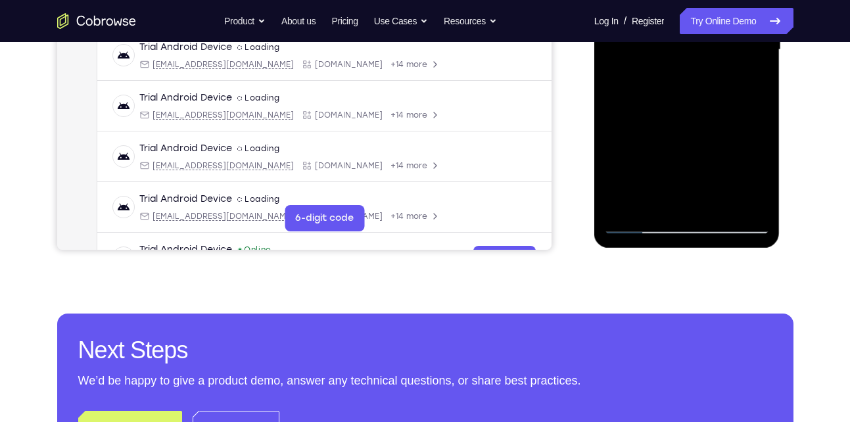
click at [759, 96] on div at bounding box center [687, 50] width 166 height 368
click at [759, 91] on div at bounding box center [687, 50] width 166 height 368
drag, startPoint x: 667, startPoint y: 241, endPoint x: 1256, endPoint y: 130, distance: 599.3
click at [662, 250] on html "Online web based iOS Simulators and Android Emulators. Run iPhone, iPad, Mobile…" at bounding box center [687, 53] width 187 height 394
drag, startPoint x: 676, startPoint y: 177, endPoint x: 742, endPoint y: 12, distance: 176.8
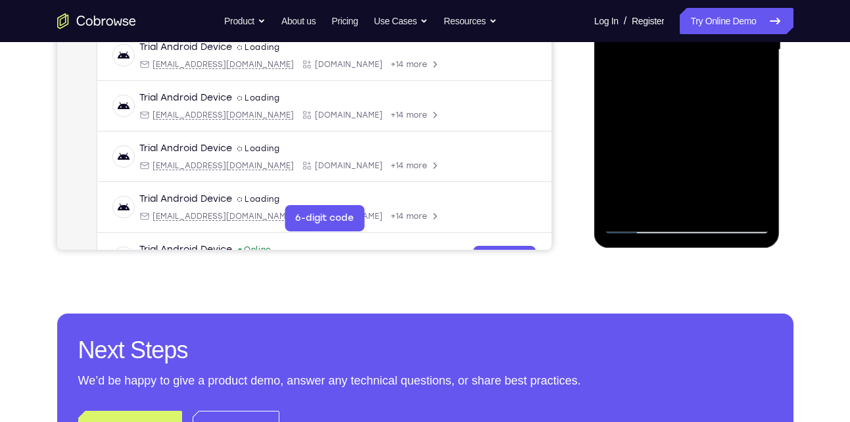
click at [742, 12] on div at bounding box center [687, 50] width 166 height 368
drag, startPoint x: 684, startPoint y: 166, endPoint x: 764, endPoint y: 32, distance: 156.3
click at [764, 32] on div at bounding box center [687, 50] width 166 height 368
click at [759, 53] on div at bounding box center [687, 50] width 166 height 368
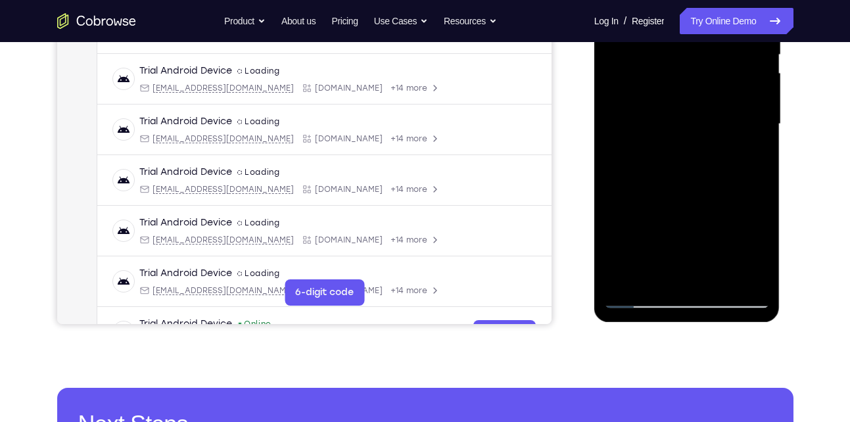
scroll to position [287, 0]
click at [759, 133] on div at bounding box center [687, 125] width 166 height 368
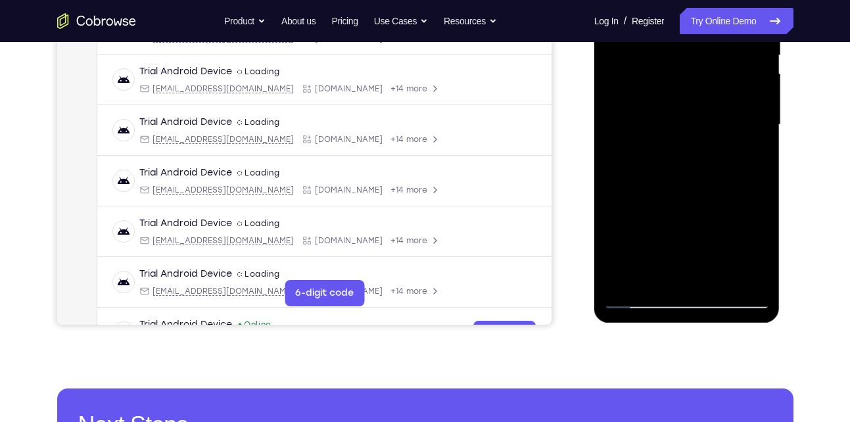
click at [759, 133] on div at bounding box center [687, 125] width 166 height 368
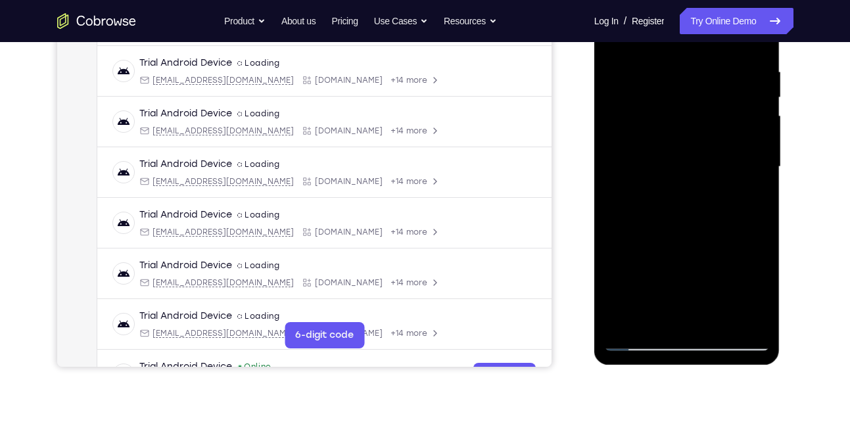
scroll to position [237, 0]
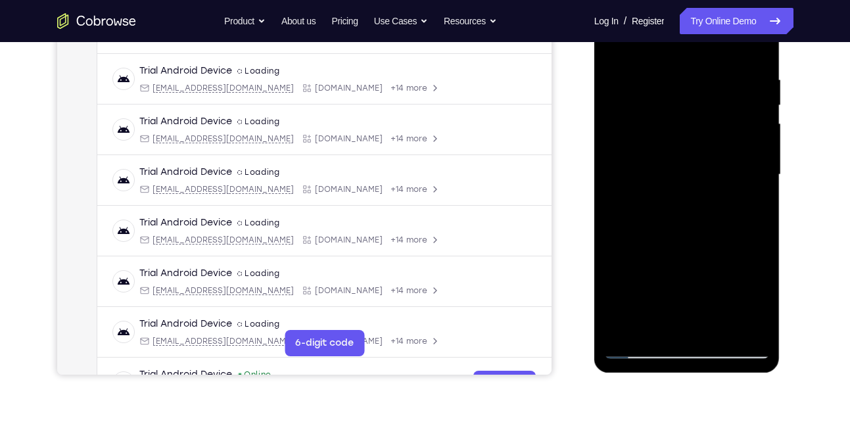
click at [759, 182] on div at bounding box center [687, 175] width 166 height 368
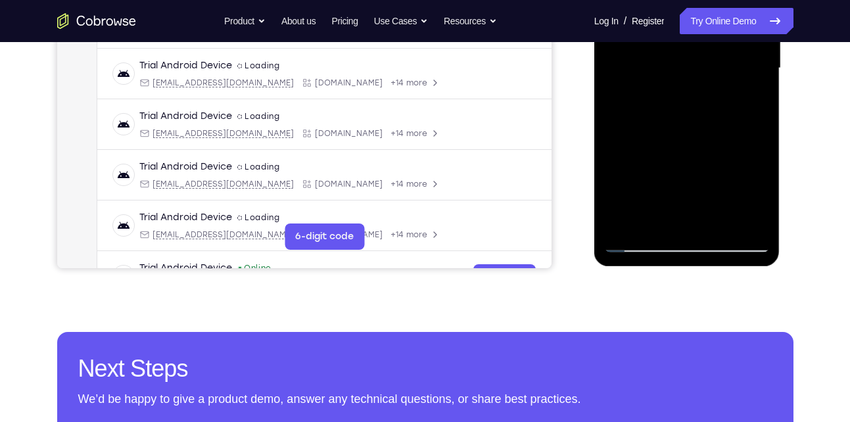
scroll to position [367, 0]
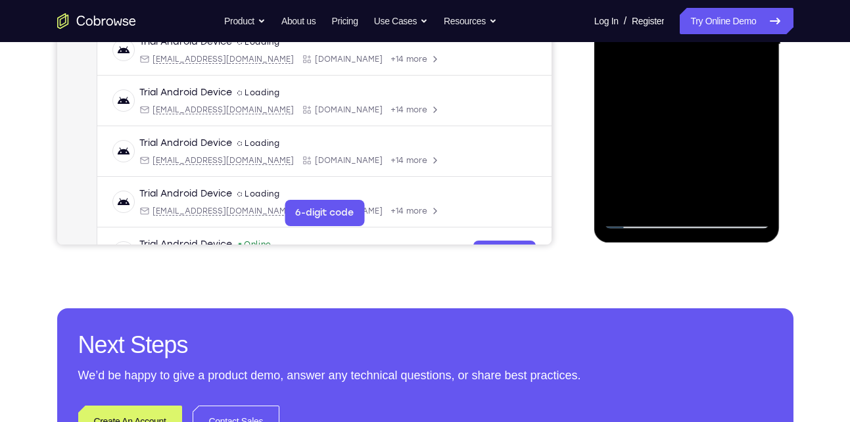
click at [642, 216] on div at bounding box center [687, 45] width 166 height 368
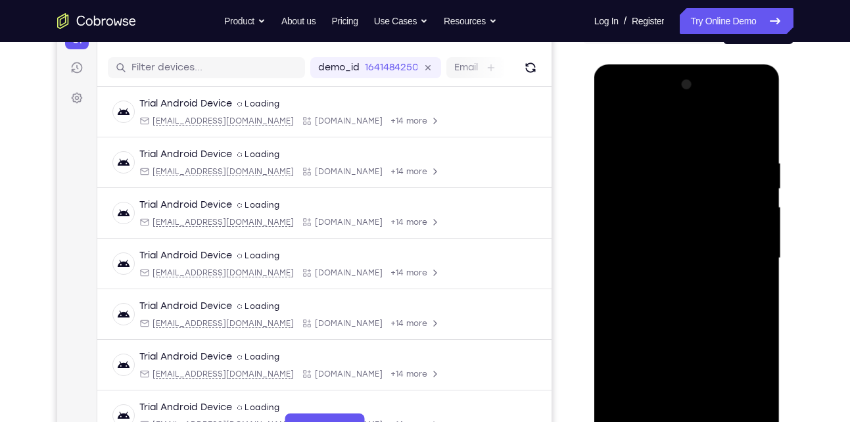
scroll to position [149, 0]
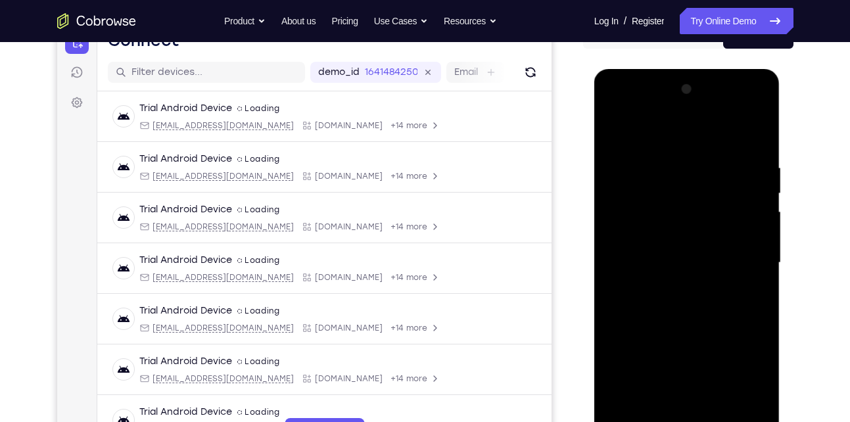
click at [667, 160] on div at bounding box center [687, 263] width 166 height 368
click at [755, 135] on div at bounding box center [687, 263] width 166 height 368
click at [710, 160] on div at bounding box center [687, 263] width 166 height 368
click at [746, 252] on div at bounding box center [687, 263] width 166 height 368
click at [729, 232] on div at bounding box center [687, 263] width 166 height 368
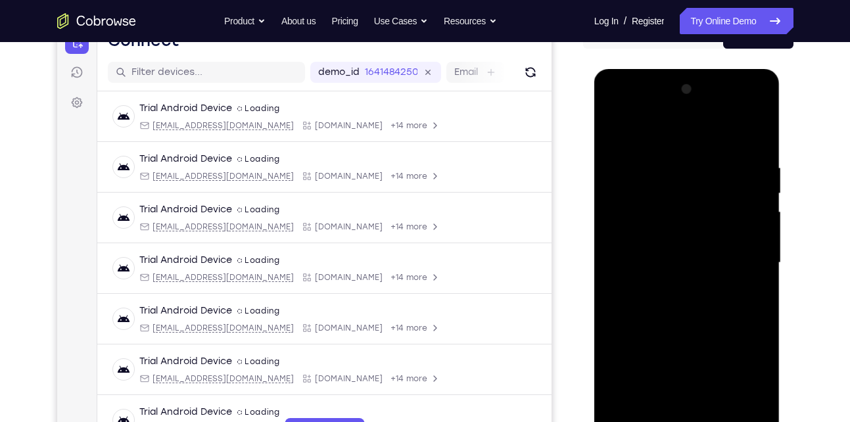
click at [729, 232] on div at bounding box center [687, 263] width 166 height 368
click at [607, 270] on div at bounding box center [687, 263] width 166 height 368
click at [657, 206] on div at bounding box center [687, 263] width 166 height 368
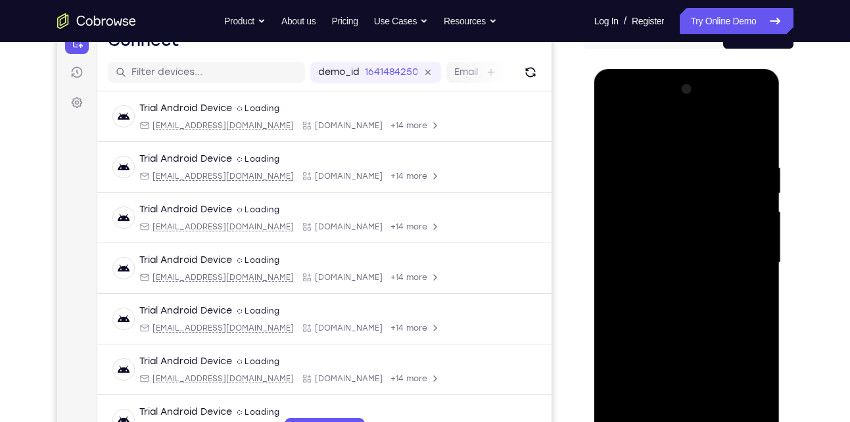
click at [621, 135] on div at bounding box center [687, 263] width 166 height 368
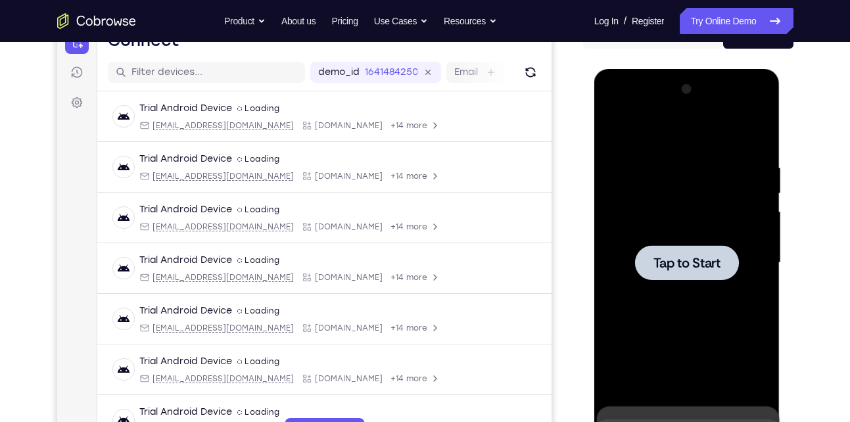
drag, startPoint x: 691, startPoint y: 252, endPoint x: 1156, endPoint y: 80, distance: 495.7
click at [691, 252] on div at bounding box center [687, 262] width 104 height 35
click at [706, 270] on span "Tap to Start" at bounding box center [686, 262] width 67 height 13
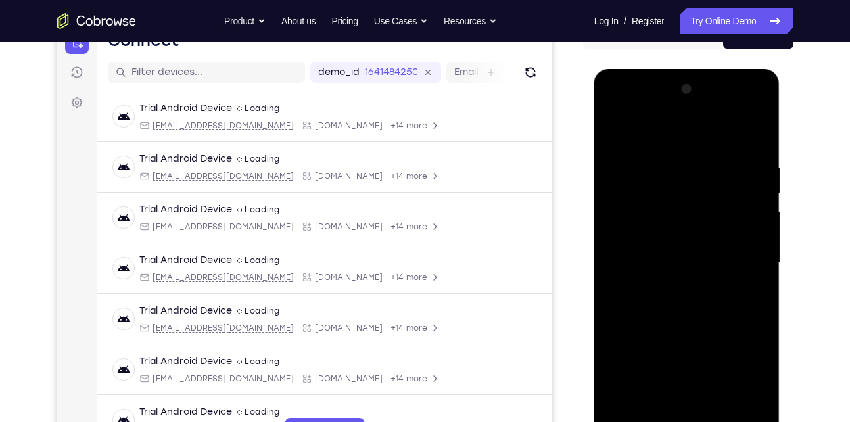
scroll to position [306, 0]
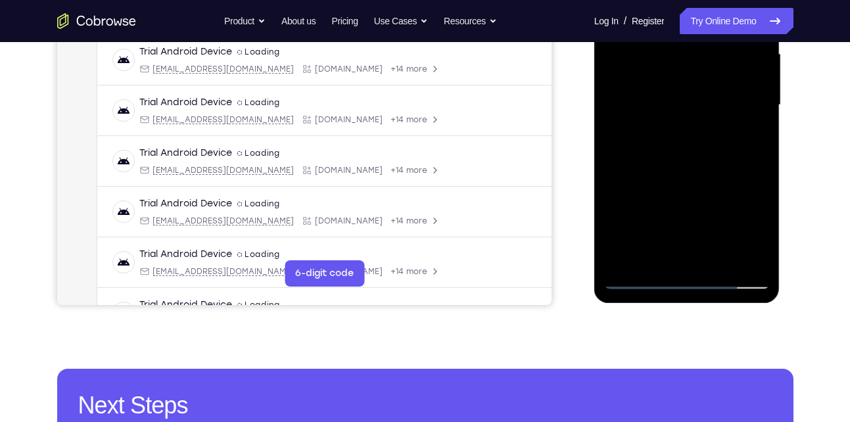
click at [684, 277] on div at bounding box center [687, 105] width 166 height 368
click at [742, 222] on div at bounding box center [687, 105] width 166 height 368
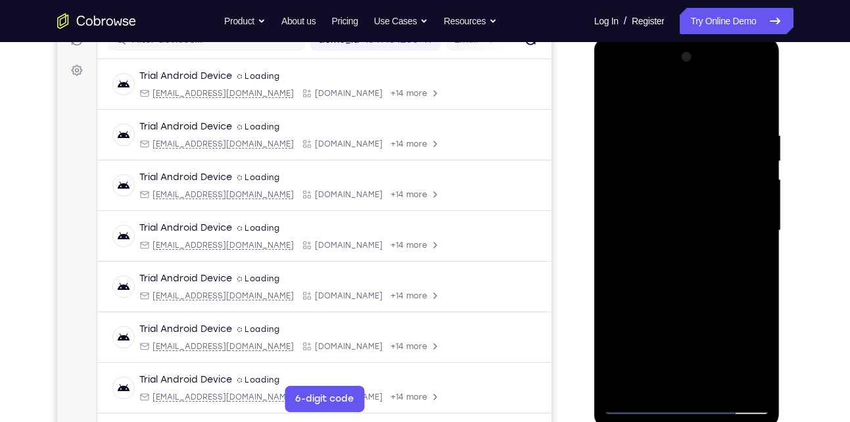
scroll to position [180, 0]
click at [648, 105] on div at bounding box center [687, 231] width 166 height 368
click at [740, 225] on div at bounding box center [687, 231] width 166 height 368
click at [671, 258] on div at bounding box center [687, 231] width 166 height 368
click at [670, 220] on div at bounding box center [687, 231] width 166 height 368
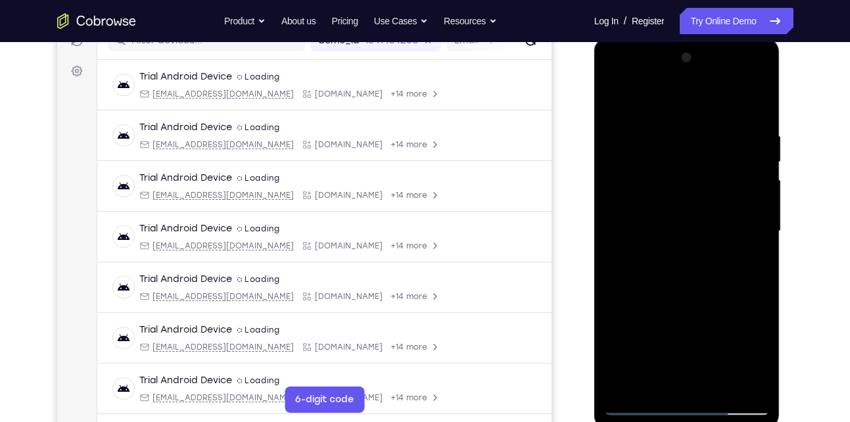
click at [651, 210] on div at bounding box center [687, 231] width 166 height 368
click at [661, 229] on div at bounding box center [687, 231] width 166 height 368
click at [649, 277] on div at bounding box center [687, 231] width 166 height 368
click at [684, 266] on div at bounding box center [687, 231] width 166 height 368
click at [668, 133] on div at bounding box center [687, 231] width 166 height 368
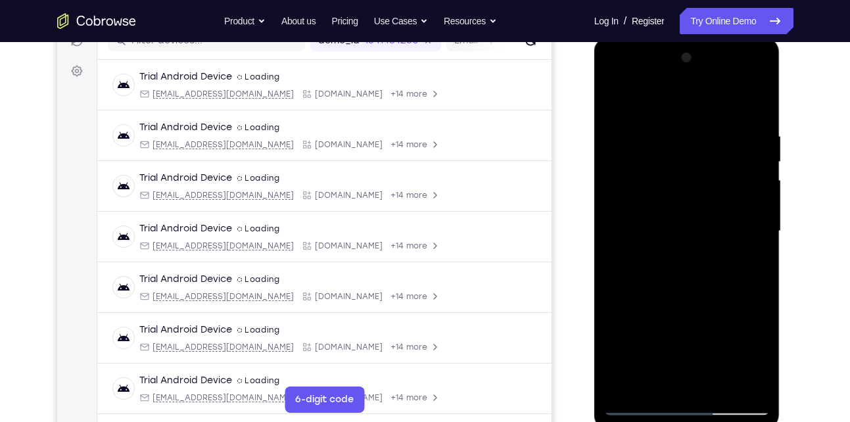
click at [751, 245] on div at bounding box center [687, 231] width 166 height 368
click at [756, 102] on div at bounding box center [687, 231] width 166 height 368
drag, startPoint x: 724, startPoint y: 311, endPoint x: 729, endPoint y: 220, distance: 90.8
click at [729, 220] on div at bounding box center [687, 231] width 166 height 368
click at [720, 389] on div at bounding box center [687, 231] width 166 height 368
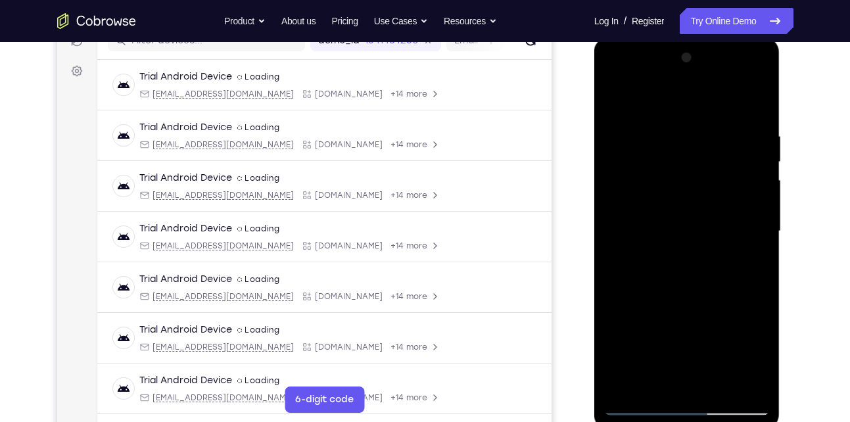
click at [690, 301] on div at bounding box center [687, 231] width 166 height 368
click at [674, 273] on div at bounding box center [687, 231] width 166 height 368
click at [615, 100] on div at bounding box center [687, 231] width 166 height 368
drag, startPoint x: 632, startPoint y: 359, endPoint x: 678, endPoint y: 191, distance: 174.3
click at [678, 191] on div at bounding box center [687, 231] width 166 height 368
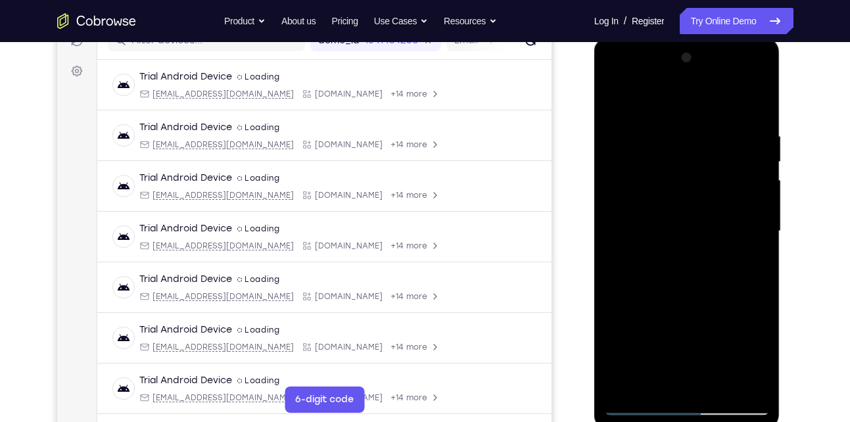
drag, startPoint x: 655, startPoint y: 336, endPoint x: 700, endPoint y: 228, distance: 116.7
click at [700, 228] on div at bounding box center [687, 231] width 166 height 368
click at [647, 389] on div at bounding box center [687, 231] width 166 height 368
drag, startPoint x: 690, startPoint y: 153, endPoint x: 669, endPoint y: 245, distance: 95.2
click at [669, 245] on div at bounding box center [687, 231] width 166 height 368
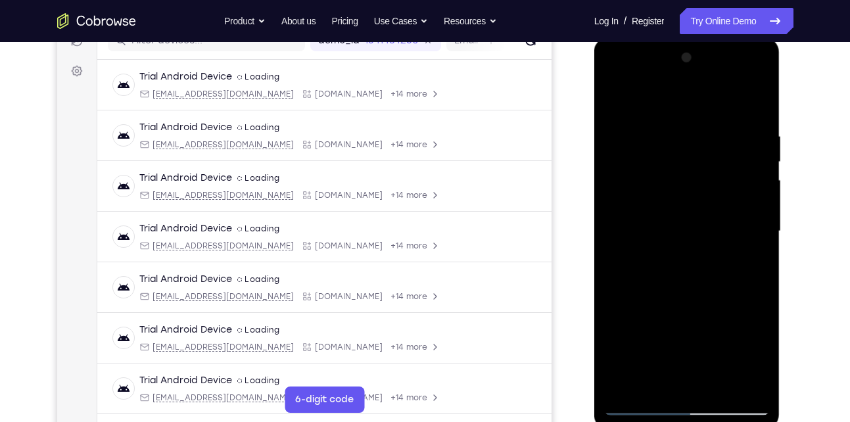
drag, startPoint x: 688, startPoint y: 140, endPoint x: 658, endPoint y: 216, distance: 81.2
click at [658, 216] on div at bounding box center [687, 231] width 166 height 368
drag, startPoint x: 702, startPoint y: 127, endPoint x: 663, endPoint y: 221, distance: 101.9
click at [663, 221] on div at bounding box center [687, 231] width 166 height 368
drag, startPoint x: 661, startPoint y: 141, endPoint x: 638, endPoint y: 216, distance: 78.8
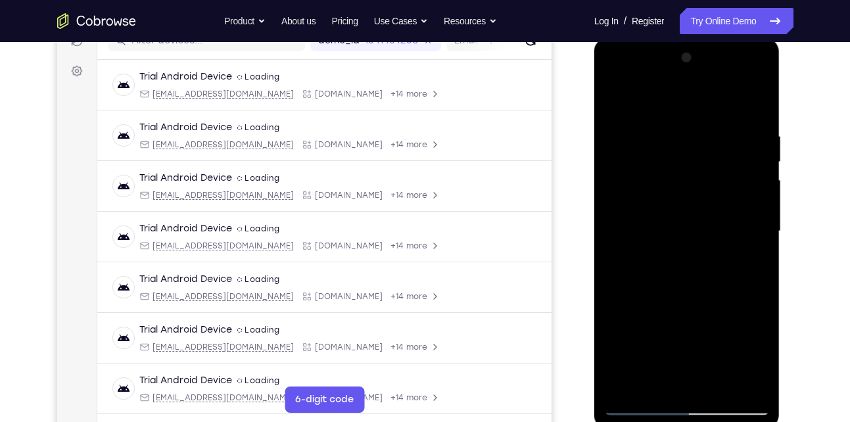
click at [638, 216] on div at bounding box center [687, 231] width 166 height 368
drag, startPoint x: 685, startPoint y: 110, endPoint x: 659, endPoint y: 172, distance: 67.5
click at [659, 172] on div at bounding box center [687, 231] width 166 height 368
drag, startPoint x: 671, startPoint y: 140, endPoint x: 644, endPoint y: 224, distance: 87.9
click at [644, 224] on div at bounding box center [687, 231] width 166 height 368
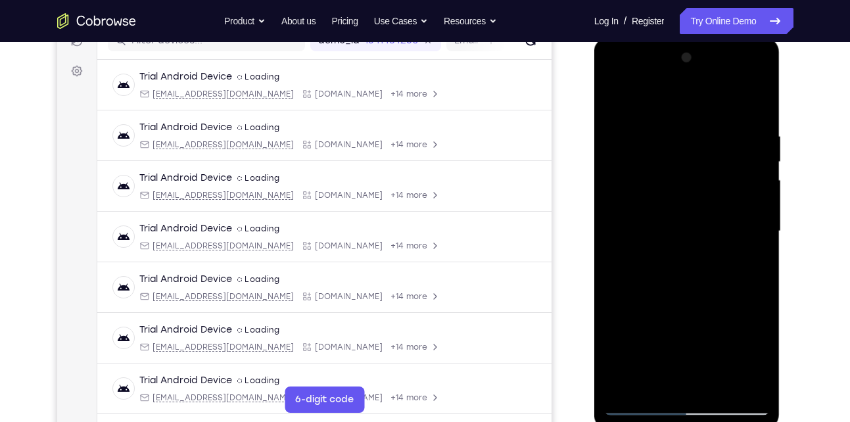
drag, startPoint x: 686, startPoint y: 135, endPoint x: 655, endPoint y: 238, distance: 107.1
click at [655, 238] on div at bounding box center [687, 231] width 166 height 368
drag, startPoint x: 644, startPoint y: 134, endPoint x: 634, endPoint y: 188, distance: 54.8
click at [634, 188] on div at bounding box center [687, 231] width 166 height 368
drag, startPoint x: 707, startPoint y: 153, endPoint x: 682, endPoint y: 212, distance: 63.6
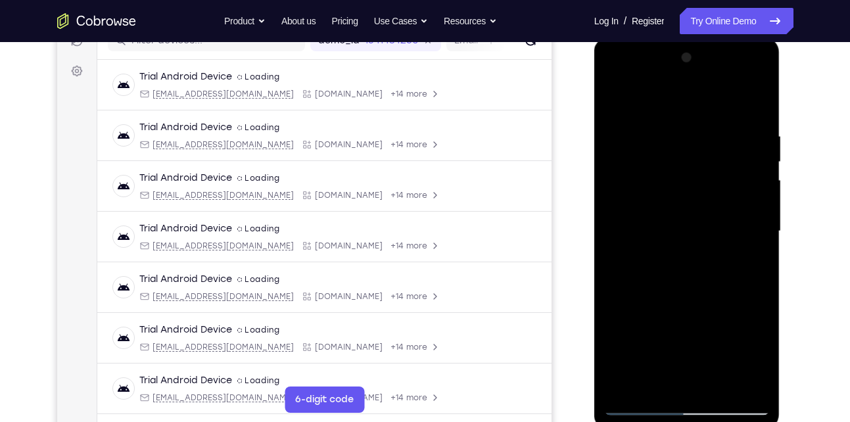
click at [682, 212] on div at bounding box center [687, 231] width 166 height 368
drag, startPoint x: 709, startPoint y: 173, endPoint x: 677, endPoint y: 252, distance: 85.8
click at [677, 252] on div at bounding box center [687, 231] width 166 height 368
drag, startPoint x: 649, startPoint y: 160, endPoint x: 631, endPoint y: 243, distance: 84.7
click at [631, 243] on div at bounding box center [687, 231] width 166 height 368
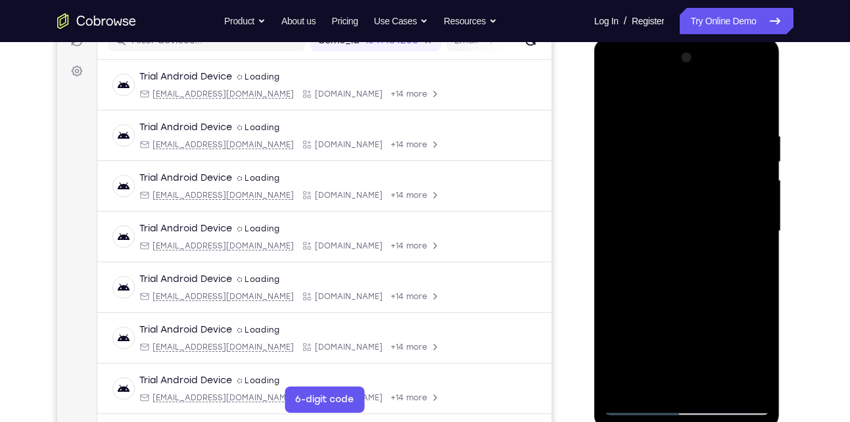
drag, startPoint x: 749, startPoint y: 161, endPoint x: 711, endPoint y: 233, distance: 81.2
click at [711, 233] on div at bounding box center [687, 231] width 166 height 368
drag, startPoint x: 736, startPoint y: 150, endPoint x: 690, endPoint y: 251, distance: 111.2
click at [690, 251] on div at bounding box center [687, 231] width 166 height 368
drag, startPoint x: 685, startPoint y: 171, endPoint x: 658, endPoint y: 234, distance: 68.6
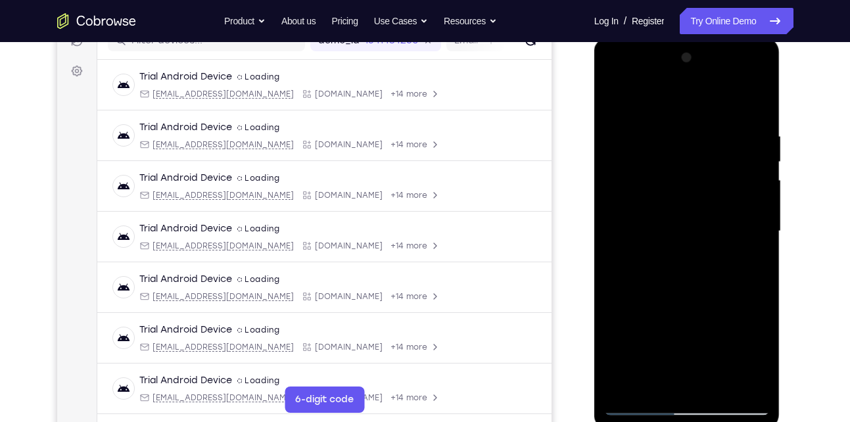
click at [658, 234] on div at bounding box center [687, 231] width 166 height 368
drag, startPoint x: 672, startPoint y: 137, endPoint x: 641, endPoint y: 252, distance: 119.1
click at [641, 252] on div at bounding box center [687, 231] width 166 height 368
drag, startPoint x: 671, startPoint y: 158, endPoint x: 634, endPoint y: 269, distance: 116.4
click at [634, 269] on div at bounding box center [687, 231] width 166 height 368
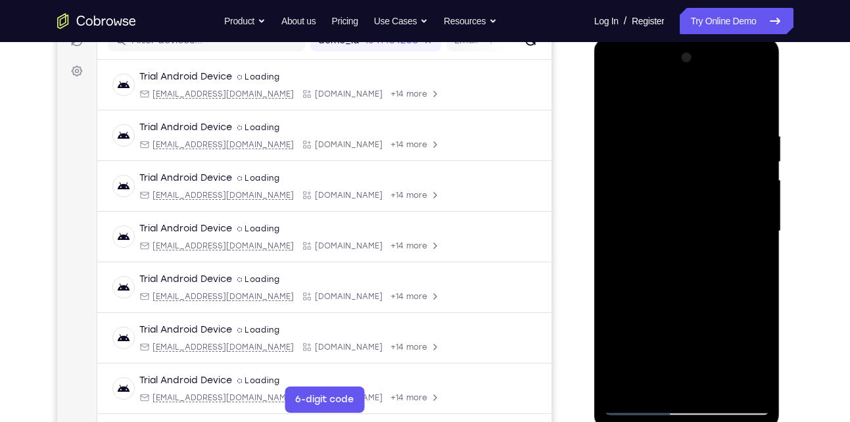
drag, startPoint x: 646, startPoint y: 136, endPoint x: 636, endPoint y: 216, distance: 80.2
click at [636, 216] on div at bounding box center [687, 231] width 166 height 368
drag, startPoint x: 652, startPoint y: 161, endPoint x: 643, endPoint y: 214, distance: 53.4
click at [643, 214] on div at bounding box center [687, 231] width 166 height 368
drag, startPoint x: 685, startPoint y: 137, endPoint x: 653, endPoint y: 230, distance: 98.5
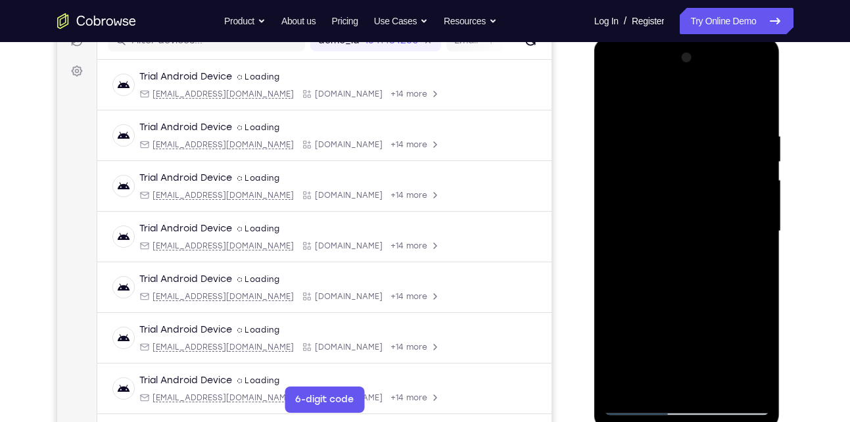
click at [653, 230] on div at bounding box center [687, 231] width 166 height 368
drag, startPoint x: 678, startPoint y: 159, endPoint x: 644, endPoint y: 270, distance: 115.8
click at [644, 270] on div at bounding box center [687, 231] width 166 height 368
drag, startPoint x: 641, startPoint y: 168, endPoint x: 634, endPoint y: 220, distance: 51.8
click at [634, 220] on div at bounding box center [687, 231] width 166 height 368
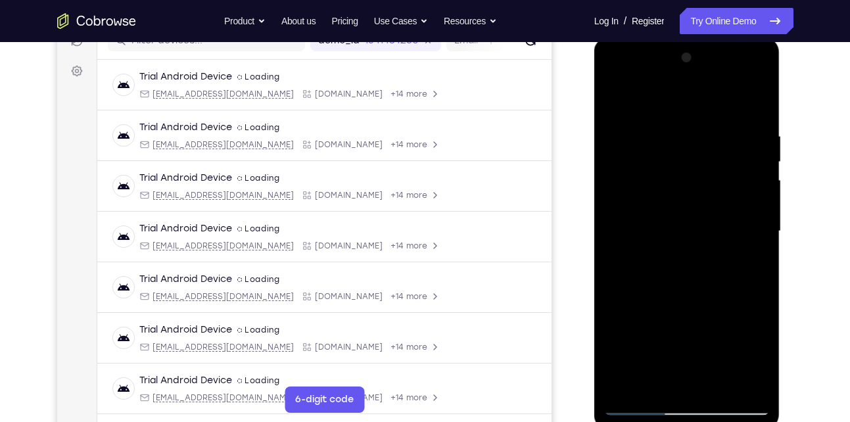
drag, startPoint x: 717, startPoint y: 124, endPoint x: 667, endPoint y: 243, distance: 128.7
click at [667, 243] on div at bounding box center [687, 231] width 166 height 368
drag, startPoint x: 661, startPoint y: 136, endPoint x: 648, endPoint y: 206, distance: 70.9
click at [648, 206] on div at bounding box center [687, 231] width 166 height 368
drag, startPoint x: 725, startPoint y: 127, endPoint x: 673, endPoint y: 246, distance: 129.8
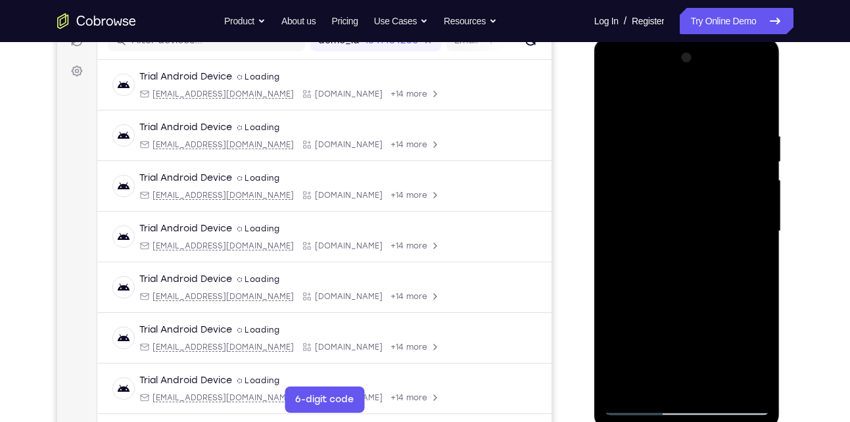
click at [673, 246] on div at bounding box center [687, 231] width 166 height 368
drag, startPoint x: 713, startPoint y: 135, endPoint x: 686, endPoint y: 201, distance: 71.3
click at [686, 201] on div at bounding box center [687, 231] width 166 height 368
drag, startPoint x: 646, startPoint y: 143, endPoint x: 669, endPoint y: 281, distance: 140.0
click at [669, 281] on div at bounding box center [687, 231] width 166 height 368
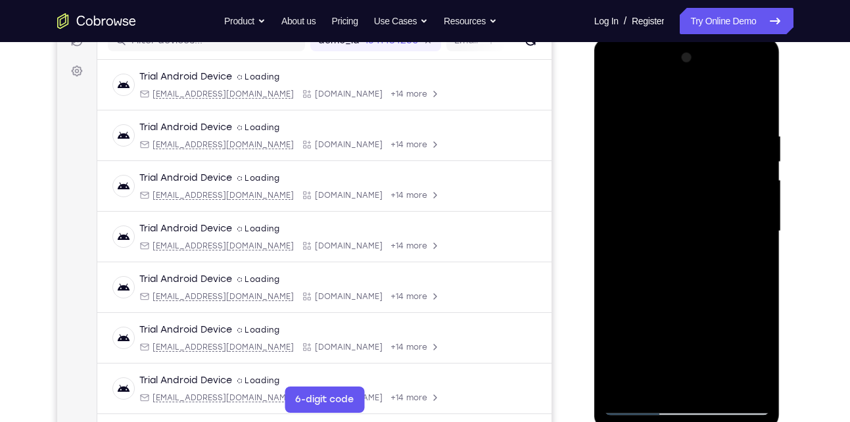
drag, startPoint x: 664, startPoint y: 151, endPoint x: 651, endPoint y: 216, distance: 66.3
click at [651, 216] on div at bounding box center [687, 231] width 166 height 368
drag, startPoint x: 712, startPoint y: 128, endPoint x: 688, endPoint y: 189, distance: 66.2
click at [688, 189] on div at bounding box center [687, 231] width 166 height 368
drag, startPoint x: 720, startPoint y: 142, endPoint x: 705, endPoint y: 196, distance: 56.0
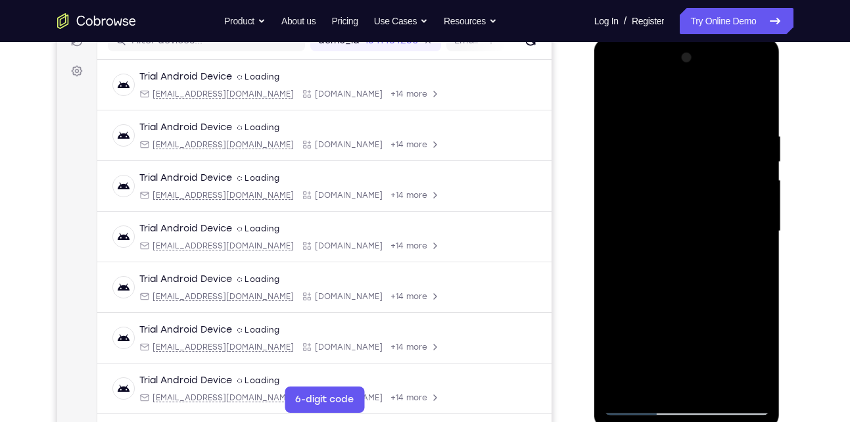
click at [705, 196] on div at bounding box center [687, 231] width 166 height 368
drag, startPoint x: 648, startPoint y: 130, endPoint x: 646, endPoint y: 172, distance: 42.1
click at [646, 172] on div at bounding box center [687, 231] width 166 height 368
drag, startPoint x: 715, startPoint y: 215, endPoint x: 707, endPoint y: 124, distance: 91.1
click at [707, 124] on div at bounding box center [687, 231] width 166 height 368
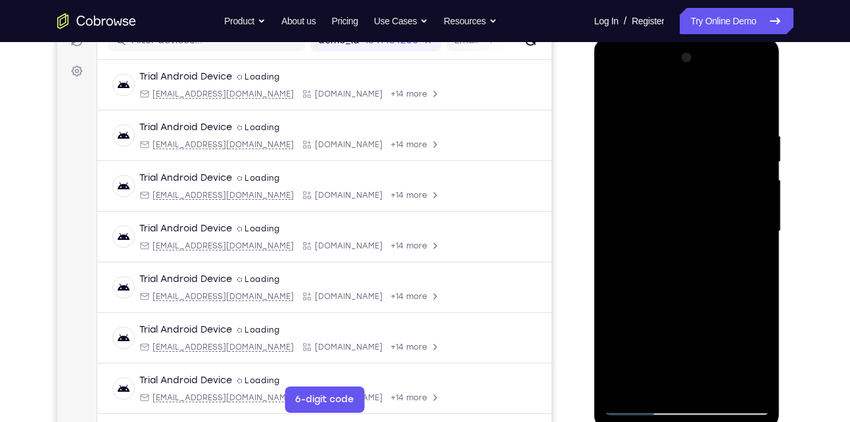
drag, startPoint x: 699, startPoint y: 191, endPoint x: 719, endPoint y: 135, distance: 59.0
click at [719, 135] on div at bounding box center [687, 231] width 166 height 368
drag, startPoint x: 688, startPoint y: 215, endPoint x: 713, endPoint y: 133, distance: 85.9
click at [713, 133] on div at bounding box center [687, 231] width 166 height 368
click at [613, 103] on div at bounding box center [687, 231] width 166 height 368
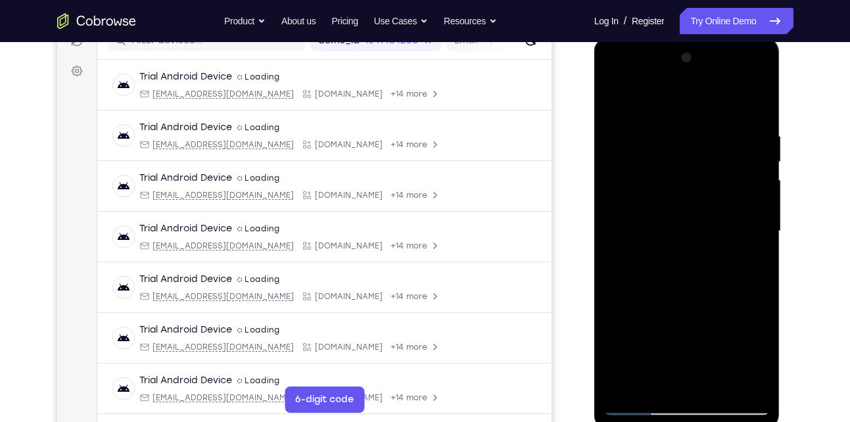
click at [613, 103] on div at bounding box center [687, 231] width 166 height 368
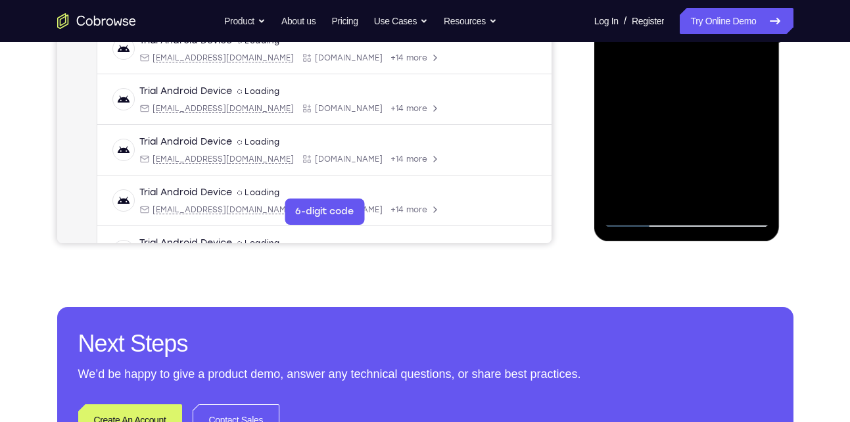
scroll to position [375, 0]
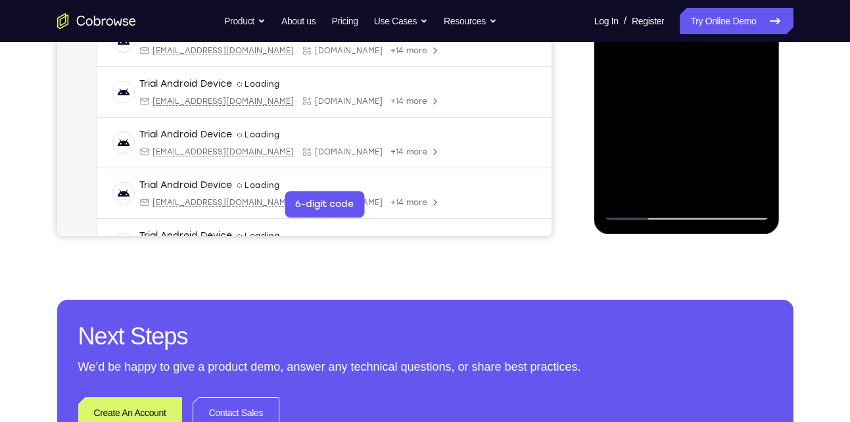
click at [691, 190] on div at bounding box center [687, 36] width 166 height 368
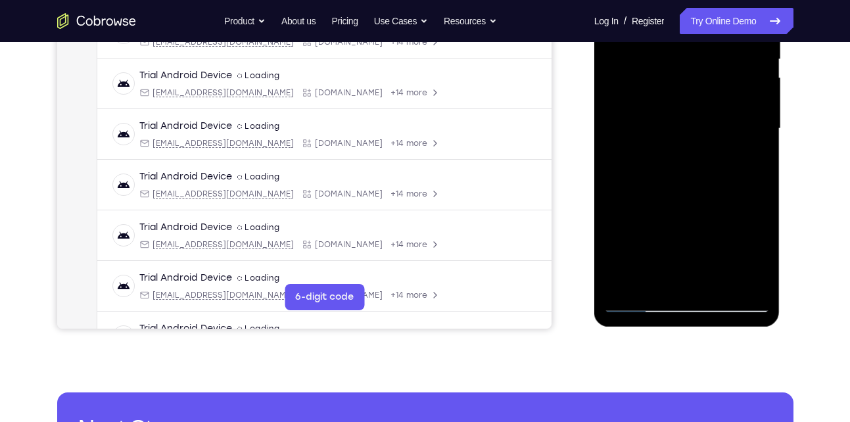
scroll to position [283, 0]
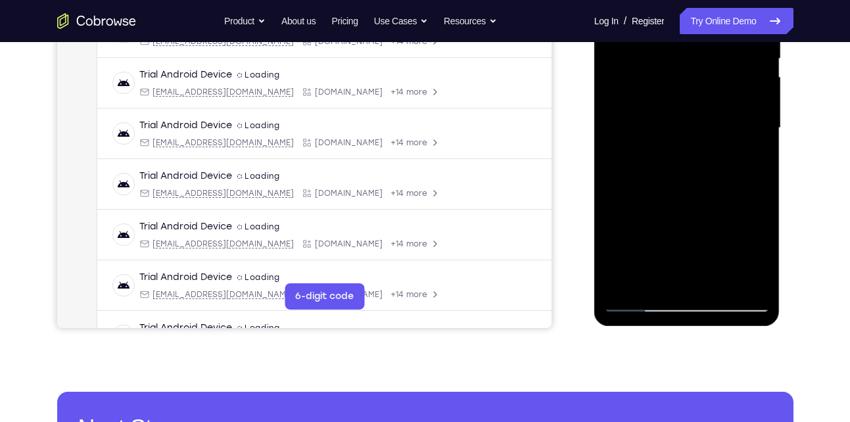
drag, startPoint x: 656, startPoint y: 211, endPoint x: 672, endPoint y: 78, distance: 134.5
click at [672, 78] on div at bounding box center [687, 128] width 166 height 368
click at [755, 167] on div at bounding box center [687, 128] width 166 height 368
click at [623, 283] on div at bounding box center [687, 128] width 166 height 368
click at [638, 305] on div at bounding box center [687, 128] width 166 height 368
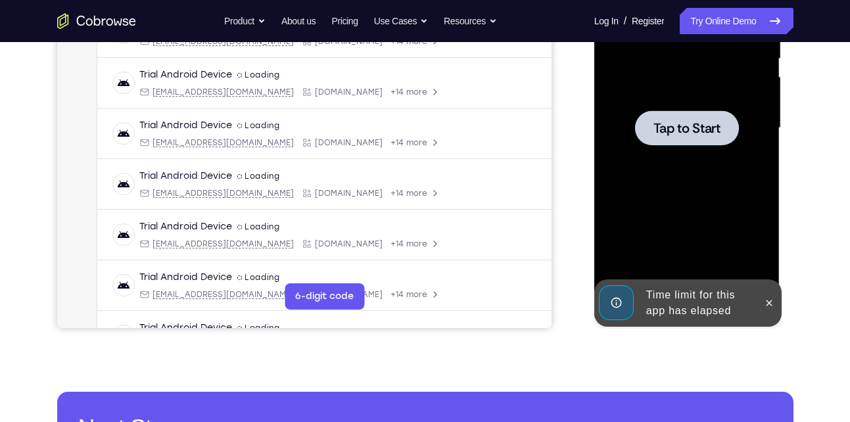
drag, startPoint x: 674, startPoint y: 151, endPoint x: 1254, endPoint y: -35, distance: 608.9
click at [674, 151] on div at bounding box center [687, 128] width 166 height 368
click at [672, 114] on div at bounding box center [687, 127] width 104 height 35
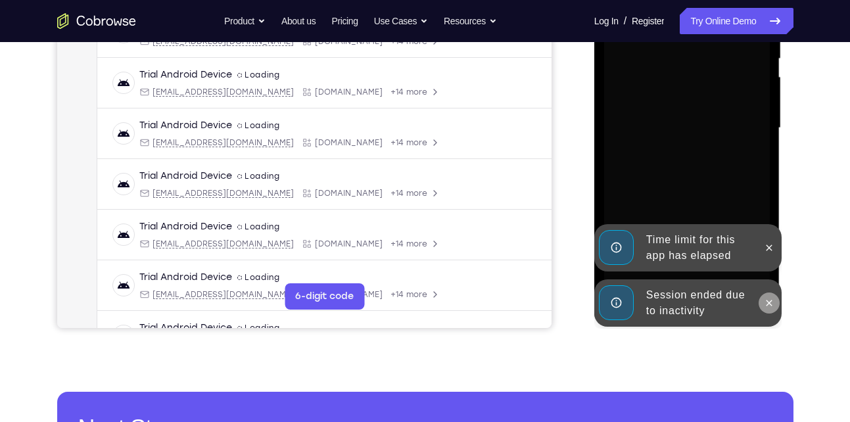
click at [767, 302] on icon at bounding box center [769, 303] width 11 height 11
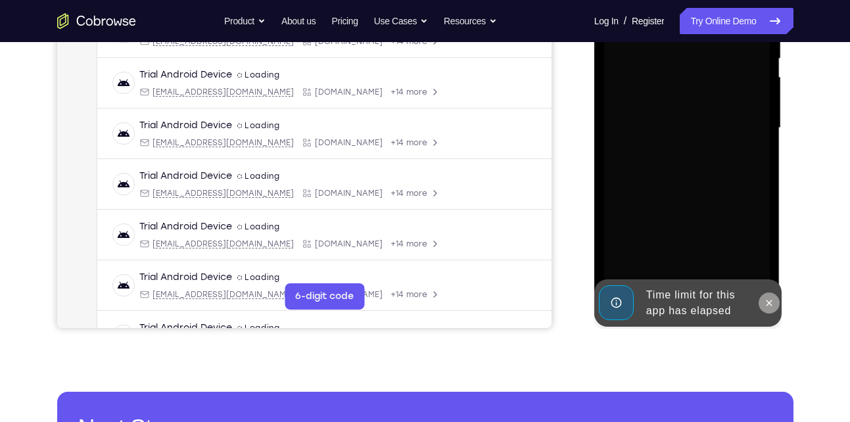
click at [767, 304] on icon at bounding box center [769, 303] width 11 height 11
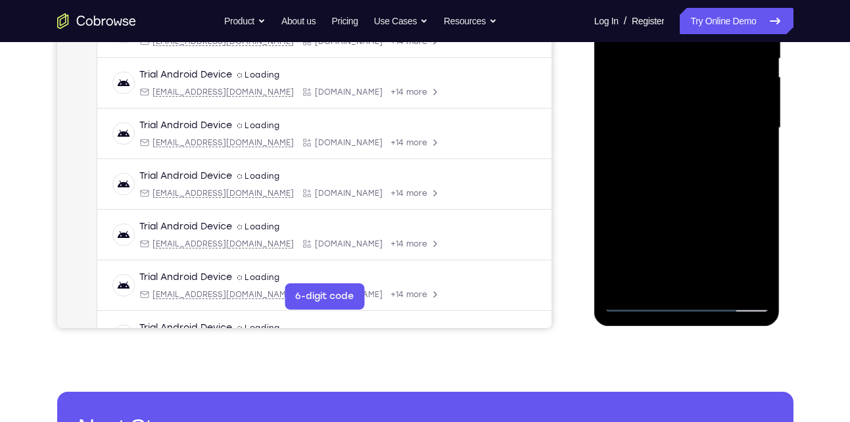
click at [655, 147] on div at bounding box center [687, 128] width 166 height 368
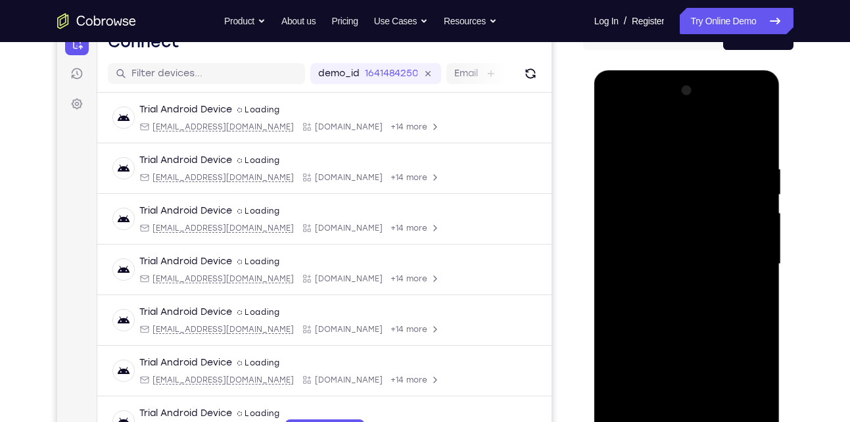
scroll to position [321, 0]
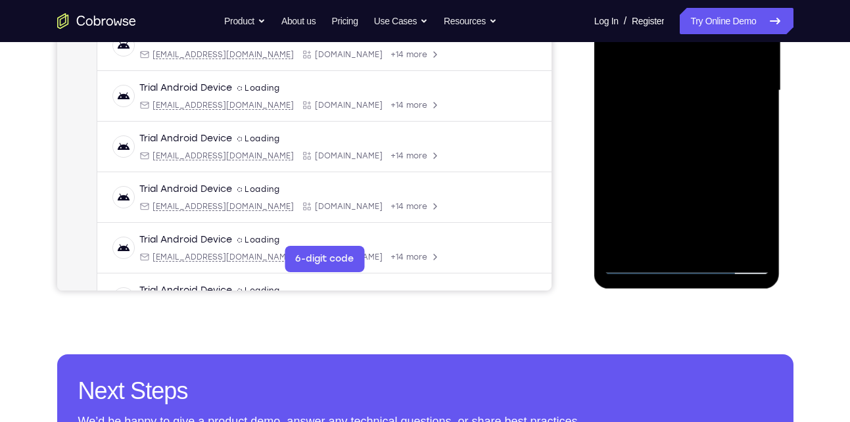
click at [683, 263] on div at bounding box center [687, 91] width 166 height 368
click at [744, 204] on div at bounding box center [687, 91] width 166 height 368
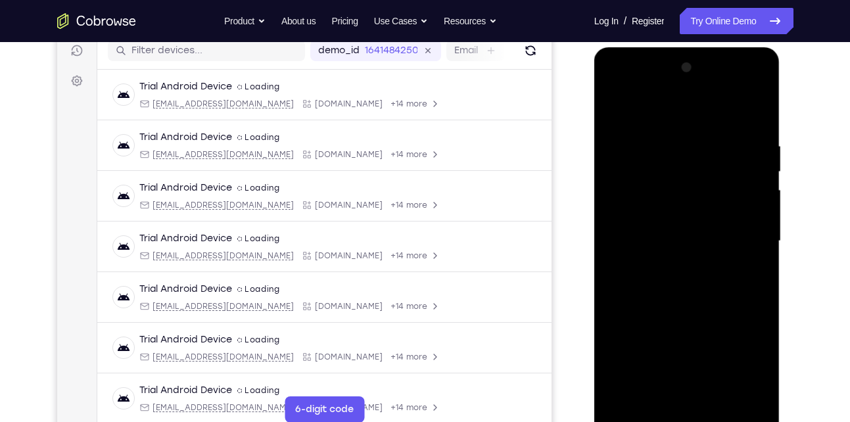
scroll to position [169, 0]
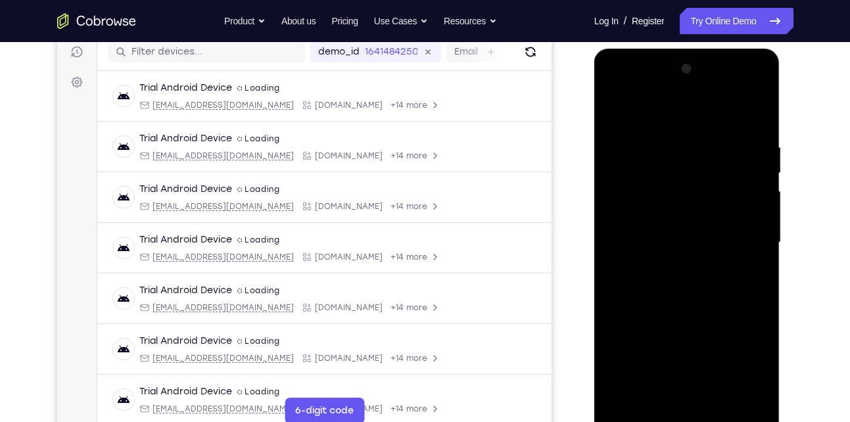
click at [651, 113] on div at bounding box center [687, 243] width 166 height 368
click at [745, 237] on div at bounding box center [687, 243] width 166 height 368
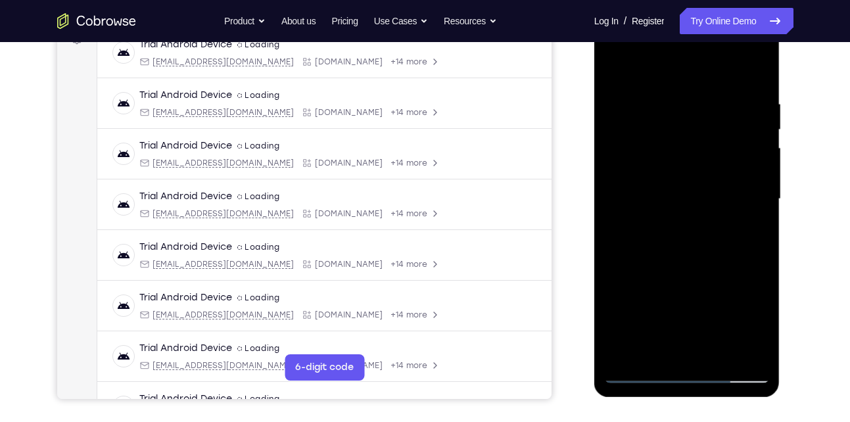
scroll to position [214, 0]
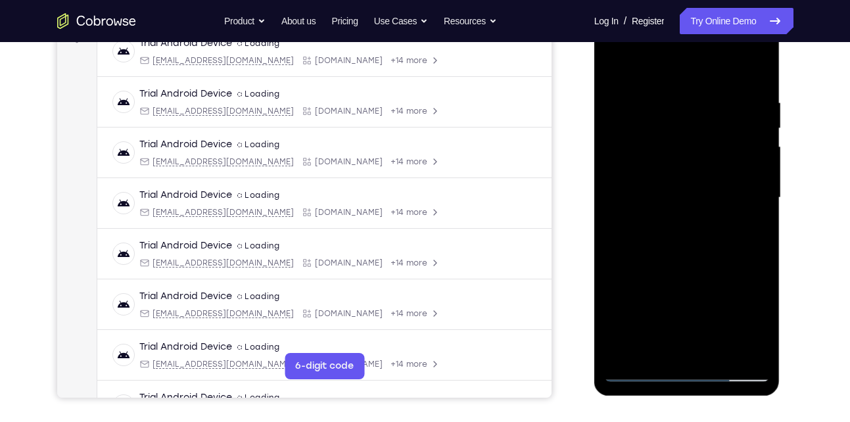
click at [672, 225] on div at bounding box center [687, 198] width 166 height 368
click at [646, 181] on div at bounding box center [687, 198] width 166 height 368
click at [641, 146] on div at bounding box center [687, 198] width 166 height 368
click at [644, 164] on div at bounding box center [687, 198] width 166 height 368
click at [680, 199] on div at bounding box center [687, 198] width 166 height 368
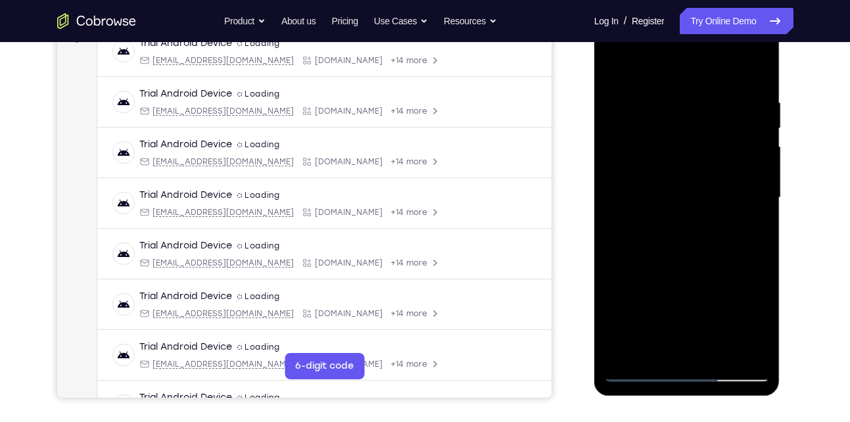
click at [657, 237] on div at bounding box center [687, 198] width 166 height 368
click at [657, 234] on div at bounding box center [687, 198] width 166 height 368
click at [719, 352] on div at bounding box center [687, 198] width 166 height 368
click at [689, 268] on div at bounding box center [687, 198] width 166 height 368
click at [670, 177] on div at bounding box center [687, 198] width 166 height 368
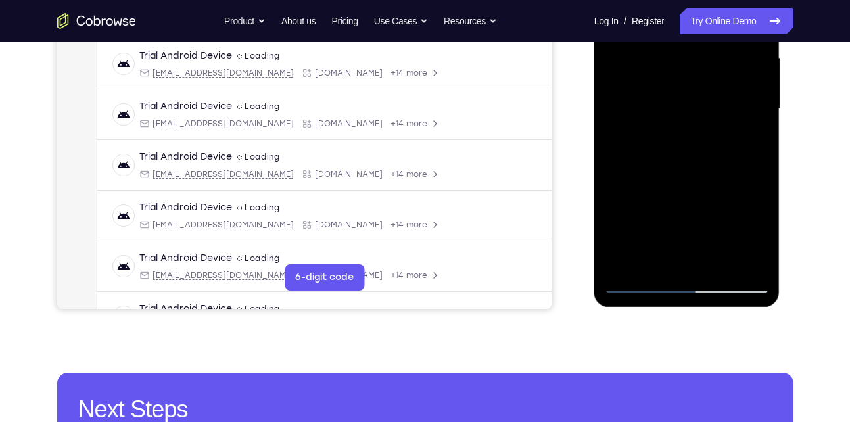
scroll to position [303, 0]
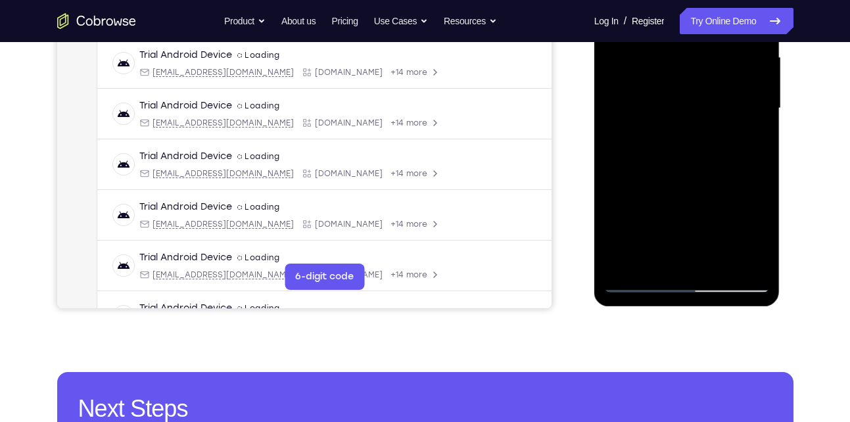
click at [655, 258] on div at bounding box center [687, 108] width 166 height 368
click at [665, 96] on div at bounding box center [687, 108] width 166 height 368
click at [681, 210] on div at bounding box center [687, 108] width 166 height 368
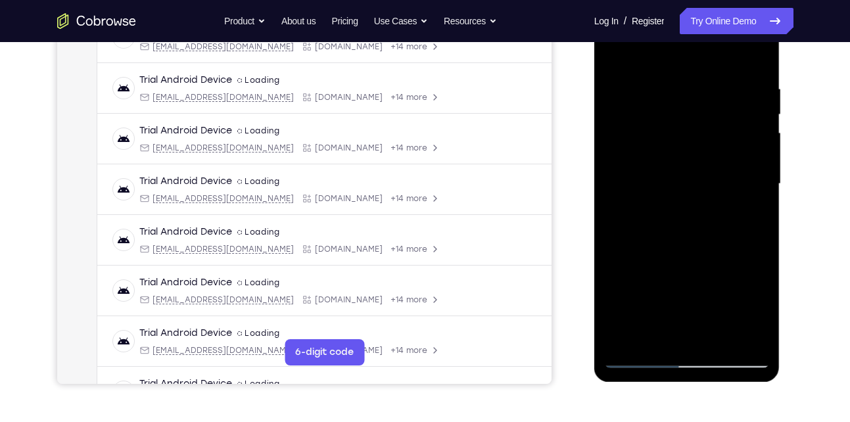
scroll to position [225, 0]
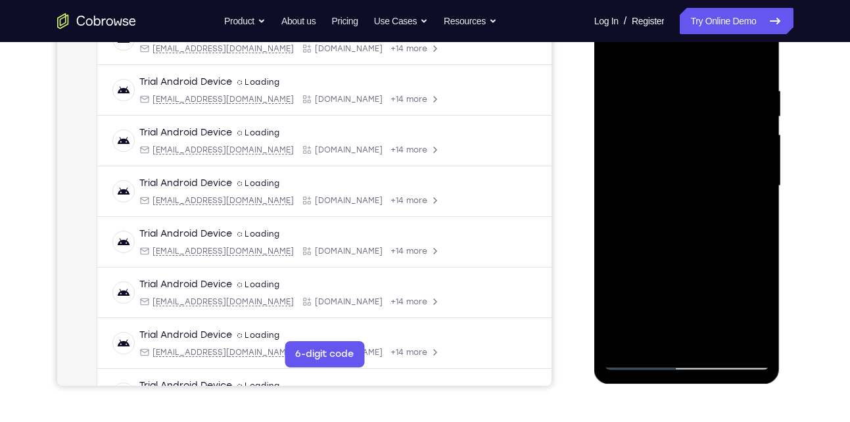
click at [611, 52] on div at bounding box center [687, 186] width 166 height 368
click at [675, 195] on div at bounding box center [687, 186] width 166 height 368
click at [611, 56] on div at bounding box center [687, 186] width 166 height 368
drag, startPoint x: 664, startPoint y: 300, endPoint x: 686, endPoint y: 228, distance: 75.7
click at [686, 228] on div at bounding box center [687, 186] width 166 height 368
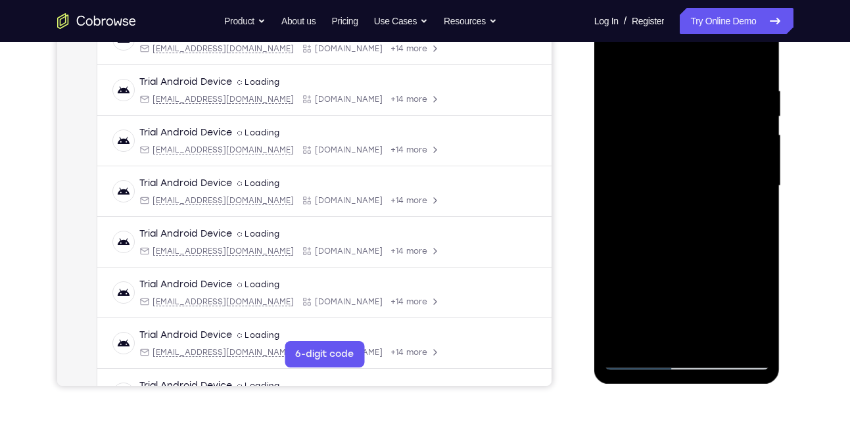
drag, startPoint x: 664, startPoint y: 302, endPoint x: 701, endPoint y: 243, distance: 69.7
click at [701, 243] on div at bounding box center [687, 186] width 166 height 368
drag, startPoint x: 669, startPoint y: 303, endPoint x: 715, endPoint y: 206, distance: 107.0
click at [715, 206] on div at bounding box center [687, 186] width 166 height 368
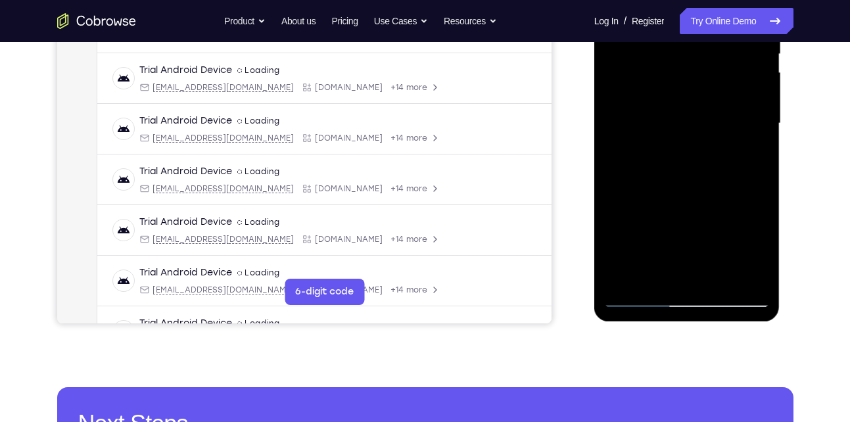
scroll to position [289, 0]
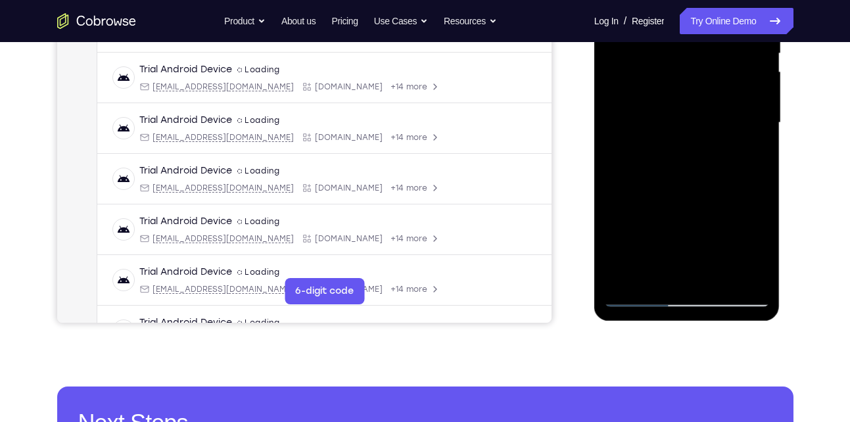
drag, startPoint x: 648, startPoint y: 267, endPoint x: 666, endPoint y: 225, distance: 45.9
click at [666, 225] on div at bounding box center [687, 123] width 166 height 368
drag, startPoint x: 671, startPoint y: 117, endPoint x: 687, endPoint y: 373, distance: 256.2
click at [687, 323] on html "Online web based iOS Simulators and Android Emulators. Run iPhone, iPad, Mobile…" at bounding box center [687, 126] width 187 height 394
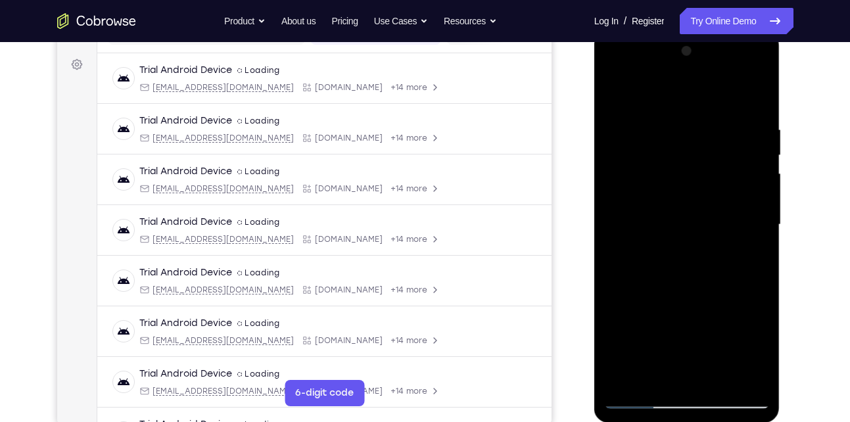
scroll to position [186, 0]
click at [620, 89] on div at bounding box center [687, 225] width 166 height 368
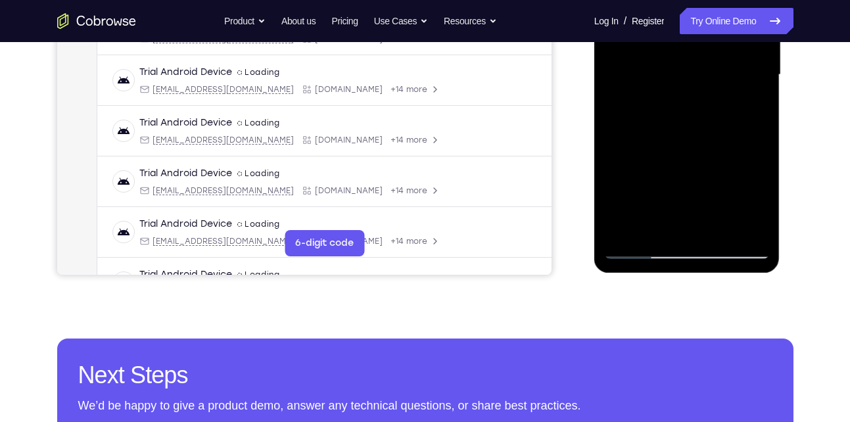
scroll to position [337, 0]
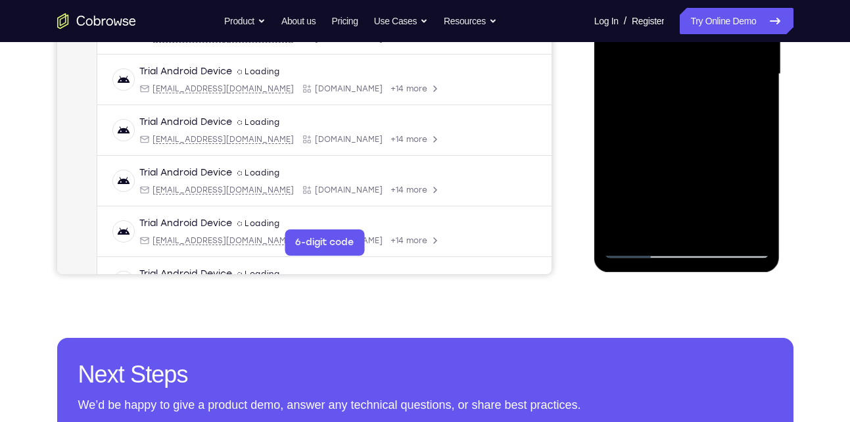
click at [719, 225] on div at bounding box center [687, 74] width 166 height 368
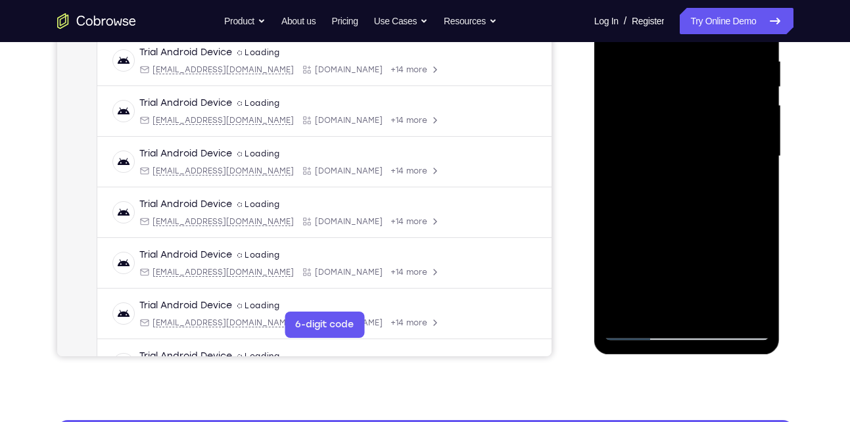
scroll to position [254, 0]
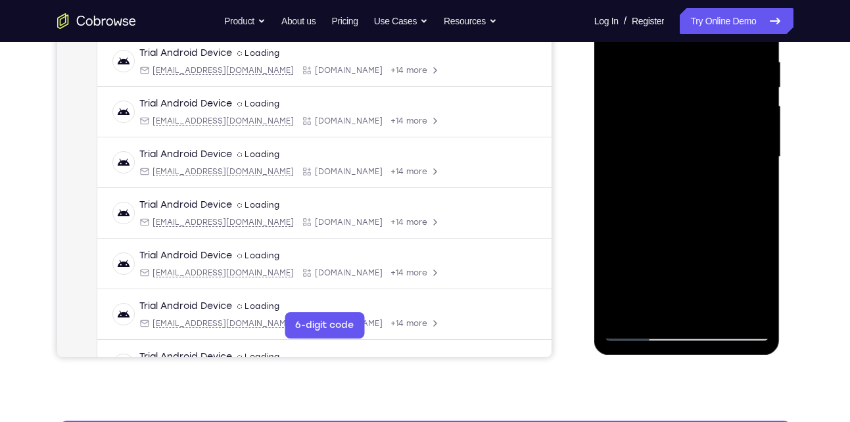
click at [664, 133] on div at bounding box center [687, 157] width 166 height 368
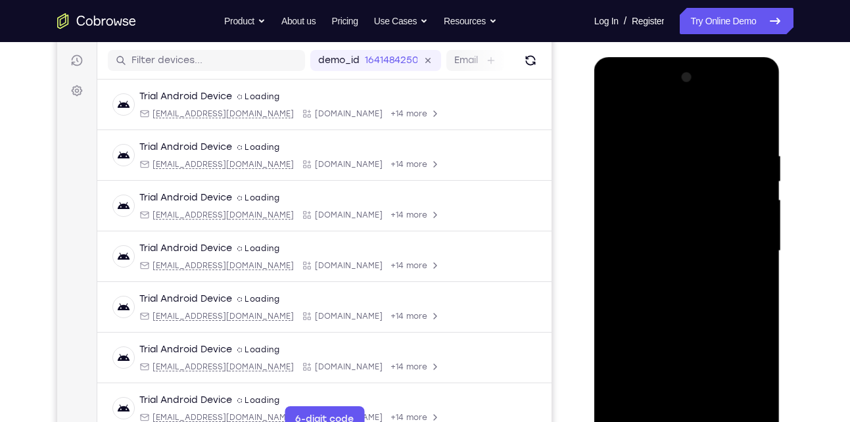
scroll to position [156, 0]
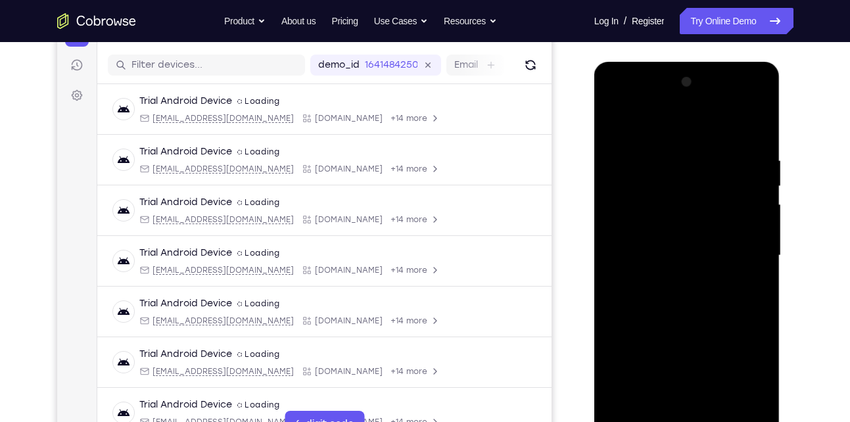
click at [611, 121] on div at bounding box center [687, 256] width 166 height 368
click at [613, 121] on div at bounding box center [687, 256] width 166 height 368
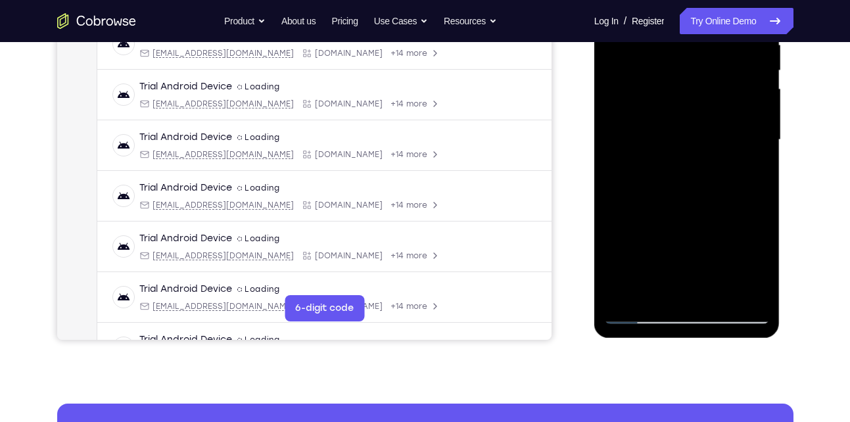
click at [761, 201] on div at bounding box center [687, 140] width 166 height 368
click at [765, 279] on div at bounding box center [687, 140] width 166 height 368
click at [757, 200] on div at bounding box center [687, 140] width 166 height 368
drag, startPoint x: 661, startPoint y: 226, endPoint x: 735, endPoint y: 40, distance: 200.1
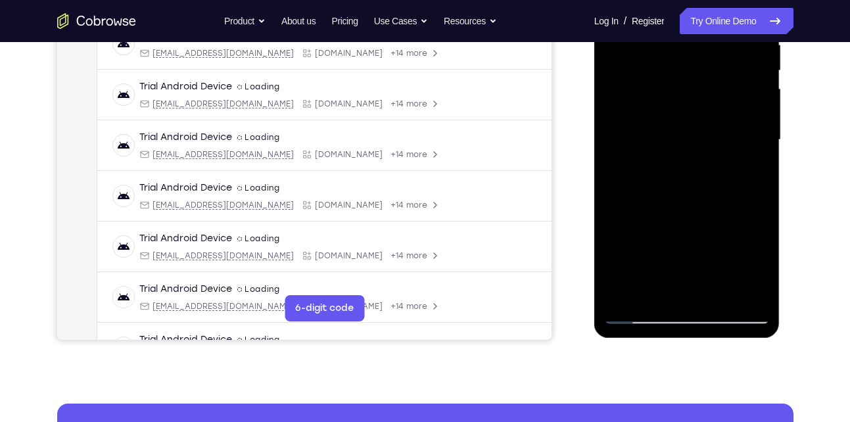
click at [735, 40] on div at bounding box center [687, 140] width 166 height 368
drag, startPoint x: 651, startPoint y: 237, endPoint x: 644, endPoint y: 151, distance: 85.8
click at [644, 151] on div at bounding box center [687, 140] width 166 height 368
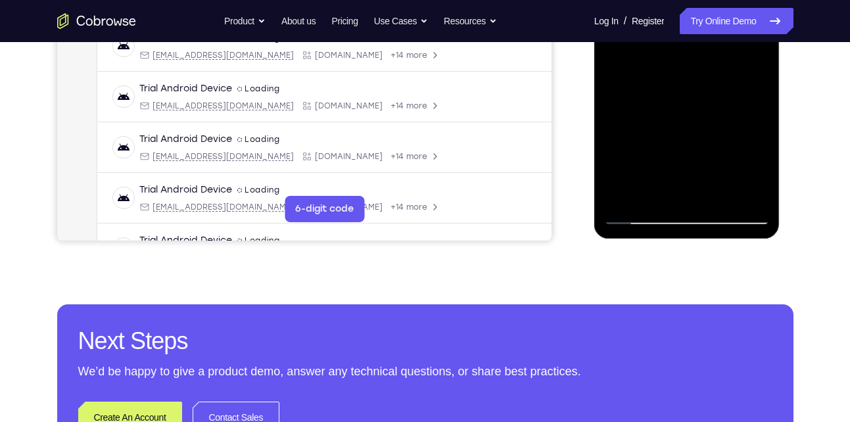
scroll to position [371, 0]
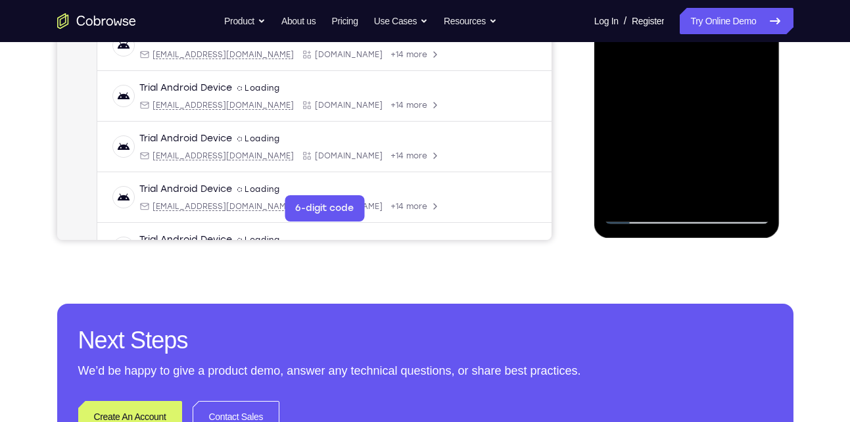
drag, startPoint x: 659, startPoint y: 139, endPoint x: 692, endPoint y: 51, distance: 93.2
click at [692, 51] on div at bounding box center [687, 40] width 166 height 368
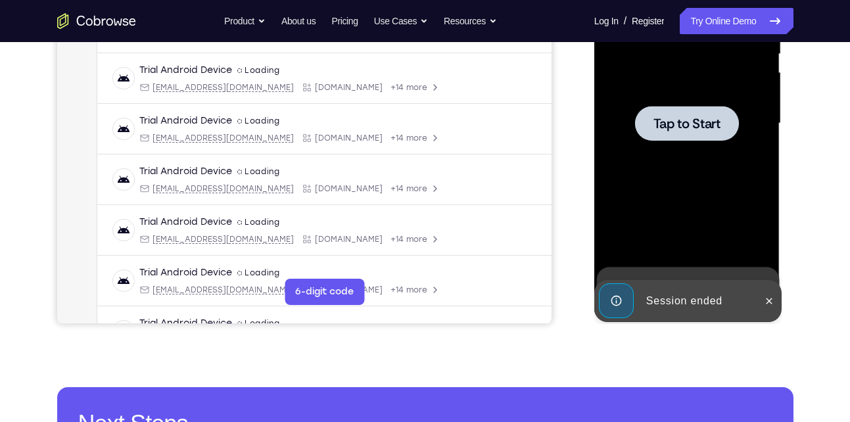
scroll to position [287, 0]
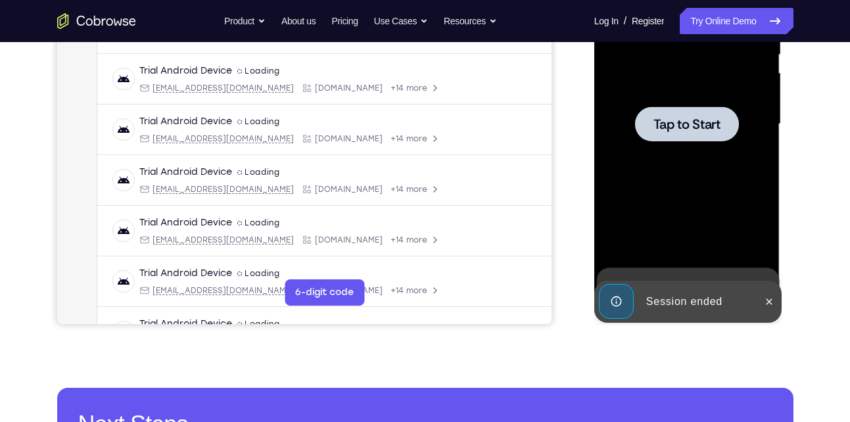
click at [696, 144] on div at bounding box center [687, 124] width 166 height 368
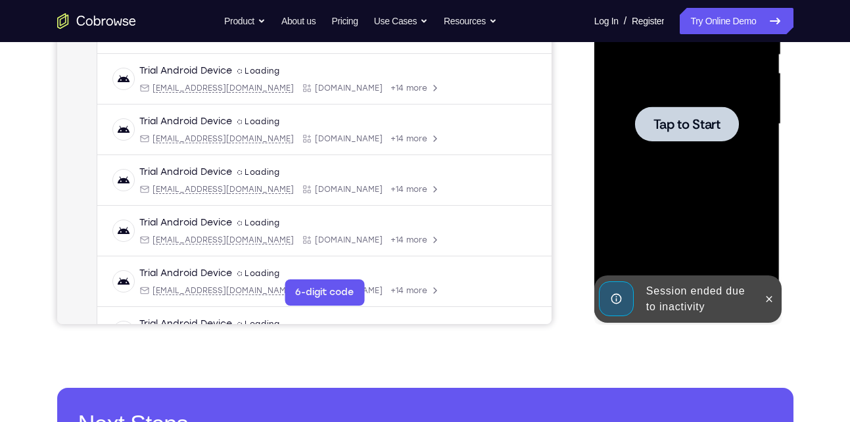
click at [672, 118] on span "Tap to Start" at bounding box center [686, 124] width 67 height 13
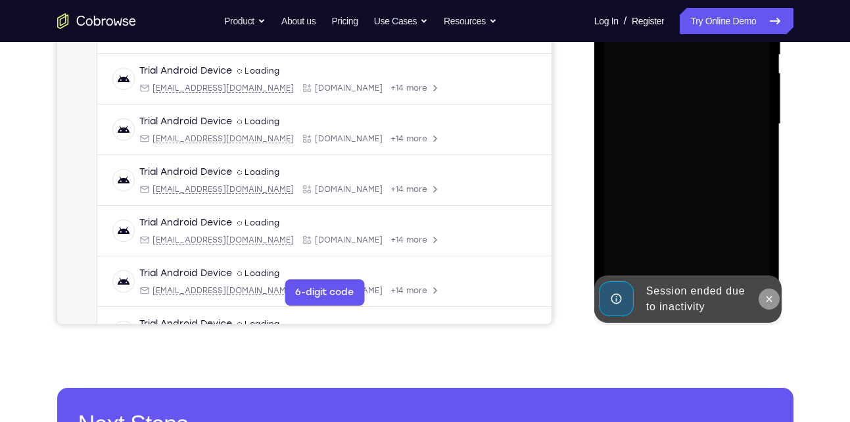
click at [770, 302] on icon at bounding box center [769, 299] width 11 height 11
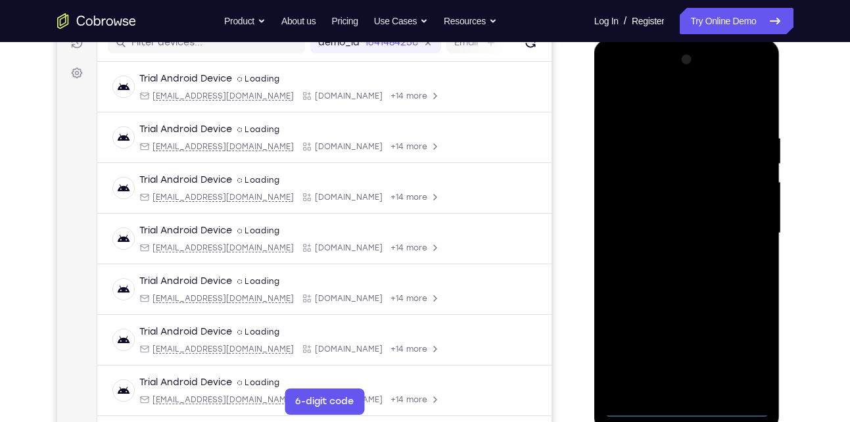
scroll to position [307, 0]
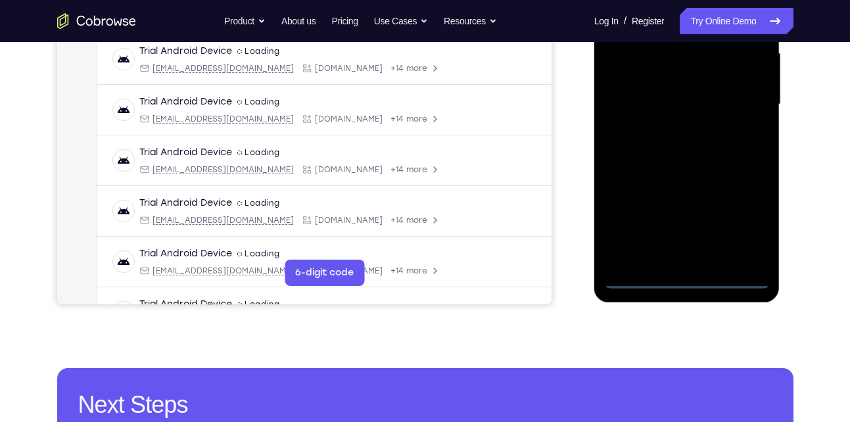
click at [684, 276] on div at bounding box center [687, 104] width 166 height 368
click at [740, 225] on div at bounding box center [687, 104] width 166 height 368
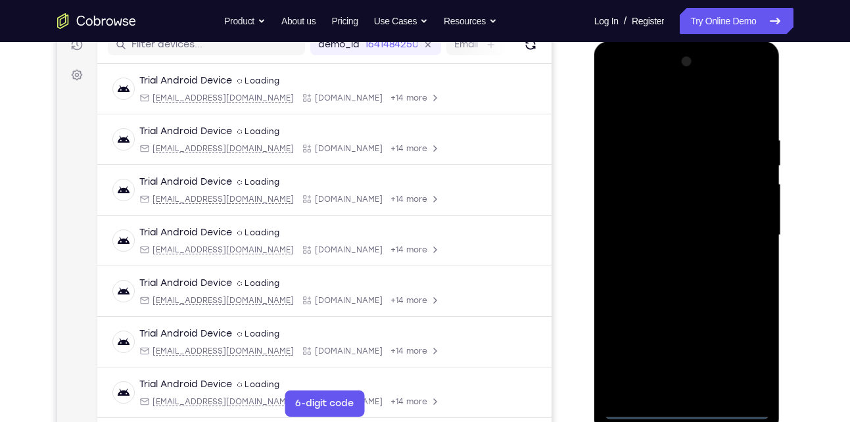
scroll to position [176, 0]
click at [666, 105] on div at bounding box center [687, 236] width 166 height 368
click at [748, 234] on div at bounding box center [687, 236] width 166 height 368
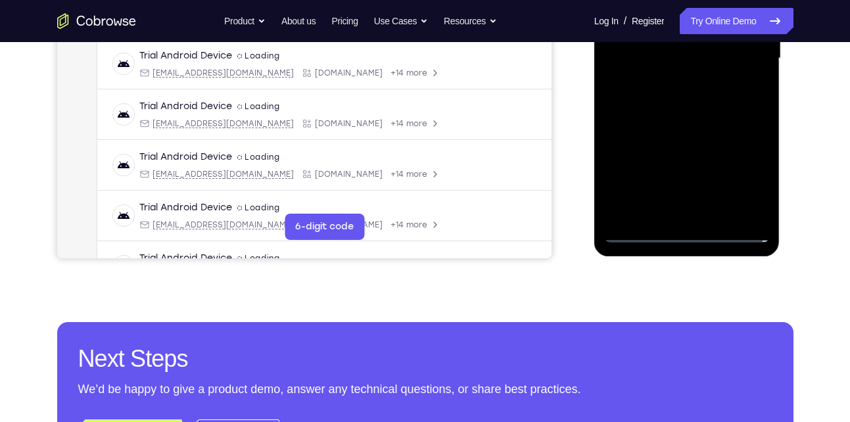
click at [697, 213] on div at bounding box center [687, 58] width 166 height 368
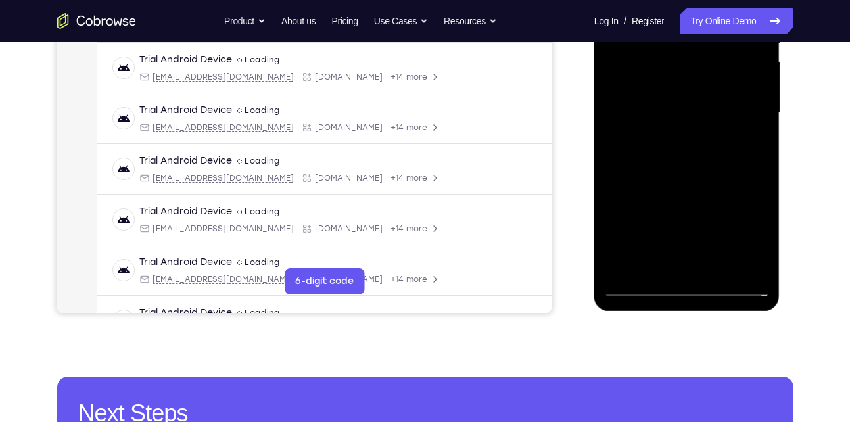
click at [682, 87] on div at bounding box center [687, 113] width 166 height 368
click at [653, 104] on div at bounding box center [687, 113] width 166 height 368
click at [690, 139] on div at bounding box center [687, 113] width 166 height 368
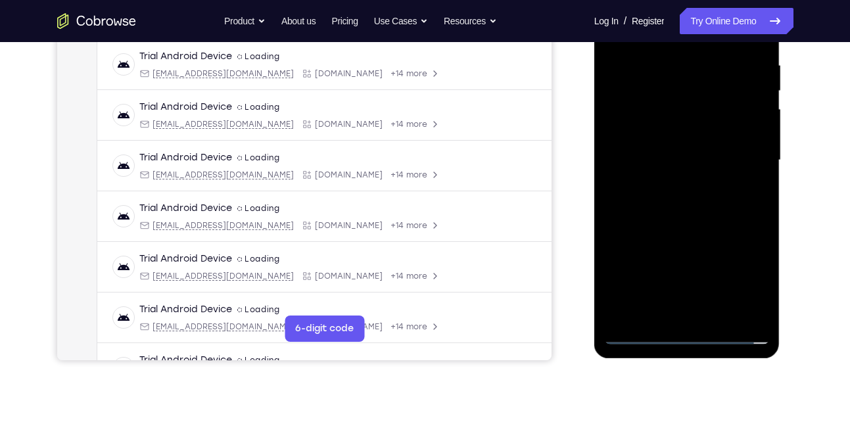
scroll to position [244, 0]
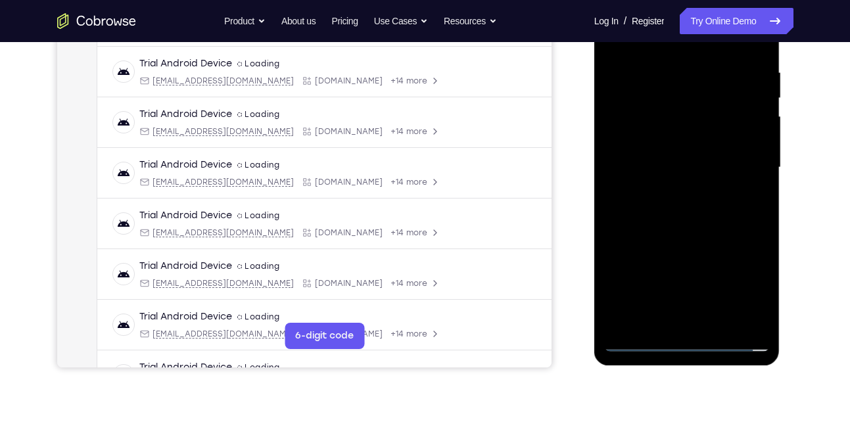
click at [692, 118] on div at bounding box center [687, 168] width 166 height 368
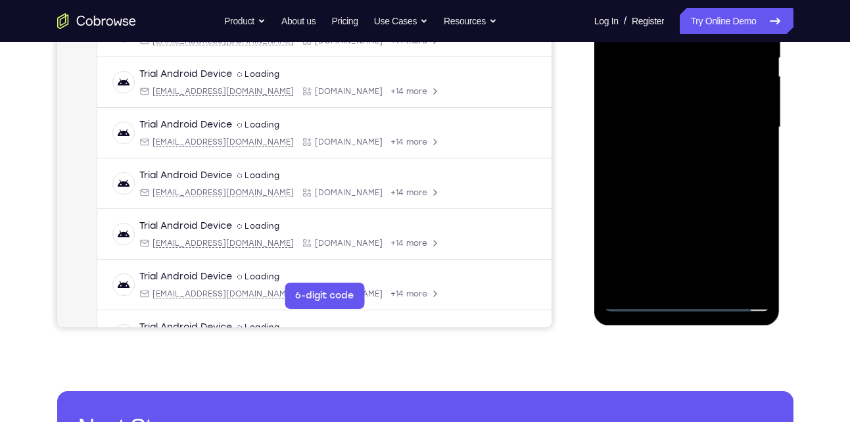
scroll to position [285, 0]
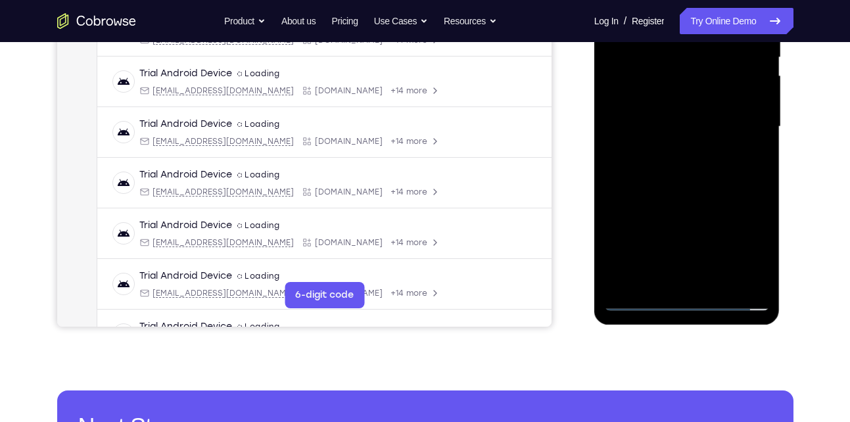
click at [718, 283] on div at bounding box center [687, 127] width 166 height 368
click at [709, 191] on div at bounding box center [687, 127] width 166 height 368
click at [661, 128] on div at bounding box center [687, 127] width 166 height 368
click at [720, 254] on div at bounding box center [687, 127] width 166 height 368
click at [682, 248] on div at bounding box center [687, 127] width 166 height 368
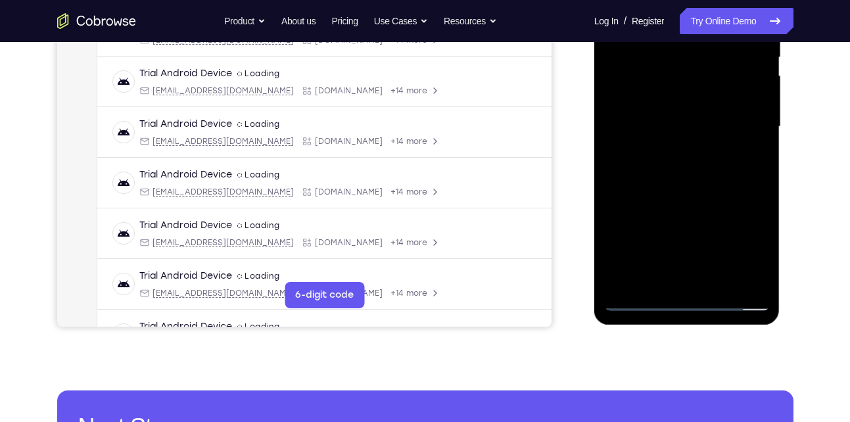
click at [656, 236] on div at bounding box center [687, 127] width 166 height 368
click at [674, 127] on div at bounding box center [687, 127] width 166 height 368
click at [724, 250] on div at bounding box center [687, 127] width 166 height 368
click at [697, 250] on div at bounding box center [687, 127] width 166 height 368
click at [678, 234] on div at bounding box center [687, 127] width 166 height 368
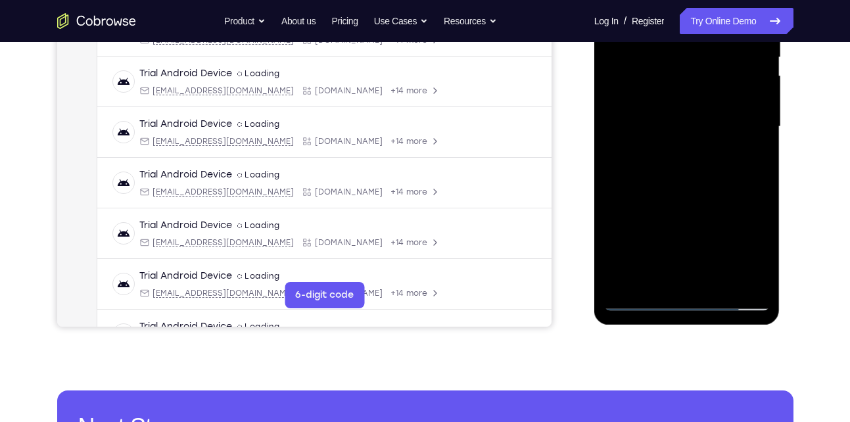
click at [702, 130] on div at bounding box center [687, 127] width 166 height 368
click at [686, 214] on div at bounding box center [687, 127] width 166 height 368
click at [670, 272] on div at bounding box center [687, 127] width 166 height 368
click at [674, 101] on div at bounding box center [687, 127] width 166 height 368
click at [684, 210] on div at bounding box center [687, 127] width 166 height 368
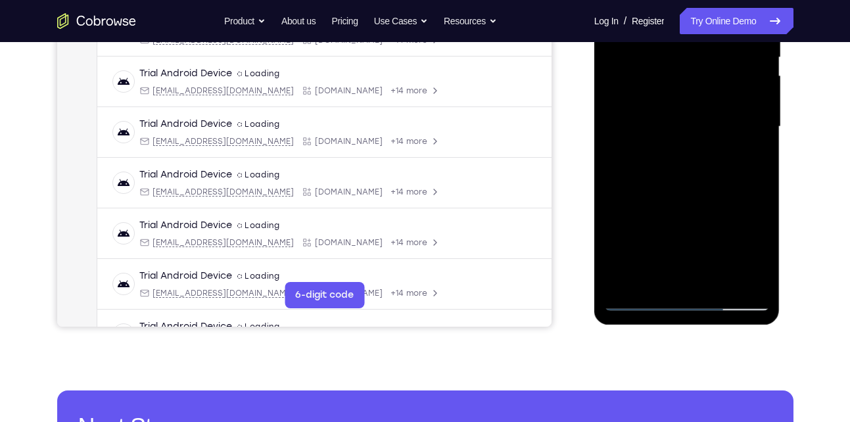
click at [663, 160] on div at bounding box center [687, 127] width 166 height 368
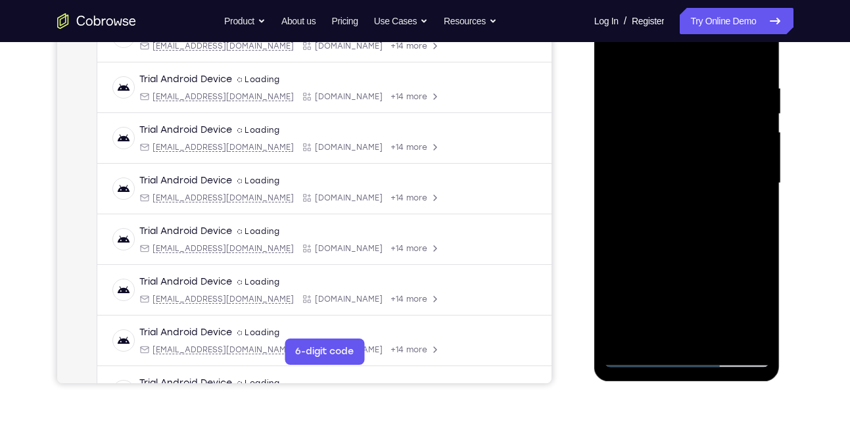
scroll to position [227, 0]
click at [614, 53] on div at bounding box center [687, 184] width 166 height 368
click at [661, 189] on div at bounding box center [687, 184] width 166 height 368
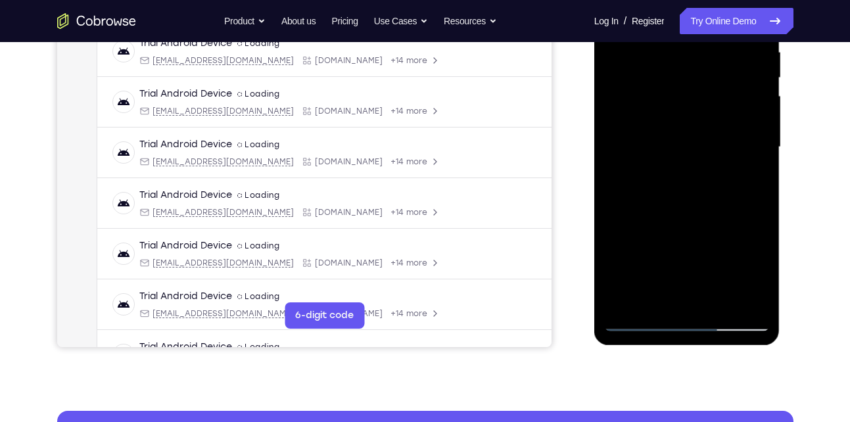
scroll to position [265, 0]
click at [669, 292] on div at bounding box center [687, 147] width 166 height 368
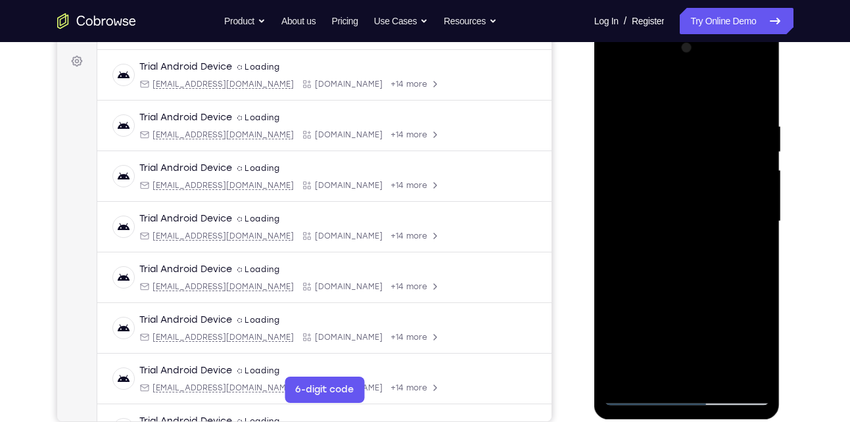
scroll to position [185, 0]
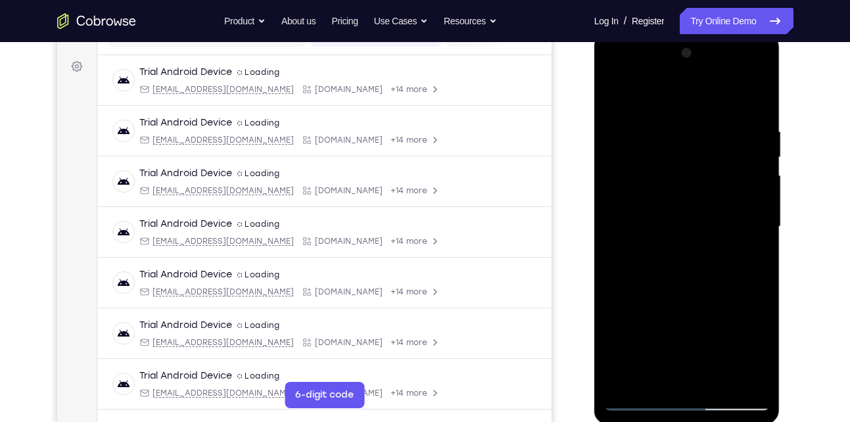
click at [654, 91] on div at bounding box center [687, 227] width 166 height 368
drag, startPoint x: 653, startPoint y: 254, endPoint x: 663, endPoint y: 170, distance: 84.6
click at [663, 170] on div at bounding box center [687, 227] width 166 height 368
click at [625, 231] on div at bounding box center [687, 227] width 166 height 368
click at [761, 153] on div at bounding box center [687, 227] width 166 height 368
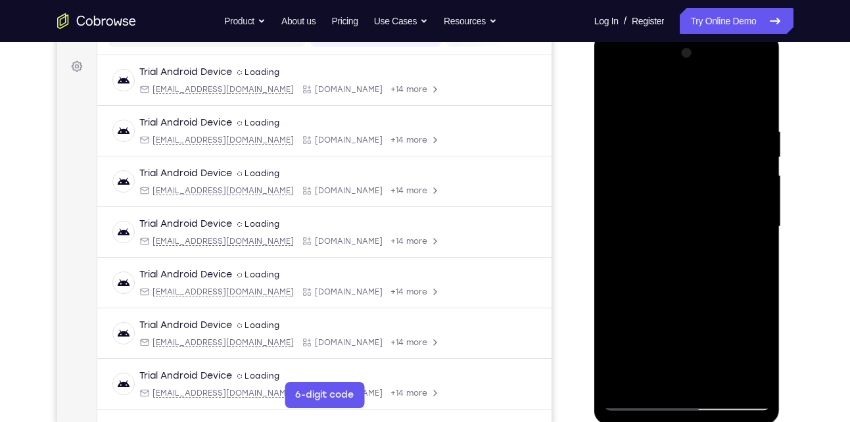
click at [761, 153] on div at bounding box center [687, 227] width 166 height 368
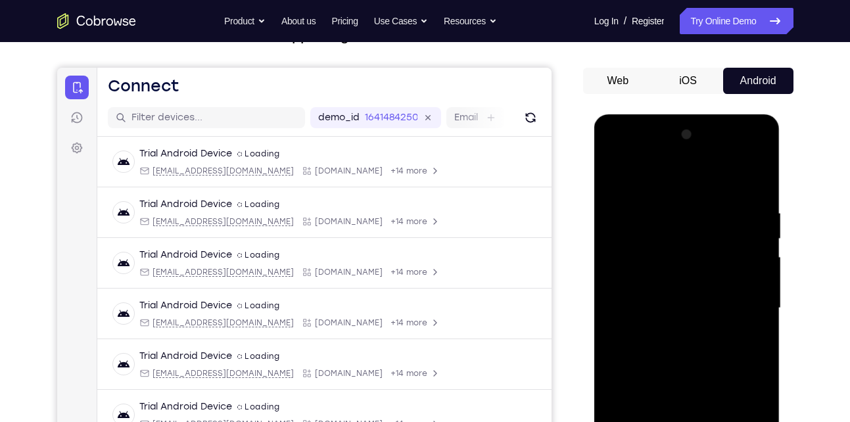
scroll to position [103, 0]
click at [613, 176] on div at bounding box center [687, 309] width 166 height 368
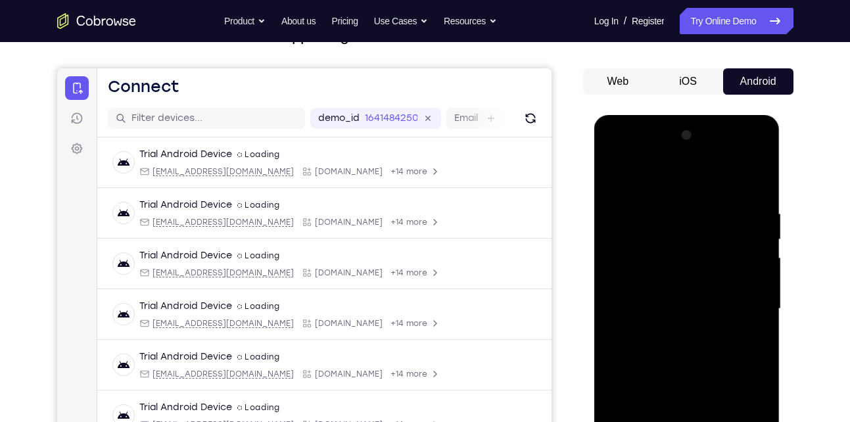
drag, startPoint x: 642, startPoint y: 321, endPoint x: 709, endPoint y: 156, distance: 177.5
click at [709, 156] on div at bounding box center [687, 309] width 166 height 368
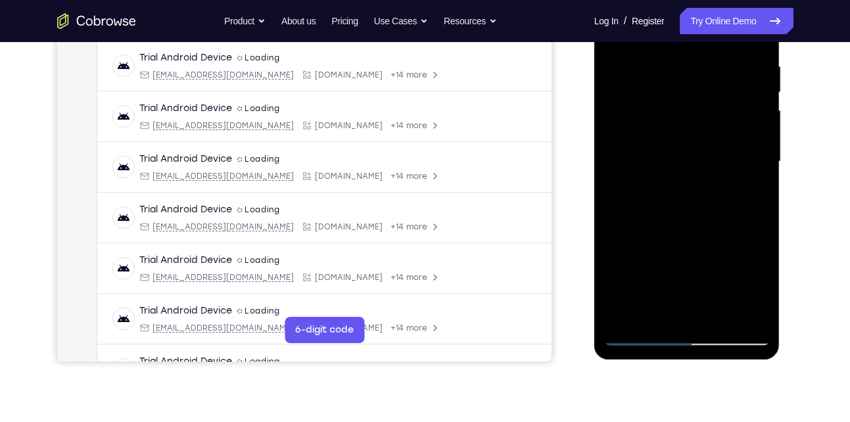
scroll to position [250, 0]
click at [722, 313] on div at bounding box center [687, 161] width 166 height 368
click at [634, 333] on div at bounding box center [687, 161] width 166 height 368
click at [745, 316] on div at bounding box center [687, 161] width 166 height 368
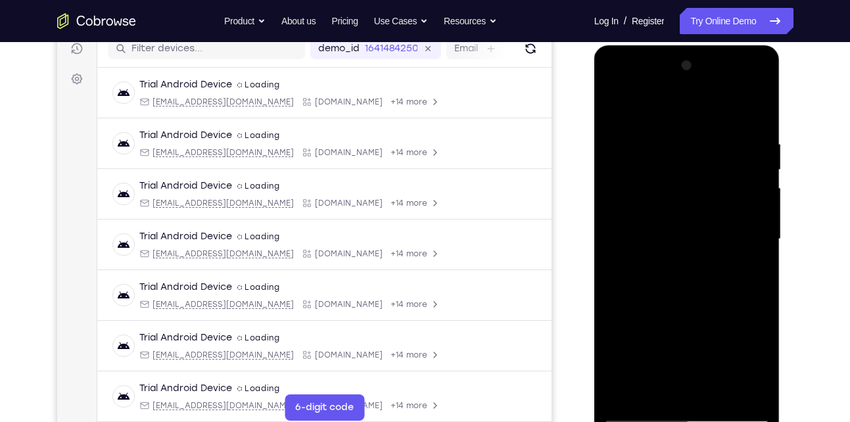
scroll to position [172, 0]
drag, startPoint x: 654, startPoint y: 258, endPoint x: 671, endPoint y: 170, distance: 89.1
click at [671, 170] on div at bounding box center [687, 240] width 166 height 368
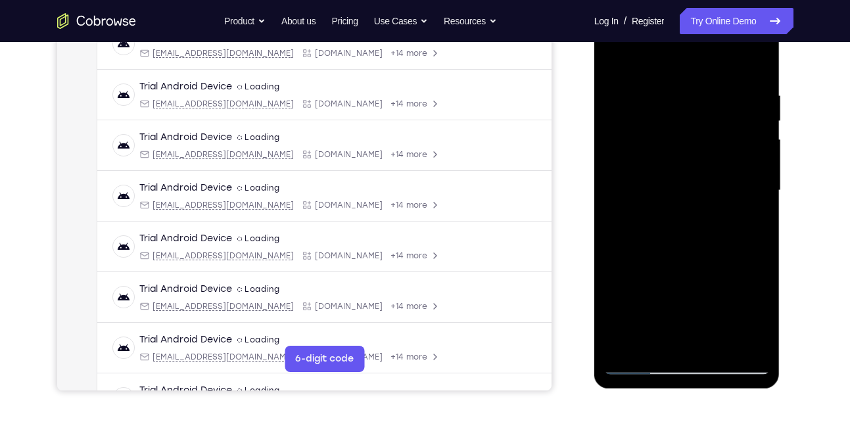
scroll to position [228, 0]
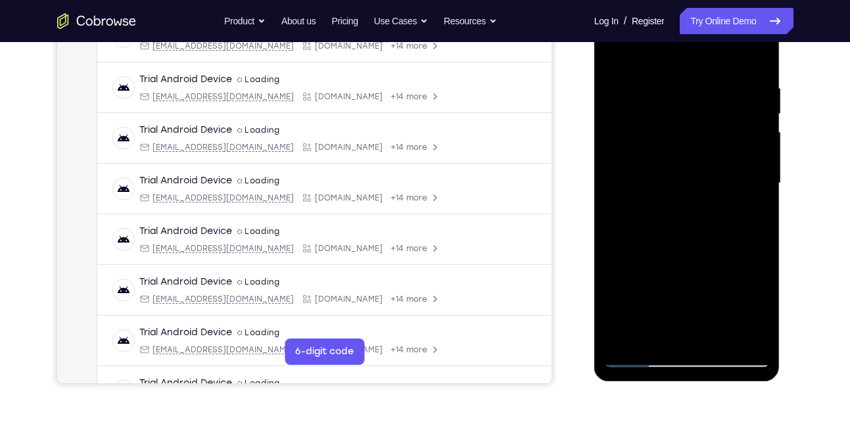
click at [722, 338] on div at bounding box center [687, 183] width 166 height 368
click at [718, 338] on div at bounding box center [687, 183] width 166 height 368
click at [657, 196] on div at bounding box center [687, 183] width 166 height 368
click at [647, 51] on div at bounding box center [687, 183] width 166 height 368
click at [686, 196] on div at bounding box center [687, 183] width 166 height 368
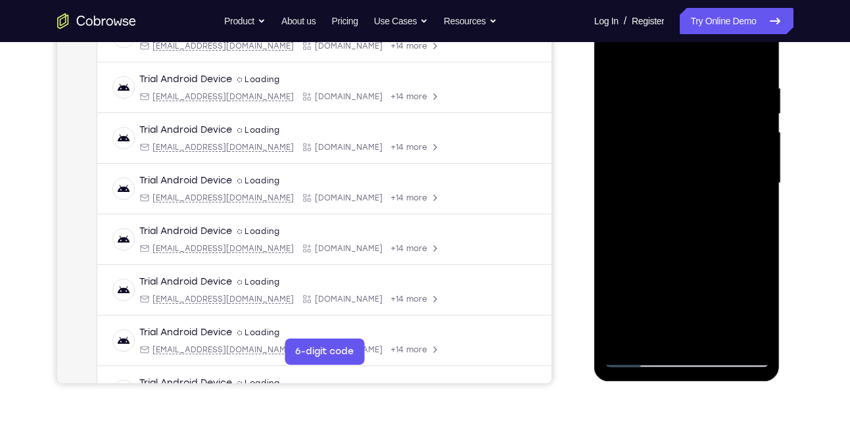
drag, startPoint x: 705, startPoint y: 265, endPoint x: 711, endPoint y: 179, distance: 86.3
click at [711, 179] on div at bounding box center [687, 183] width 166 height 368
drag, startPoint x: 699, startPoint y: 248, endPoint x: 712, endPoint y: 144, distance: 104.6
click at [712, 144] on div at bounding box center [687, 183] width 166 height 368
drag, startPoint x: 711, startPoint y: 242, endPoint x: 714, endPoint y: 136, distance: 105.9
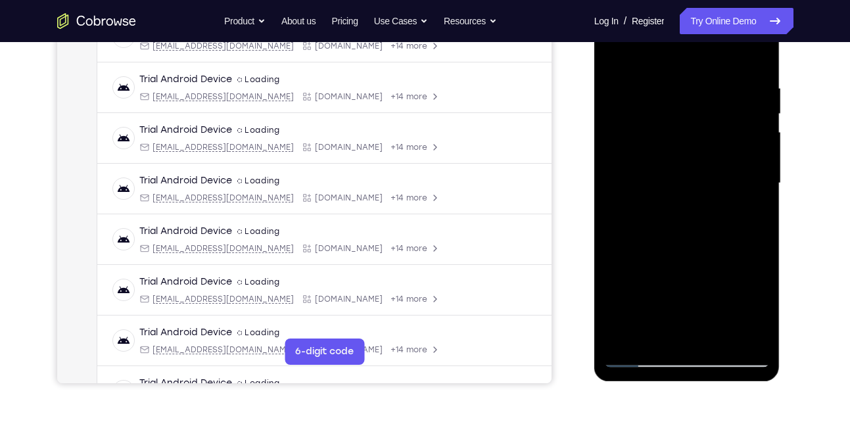
click at [714, 136] on div at bounding box center [687, 183] width 166 height 368
drag, startPoint x: 710, startPoint y: 269, endPoint x: 714, endPoint y: 162, distance: 107.2
click at [714, 162] on div at bounding box center [687, 183] width 166 height 368
drag, startPoint x: 703, startPoint y: 254, endPoint x: 704, endPoint y: 139, distance: 115.0
click at [704, 139] on div at bounding box center [687, 183] width 166 height 368
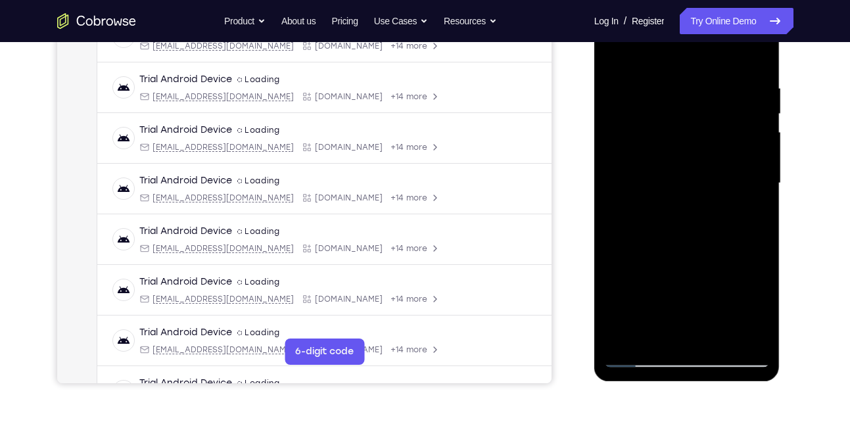
drag, startPoint x: 696, startPoint y: 275, endPoint x: 704, endPoint y: 118, distance: 156.7
click at [704, 118] on div at bounding box center [687, 183] width 166 height 368
drag, startPoint x: 688, startPoint y: 302, endPoint x: 700, endPoint y: 133, distance: 169.4
click at [700, 133] on div at bounding box center [687, 183] width 166 height 368
drag, startPoint x: 695, startPoint y: 283, endPoint x: 706, endPoint y: 78, distance: 205.4
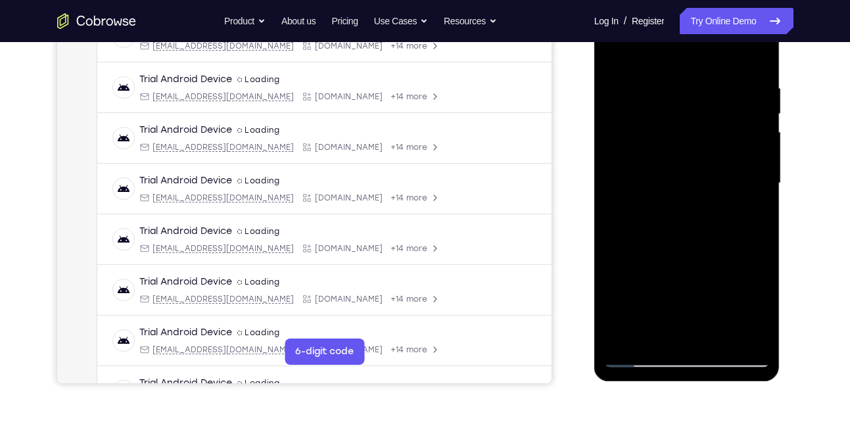
click at [706, 78] on div at bounding box center [687, 183] width 166 height 368
click at [640, 267] on div at bounding box center [687, 183] width 166 height 368
click at [638, 263] on div at bounding box center [687, 183] width 166 height 368
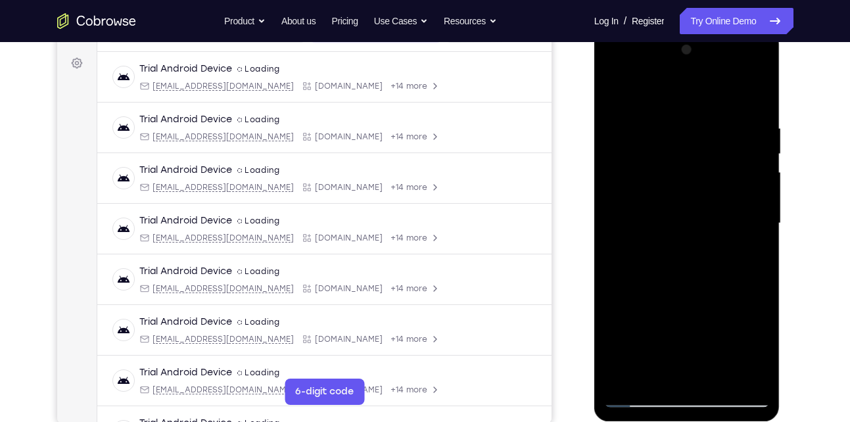
scroll to position [187, 0]
drag, startPoint x: 696, startPoint y: 135, endPoint x: 684, endPoint y: 186, distance: 52.0
click at [684, 186] on div at bounding box center [687, 224] width 166 height 368
click at [615, 89] on div at bounding box center [687, 224] width 166 height 368
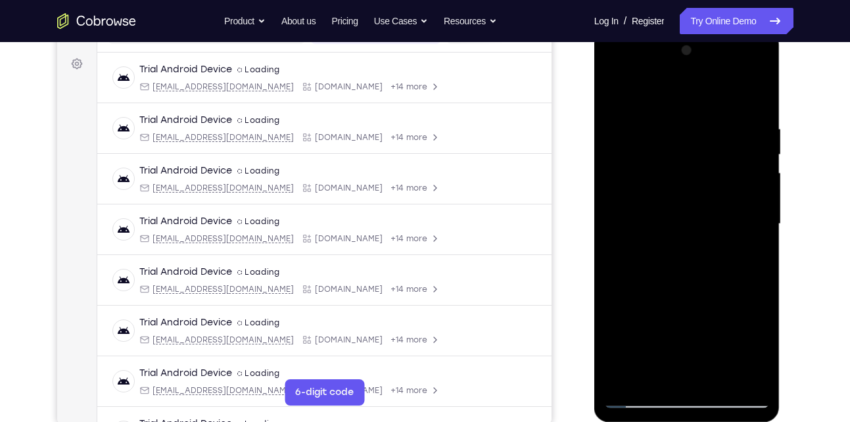
drag, startPoint x: 648, startPoint y: 277, endPoint x: 660, endPoint y: 176, distance: 102.6
click at [660, 176] on div at bounding box center [687, 224] width 166 height 368
drag, startPoint x: 672, startPoint y: 155, endPoint x: 657, endPoint y: 263, distance: 108.9
click at [657, 263] on div at bounding box center [687, 224] width 166 height 368
click at [732, 137] on div at bounding box center [687, 224] width 166 height 368
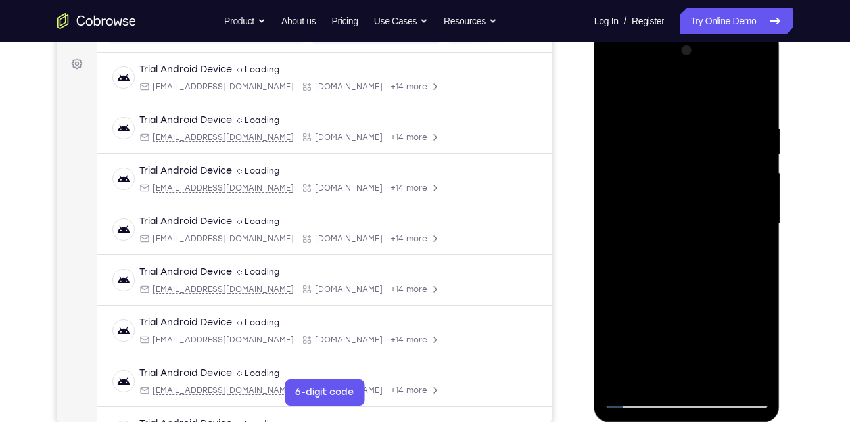
drag, startPoint x: 688, startPoint y: 220, endPoint x: 697, endPoint y: 157, distance: 63.0
click at [697, 157] on div at bounding box center [687, 224] width 166 height 368
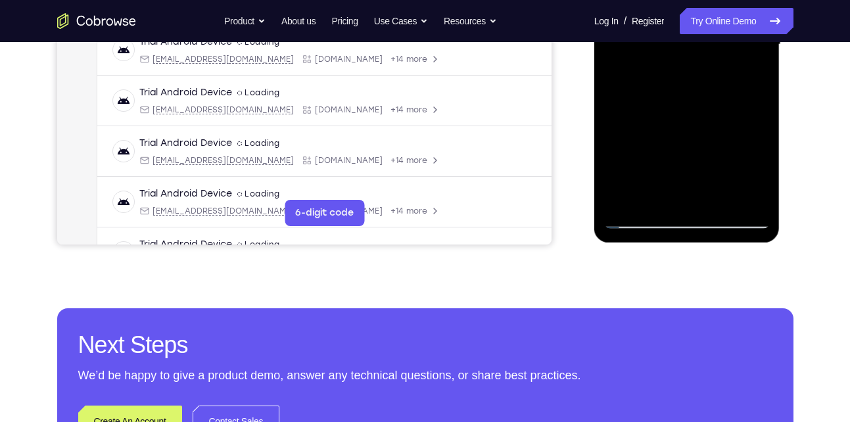
scroll to position [367, 0]
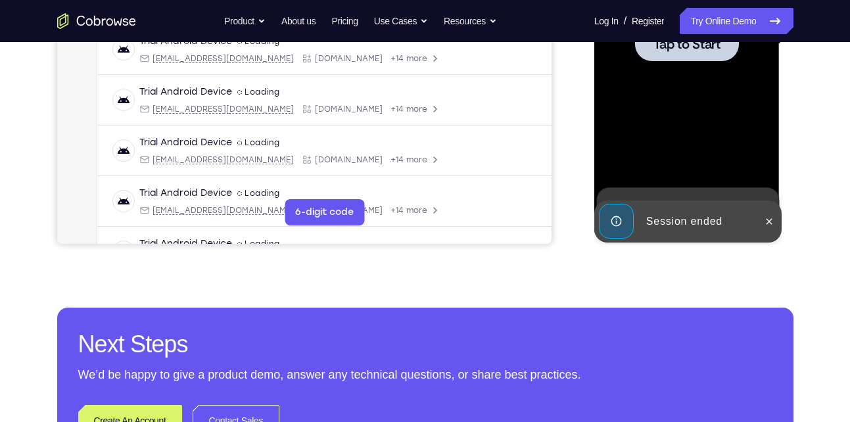
click at [684, 74] on div at bounding box center [687, 44] width 166 height 368
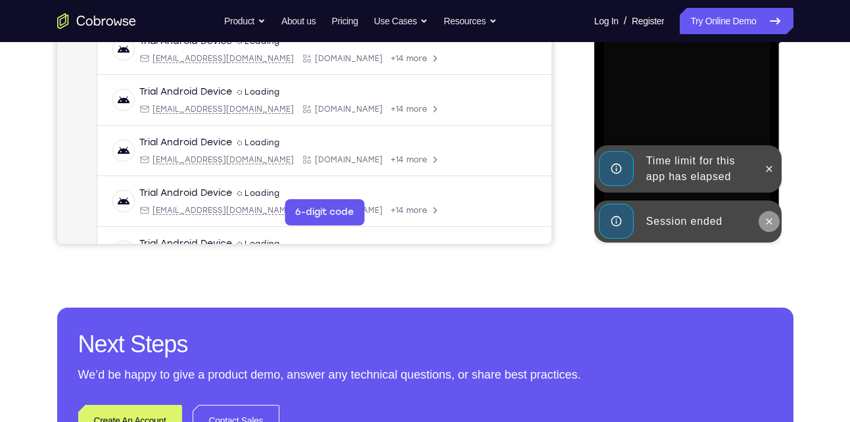
click at [768, 219] on icon at bounding box center [769, 221] width 11 height 11
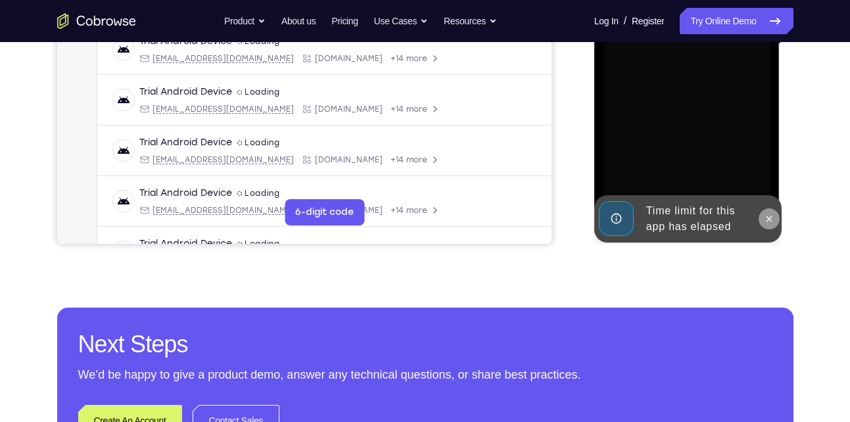
click at [769, 216] on icon at bounding box center [769, 219] width 11 height 11
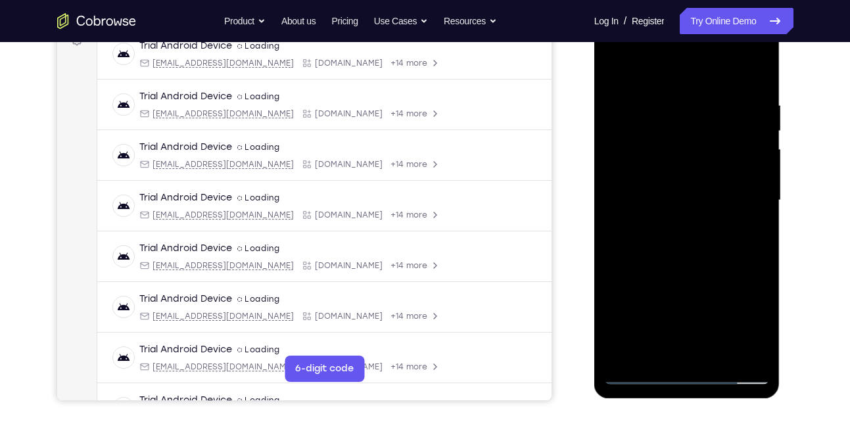
scroll to position [210, 0]
